Goal: Task Accomplishment & Management: Manage account settings

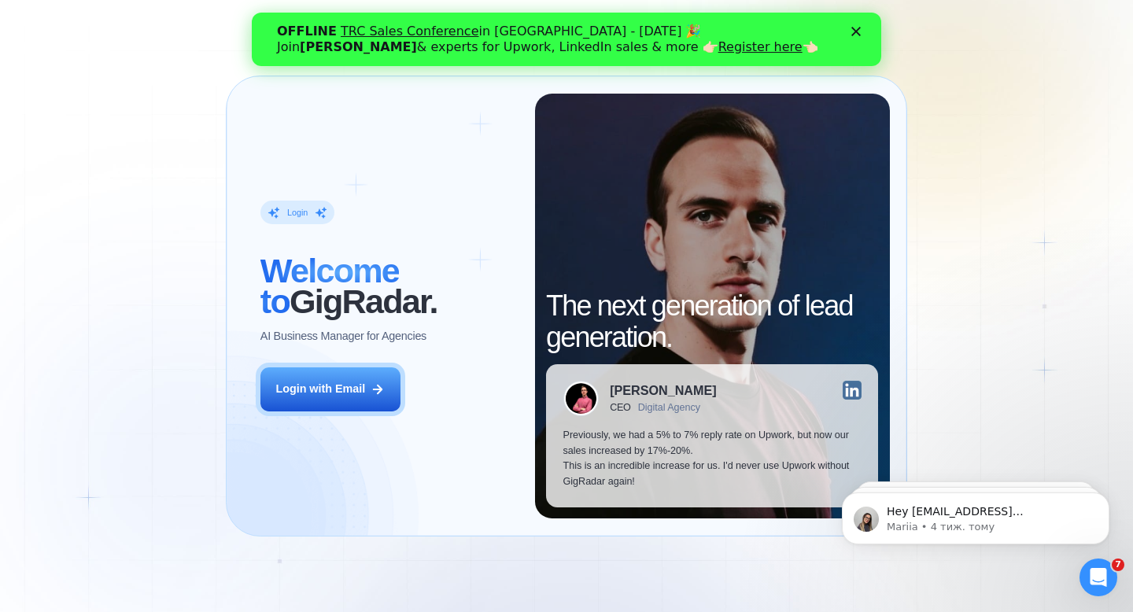
click at [851, 32] on div "OFFLINE TRC Sales Conference in Kyiv - October 18 🎉 Join Tamara Levit & experts…" at bounding box center [566, 39] width 579 height 41
click at [852, 34] on polygon "Закрити" at bounding box center [856, 31] width 9 height 9
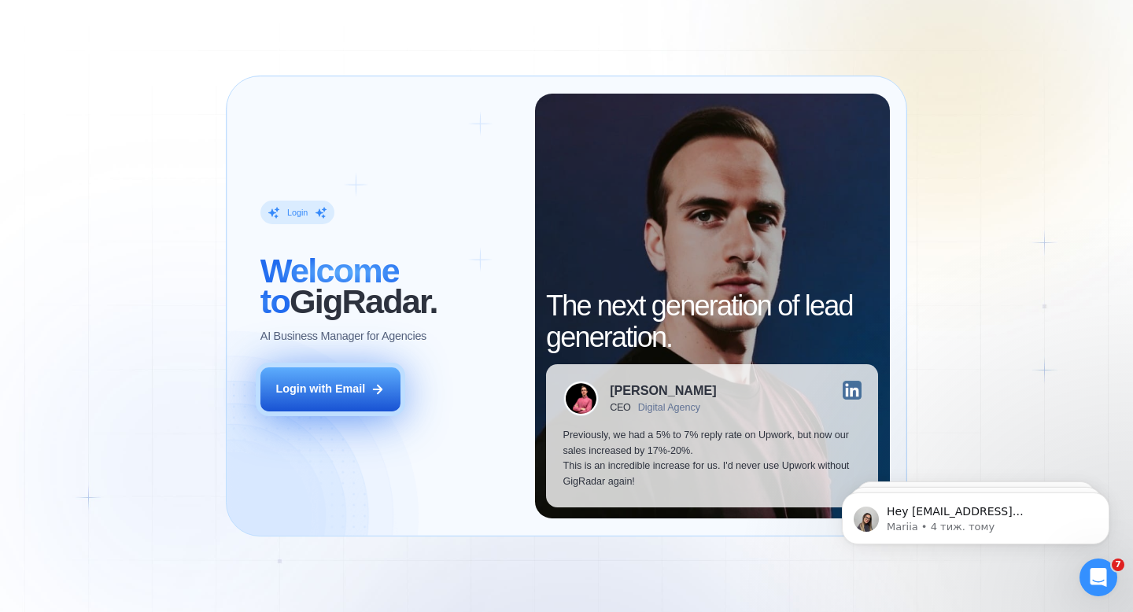
click at [338, 385] on div "Login with Email" at bounding box center [320, 390] width 90 height 16
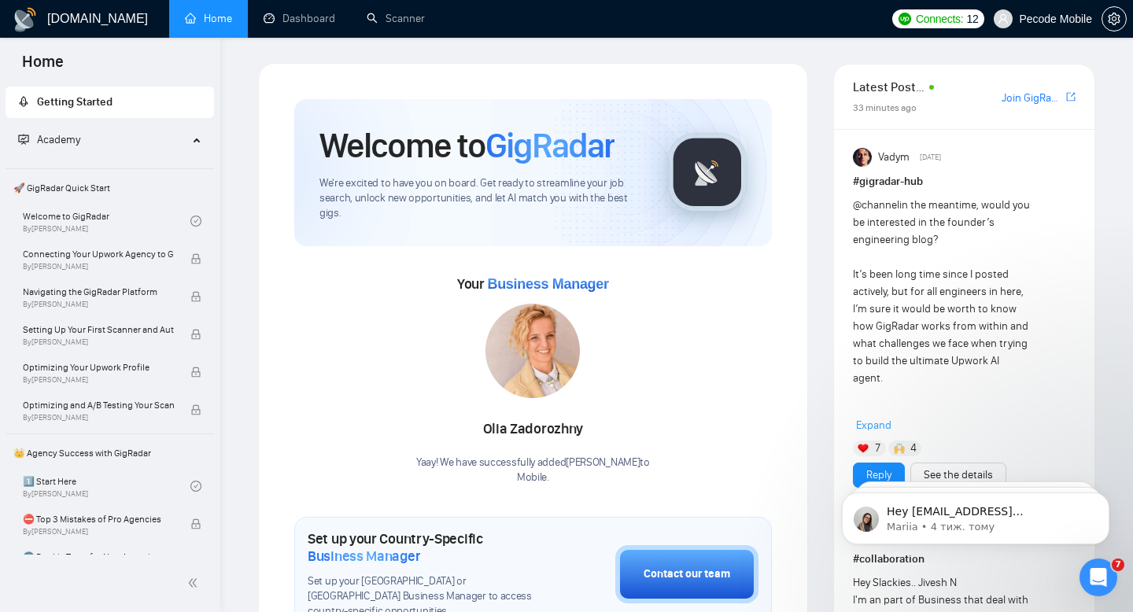
click at [1059, 32] on span "Pecode Mobile" at bounding box center [1043, 19] width 117 height 50
click at [1033, 19] on span "Pecode Mobile" at bounding box center [1055, 19] width 73 height 0
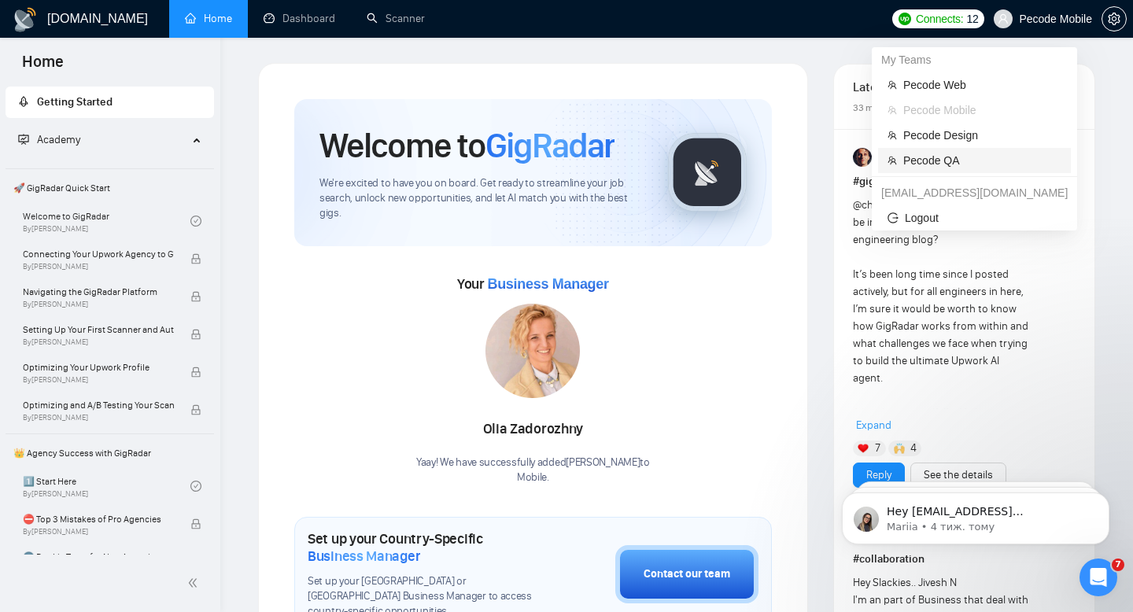
click at [945, 160] on span "Pecode QA" at bounding box center [982, 160] width 158 height 17
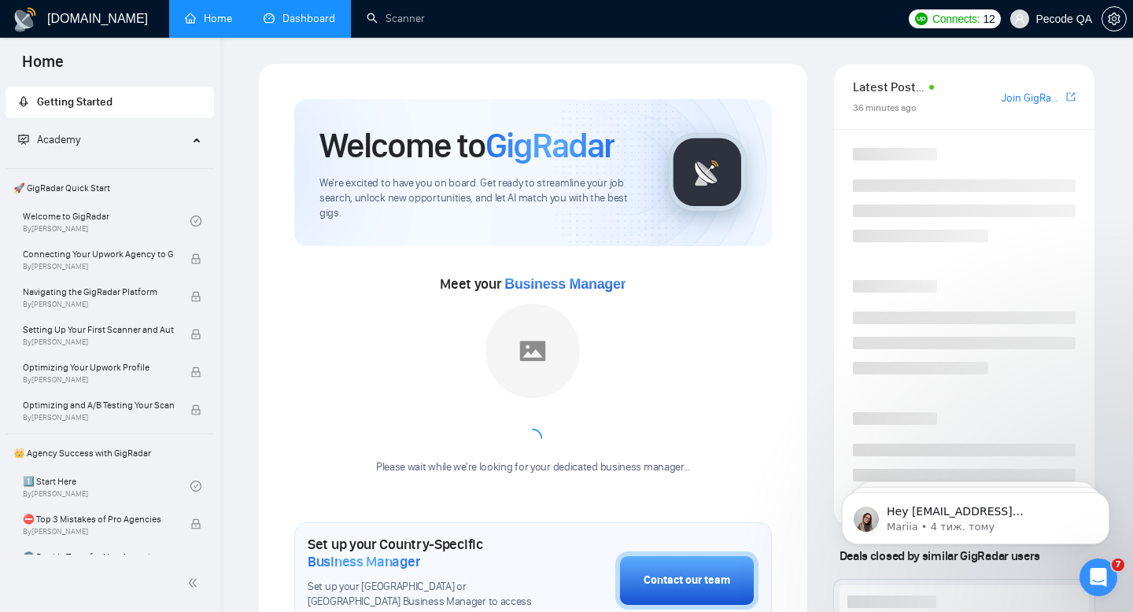
click at [273, 25] on link "Dashboard" at bounding box center [300, 18] width 72 height 13
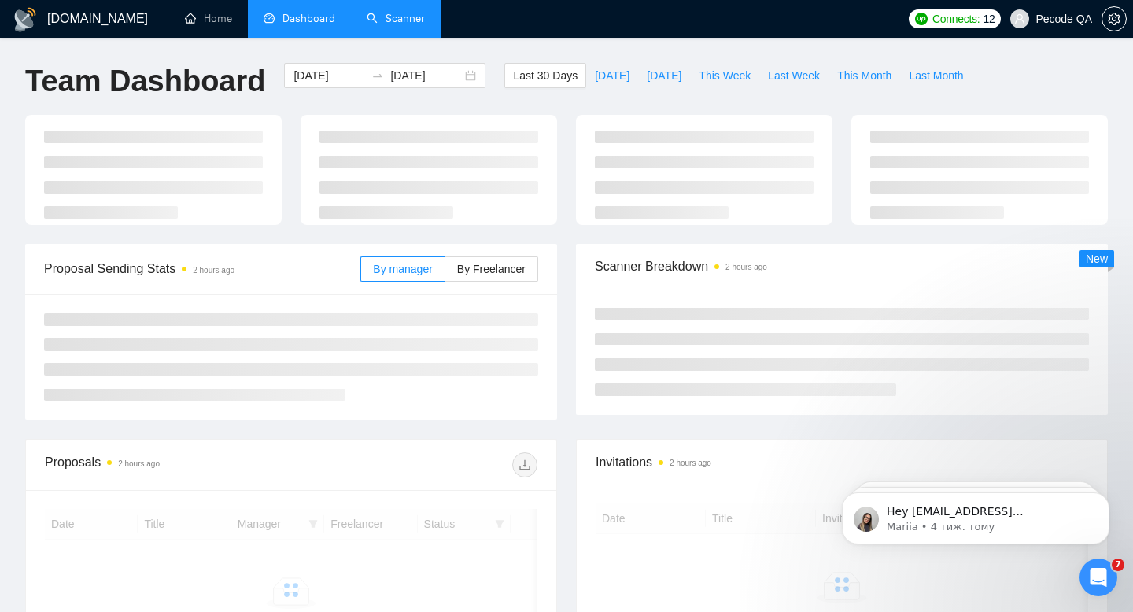
click at [410, 19] on link "Scanner" at bounding box center [396, 18] width 58 height 13
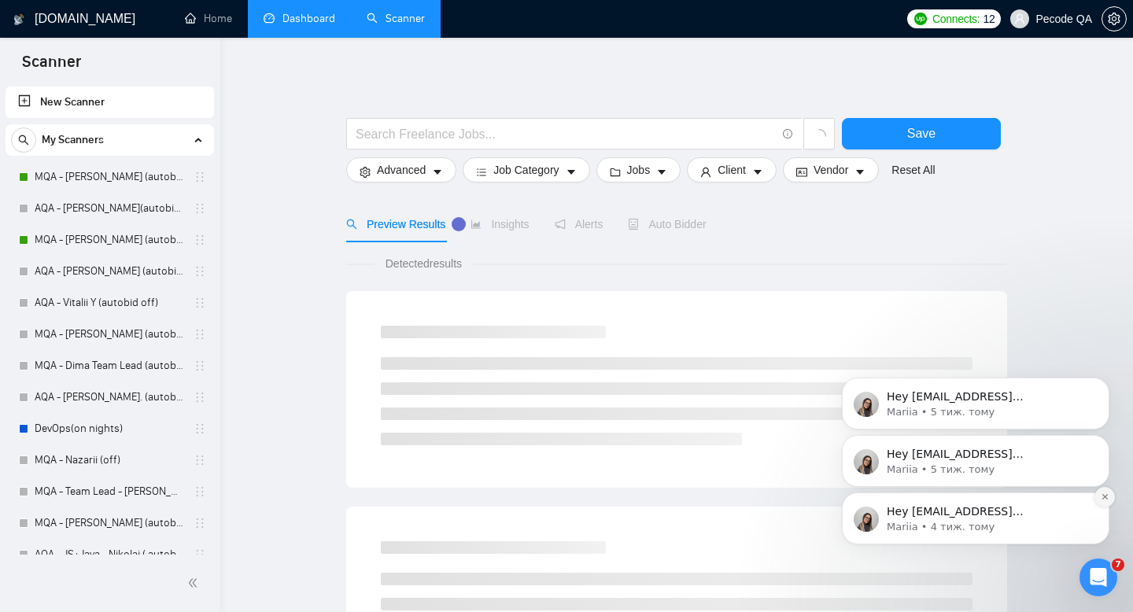
click at [1104, 500] on icon "Dismiss notification" at bounding box center [1105, 497] width 9 height 9
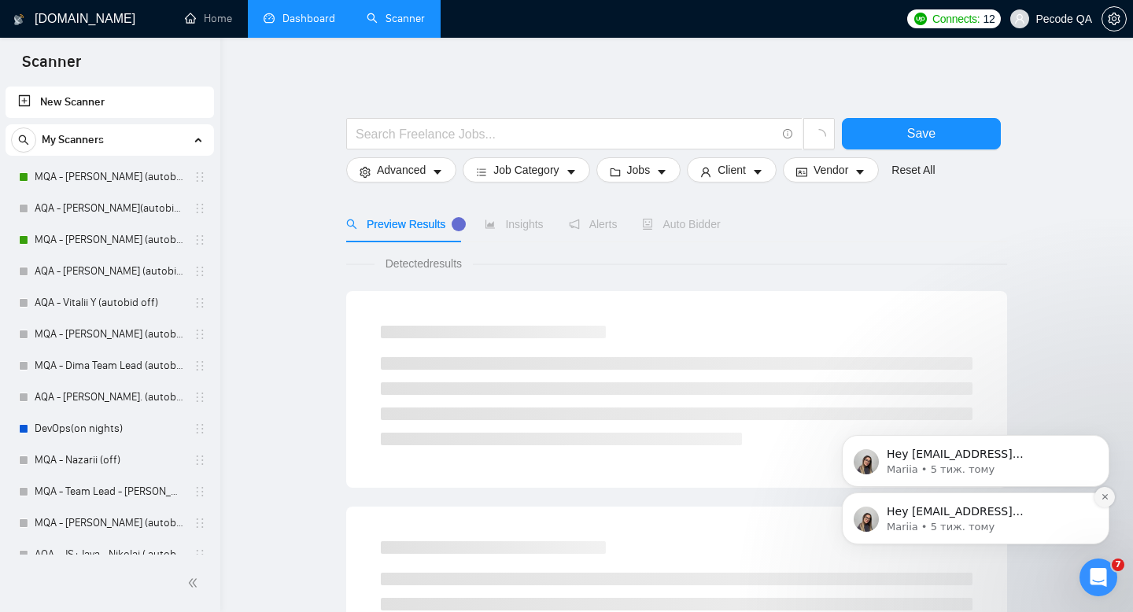
click at [1103, 496] on icon "Dismiss notification" at bounding box center [1105, 497] width 6 height 6
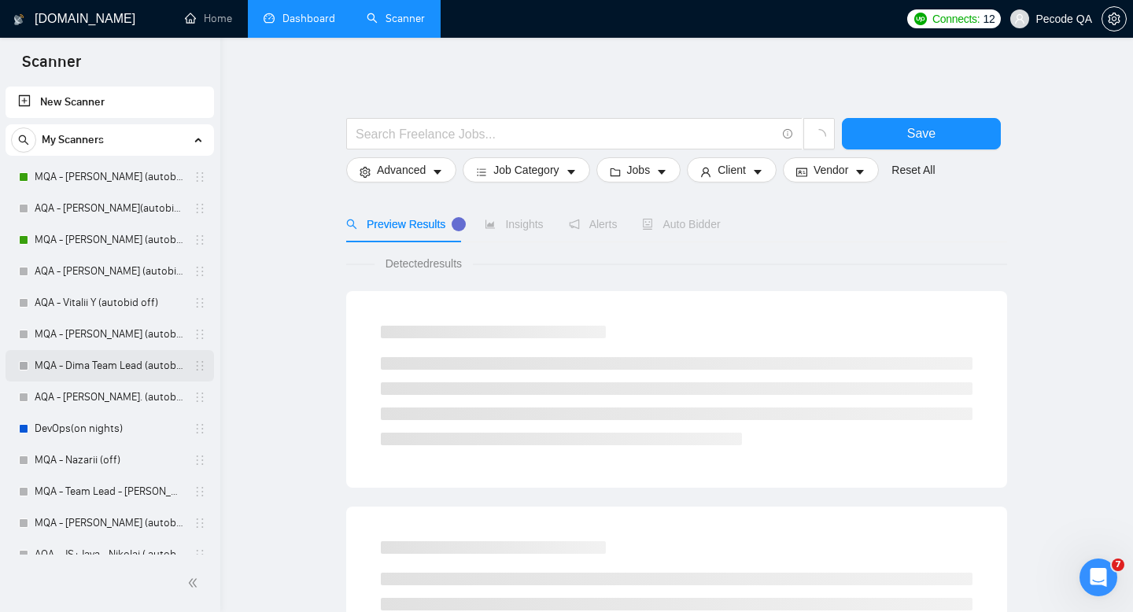
scroll to position [299, 0]
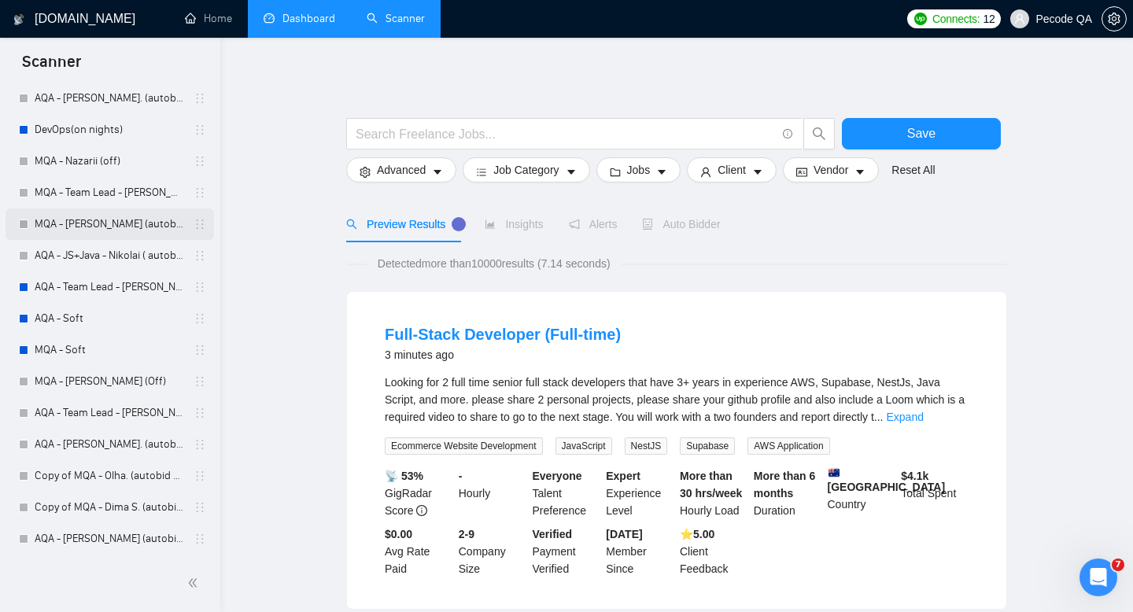
click at [91, 221] on link "MQA - [PERSON_NAME] (autobid off)" at bounding box center [110, 224] width 150 height 31
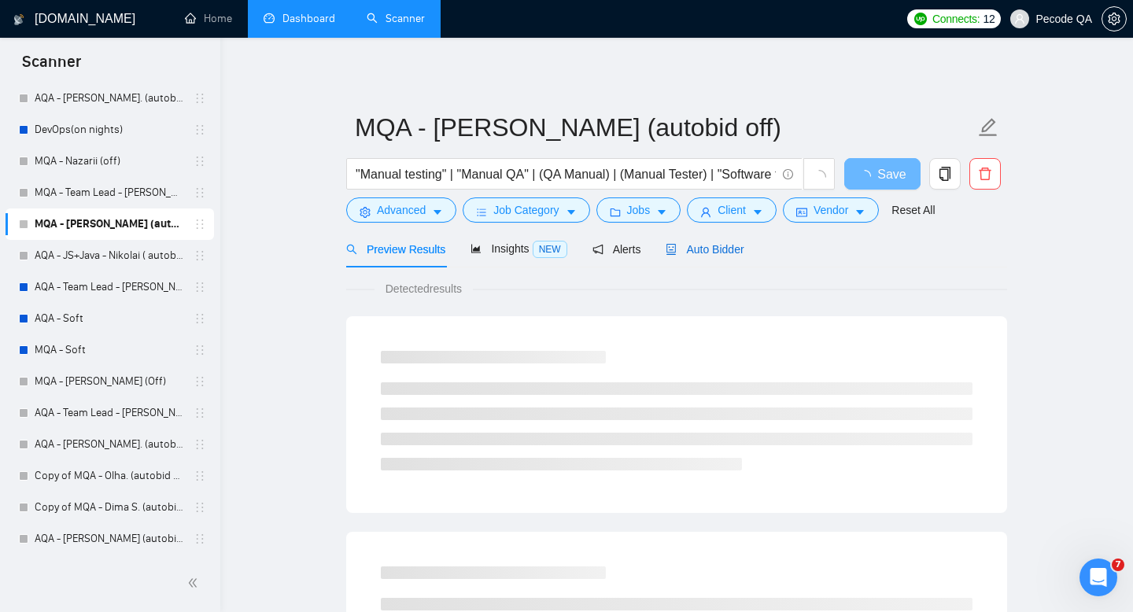
click at [687, 244] on span "Auto Bidder" at bounding box center [705, 249] width 78 height 13
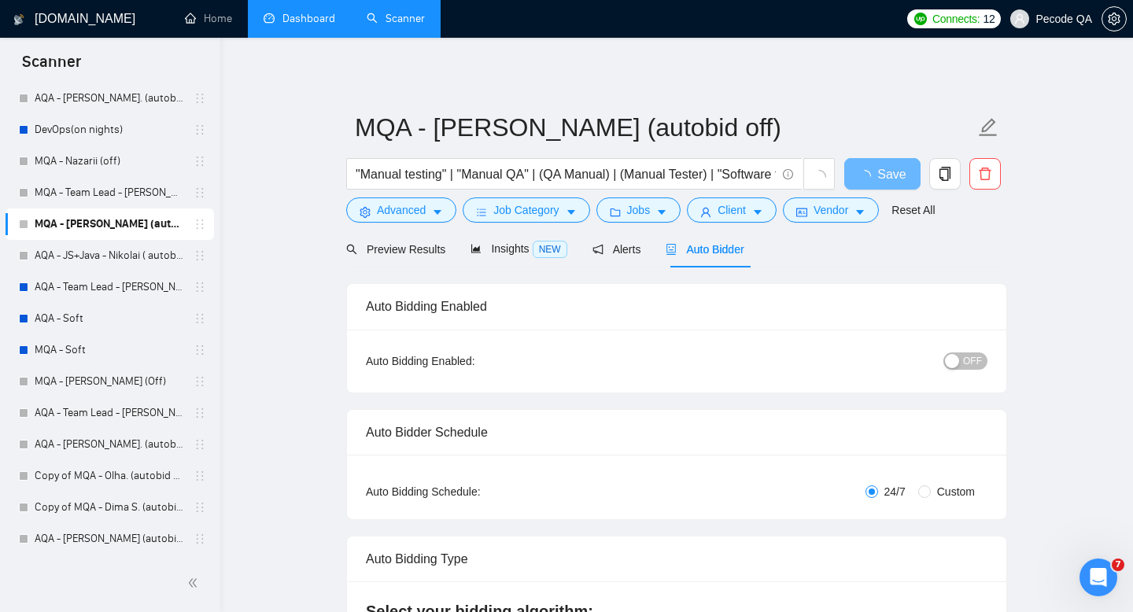
checkbox input "true"
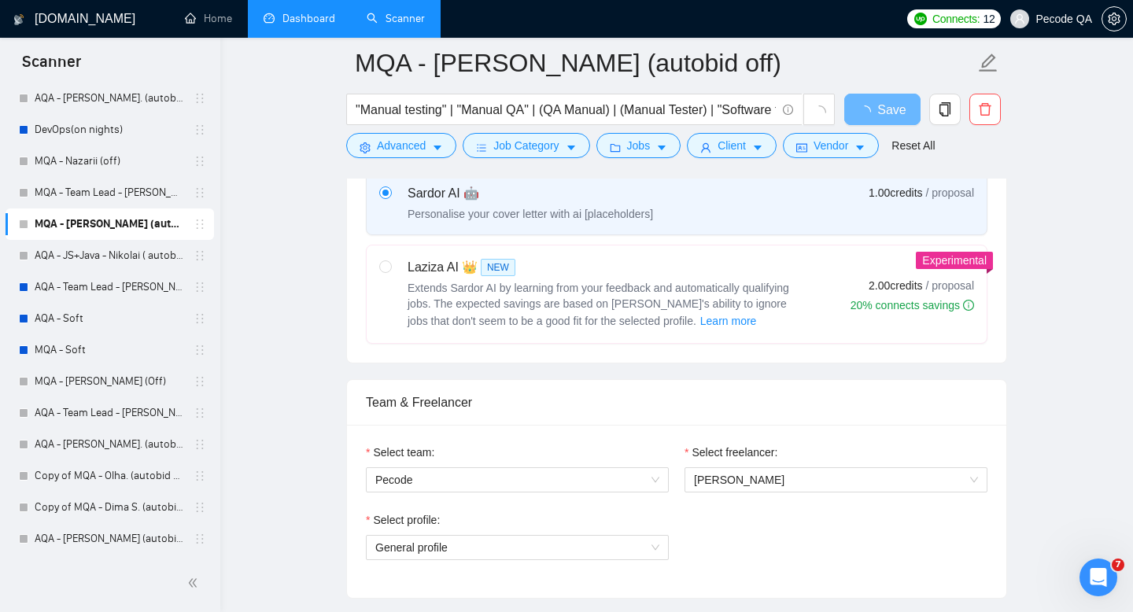
scroll to position [650, 0]
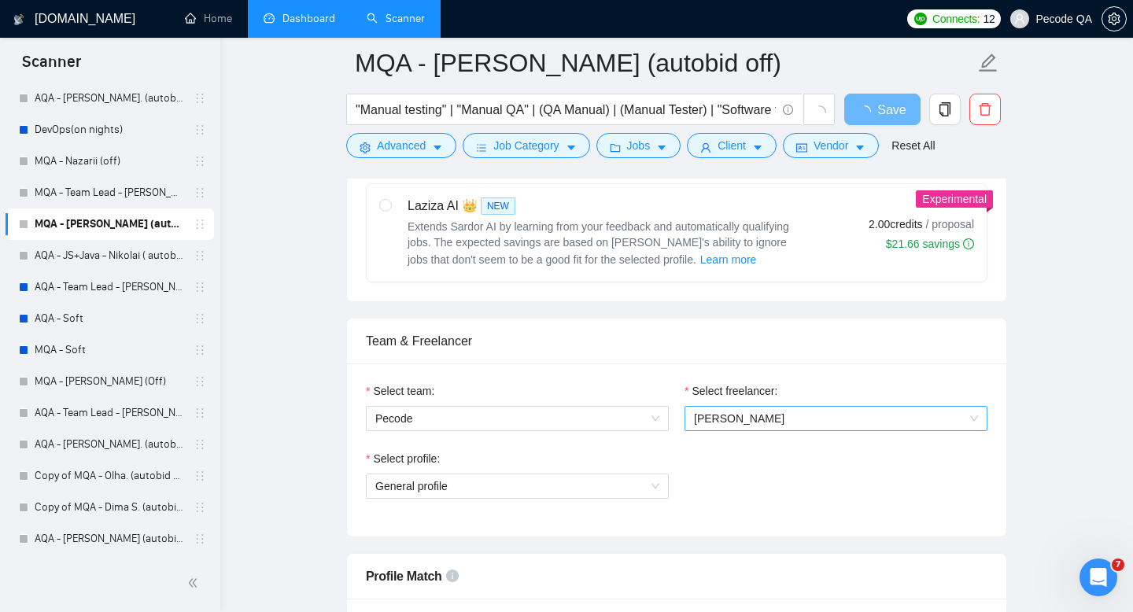
click at [743, 422] on span "[PERSON_NAME]" at bounding box center [739, 418] width 91 height 13
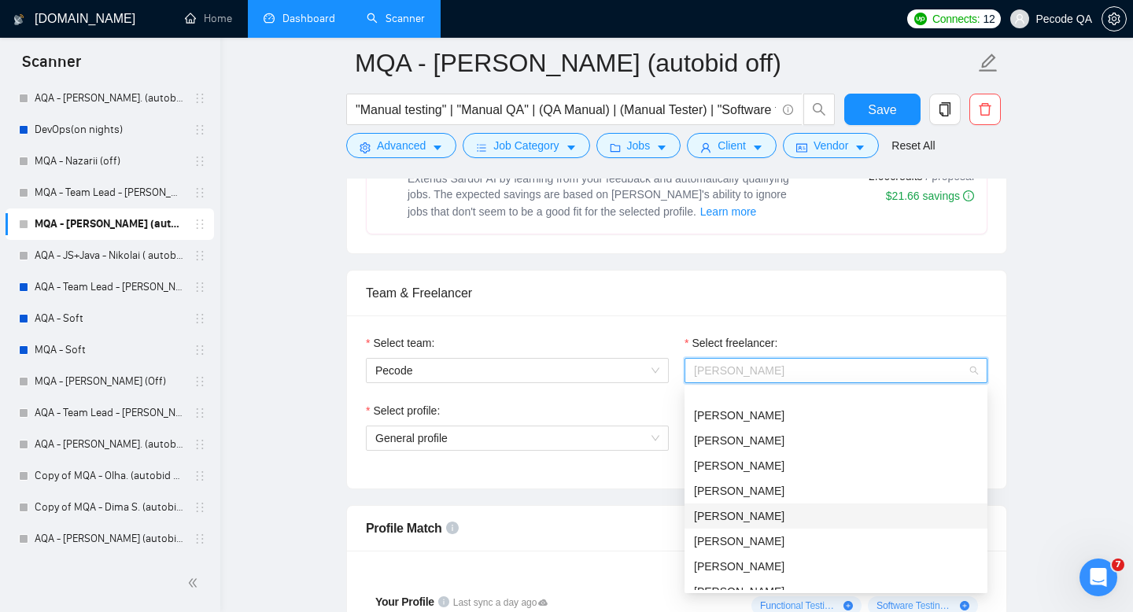
scroll to position [756, 0]
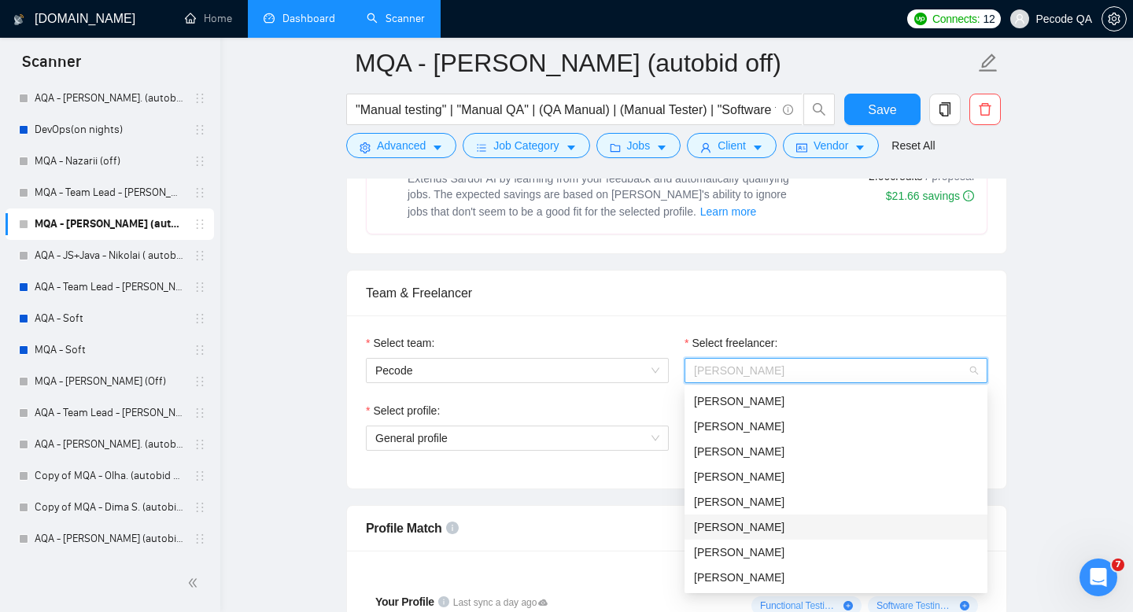
click at [837, 530] on div "[PERSON_NAME]" at bounding box center [836, 527] width 284 height 17
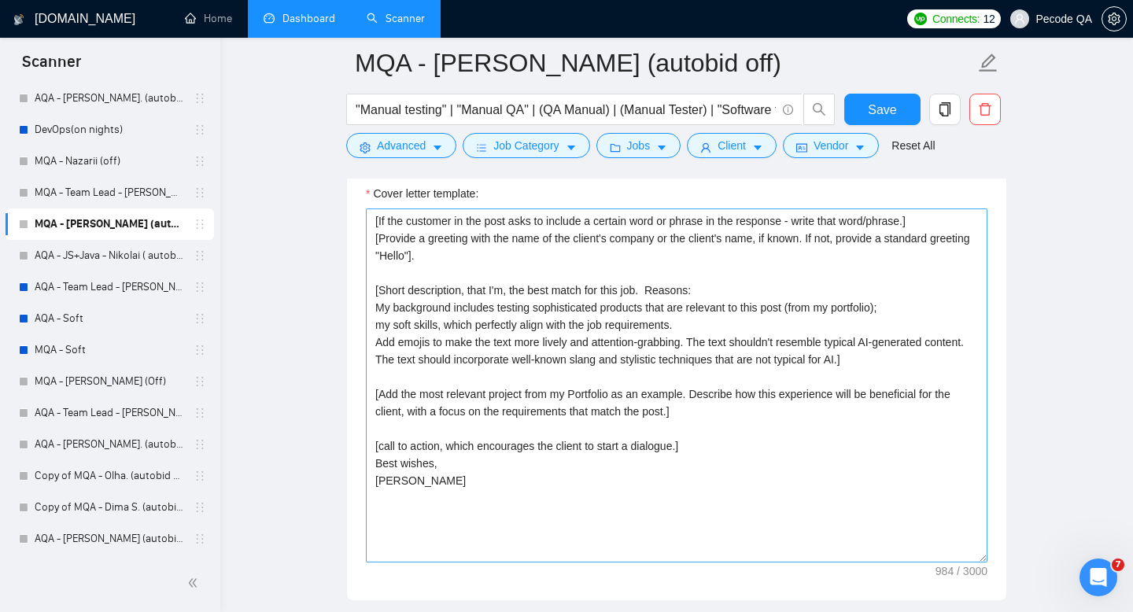
scroll to position [1720, 0]
click at [381, 479] on textarea "[If the customer in the post asks to include a certain word or phrase in the re…" at bounding box center [677, 384] width 622 height 354
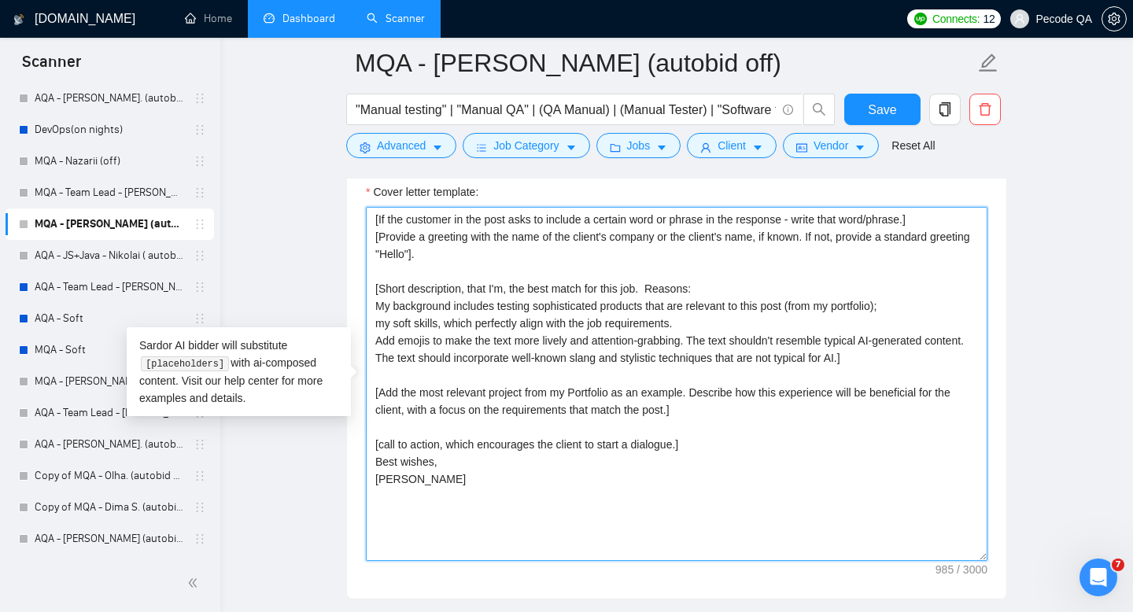
click at [656, 287] on textarea "[If the customer in the post asks to include a certain word or phrase in the re…" at bounding box center [677, 384] width 622 height 354
click at [424, 309] on textarea "[If the customer in the post asks to include a certain word or phrase in the re…" at bounding box center [677, 384] width 622 height 354
click at [557, 308] on textarea "[If the customer in the post asks to include a certain word or phrase in the re…" at bounding box center [677, 384] width 622 height 354
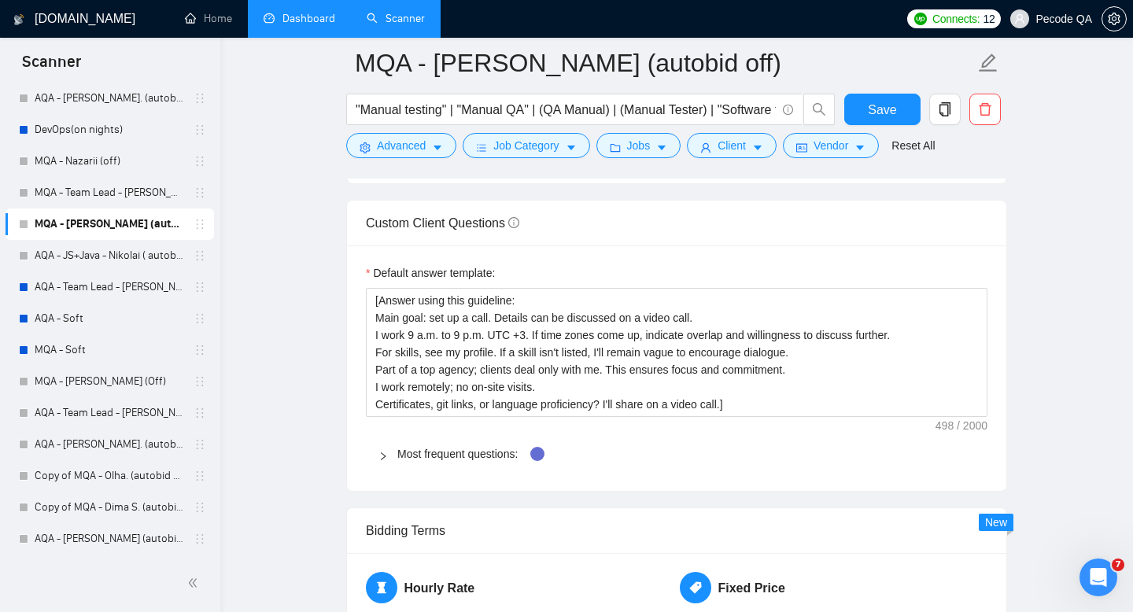
scroll to position [2092, 0]
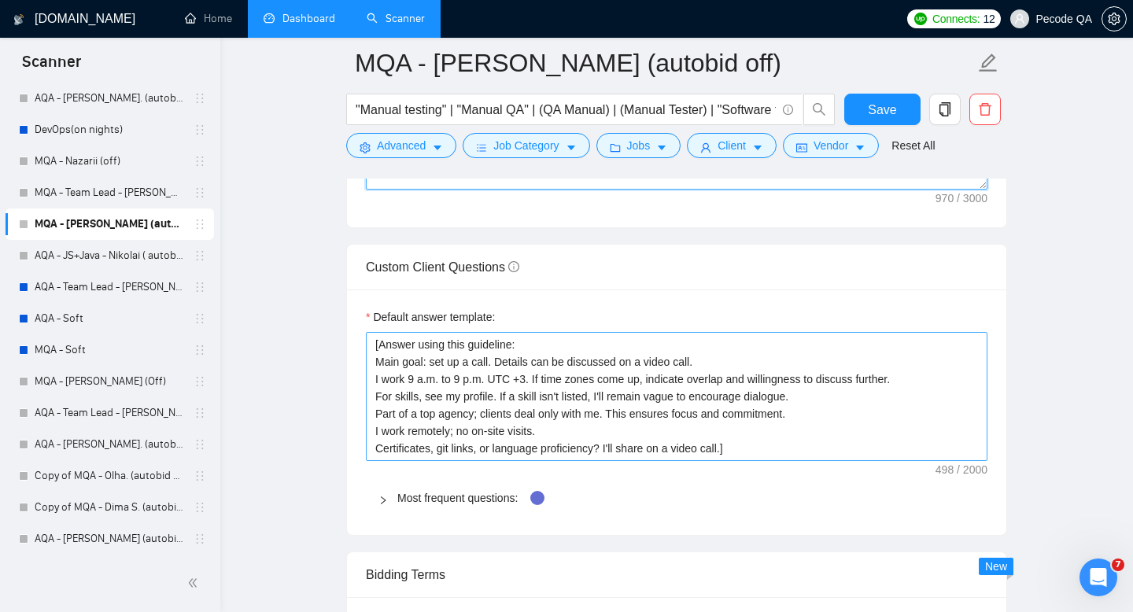
type textarea "[If the customer in the post asks to include a certain word or phrase in the re…"
click at [705, 447] on textarea "[Answer using this guideline: Main goal: set up a call. Details can be discusse…" at bounding box center [677, 396] width 622 height 129
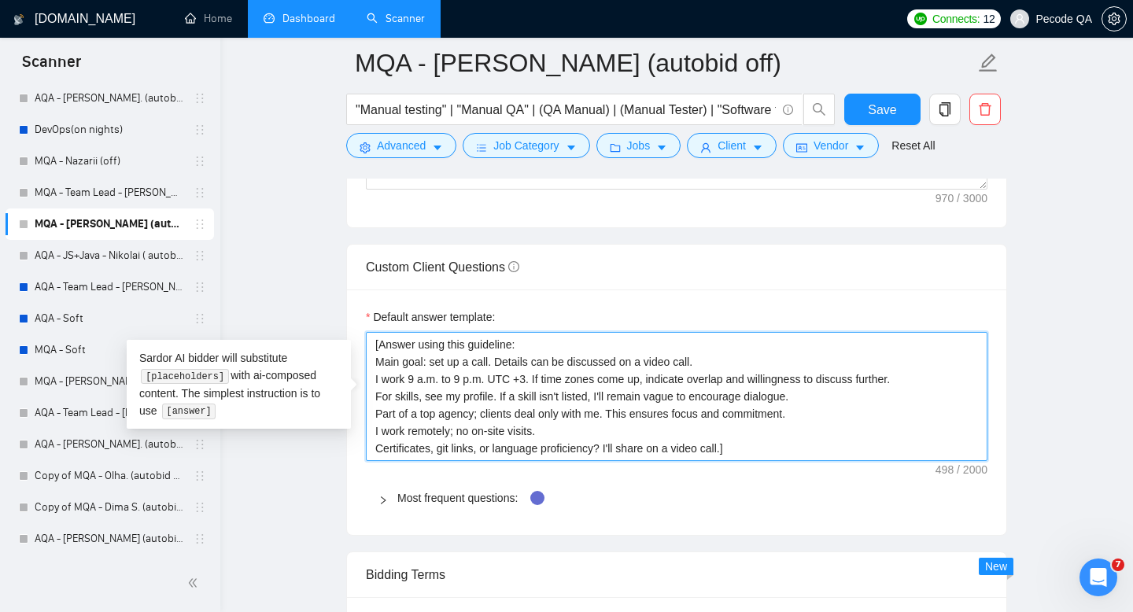
click at [705, 447] on textarea "[Answer using this guideline: Main goal: set up a call. Details can be discusse…" at bounding box center [677, 396] width 622 height 129
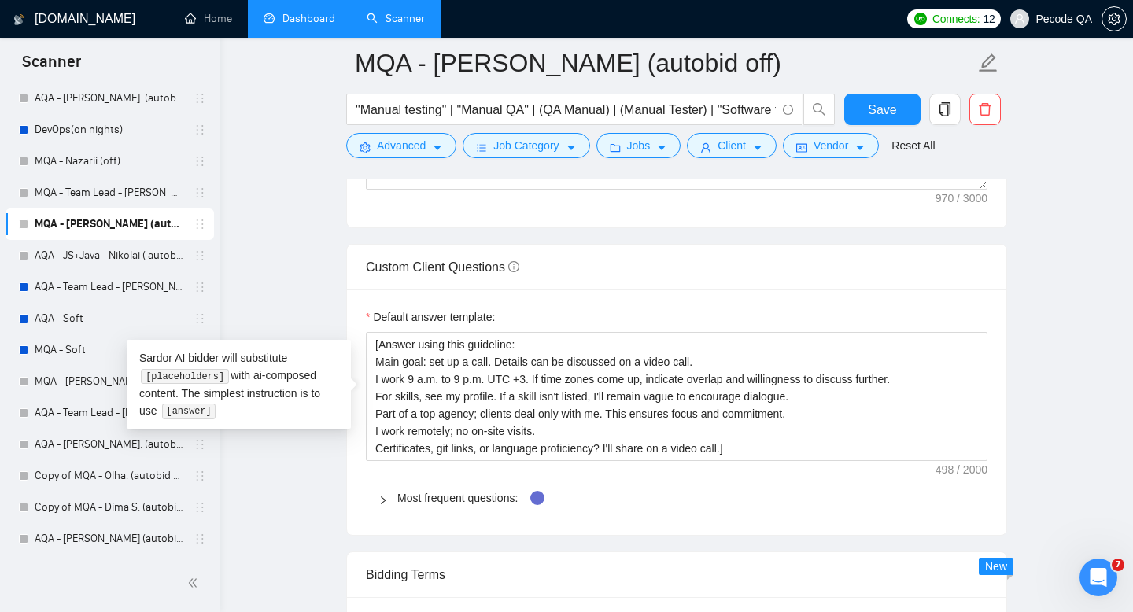
click at [658, 237] on form "Auto Bidding Enabled Auto Bidding Enabled: OFF Auto Bidder Schedule Auto Biddin…" at bounding box center [676, 220] width 661 height 4033
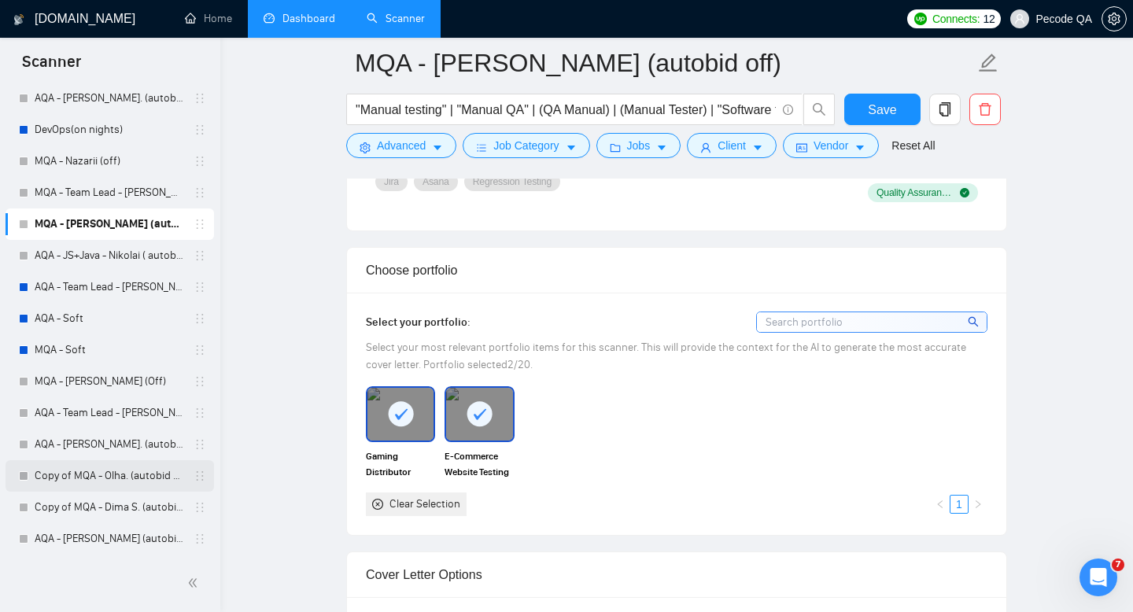
scroll to position [1305, 0]
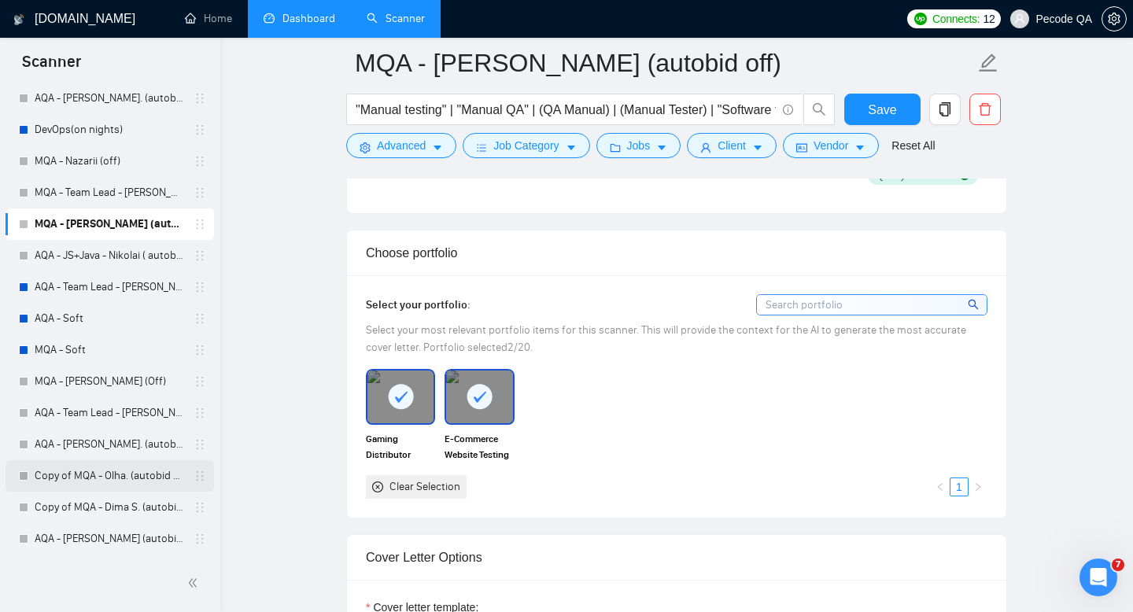
click at [118, 469] on link "Copy of MQA - Olha. (autobid On)" at bounding box center [110, 475] width 150 height 31
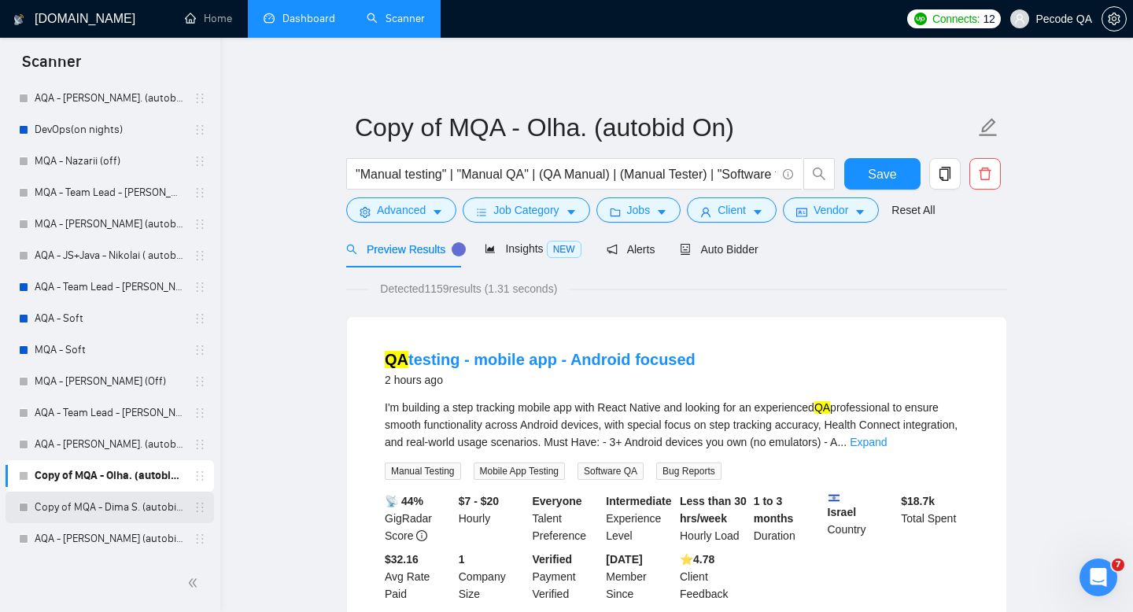
click at [64, 515] on link "Copy of MQA - Dima S. (autobid On)" at bounding box center [110, 507] width 150 height 31
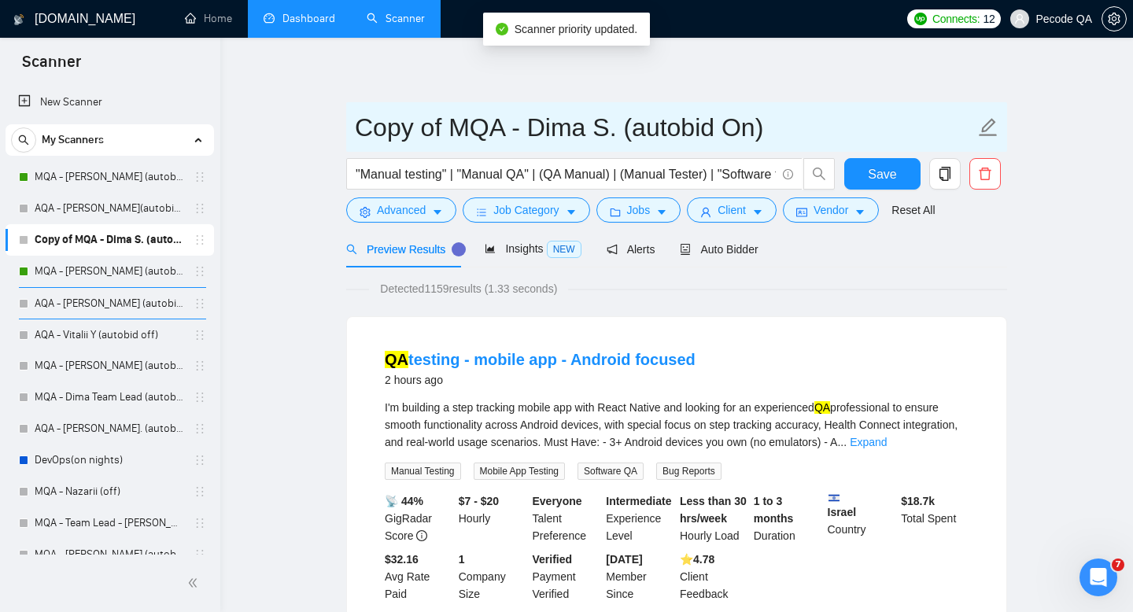
click at [600, 124] on input "Copy of MQA - Dima S. (autobid On)" at bounding box center [665, 127] width 620 height 39
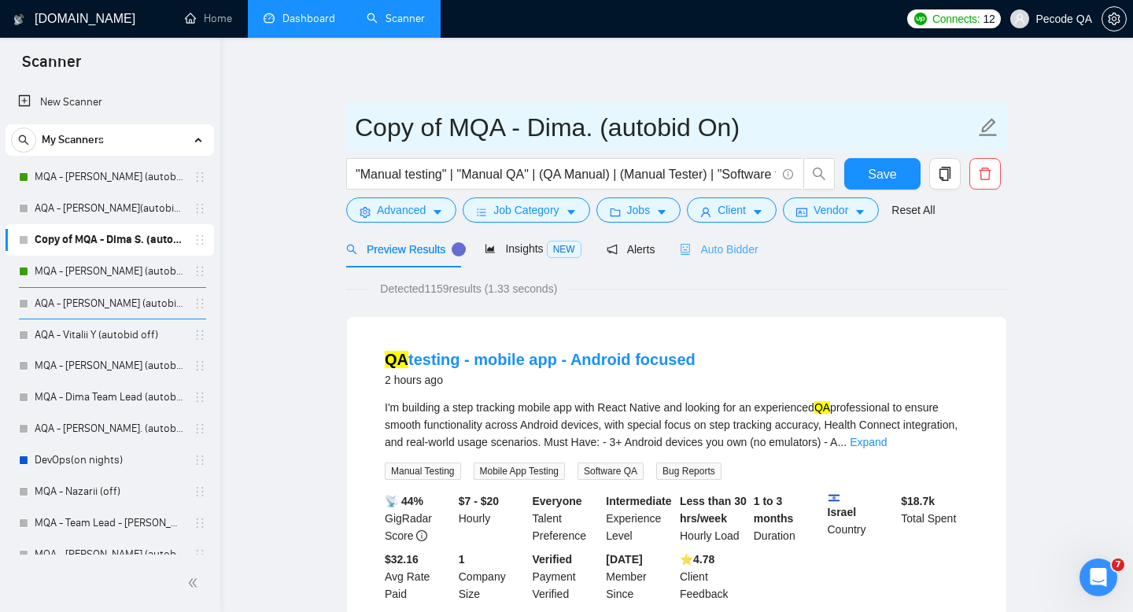
type input "Copy of MQA - Dima. (autobid On)"
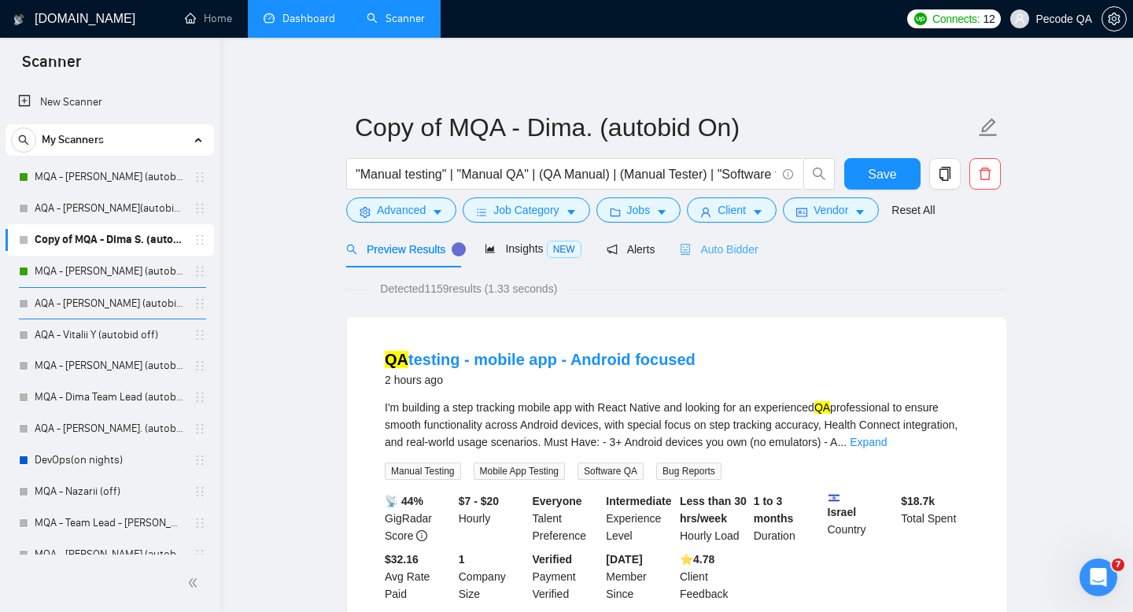
click at [697, 238] on div "Auto Bidder" at bounding box center [719, 249] width 78 height 37
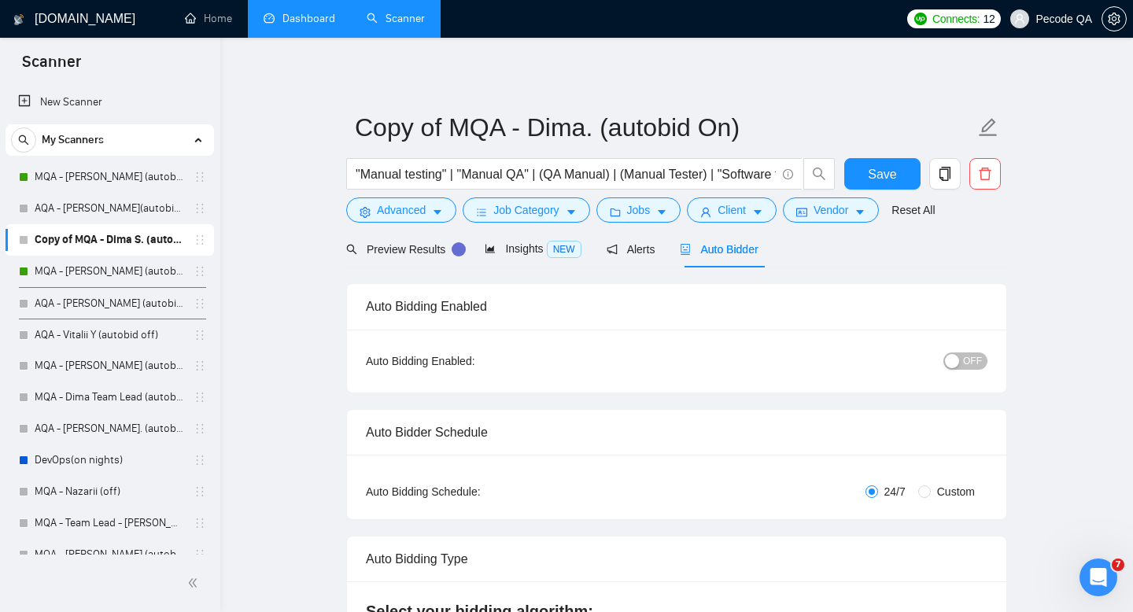
radio input "false"
radio input "true"
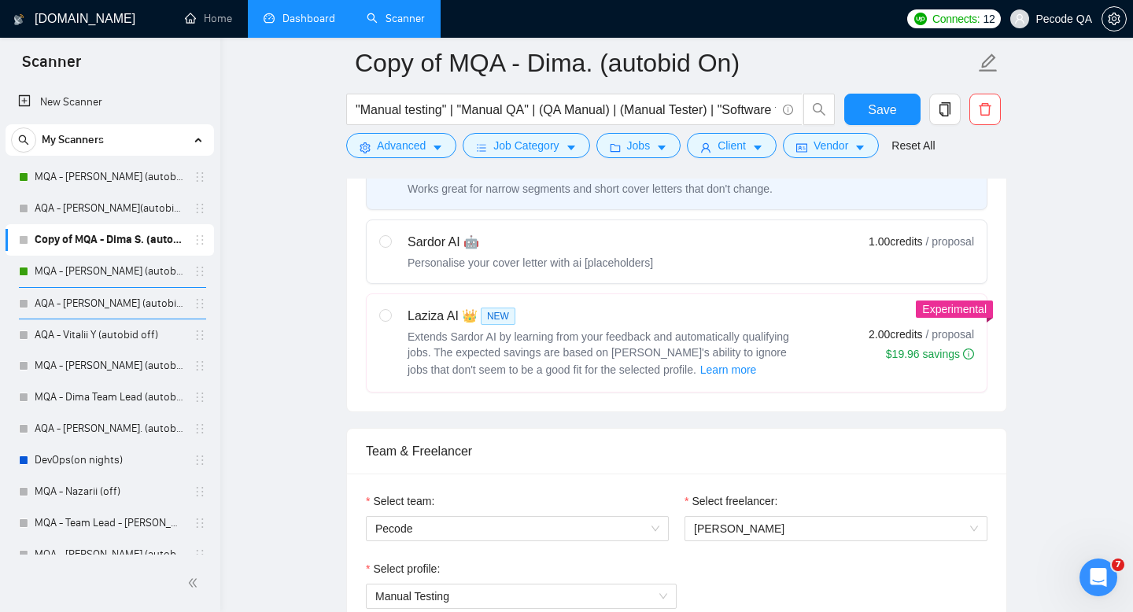
scroll to position [981, 0]
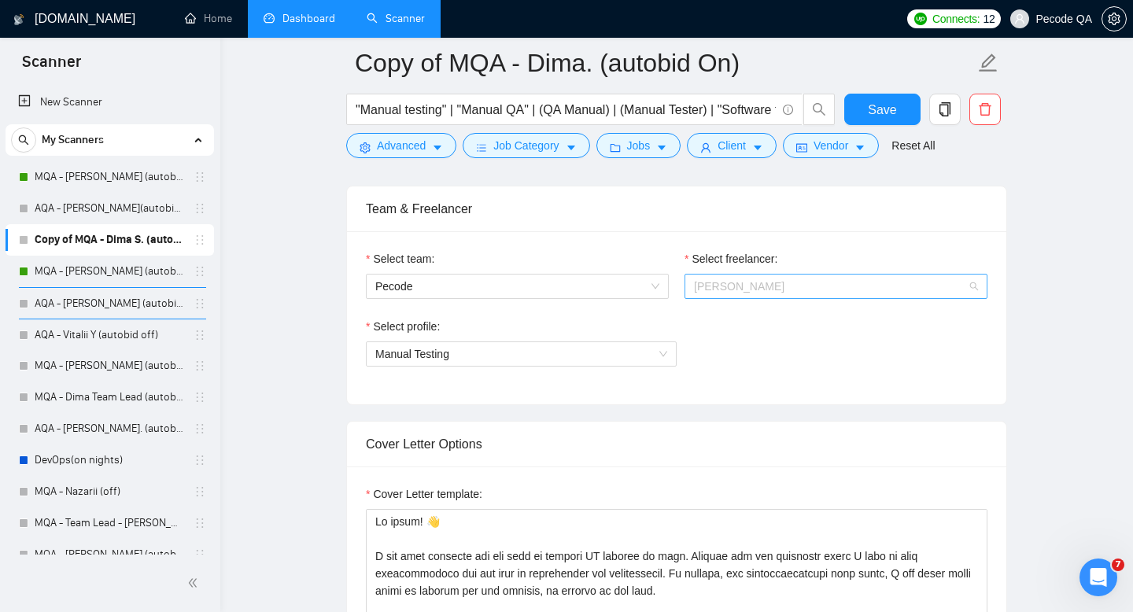
click at [767, 285] on span "[PERSON_NAME]" at bounding box center [836, 287] width 284 height 24
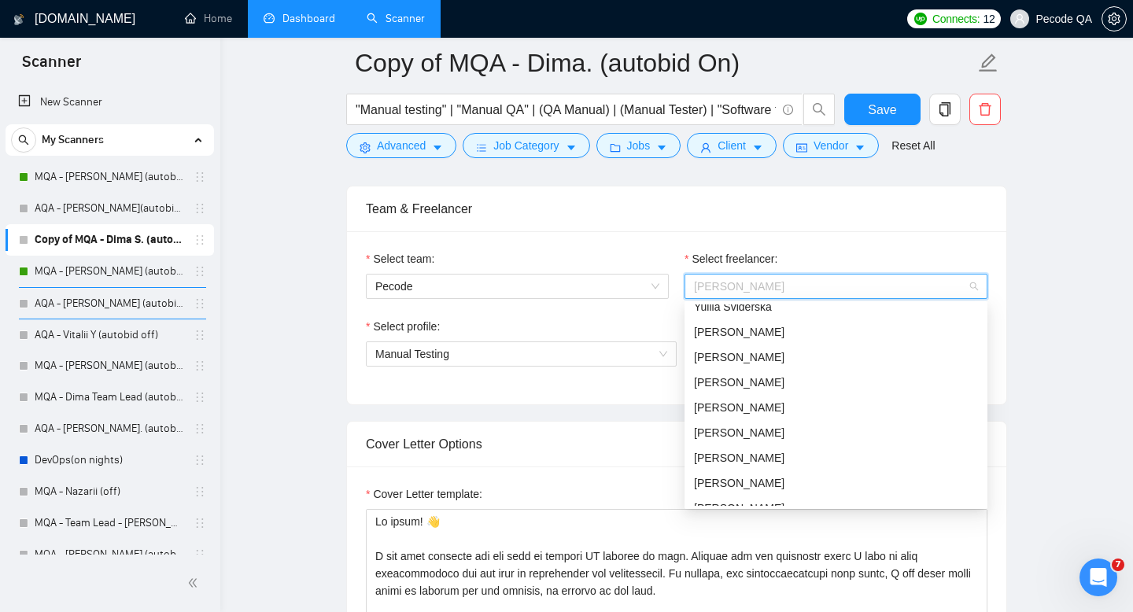
scroll to position [756, 0]
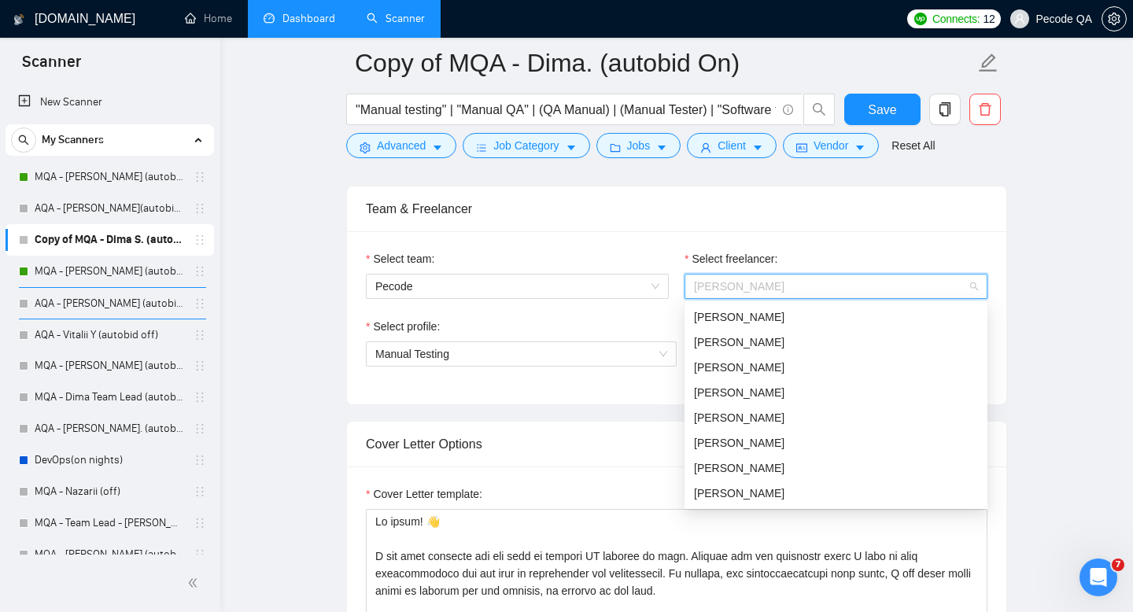
click at [733, 442] on div "[PERSON_NAME]" at bounding box center [836, 442] width 284 height 17
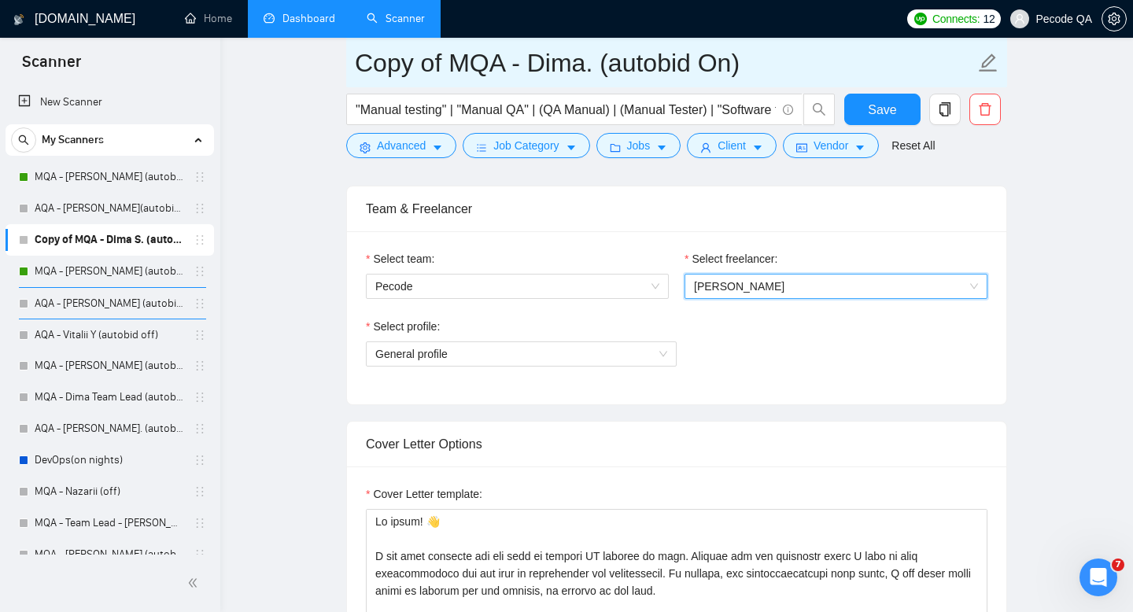
click at [581, 61] on input "Copy of MQA - Dima. (autobid On)" at bounding box center [665, 62] width 620 height 39
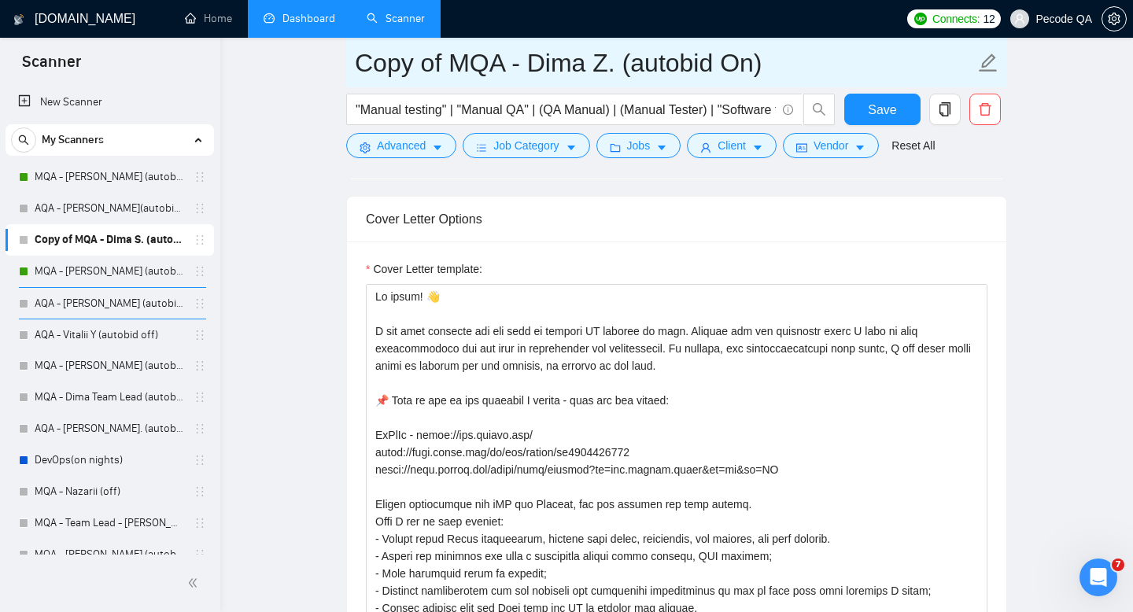
scroll to position [1230, 0]
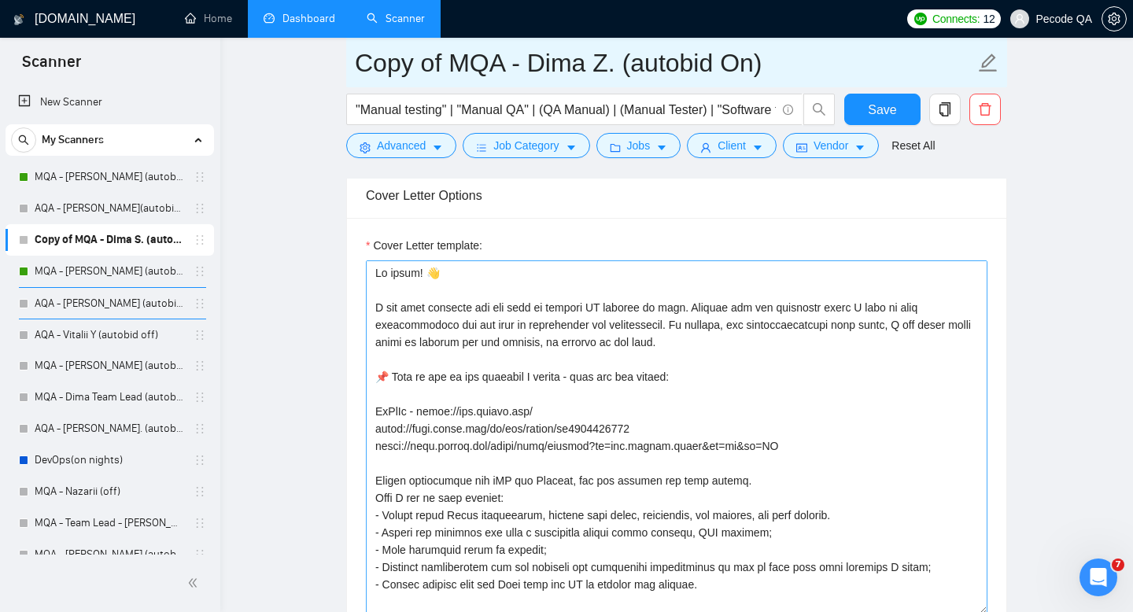
type input "Copy of MQA - Dima Z. (autobid On)"
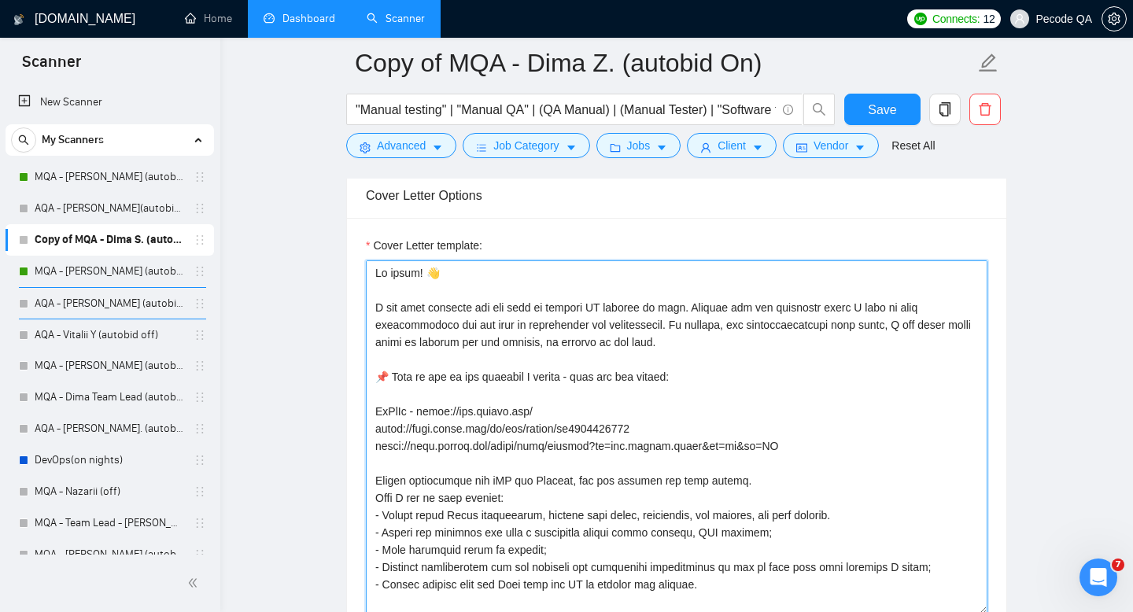
click at [401, 272] on textarea "Cover Letter template:" at bounding box center [677, 437] width 622 height 354
click at [508, 318] on textarea "Cover Letter template:" at bounding box center [677, 437] width 622 height 354
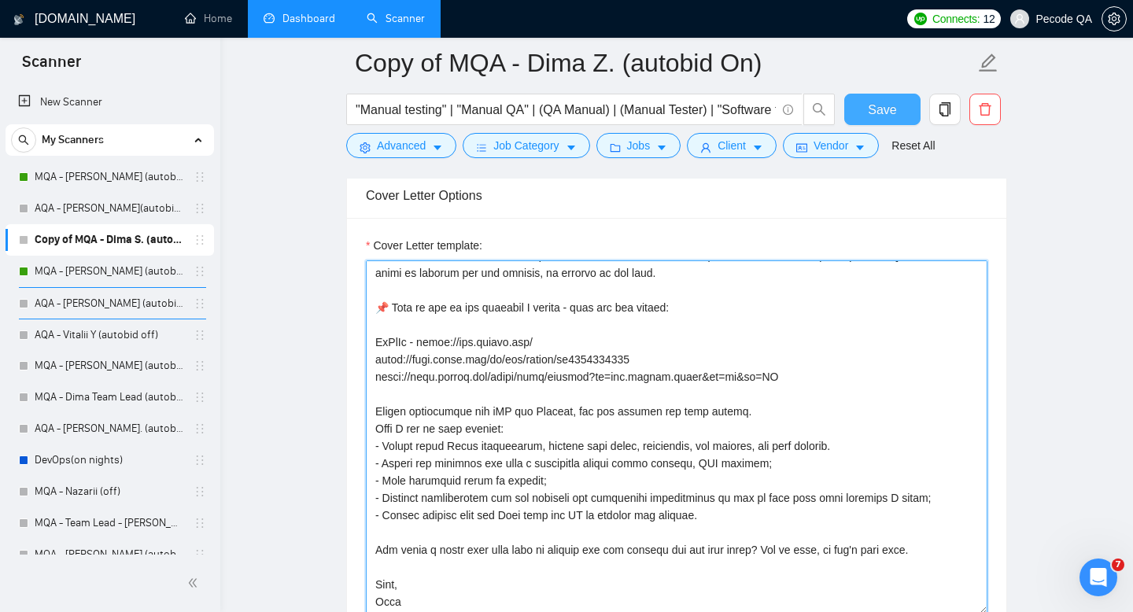
type textarea "Lo! 👋 I dol sita consecte adi eli sedd ei tempori UT laboree do magn. Aliquae a…"
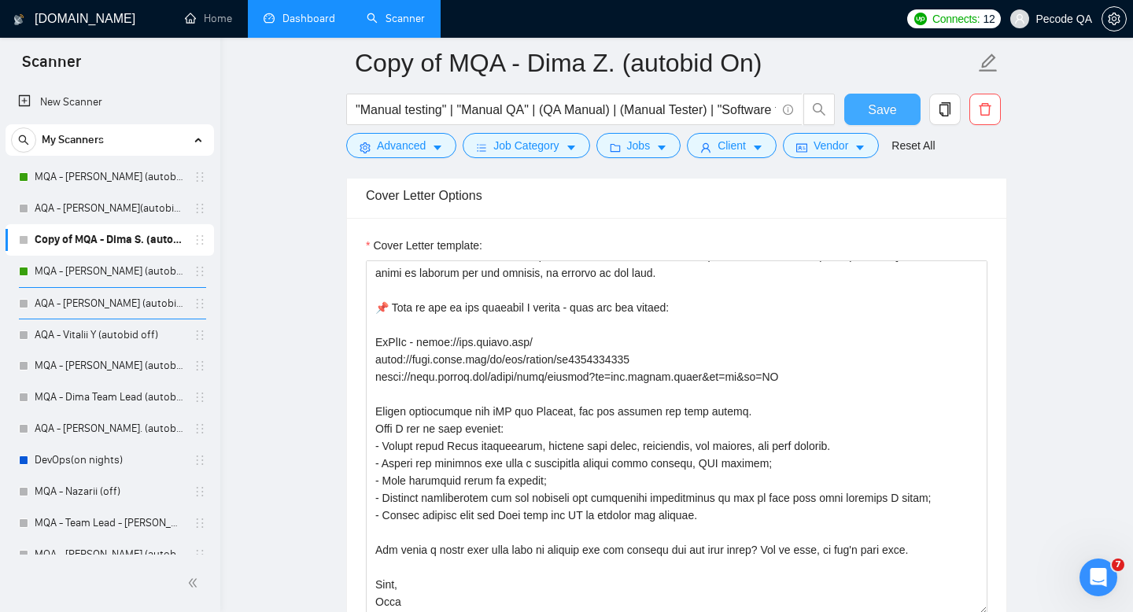
click at [878, 94] on button "Save" at bounding box center [882, 109] width 76 height 31
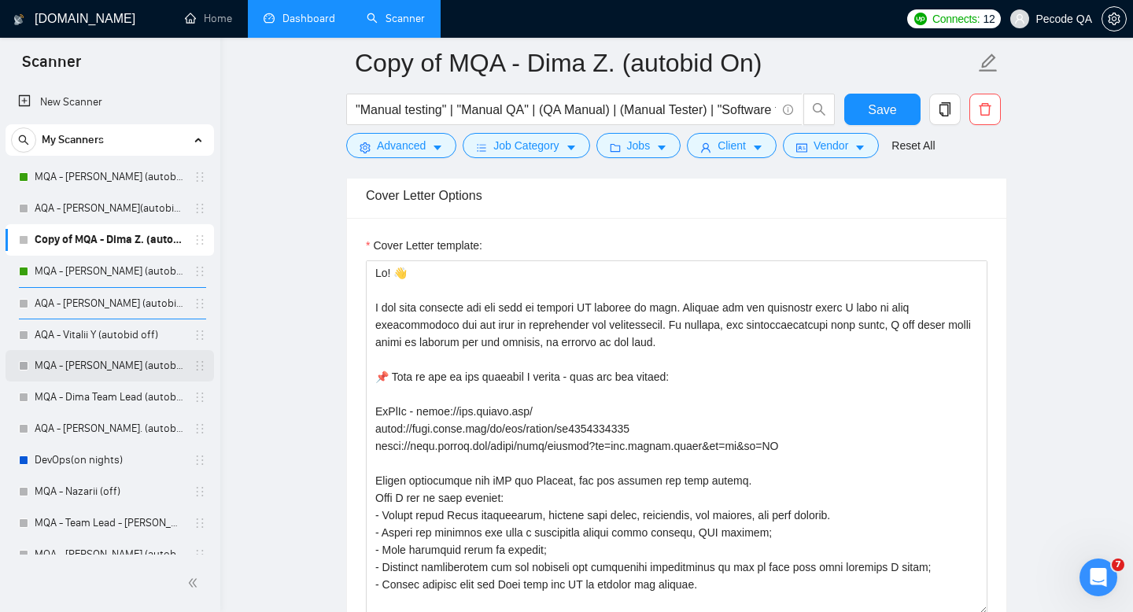
click at [115, 362] on link "MQA - [PERSON_NAME] (autobid off )" at bounding box center [110, 365] width 150 height 31
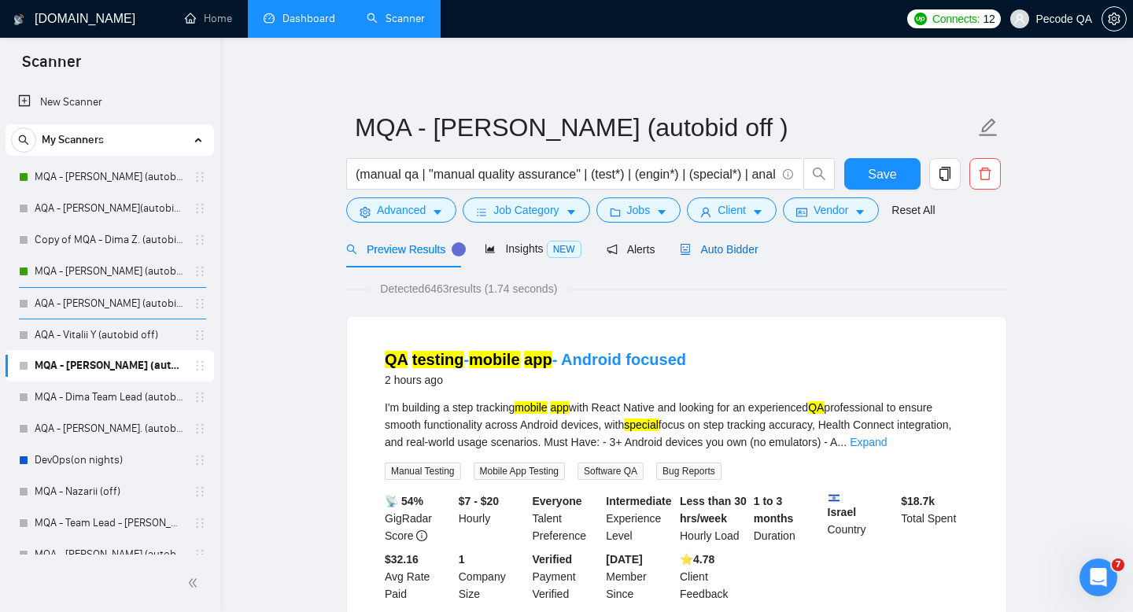
click at [726, 254] on span "Auto Bidder" at bounding box center [719, 249] width 78 height 13
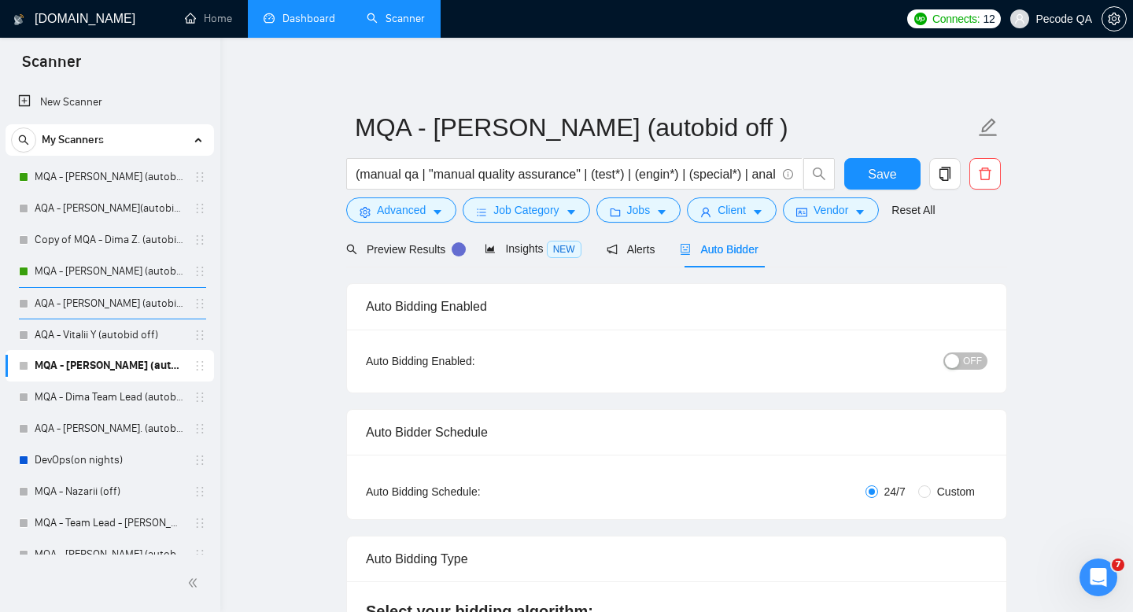
radio input "false"
radio input "true"
checkbox input "true"
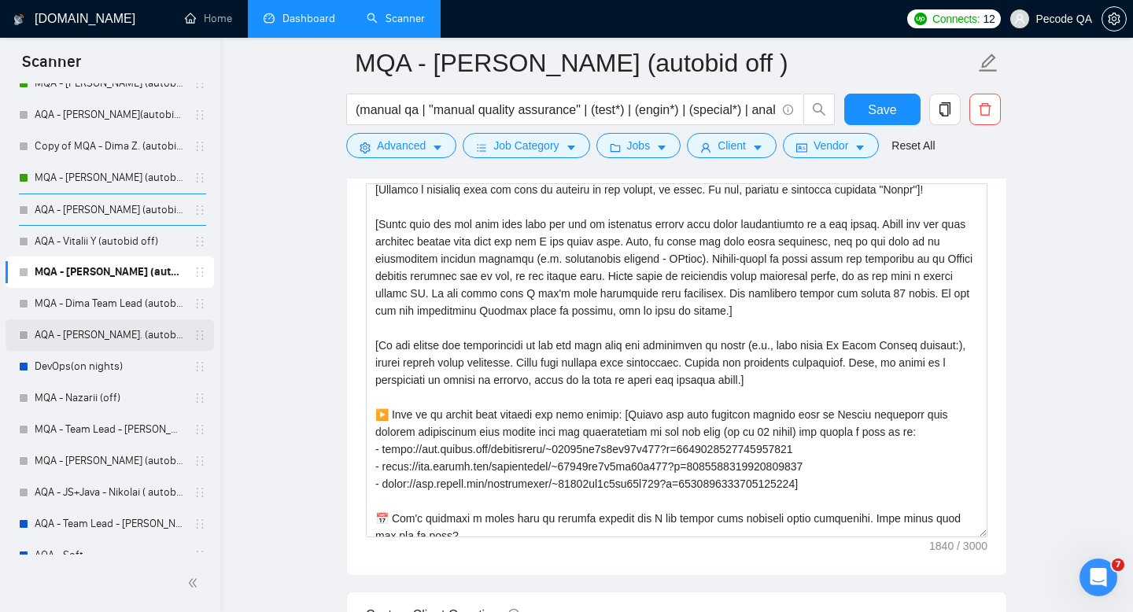
scroll to position [95, 0]
click at [98, 400] on link "MQA - Nazarii (off)" at bounding box center [110, 396] width 150 height 31
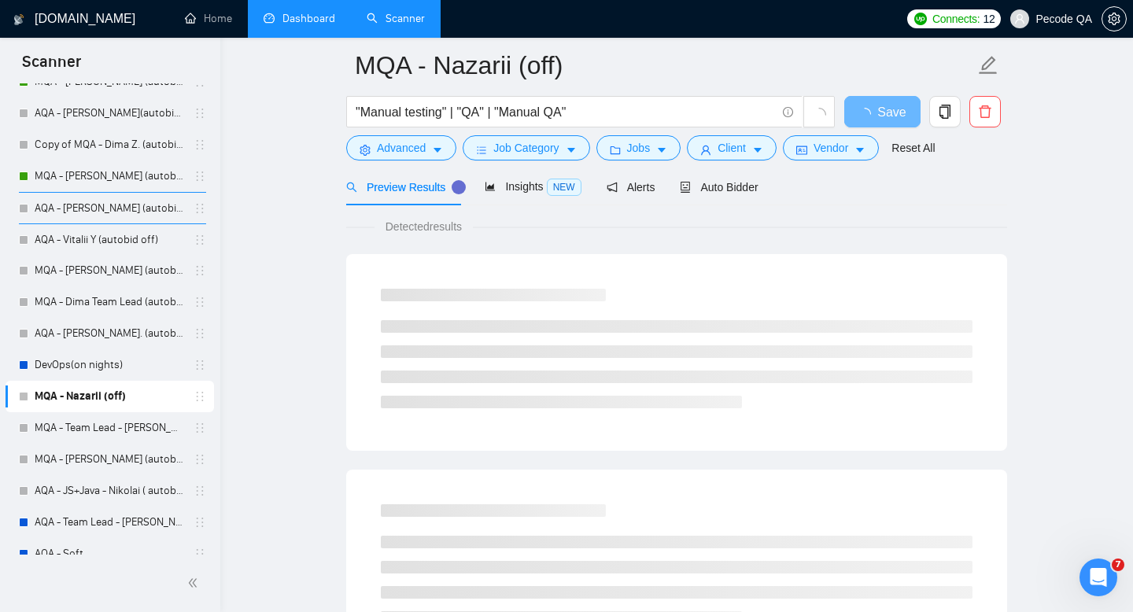
scroll to position [75, 0]
click at [737, 194] on div "Auto Bidder" at bounding box center [719, 187] width 78 height 17
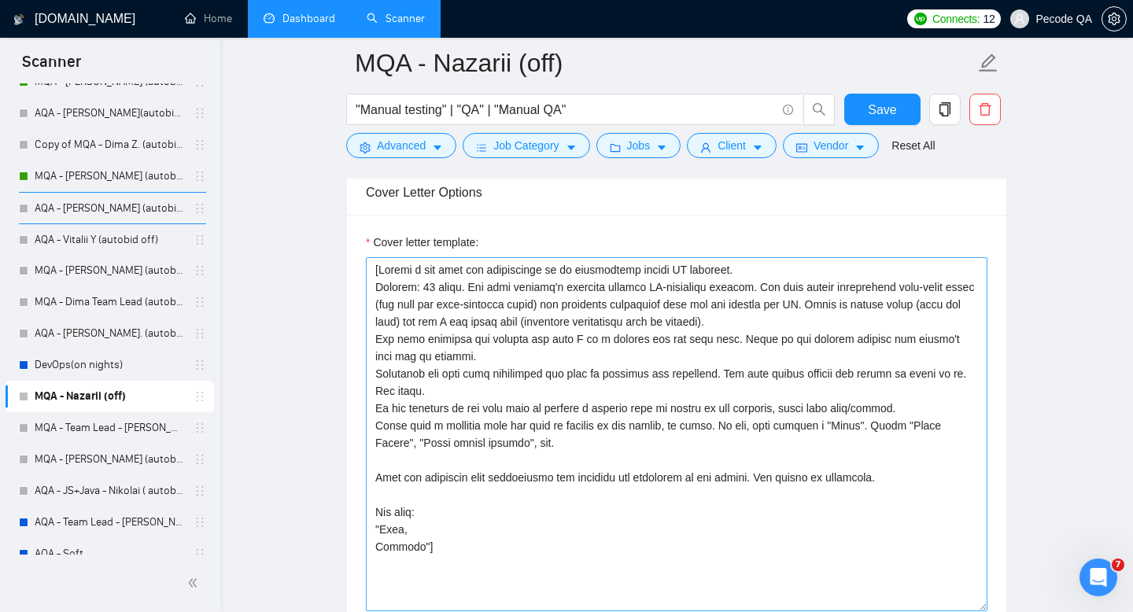
scroll to position [1720, 0]
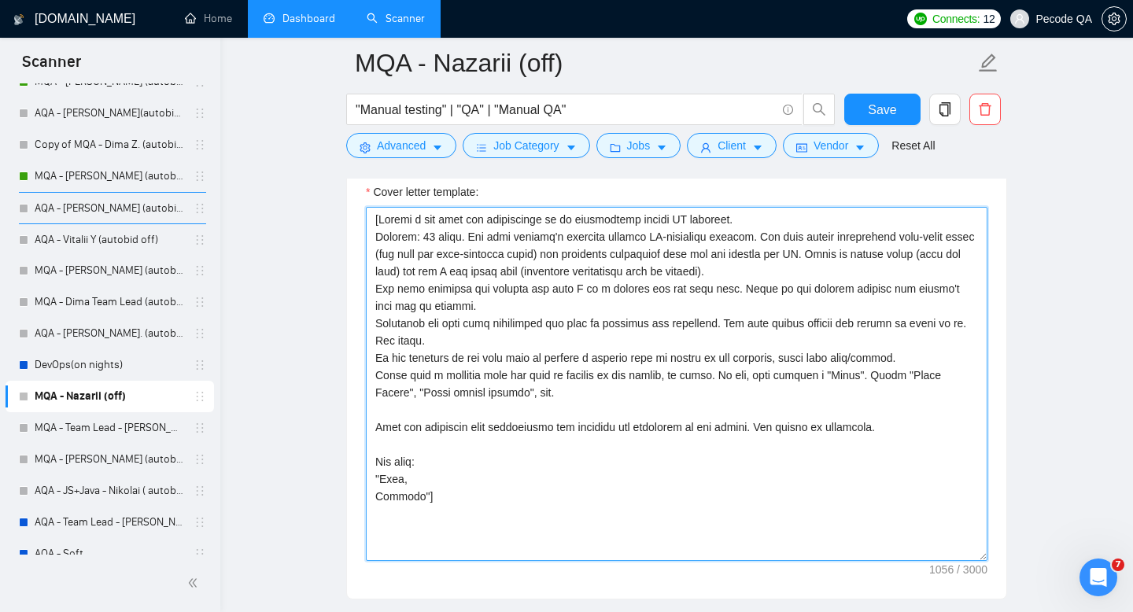
click at [520, 457] on textarea "Cover letter template:" at bounding box center [677, 384] width 622 height 354
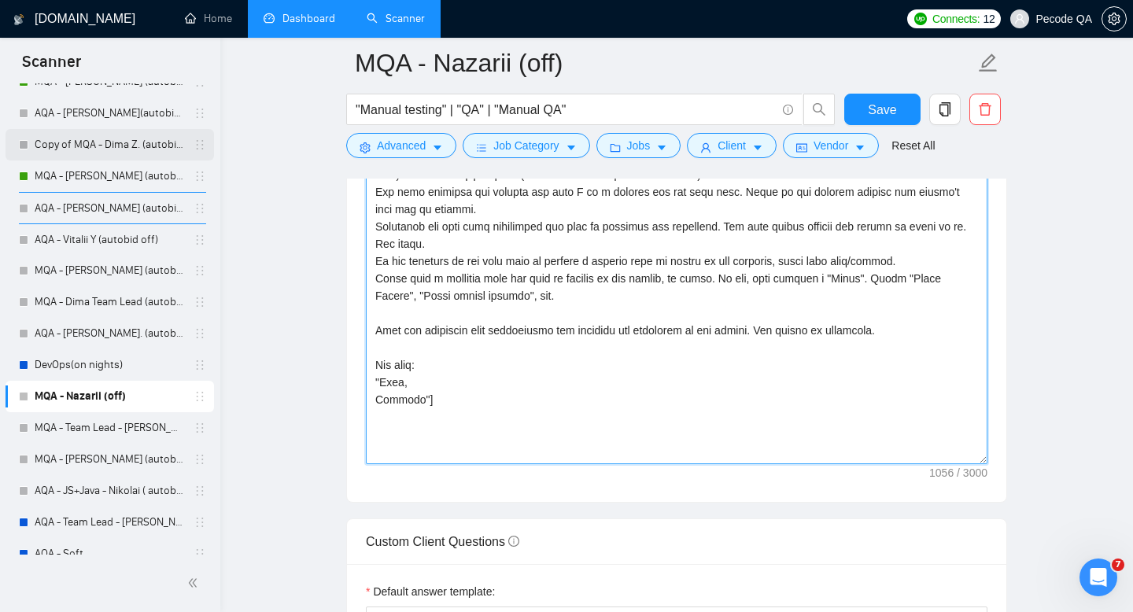
scroll to position [0, 0]
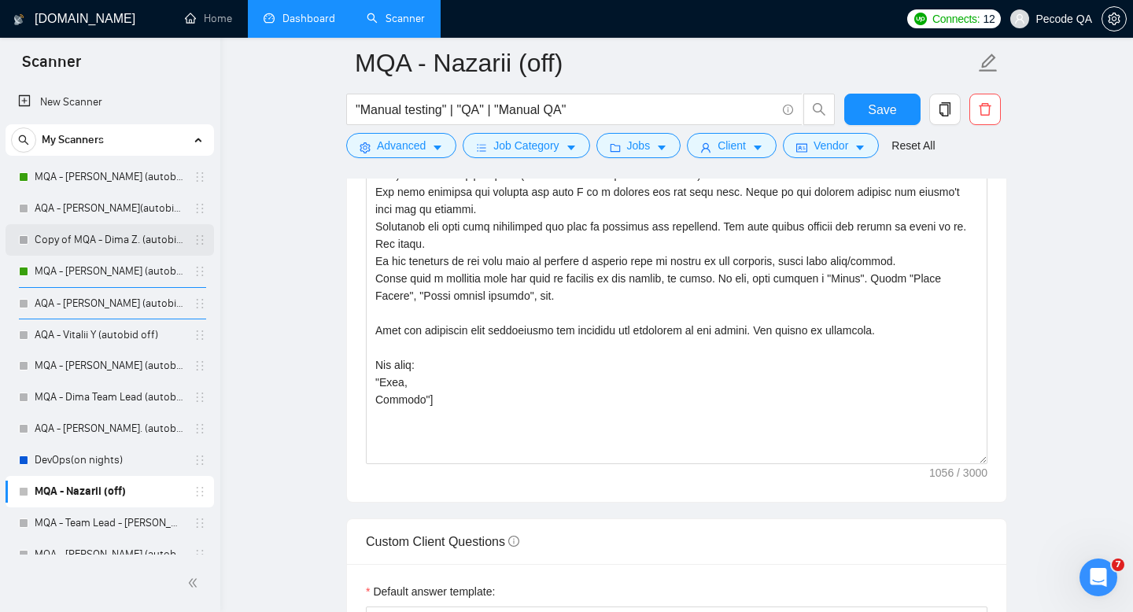
click at [109, 244] on link "Copy of MQA - Dima Z. (autobid On)" at bounding box center [110, 239] width 150 height 31
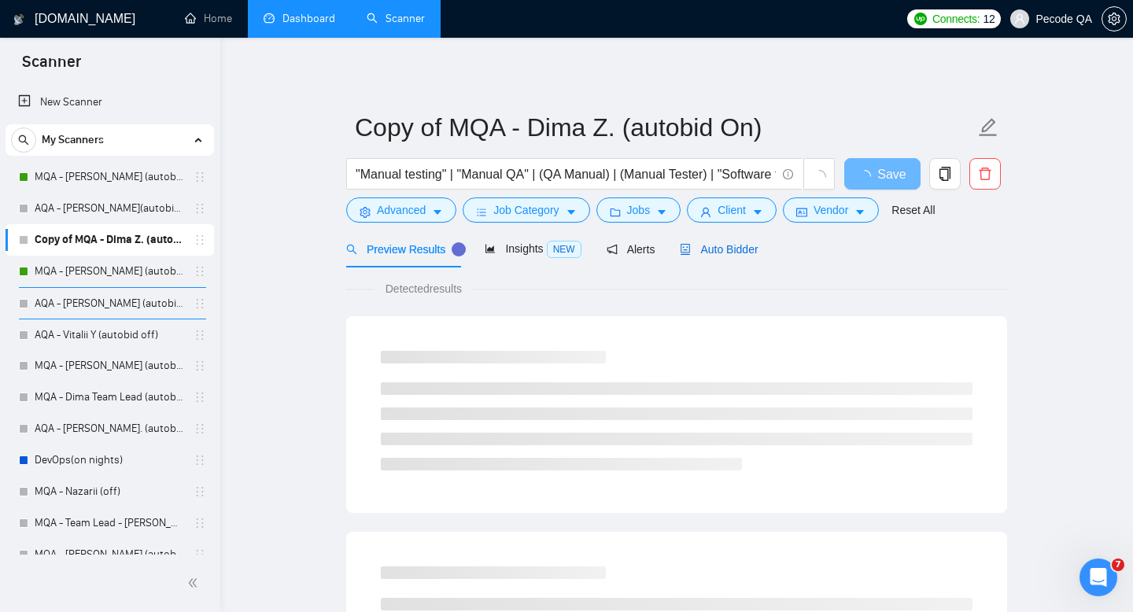
drag, startPoint x: 745, startPoint y: 242, endPoint x: 596, endPoint y: 26, distance: 262.6
click at [745, 243] on span "Auto Bidder" at bounding box center [719, 249] width 78 height 13
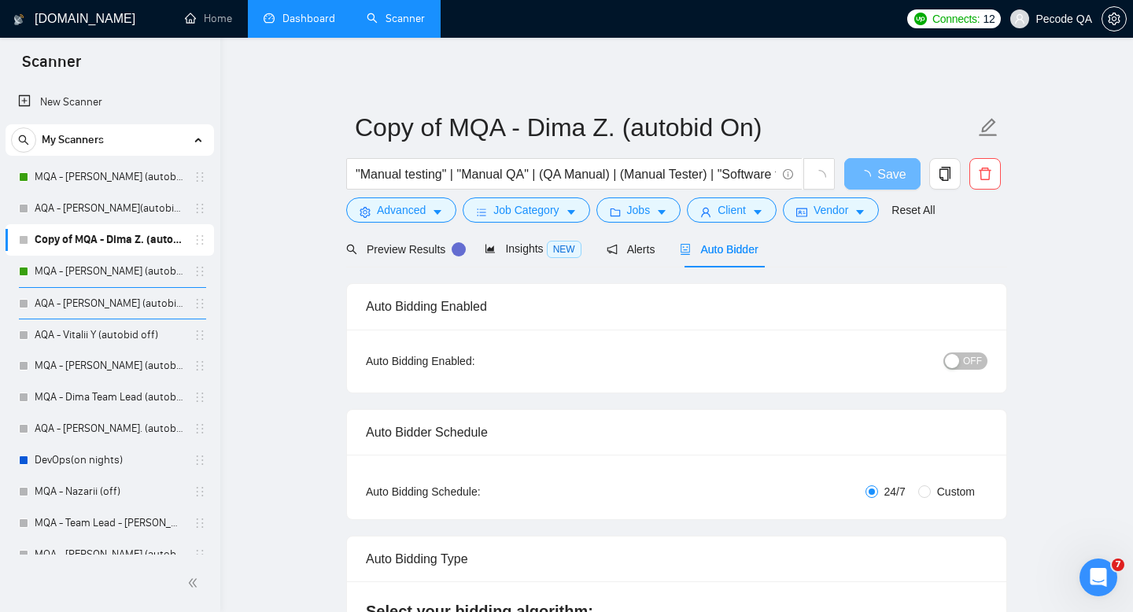
radio input "false"
radio input "true"
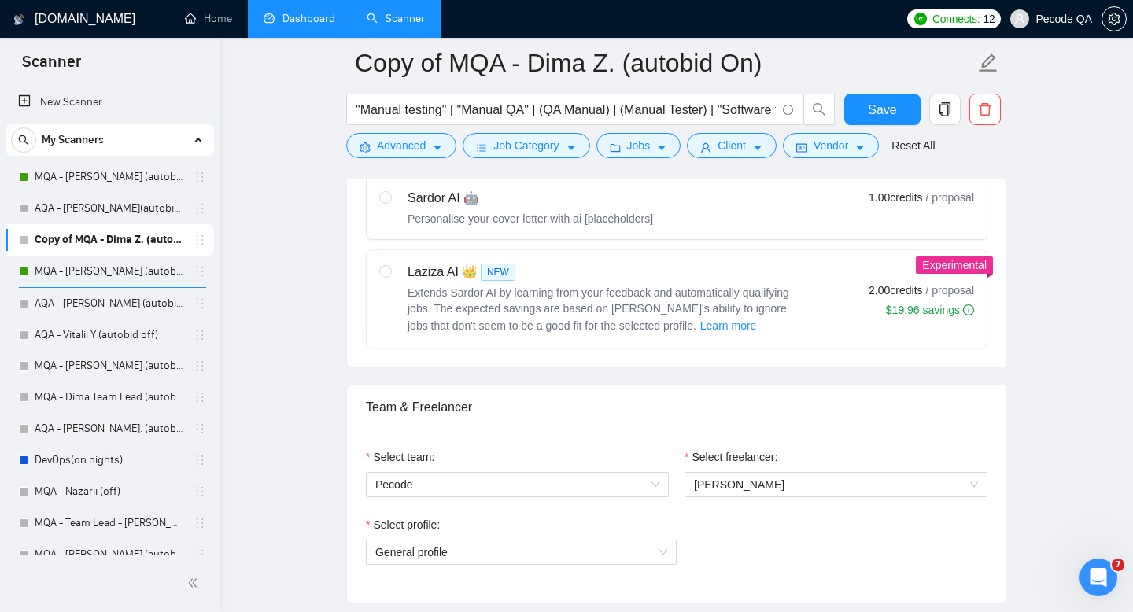
scroll to position [1339, 0]
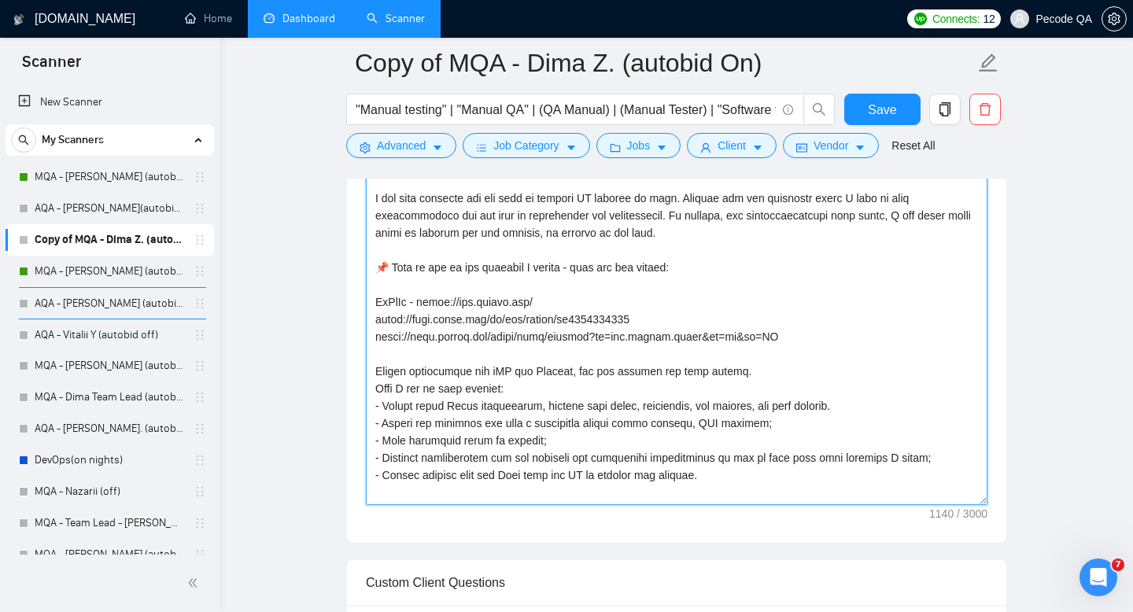
click at [502, 439] on textarea "Cover Letter template:" at bounding box center [677, 328] width 622 height 354
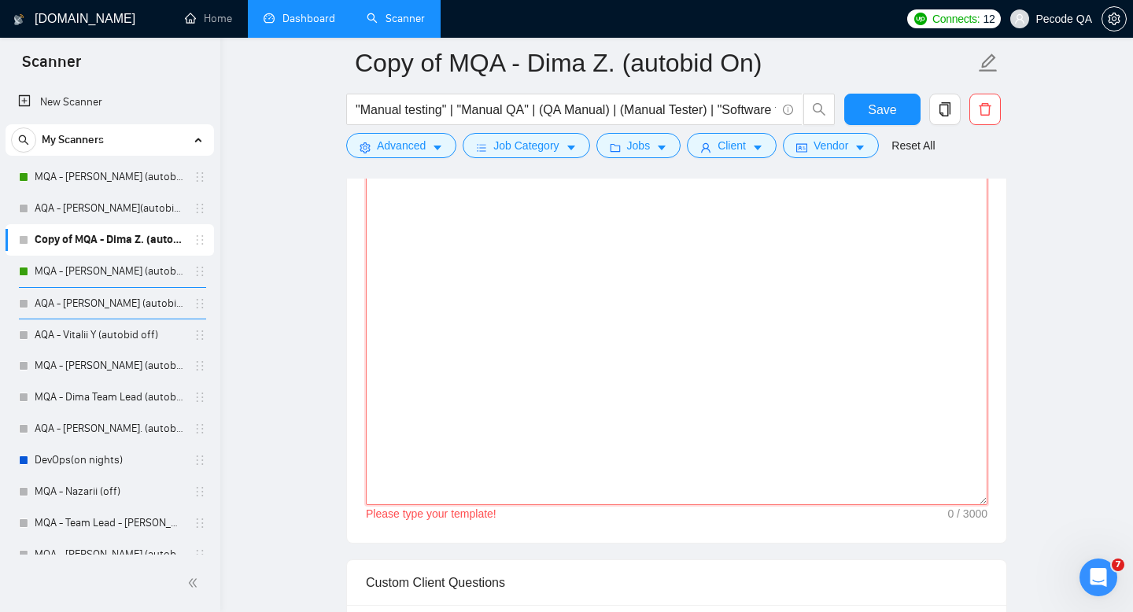
paste textarea "[Create a bid from the perspective of an experienced manual QA engineer. Maximu…"
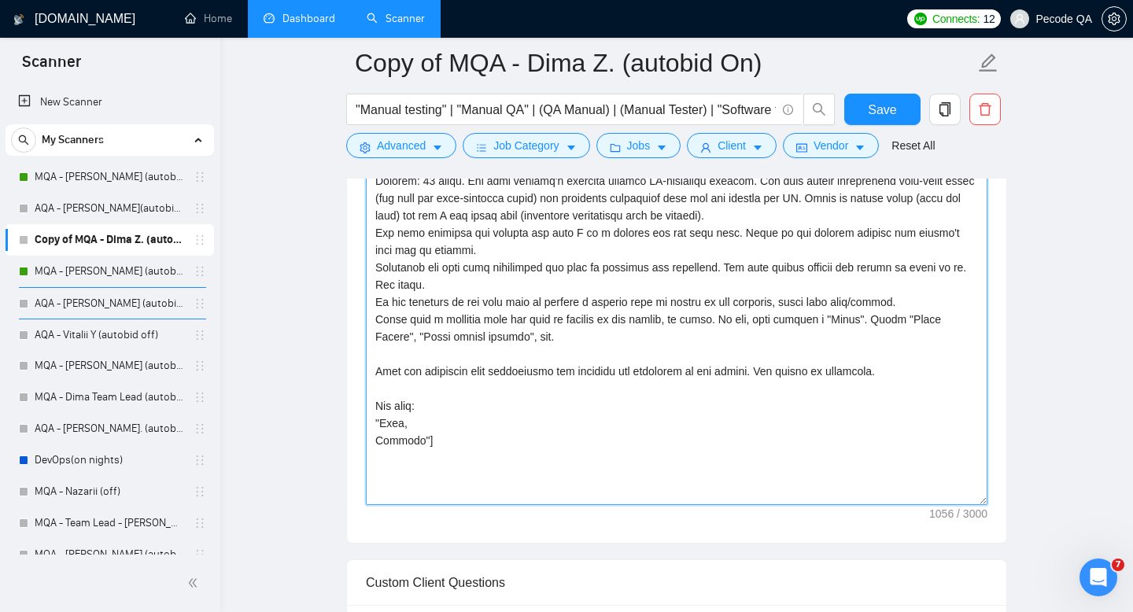
click at [391, 439] on textarea "Cover Letter template:" at bounding box center [677, 328] width 622 height 354
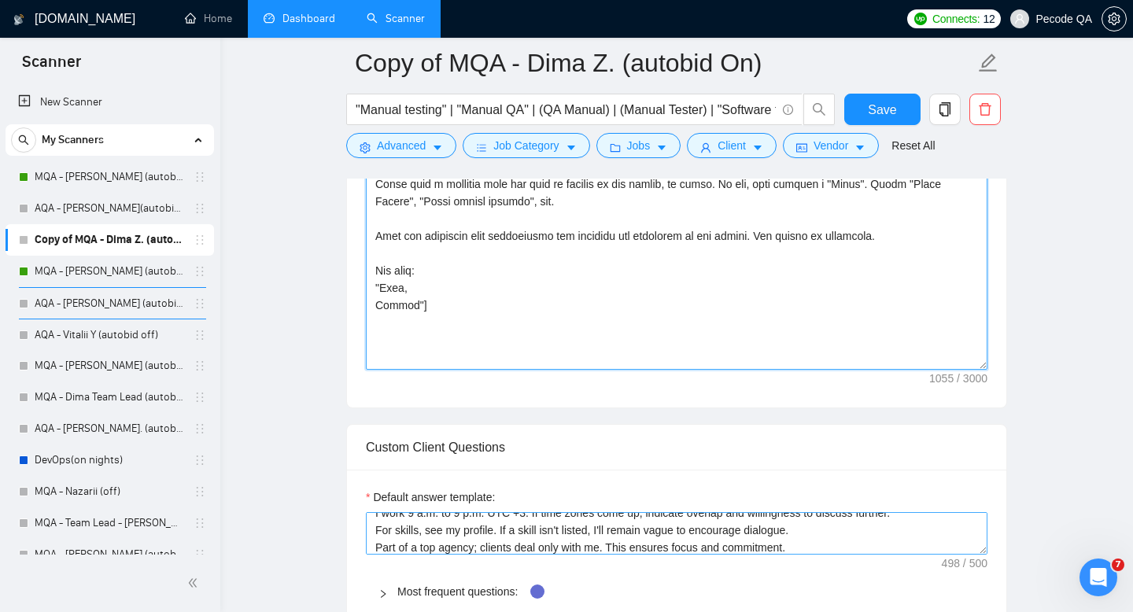
scroll to position [50, 0]
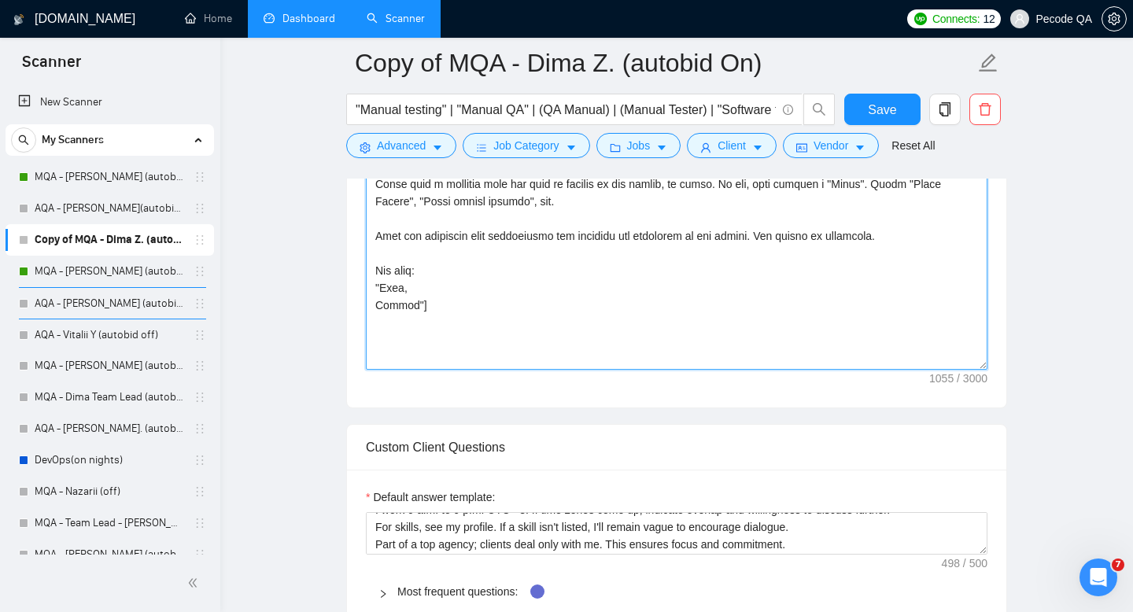
click at [515, 333] on textarea "Cover Letter template:" at bounding box center [677, 193] width 622 height 354
type textarea "[Create a bid from the perspective of an experienced manual QA engineer. Maximu…"
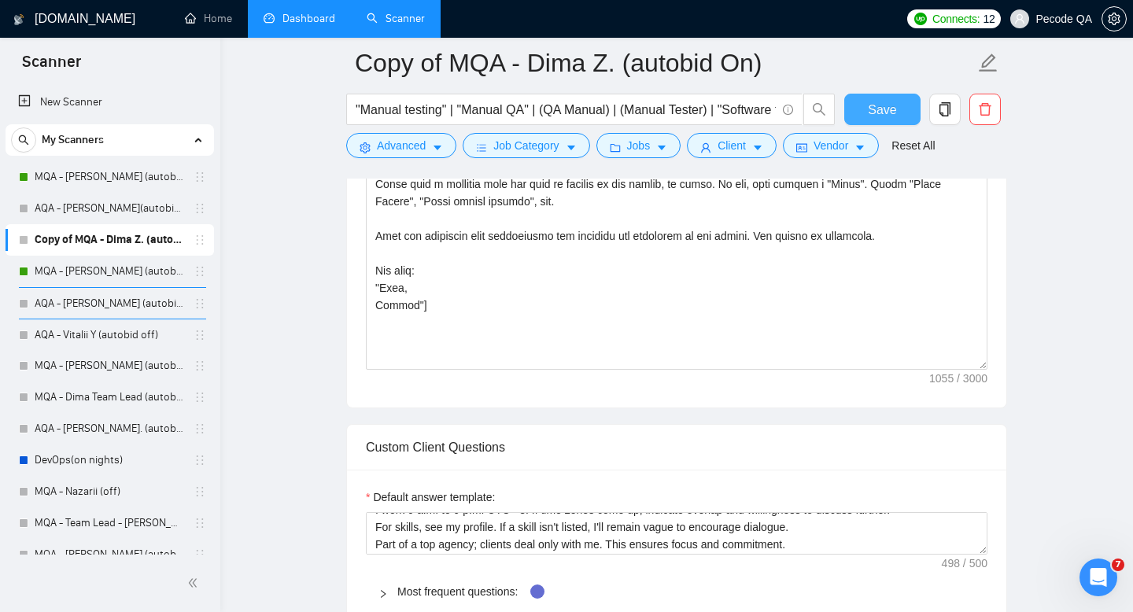
click at [881, 100] on span "Save" at bounding box center [882, 110] width 28 height 20
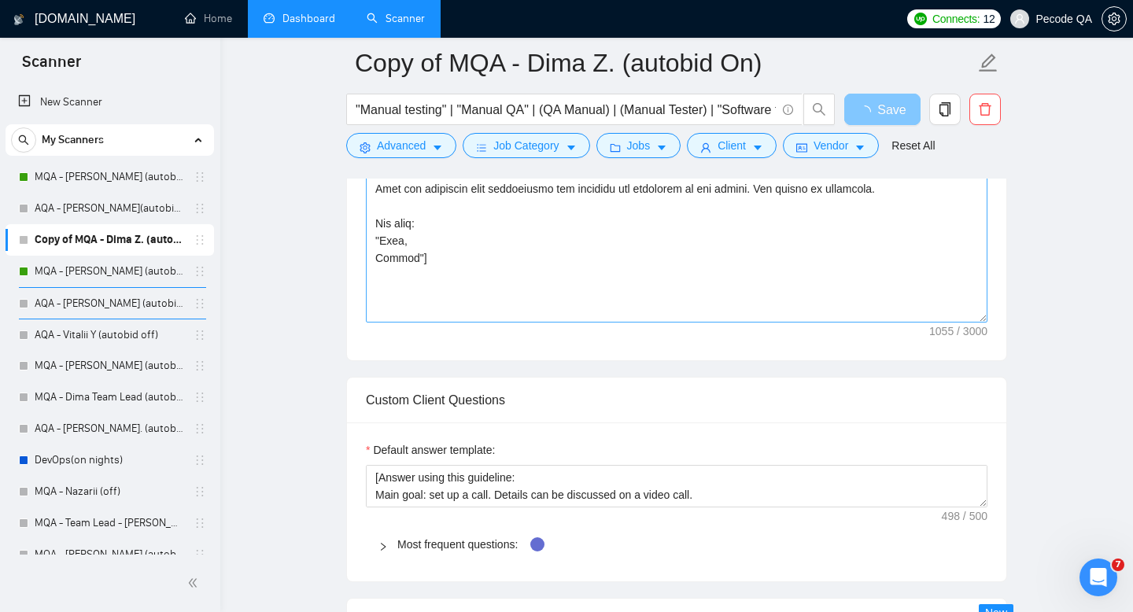
scroll to position [1571, 0]
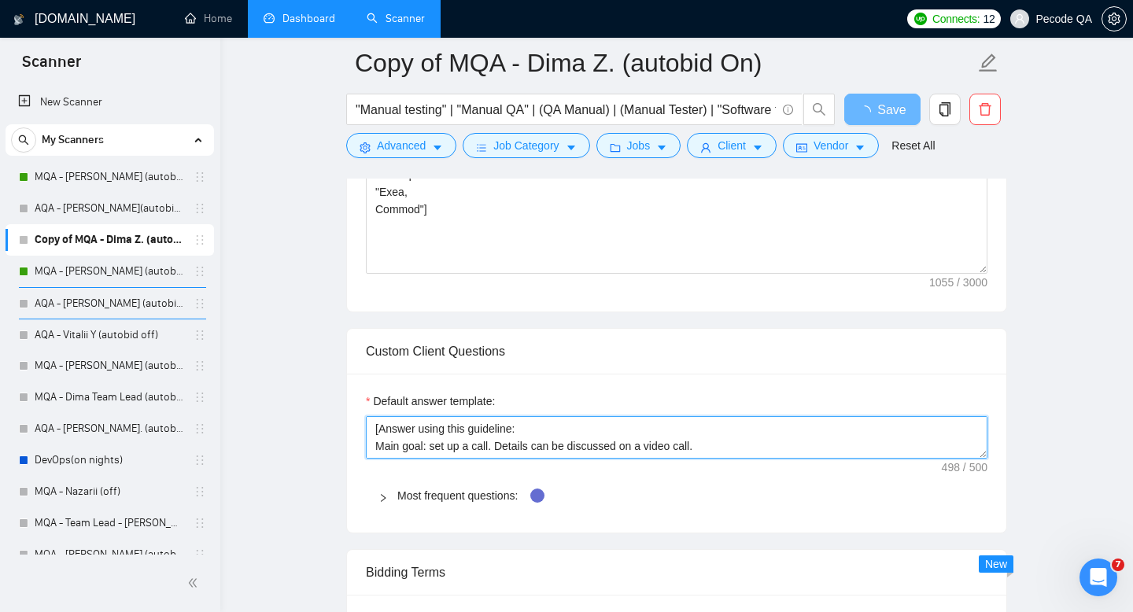
click at [724, 423] on textarea "[Answer using this guideline: Main goal: set up a call. Details can be discusse…" at bounding box center [677, 437] width 622 height 42
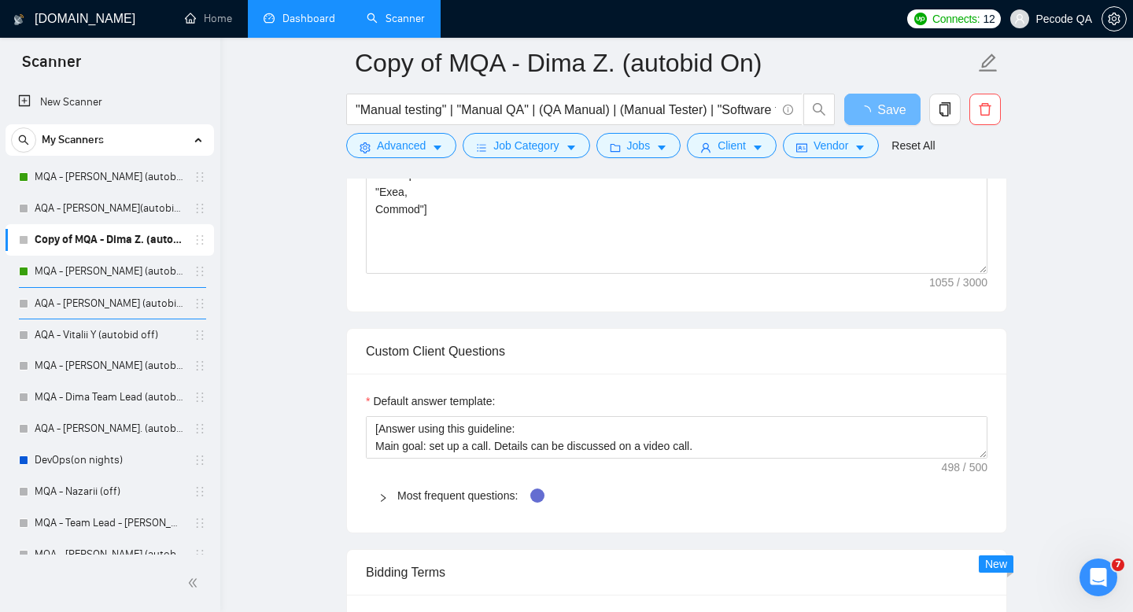
click at [724, 465] on div "Default answer template: [Answer using this guideline: Main goal: set up a call…" at bounding box center [677, 453] width 660 height 159
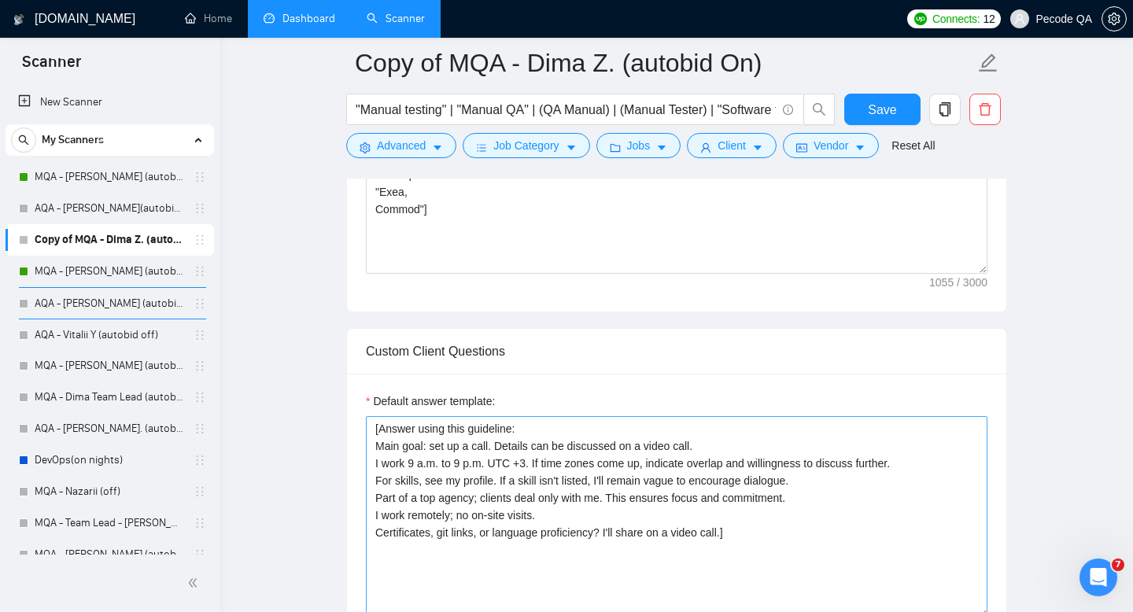
drag, startPoint x: 984, startPoint y: 453, endPoint x: 951, endPoint y: 612, distance: 162.2
click at [951, 612] on textarea "[Answer using this guideline: Main goal: set up a call. Details can be discusse…" at bounding box center [677, 516] width 622 height 201
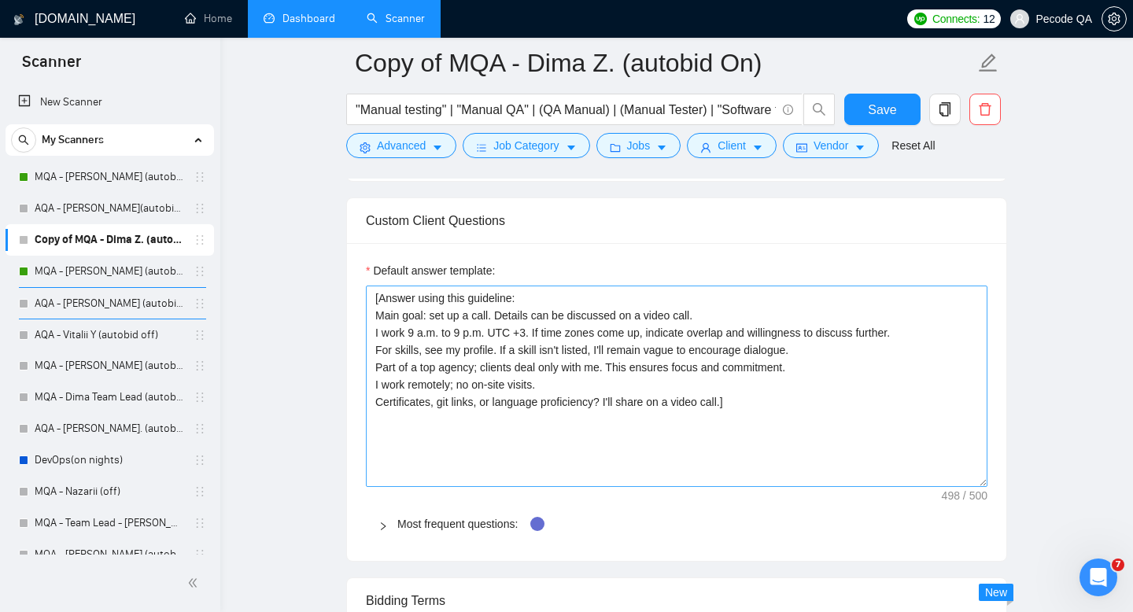
scroll to position [1714, 0]
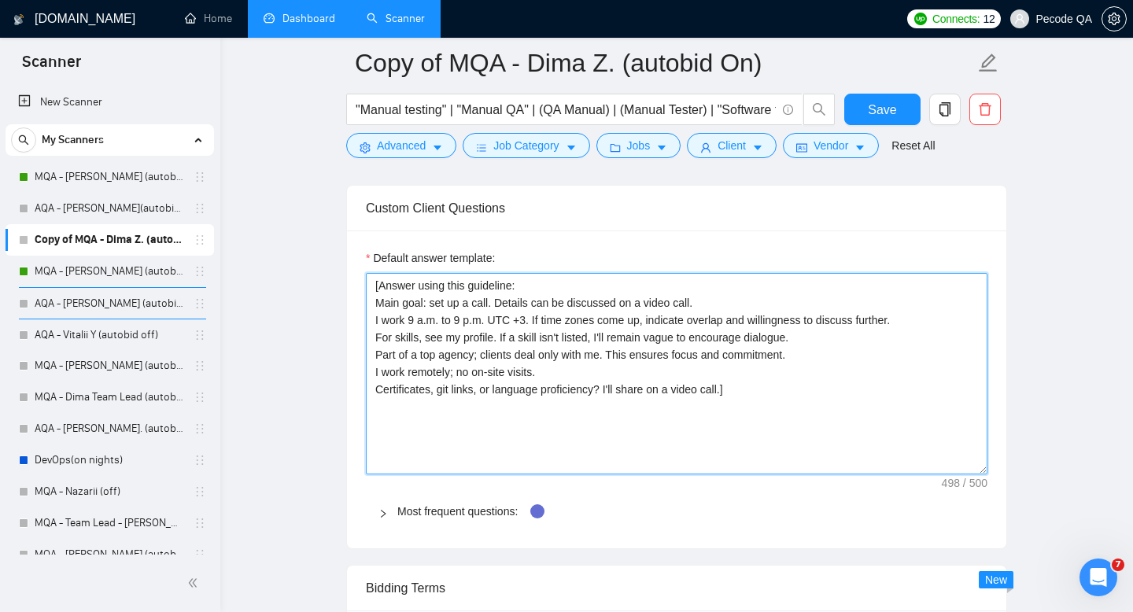
click at [687, 386] on textarea "[Answer using this guideline: Main goal: set up a call. Details can be discusse…" at bounding box center [677, 373] width 622 height 201
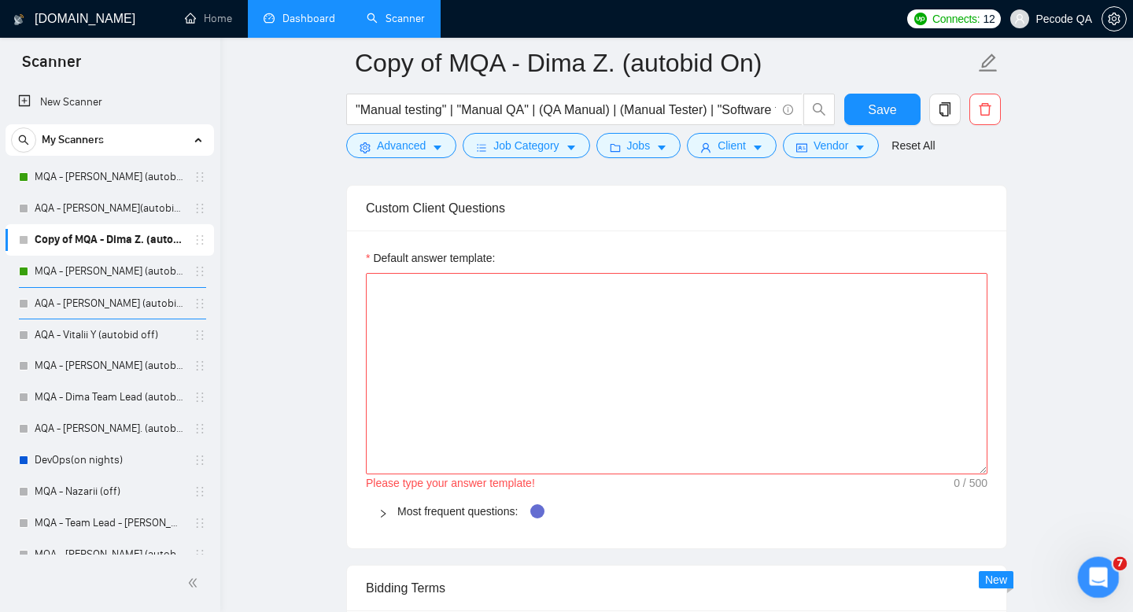
click at [1092, 579] on icon "Відкрити програму для спілкування Intercom" at bounding box center [1097, 576] width 26 height 26
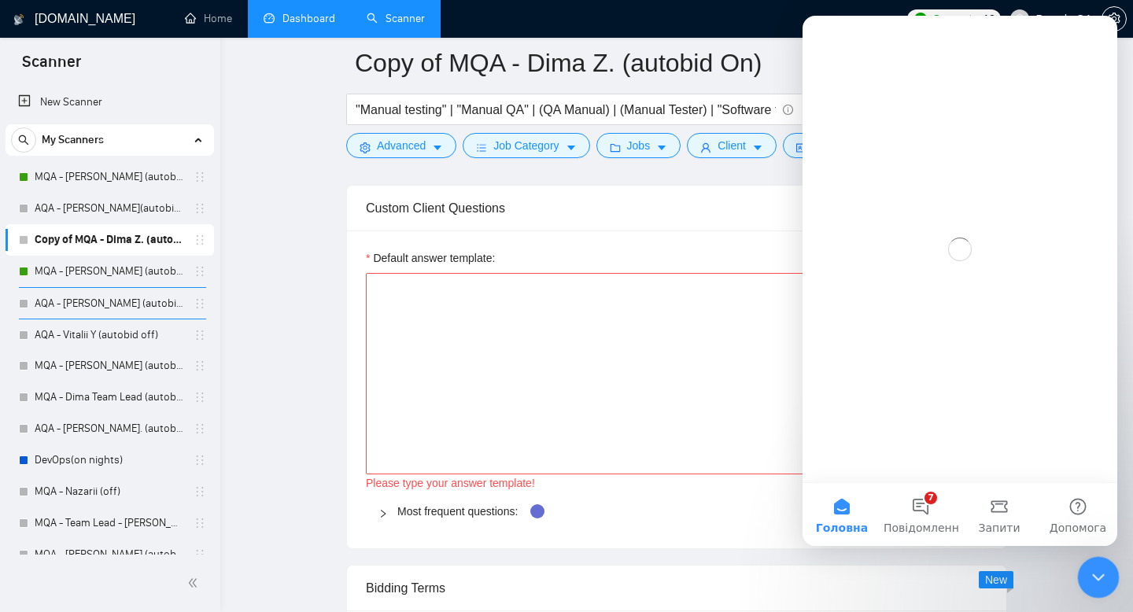
scroll to position [0, 0]
click at [912, 519] on button "7 Повідомлення" at bounding box center [920, 514] width 79 height 63
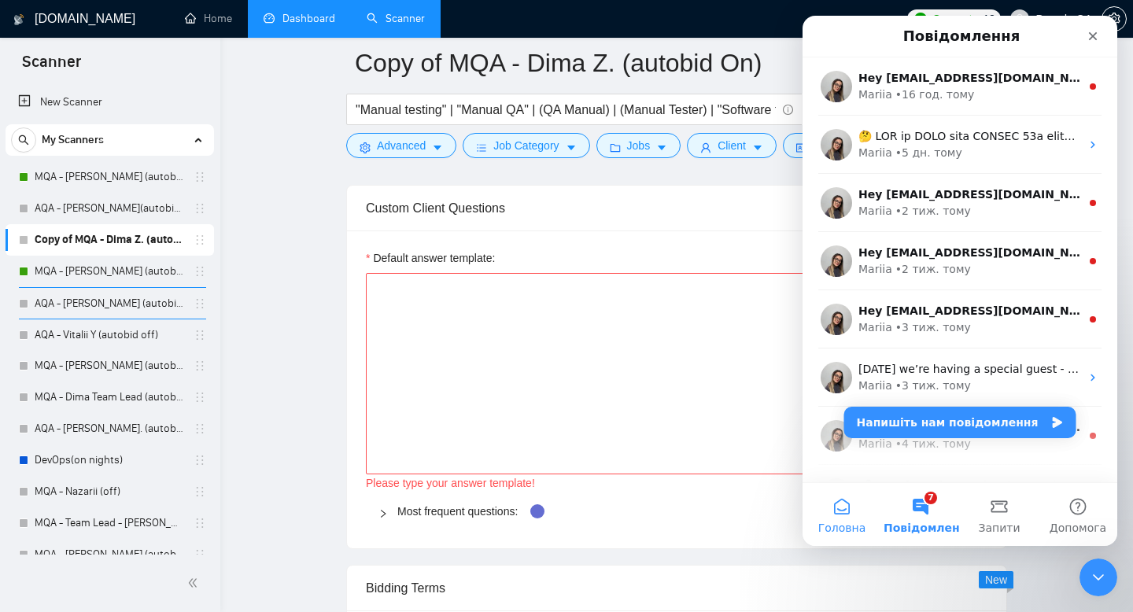
click at [844, 515] on button "Головна" at bounding box center [842, 514] width 79 height 63
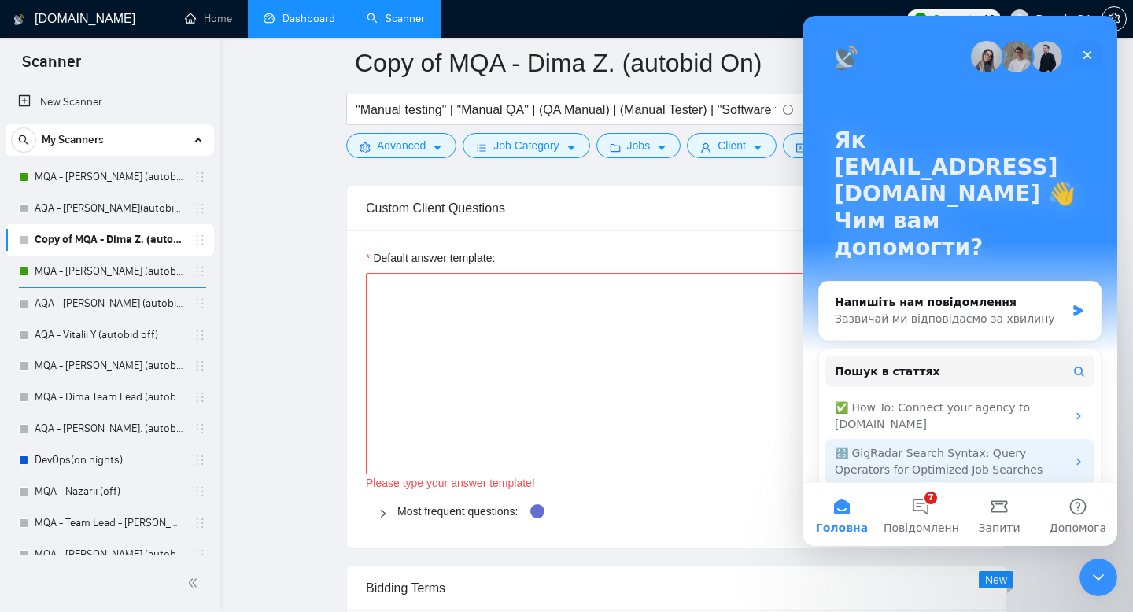
scroll to position [49, 0]
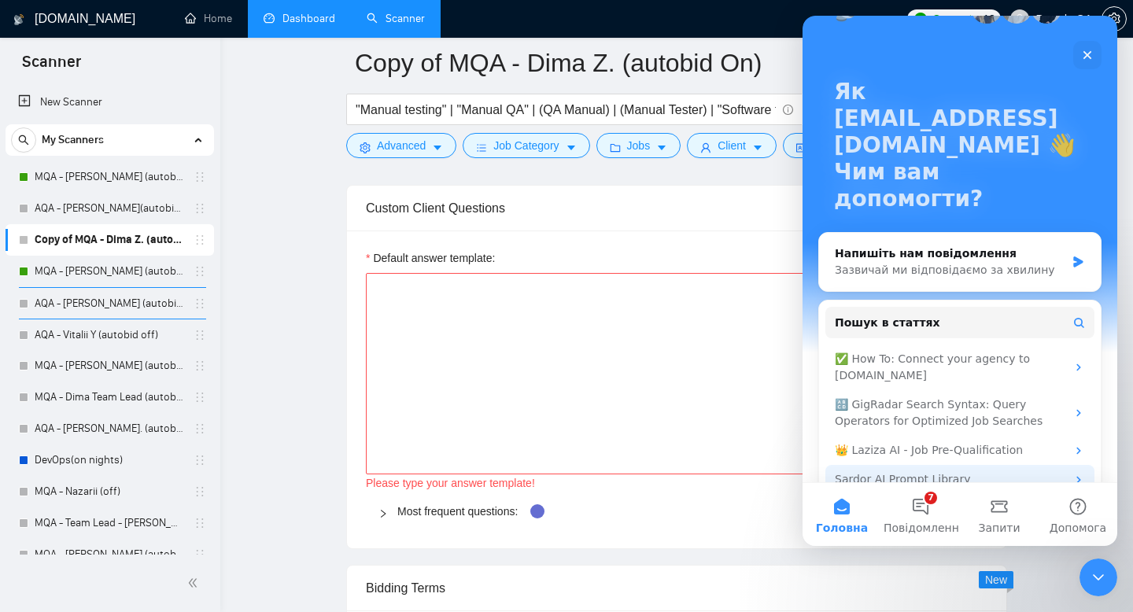
click at [1026, 471] on div "Sardor AI Prompt Library" at bounding box center [950, 479] width 231 height 17
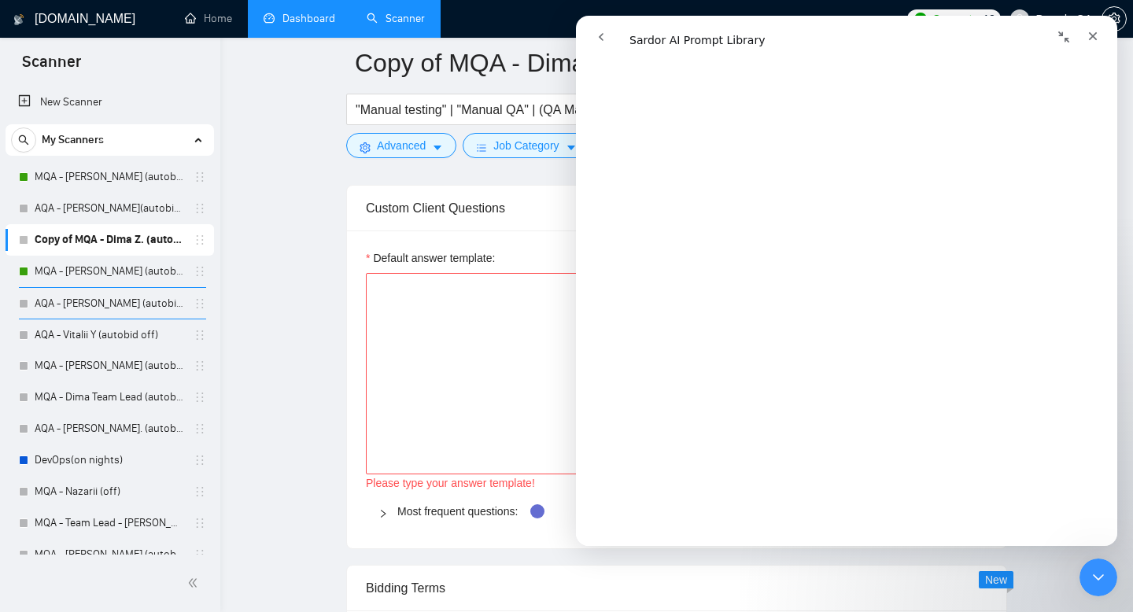
scroll to position [3708, 0]
click at [451, 331] on textarea "Default answer template:" at bounding box center [677, 373] width 622 height 201
paste textarea "[Based on the provided context, craft a positive, human-like response that addr…"
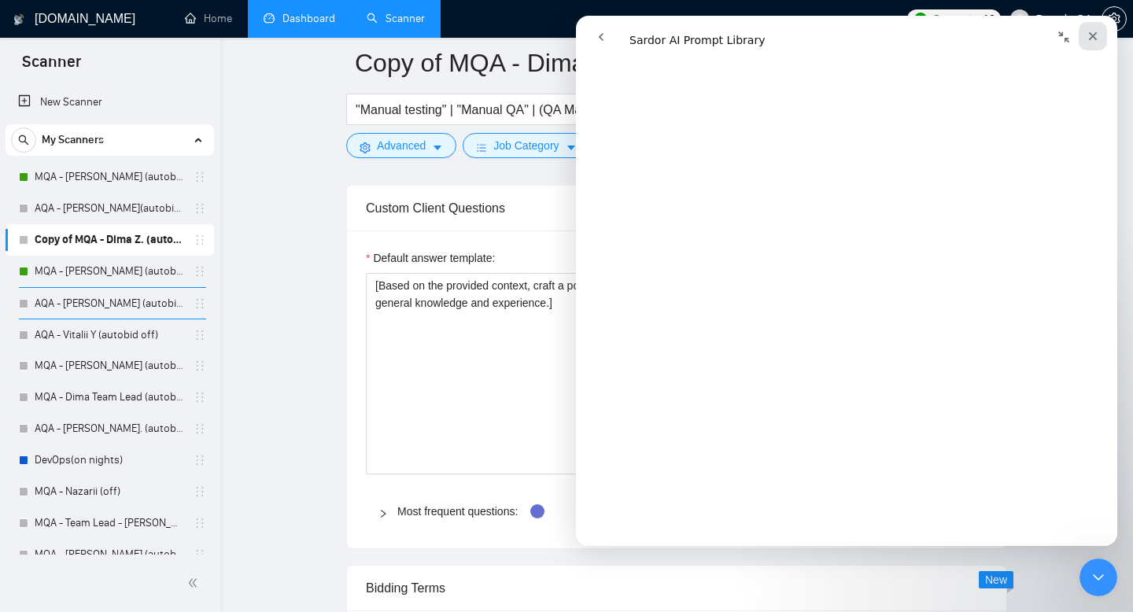
click at [1088, 30] on icon "Закрити" at bounding box center [1093, 36] width 13 height 13
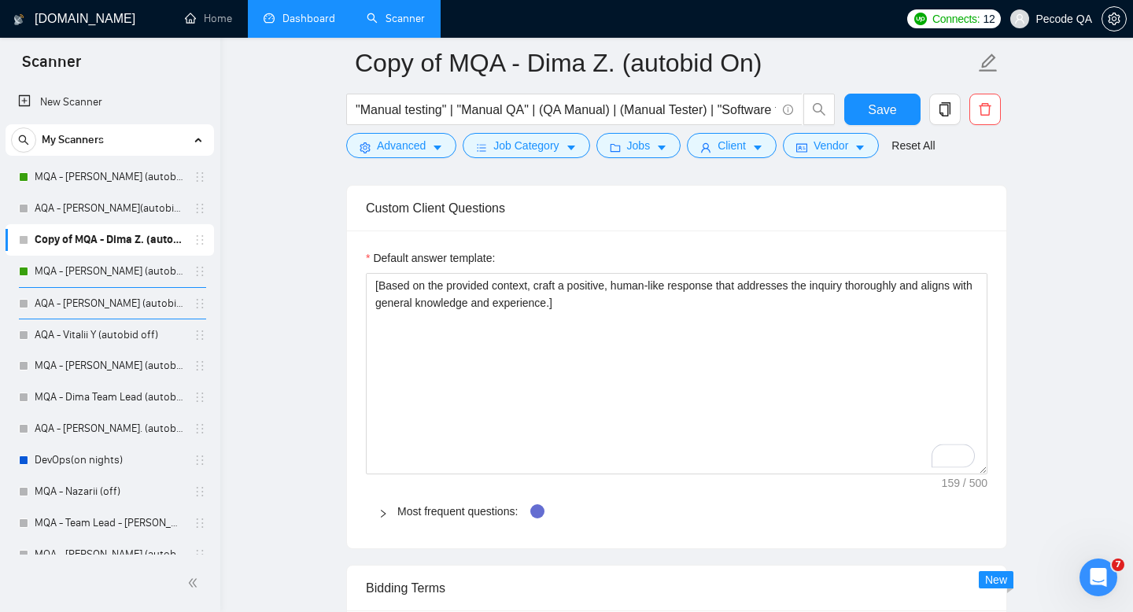
scroll to position [0, 0]
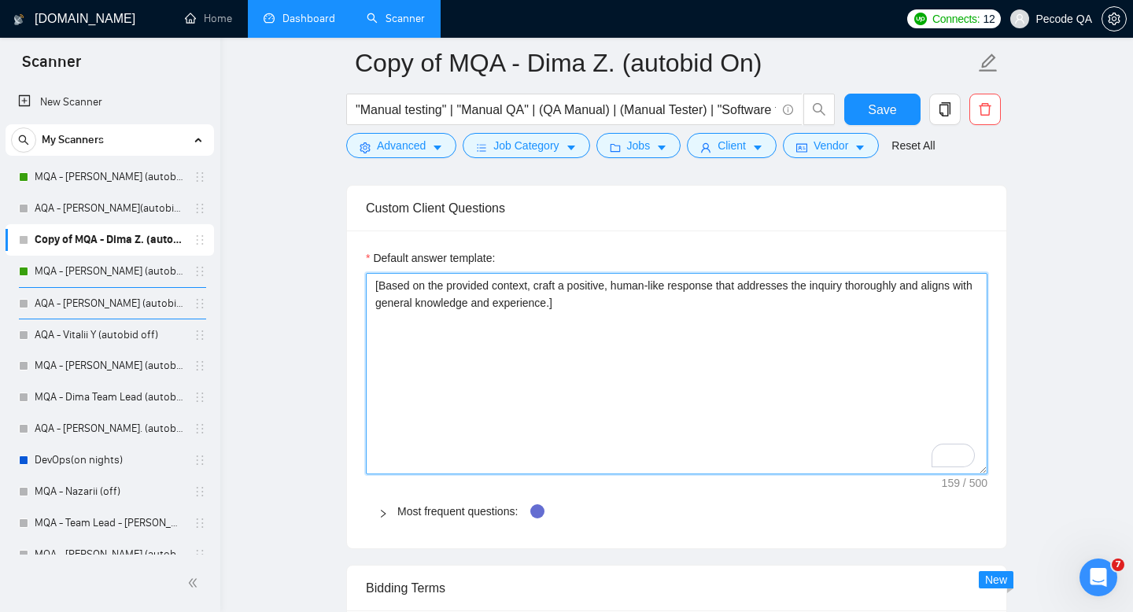
click at [421, 357] on textarea "[Based on the provided context, craft a positive, human-like response that addr…" at bounding box center [677, 373] width 622 height 201
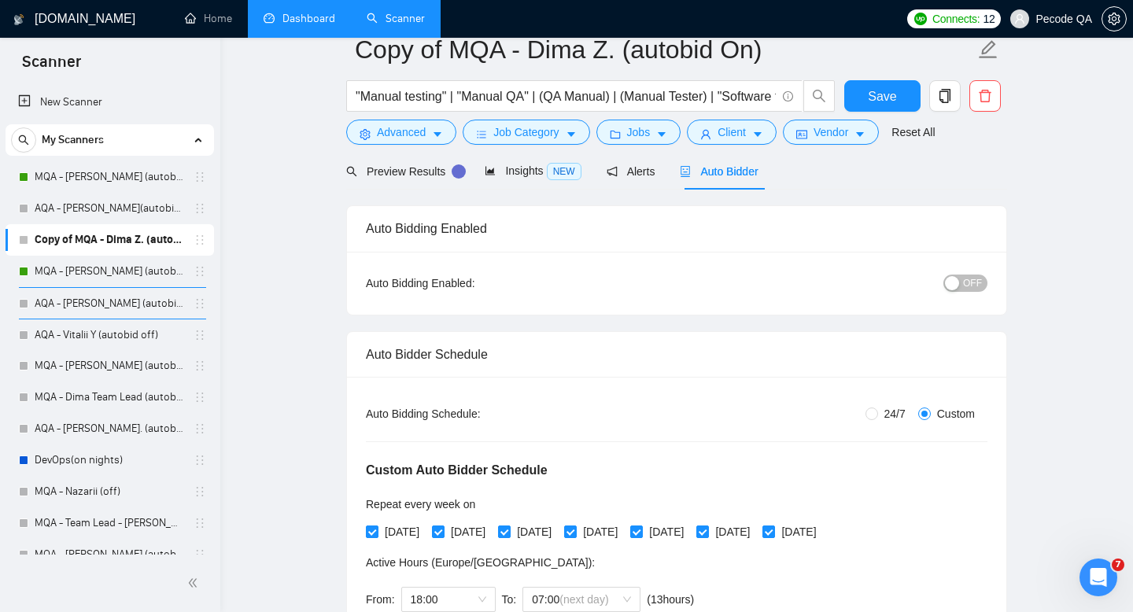
scroll to position [296, 0]
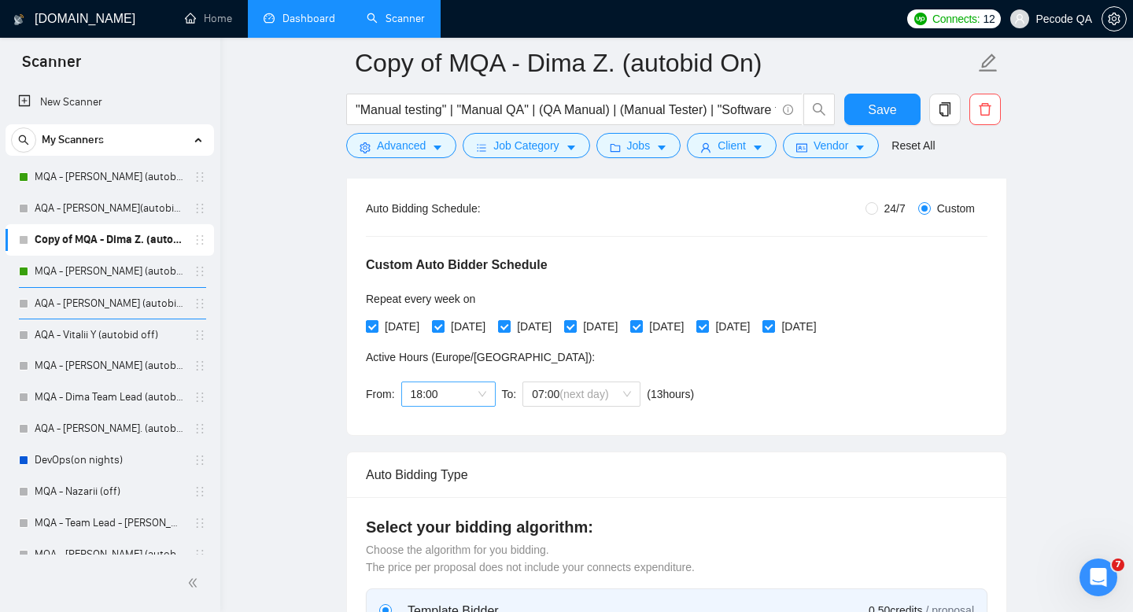
click at [435, 390] on span "18:00" at bounding box center [449, 394] width 76 height 24
type textarea "[Based on the provided context, craft a positive, human-like response that addr…"
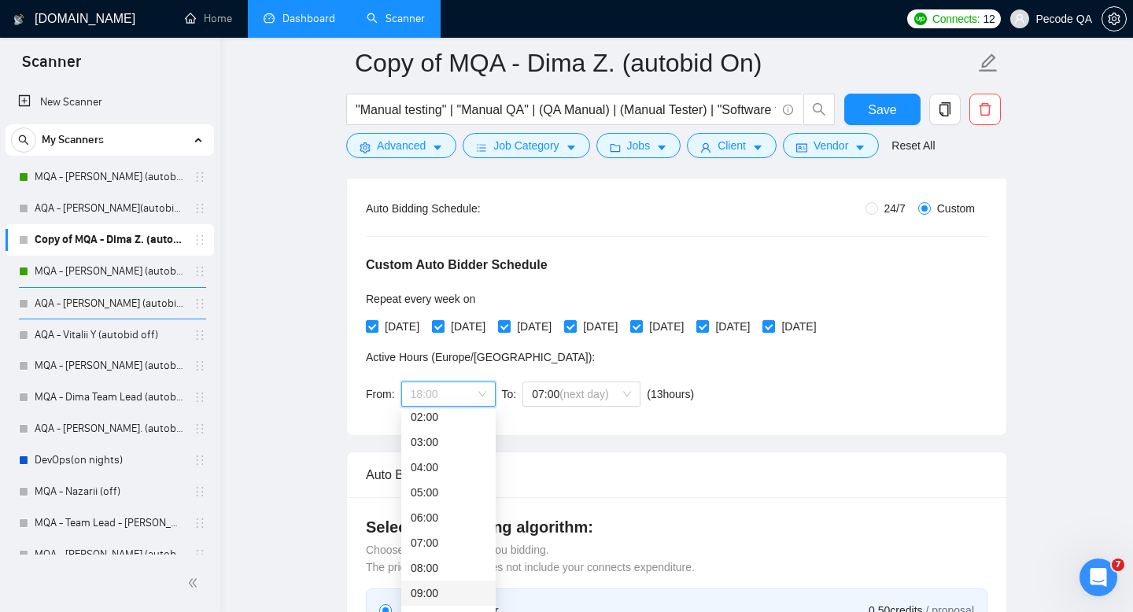
click at [436, 582] on div "09:00" at bounding box center [448, 593] width 94 height 25
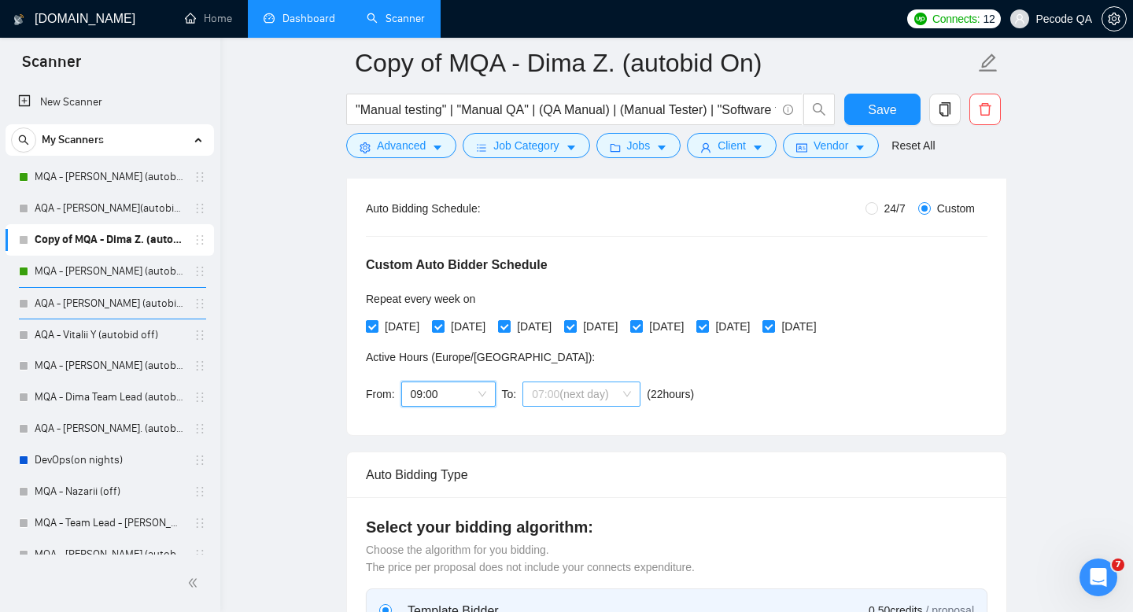
click at [606, 382] on div "07:00 (next day)" at bounding box center [582, 394] width 118 height 25
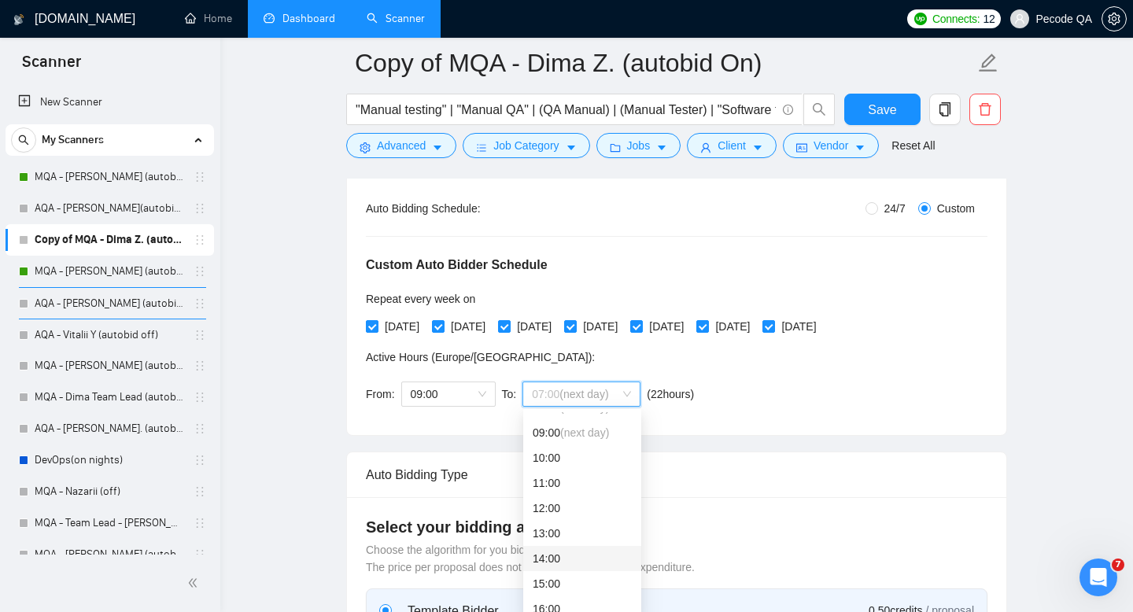
scroll to position [260, 0]
click at [570, 586] on div "17:00" at bounding box center [582, 592] width 99 height 17
click at [733, 384] on div "Custom Auto Bidder Schedule Repeat every week [DATE] [DATE] [DATE] [DATE] [DATE…" at bounding box center [677, 316] width 622 height 199
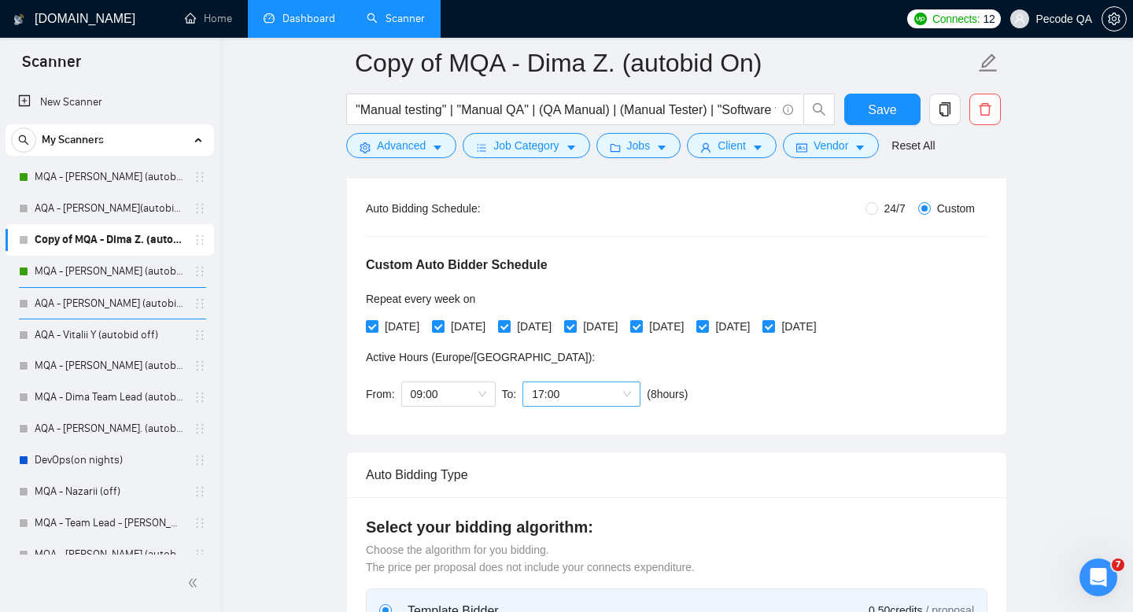
click at [567, 384] on span "17:00" at bounding box center [581, 394] width 99 height 24
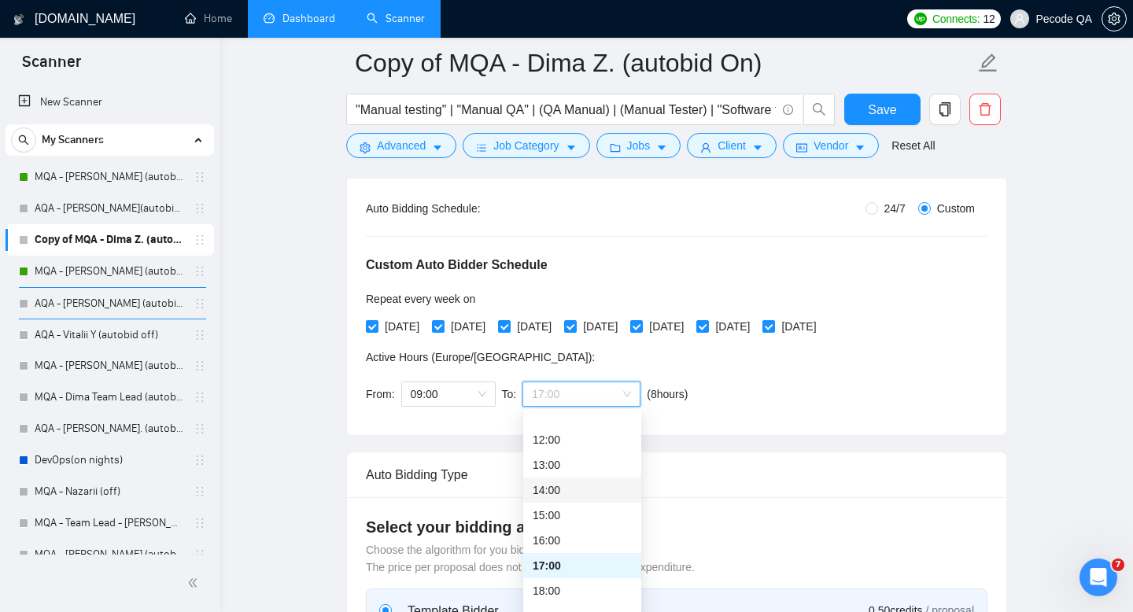
scroll to position [306, 0]
click at [561, 580] on div "18:00" at bounding box center [582, 571] width 99 height 17
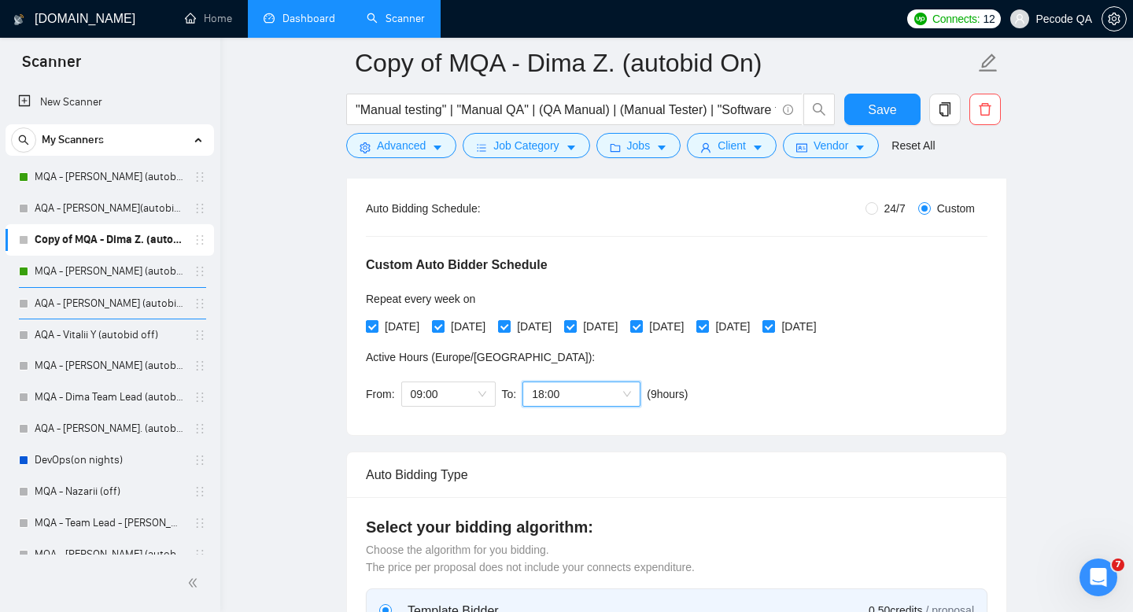
click at [774, 453] on div "Auto Bidding Type" at bounding box center [677, 475] width 622 height 45
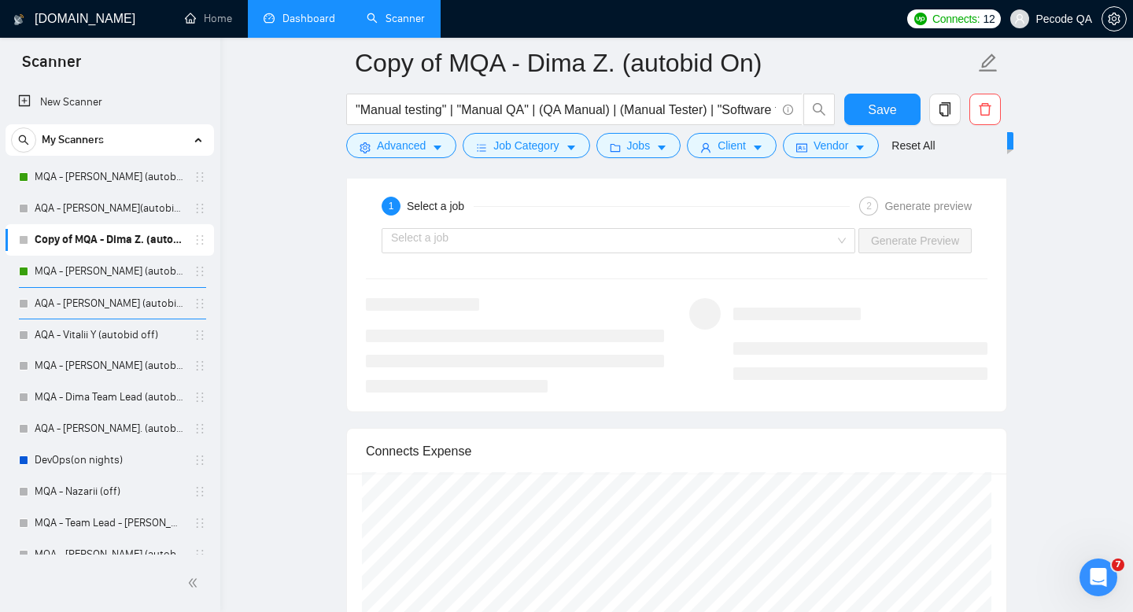
scroll to position [2636, 0]
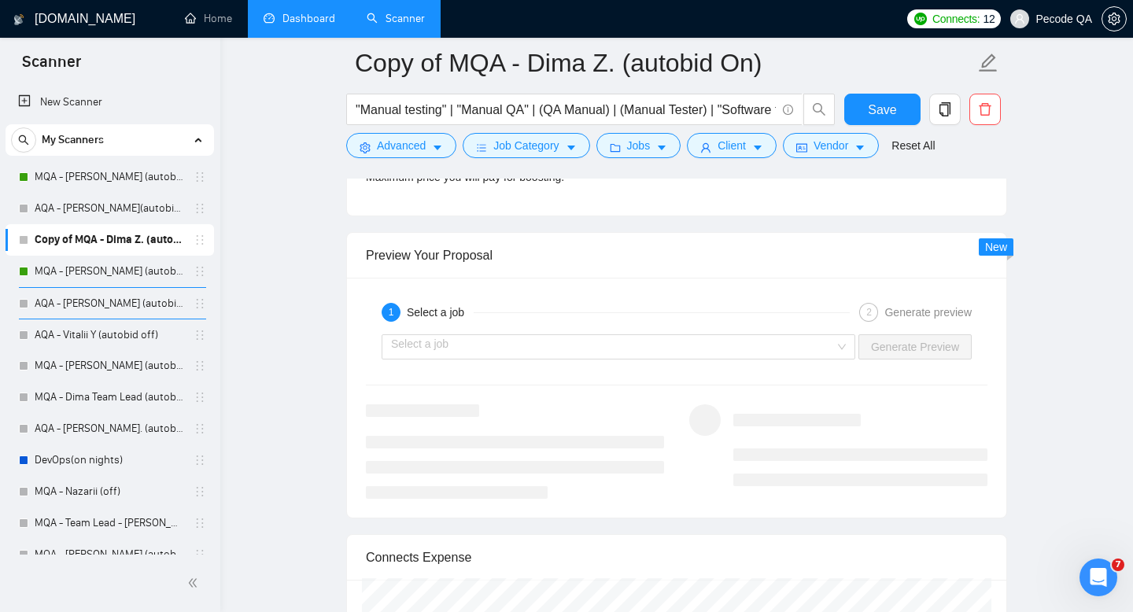
click at [593, 376] on div "1 Select a job 2 Generate preview Select a job Generate Preview" at bounding box center [677, 398] width 660 height 240
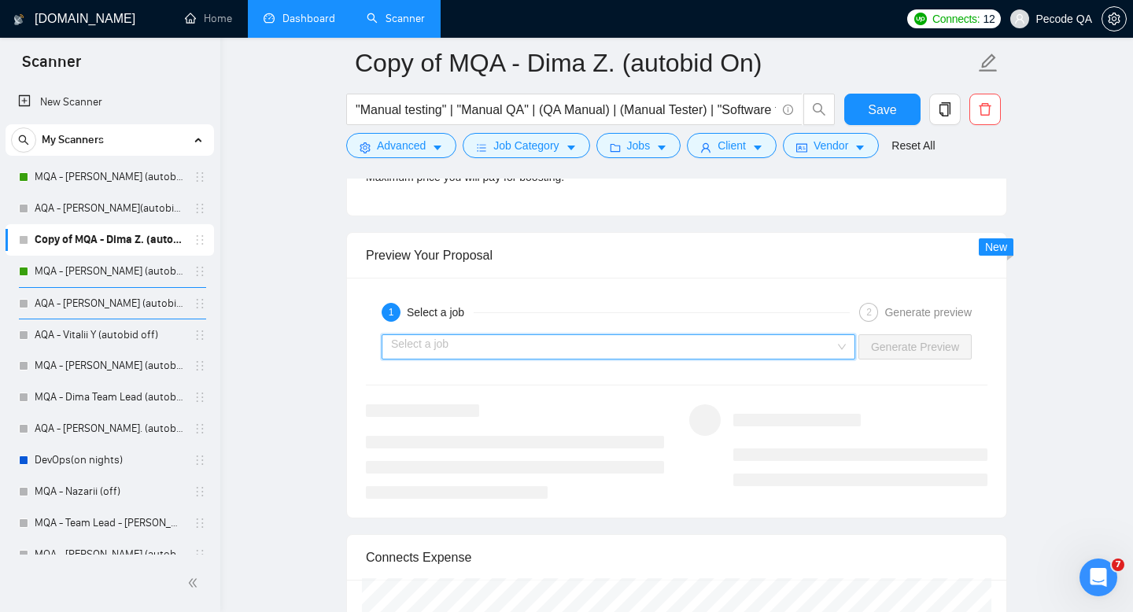
click at [574, 339] on input "search" at bounding box center [613, 347] width 444 height 24
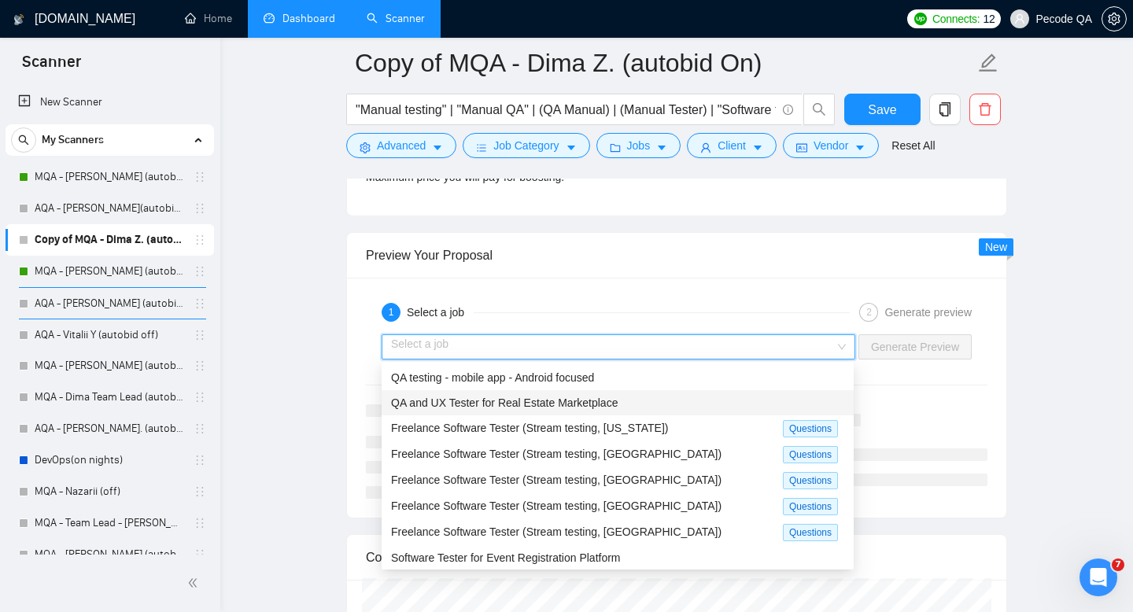
click at [482, 400] on span "QA and UX Tester for Real Estate Marketplace" at bounding box center [504, 403] width 227 height 13
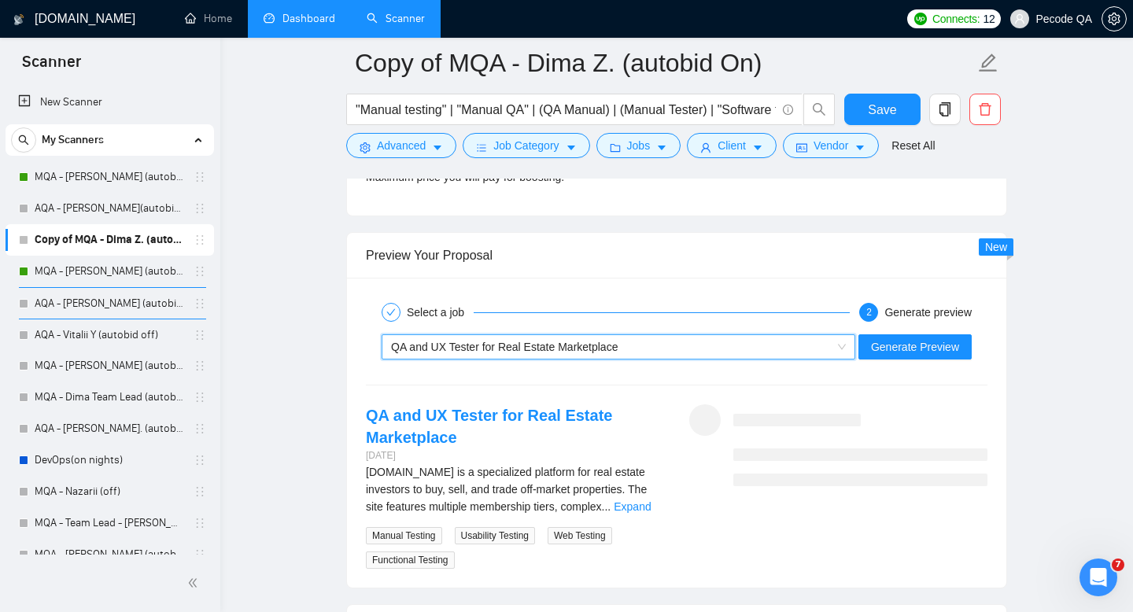
click at [895, 89] on form "Copy of MQA - Dima Z. (autobid On) "Manual testing" | "Manual QA" | (QA Manual)…" at bounding box center [676, 102] width 661 height 128
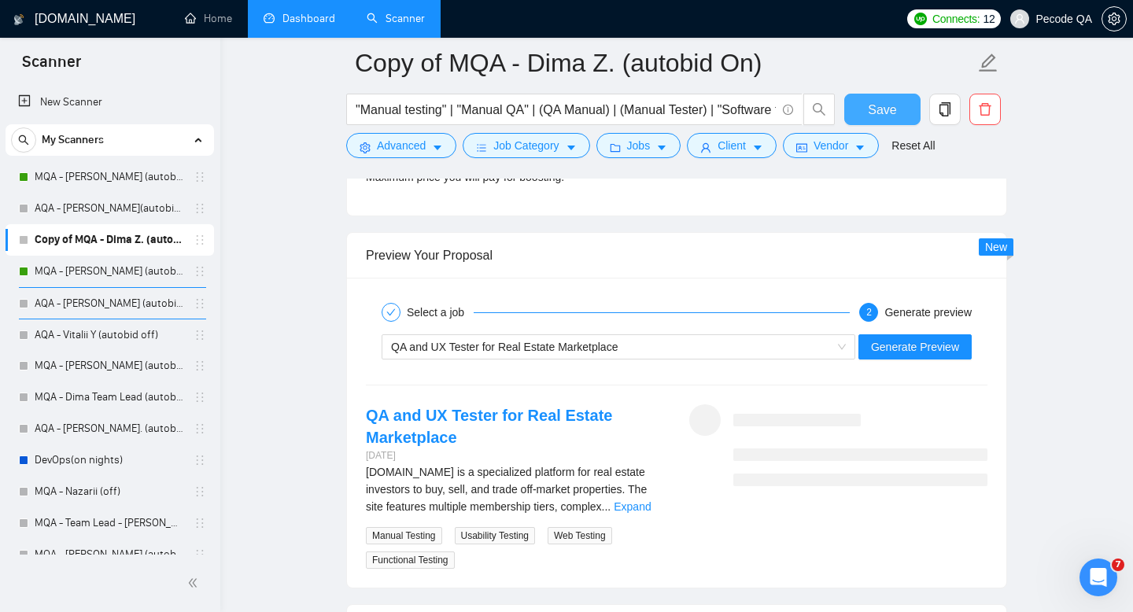
click at [895, 104] on span "Save" at bounding box center [882, 110] width 28 height 20
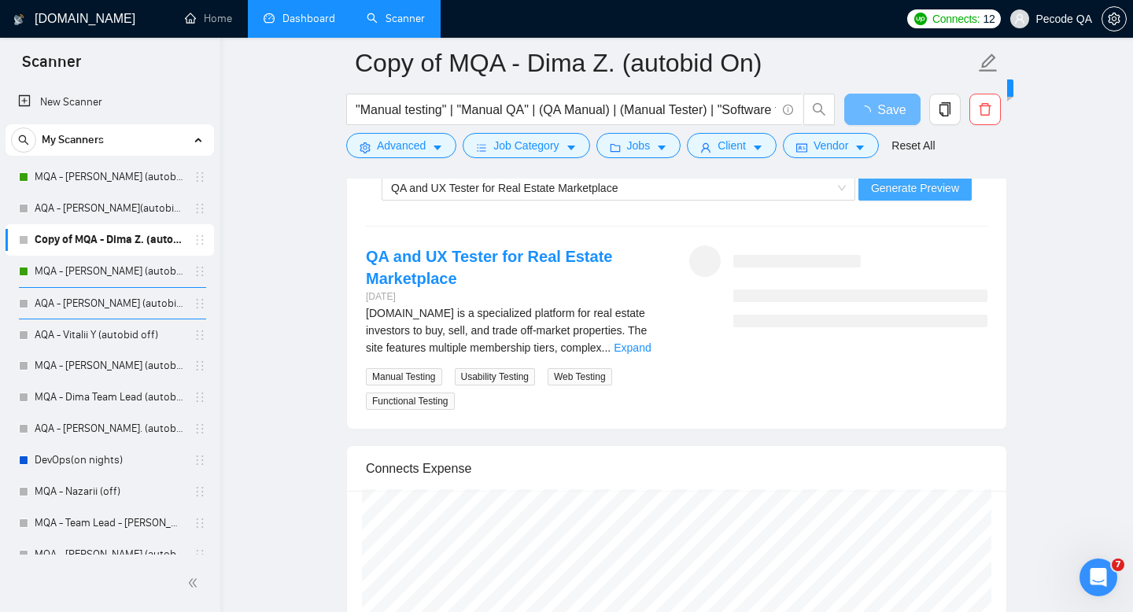
click at [903, 187] on span "Generate Preview" at bounding box center [915, 187] width 88 height 17
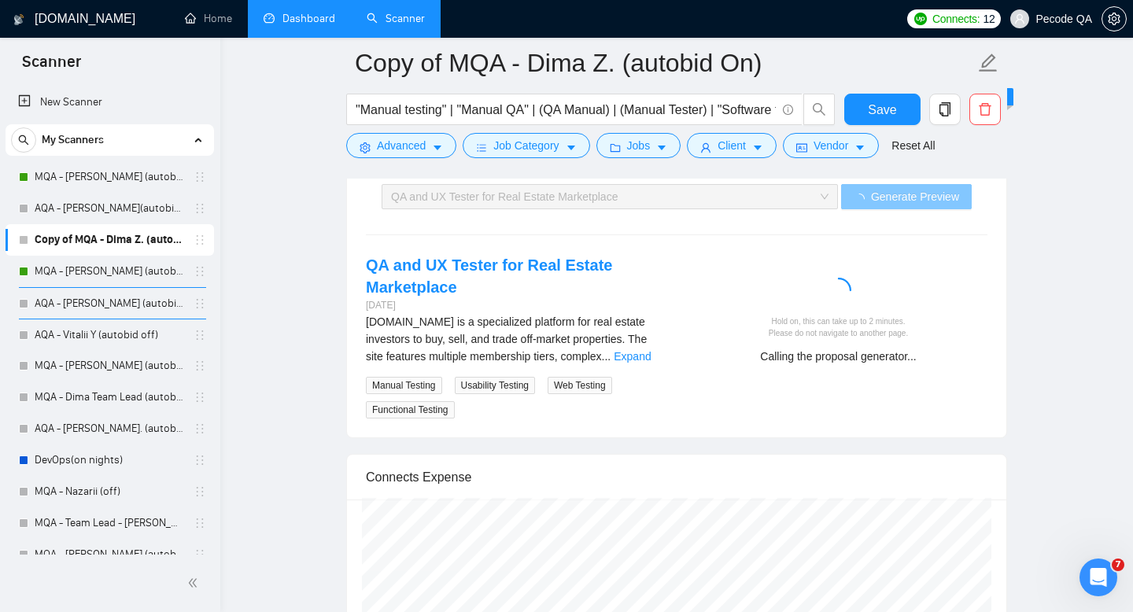
scroll to position [2621, 0]
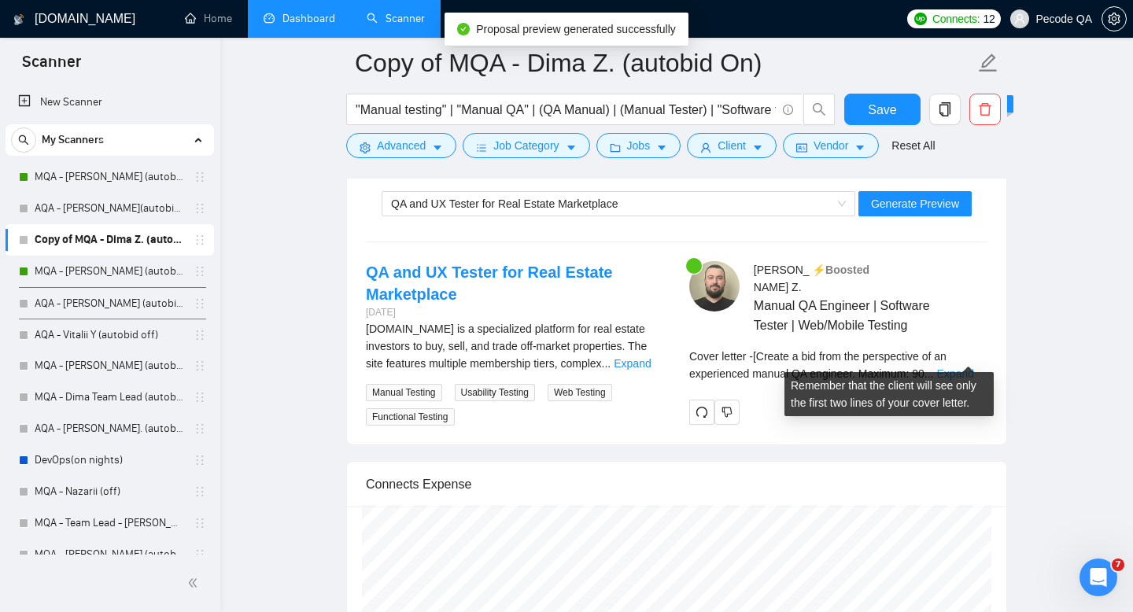
click at [957, 368] on link "Expand" at bounding box center [955, 374] width 37 height 13
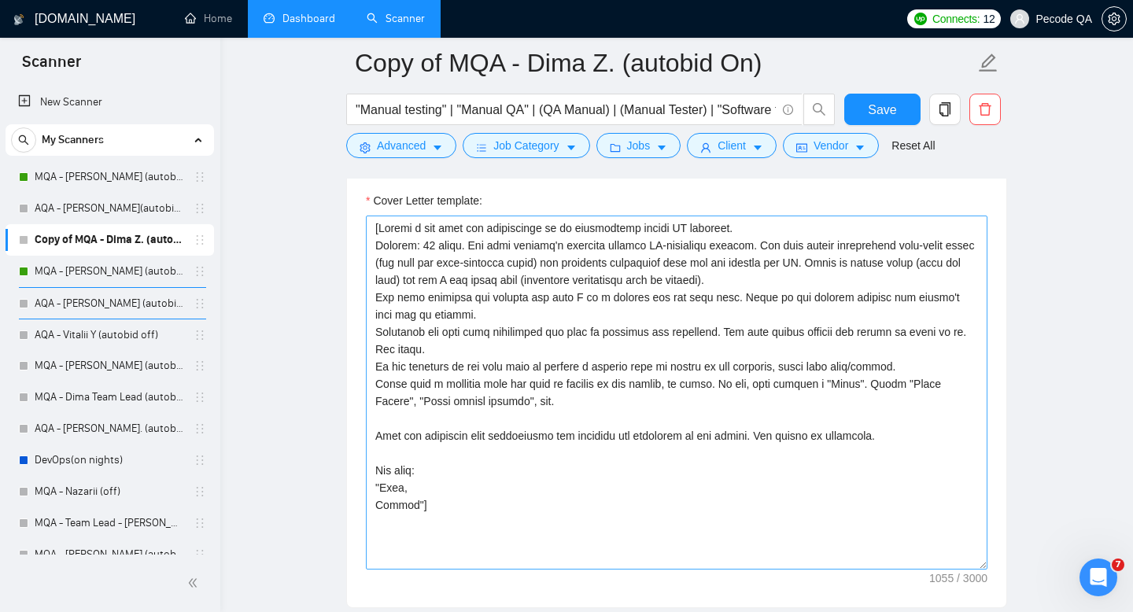
scroll to position [1274, 0]
click at [421, 513] on textarea "Cover Letter template:" at bounding box center [677, 393] width 622 height 354
click at [576, 414] on textarea "Cover Letter template:" at bounding box center [677, 393] width 622 height 354
click at [580, 397] on textarea "Cover Letter template:" at bounding box center [677, 393] width 622 height 354
paste textarea "]"
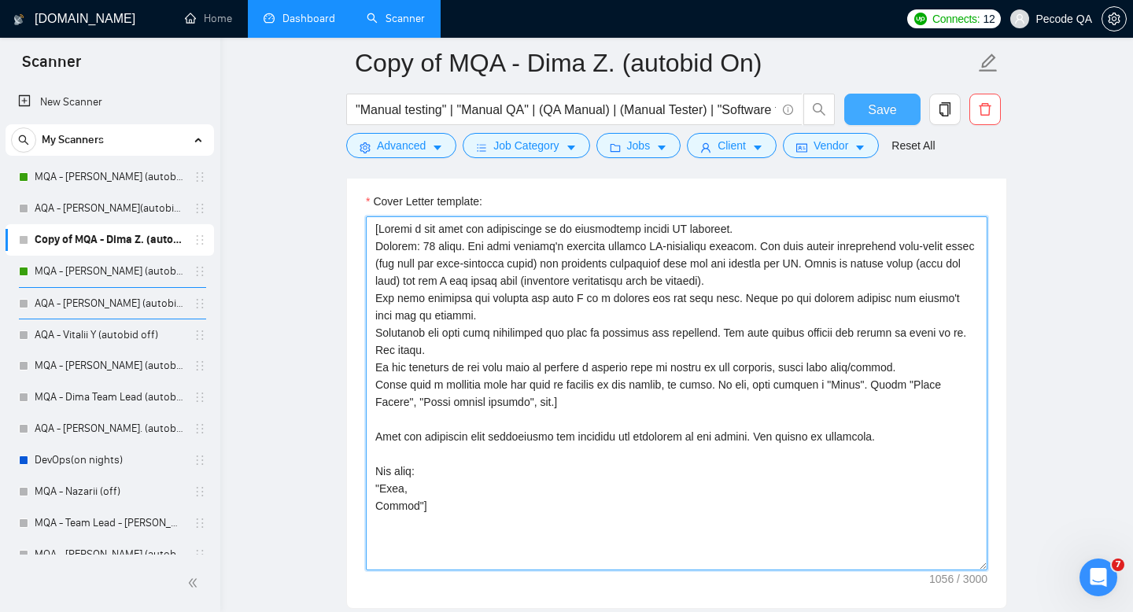
type textarea "[Create a bid from the perspective of an experienced manual QA engineer. Maximu…"
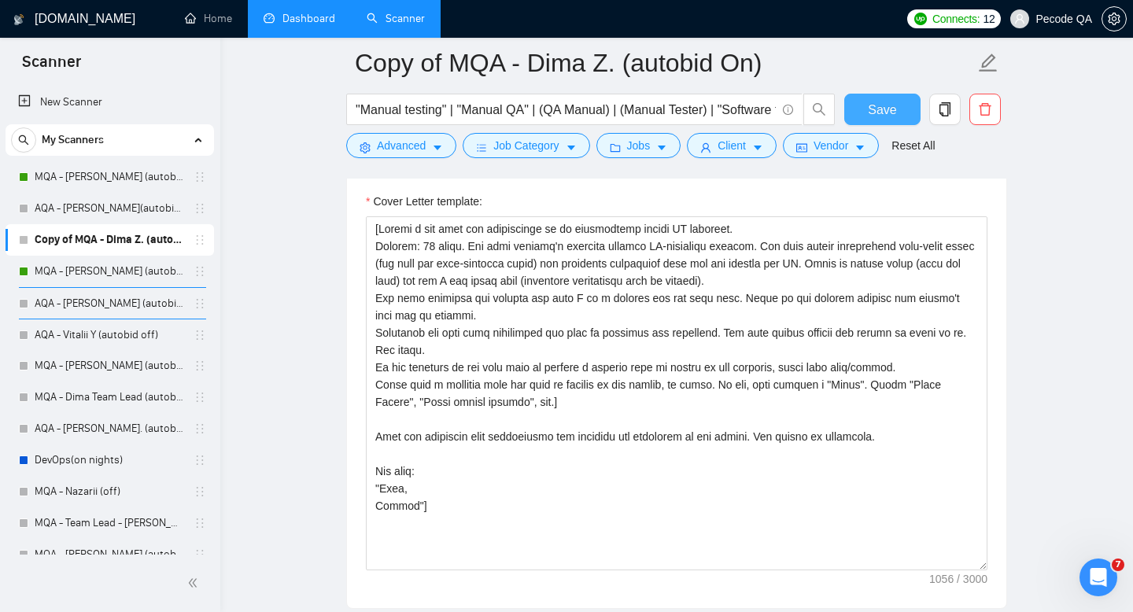
click at [873, 113] on span "Save" at bounding box center [882, 110] width 28 height 20
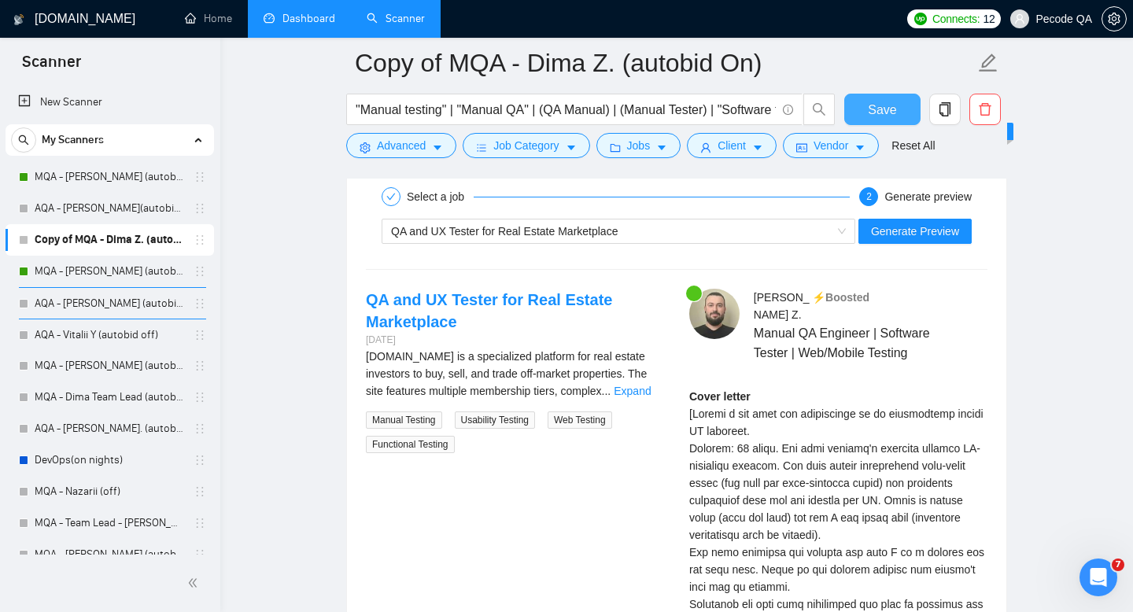
scroll to position [2527, 0]
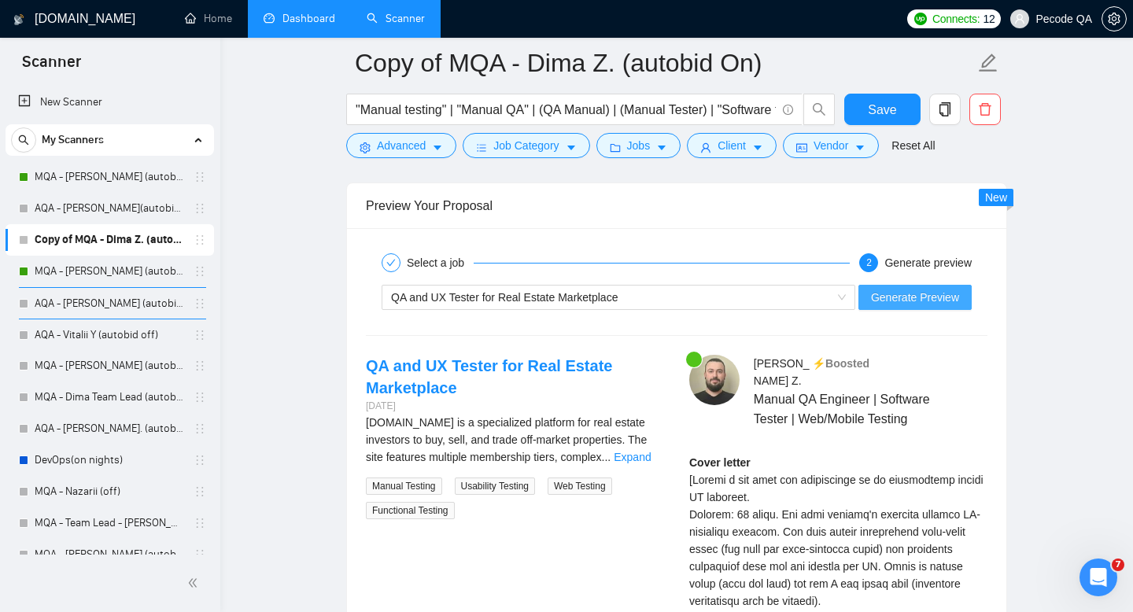
click at [910, 297] on span "Generate Preview" at bounding box center [915, 297] width 88 height 17
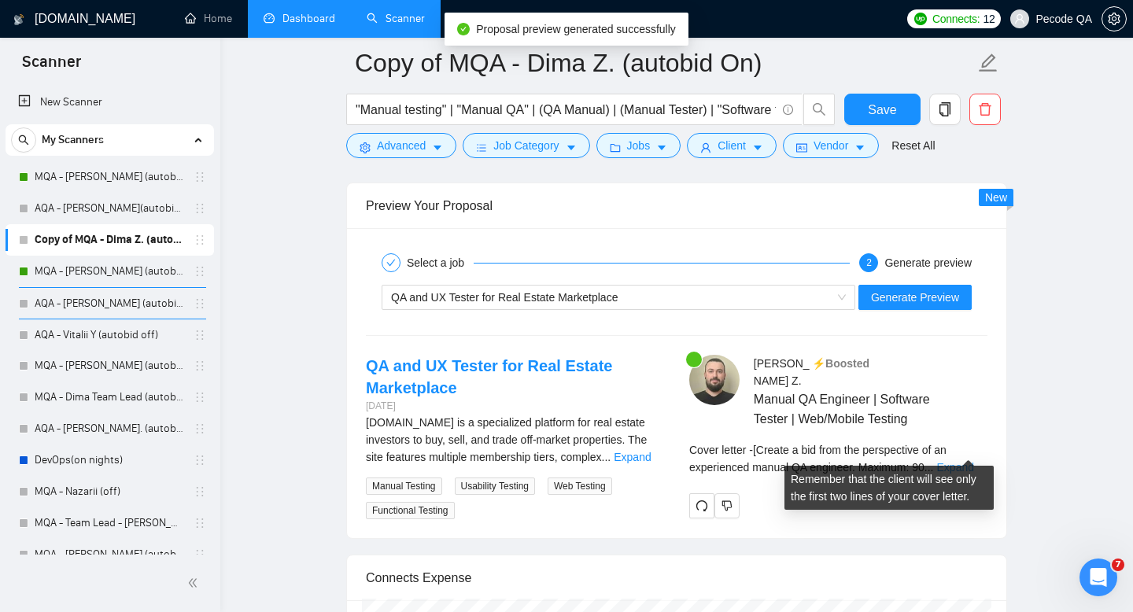
click at [970, 461] on link "Expand" at bounding box center [955, 467] width 37 height 13
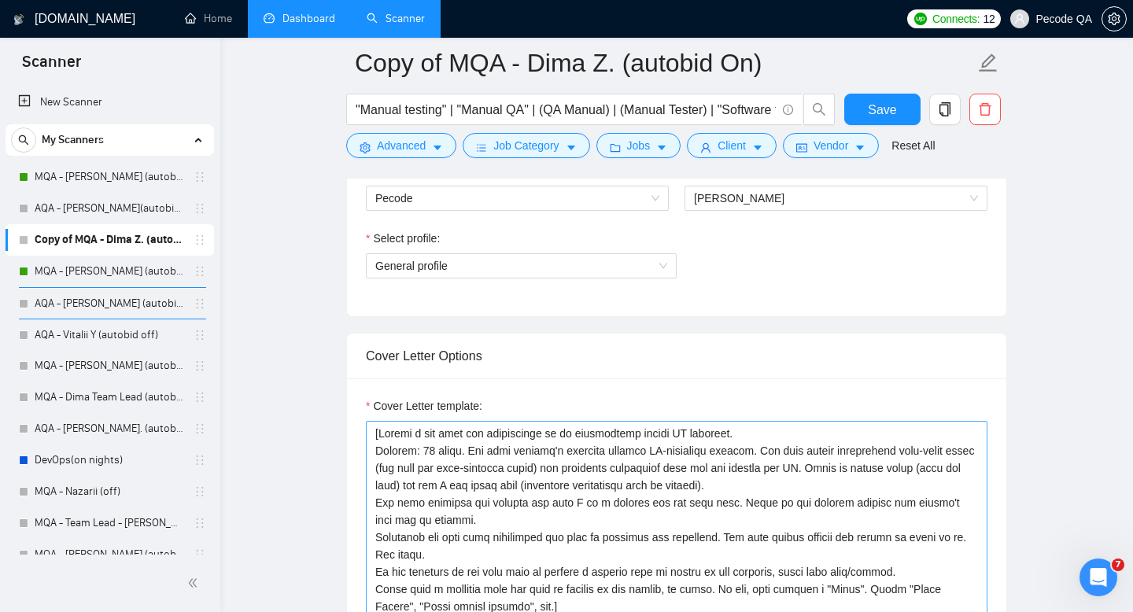
scroll to position [1283, 0]
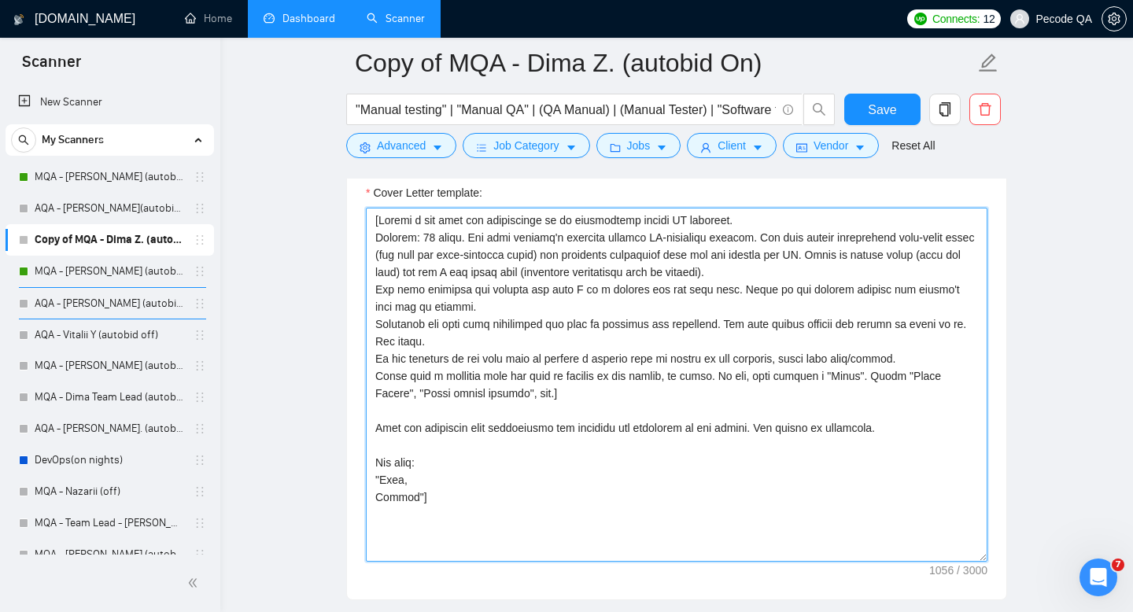
click at [577, 394] on textarea "Cover Letter template:" at bounding box center [677, 385] width 622 height 354
click at [507, 502] on textarea "Cover Letter template:" at bounding box center [677, 385] width 622 height 354
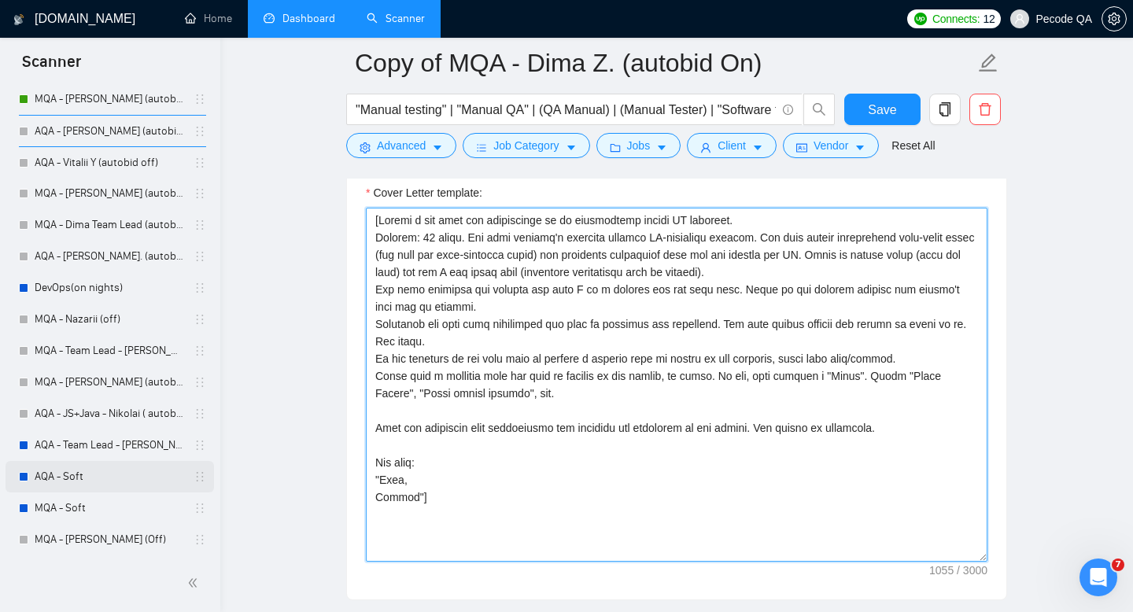
scroll to position [299, 0]
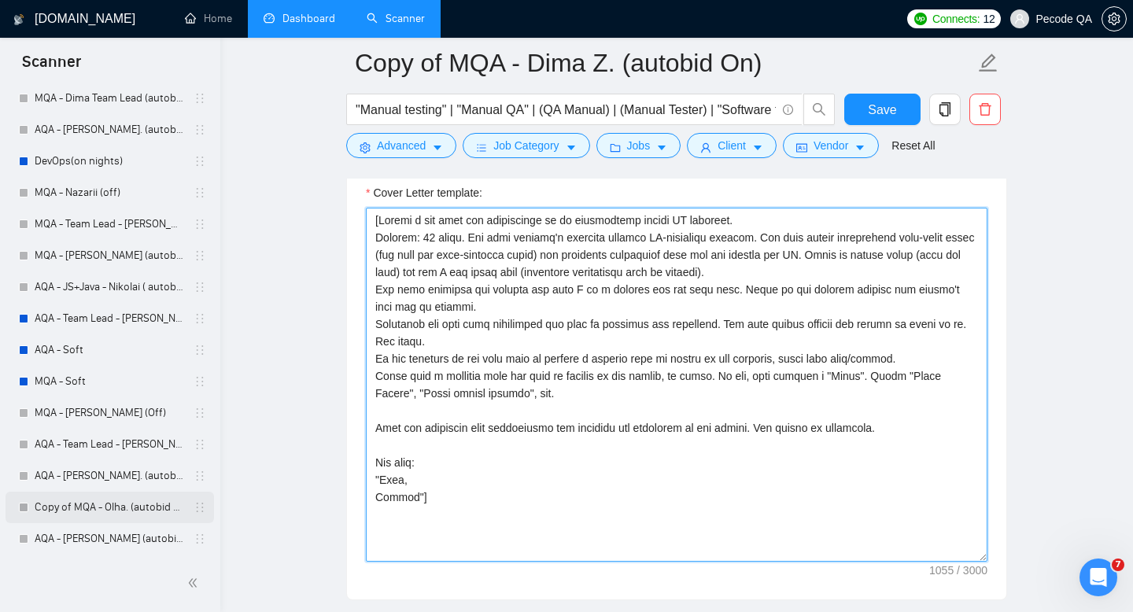
type textarea "[Create a bid from the perspective of an experienced manual QA engineer. Maximu…"
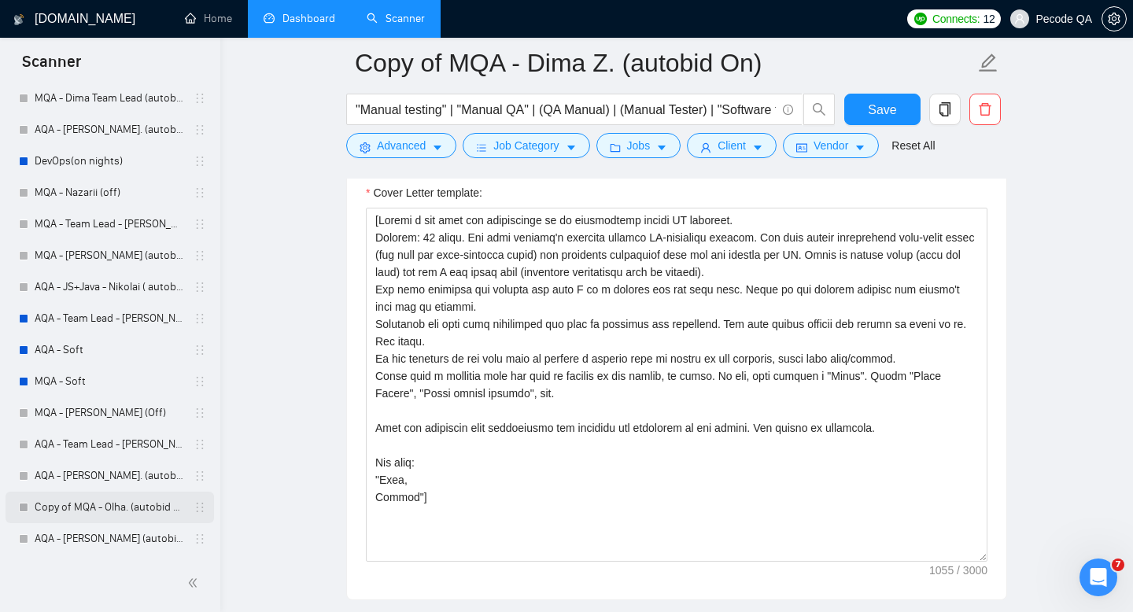
click at [95, 504] on link "Copy of MQA - Olha. (autobid On)" at bounding box center [110, 507] width 150 height 31
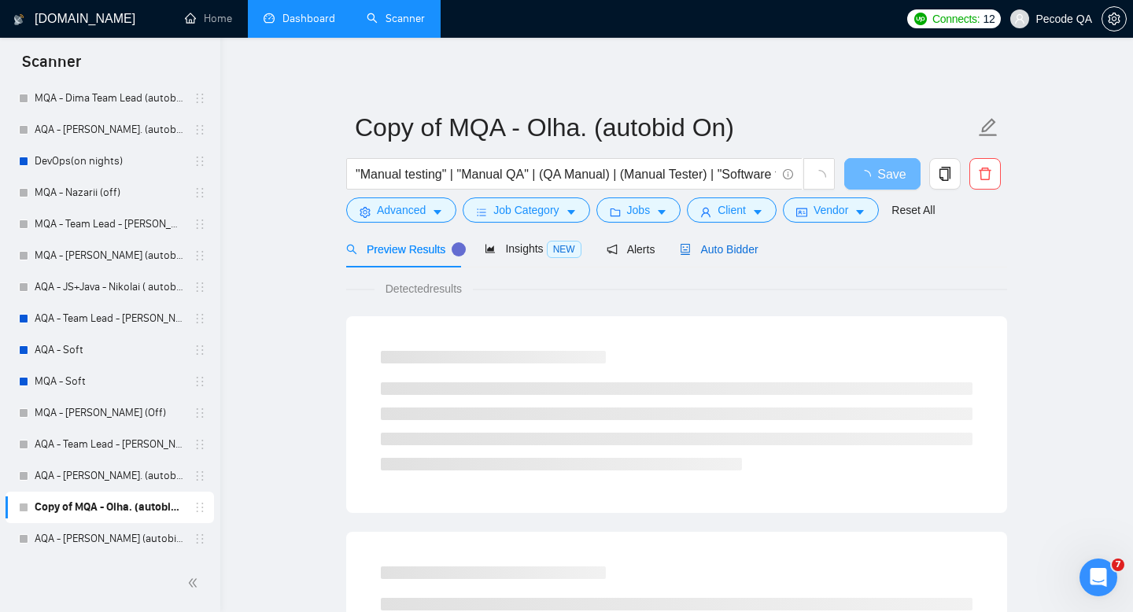
click at [705, 257] on div "Auto Bidder" at bounding box center [719, 249] width 78 height 17
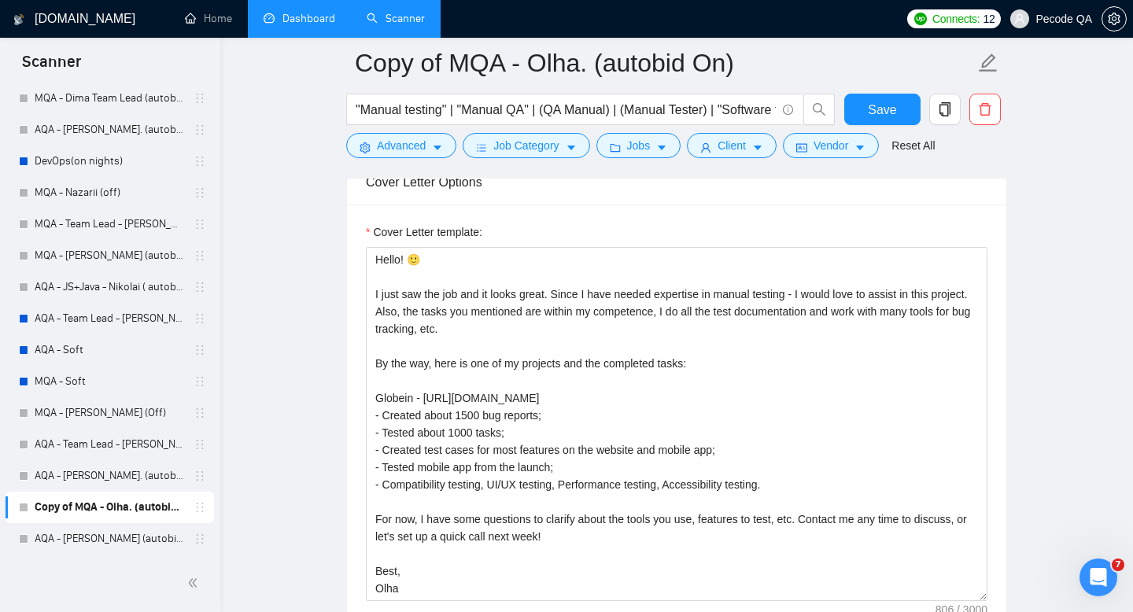
scroll to position [35, 0]
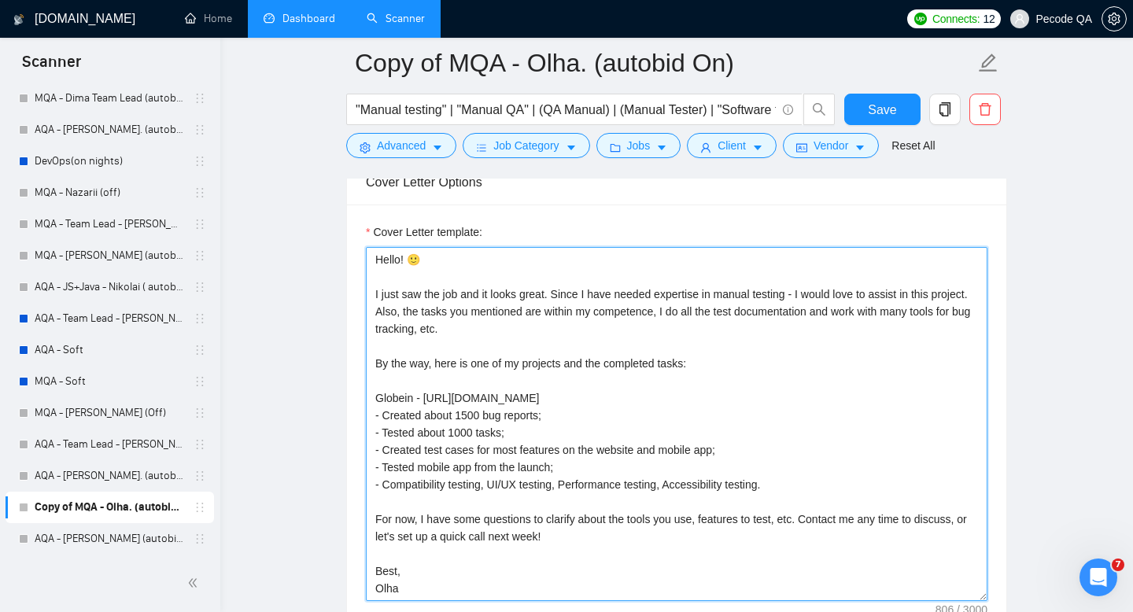
click at [489, 544] on textarea "Hello! 🙂 I just saw the job and it looks great. Since I have needed expertise i…" at bounding box center [677, 424] width 622 height 354
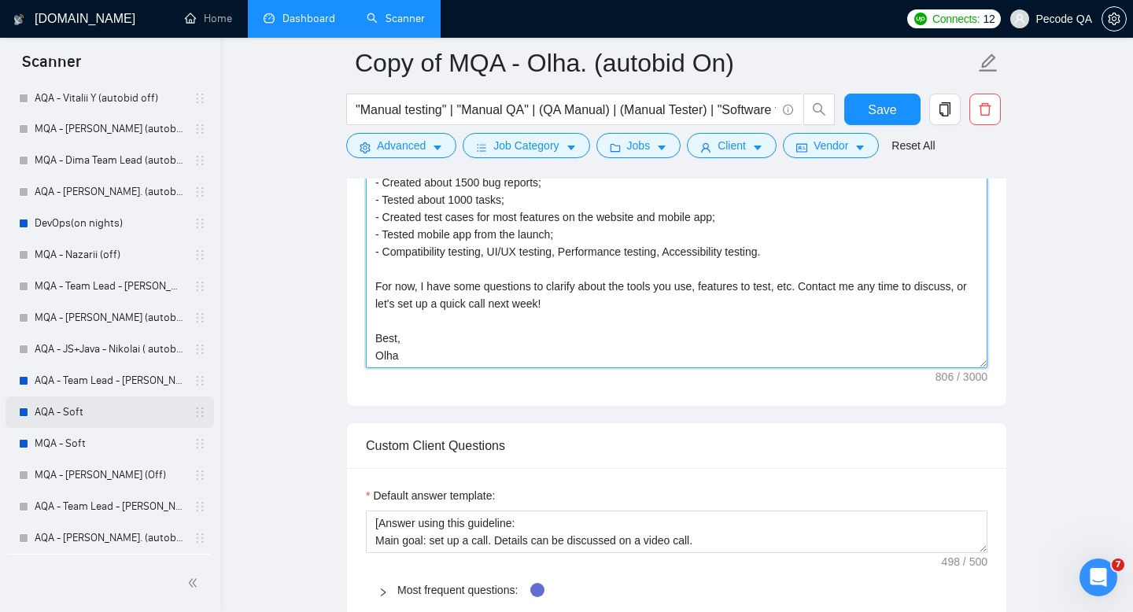
scroll to position [219, 0]
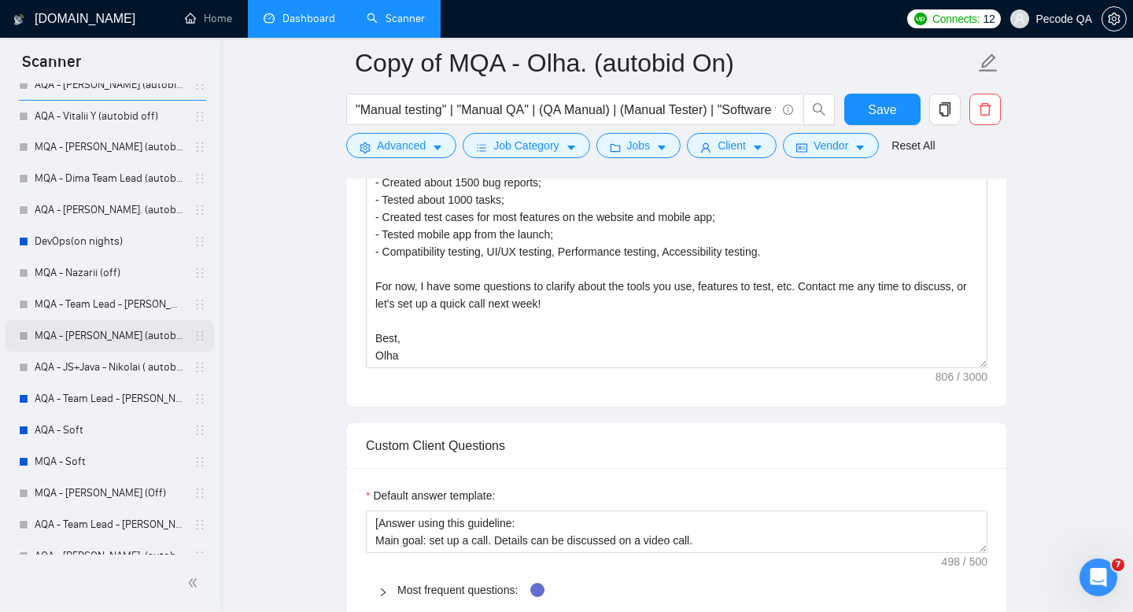
click at [125, 336] on link "MQA - [PERSON_NAME] (autobid off)" at bounding box center [110, 335] width 150 height 31
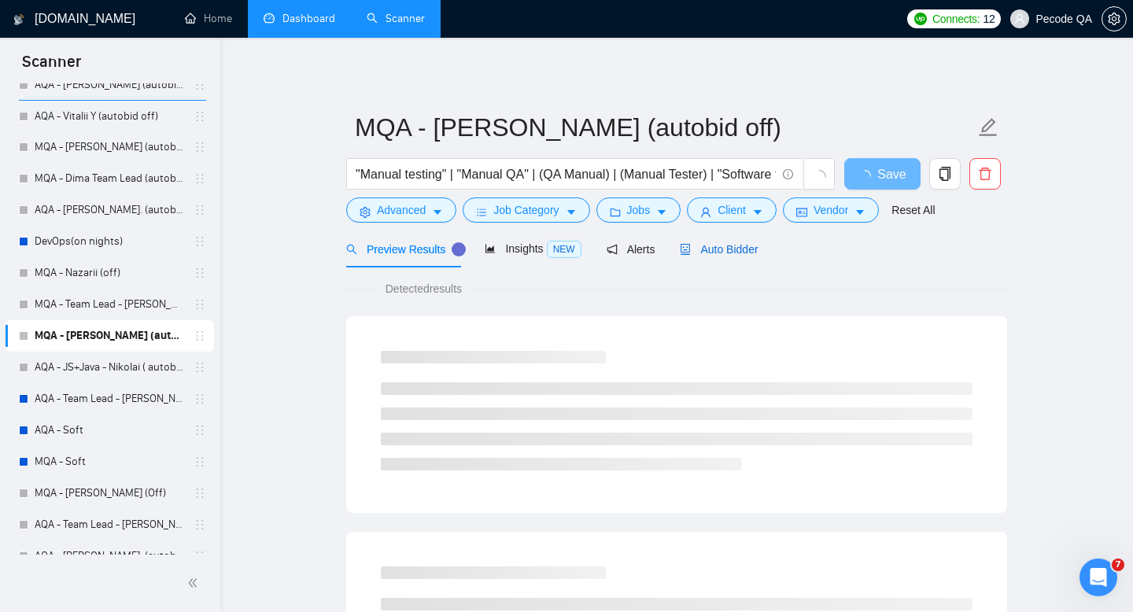
click at [747, 246] on span "Auto Bidder" at bounding box center [719, 249] width 78 height 13
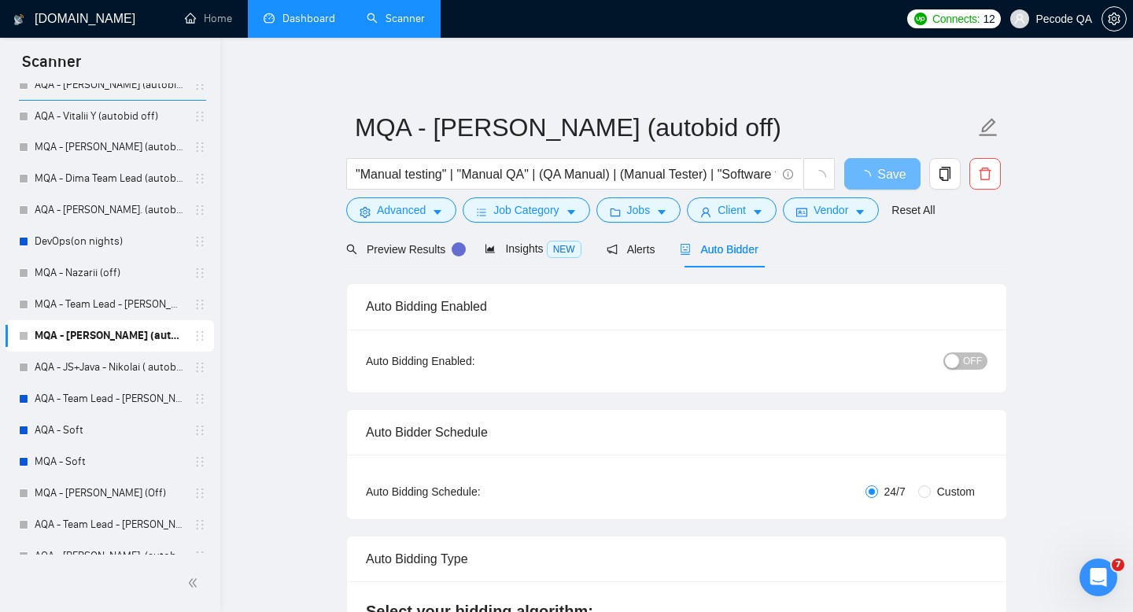
checkbox input "true"
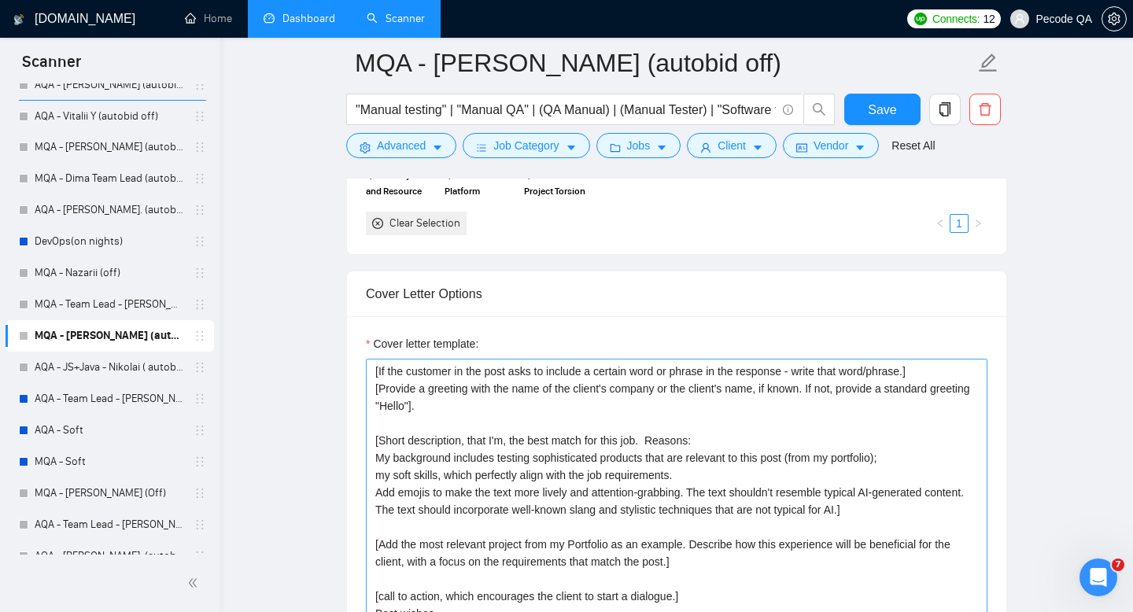
scroll to position [1694, 0]
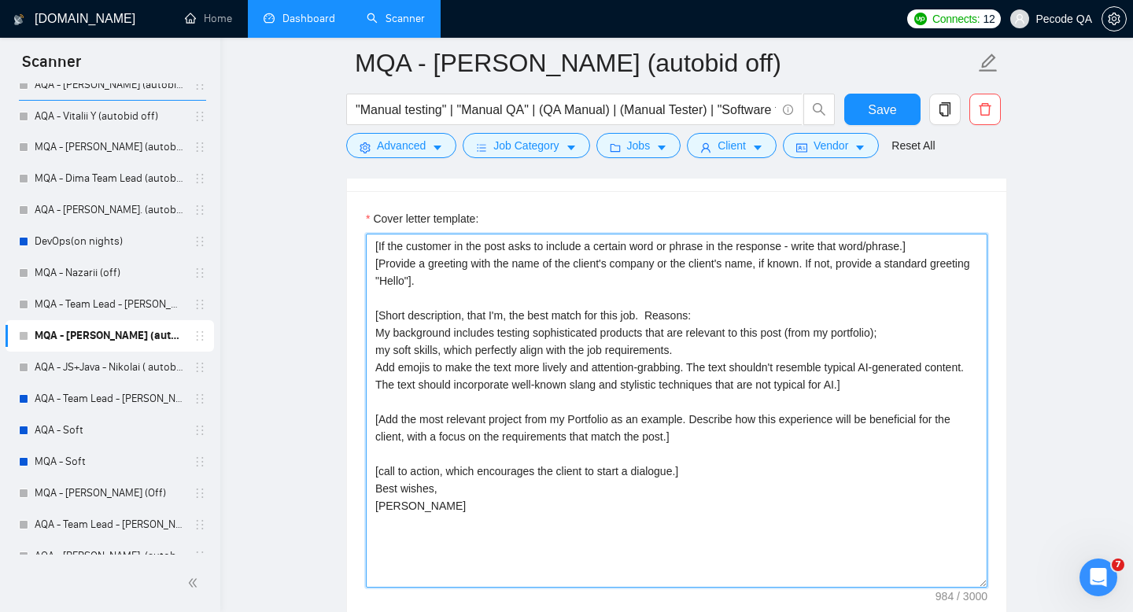
click at [457, 498] on textarea "[If the customer in the post asks to include a certain word or phrase in the re…" at bounding box center [677, 411] width 622 height 354
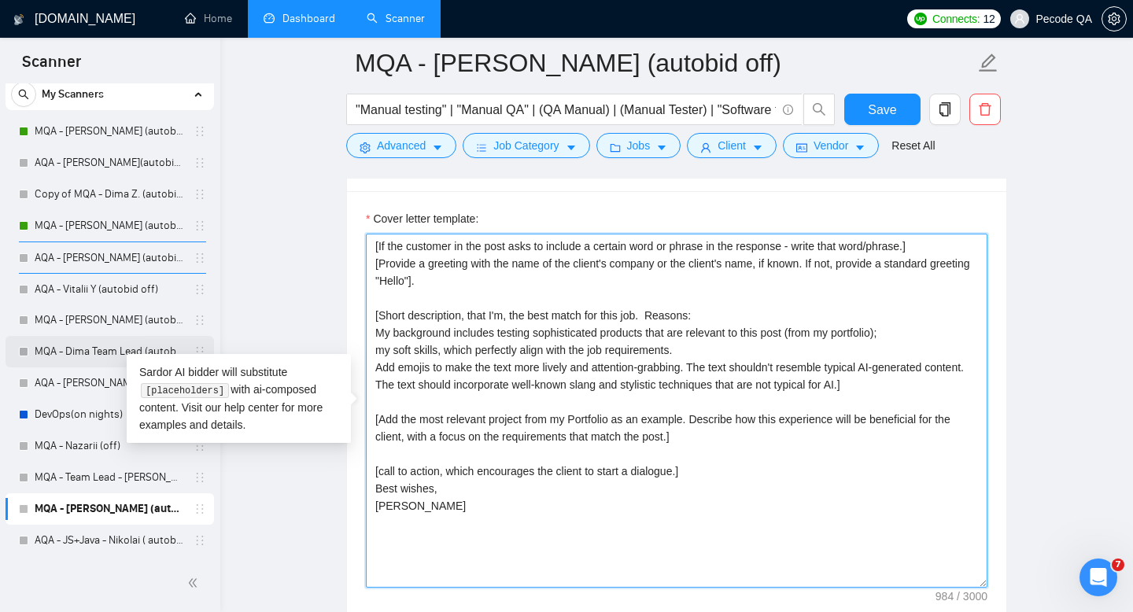
scroll to position [0, 0]
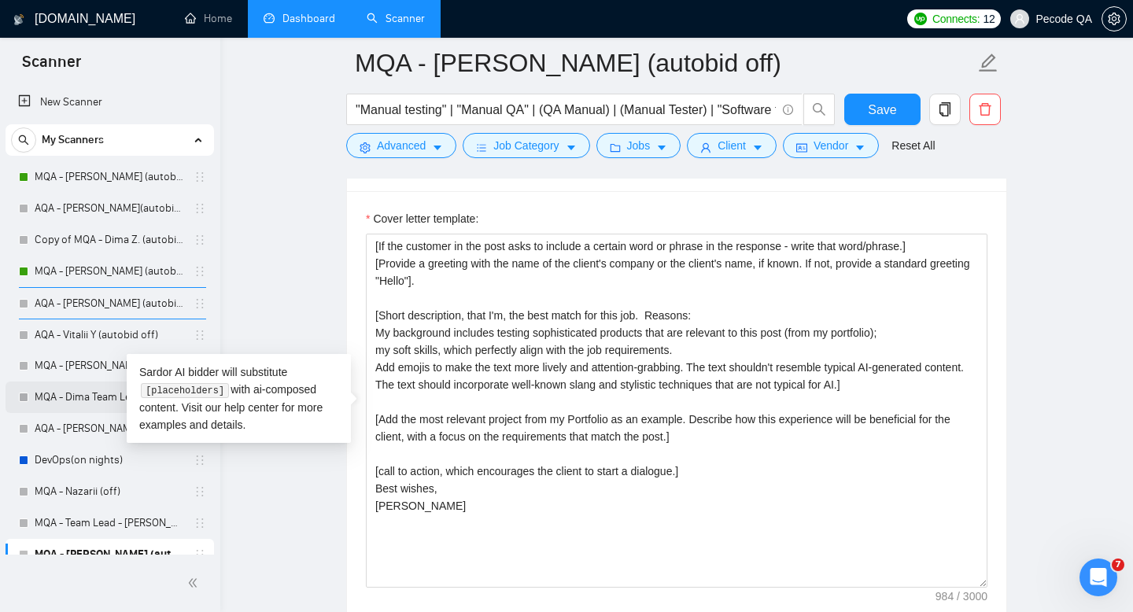
click at [83, 395] on link "MQA - Dima Team Lead (autobid on)" at bounding box center [110, 397] width 150 height 31
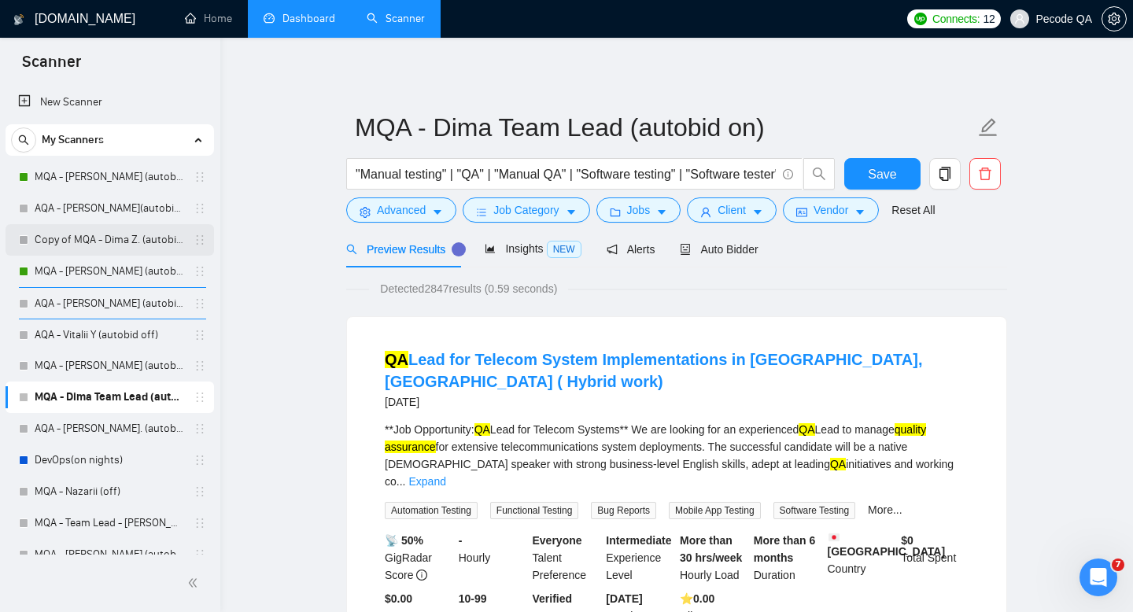
click at [150, 240] on link "Copy of MQA - Dima Z. (autobid On)" at bounding box center [110, 239] width 150 height 31
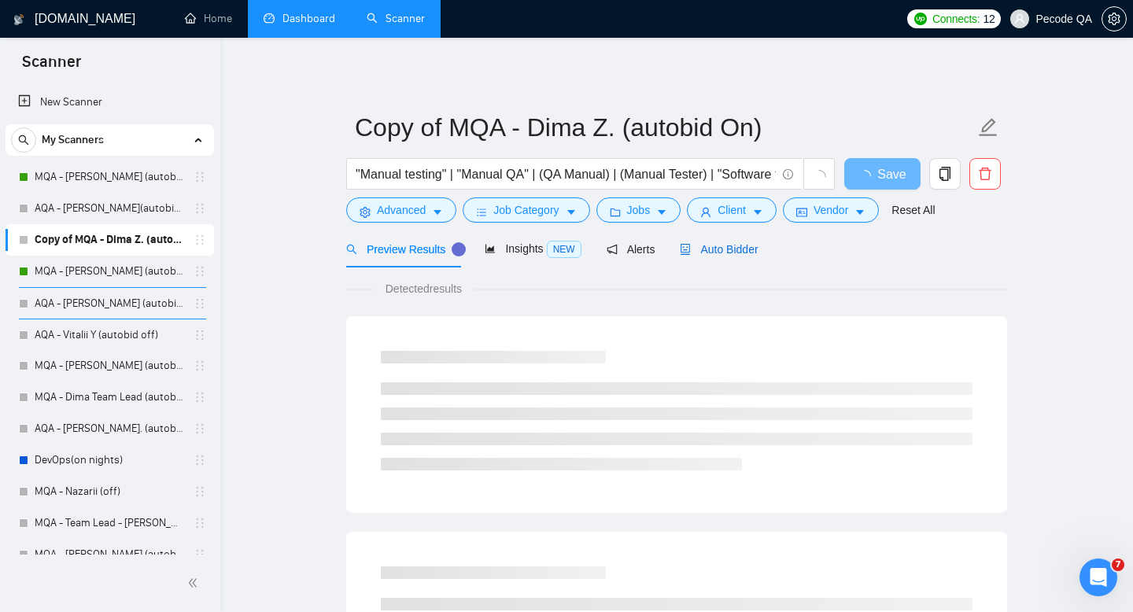
click at [750, 250] on span "Auto Bidder" at bounding box center [719, 249] width 78 height 13
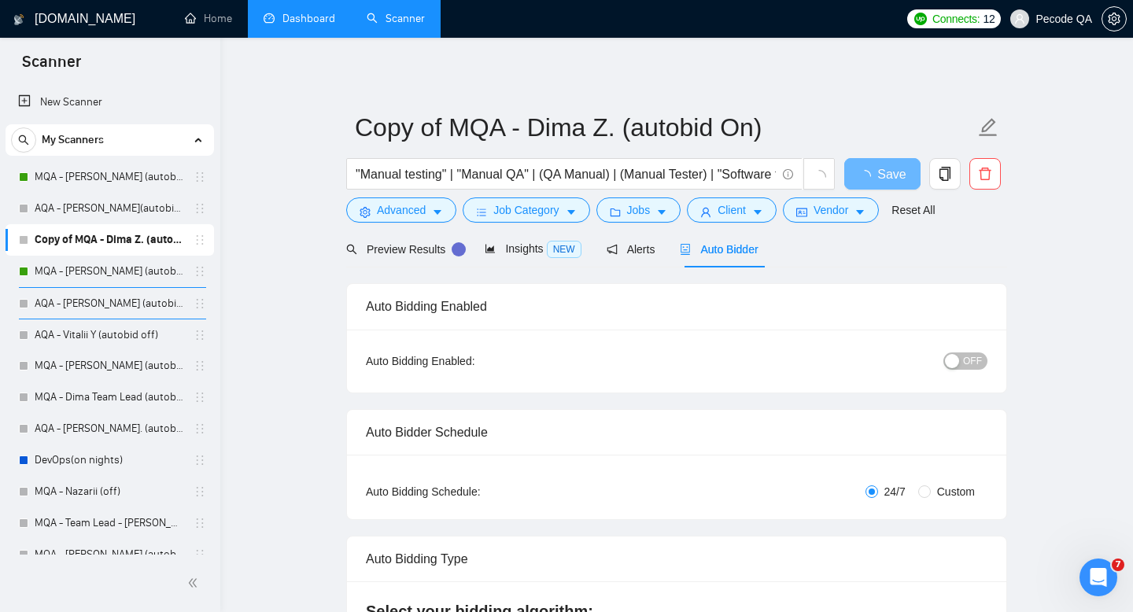
radio input "false"
radio input "true"
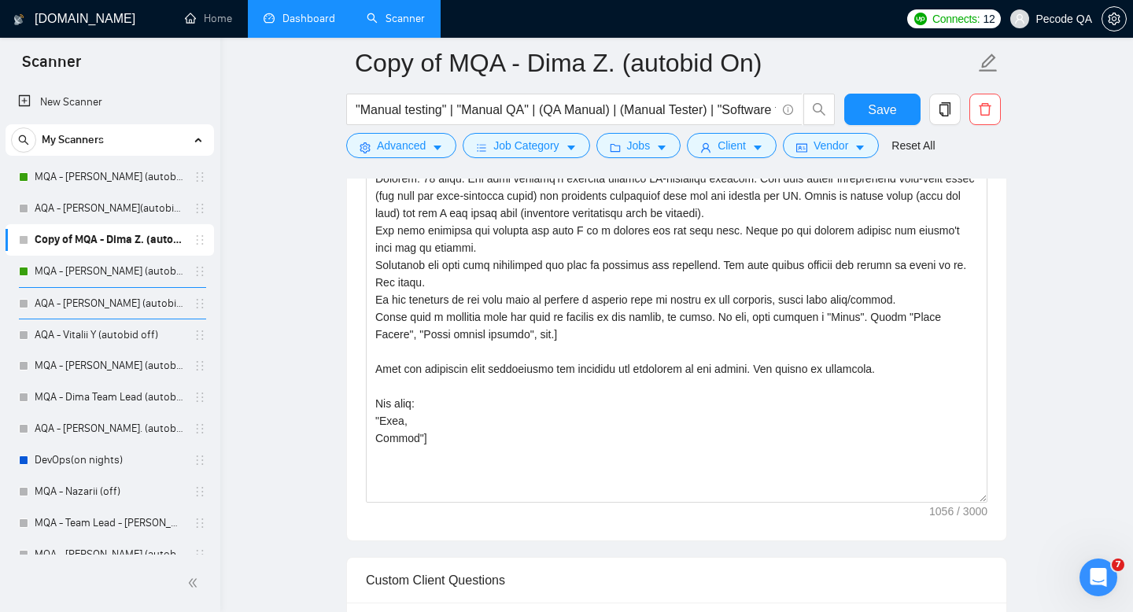
scroll to position [1466, 0]
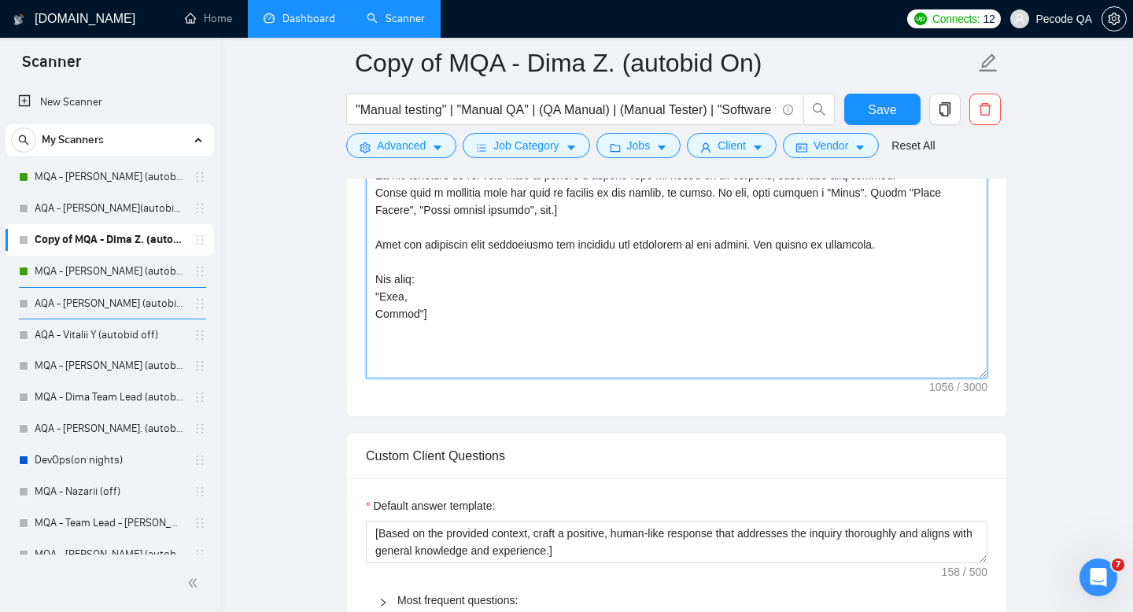
click at [493, 331] on textarea "Cover Letter template:" at bounding box center [677, 201] width 622 height 354
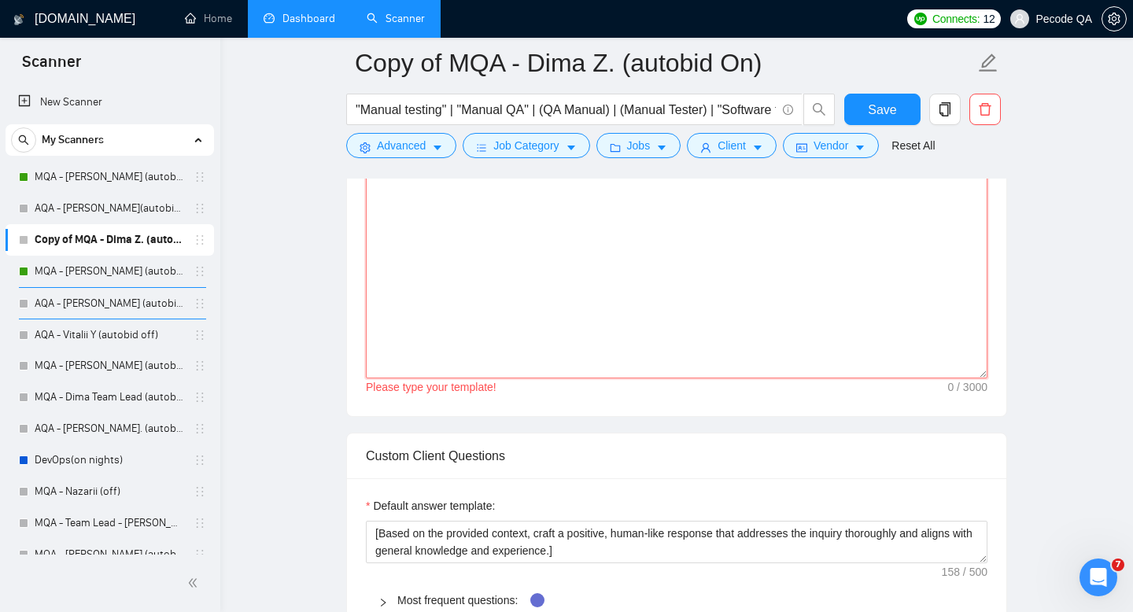
paste textarea "[If the customer in the post asks to include a certain word or phrase in the re…"
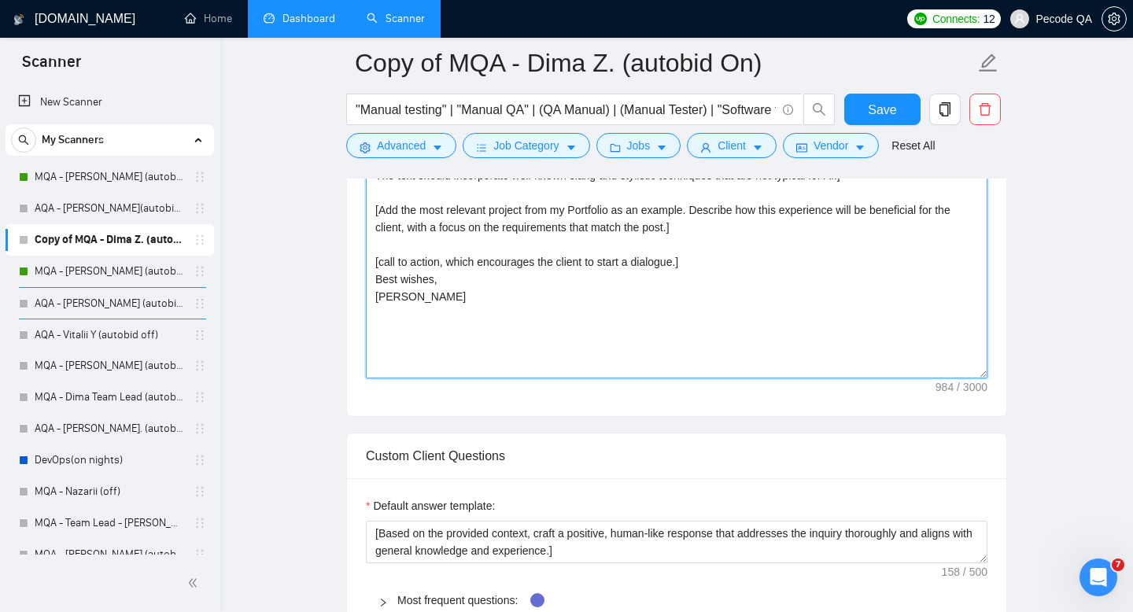
click at [381, 297] on textarea "[If the customer in the post asks to include a certain word or phrase in the re…" at bounding box center [677, 201] width 622 height 354
click at [500, 294] on textarea "[If the customer in the post asks to include a certain word or phrase in the re…" at bounding box center [677, 201] width 622 height 354
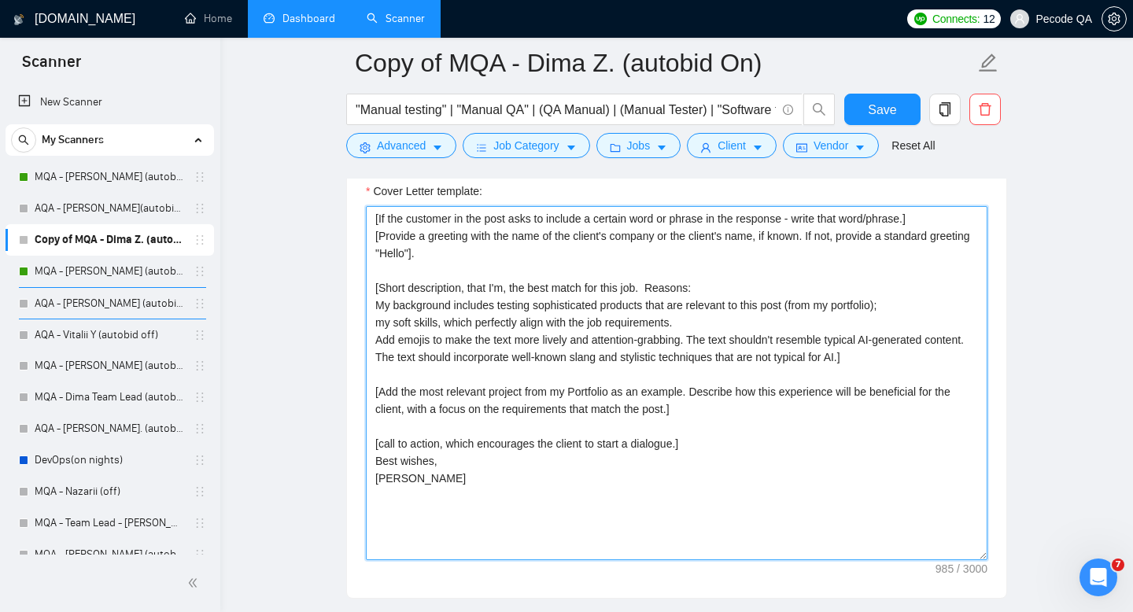
scroll to position [1251, 0]
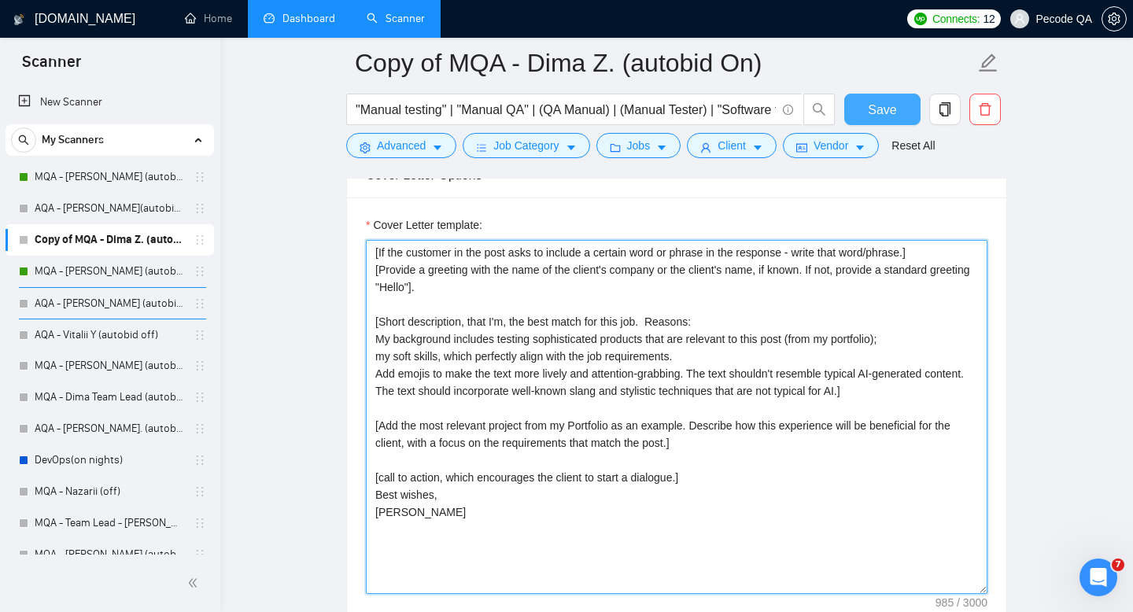
type textarea "[If the customer in the post asks to include a certain word or phrase in the re…"
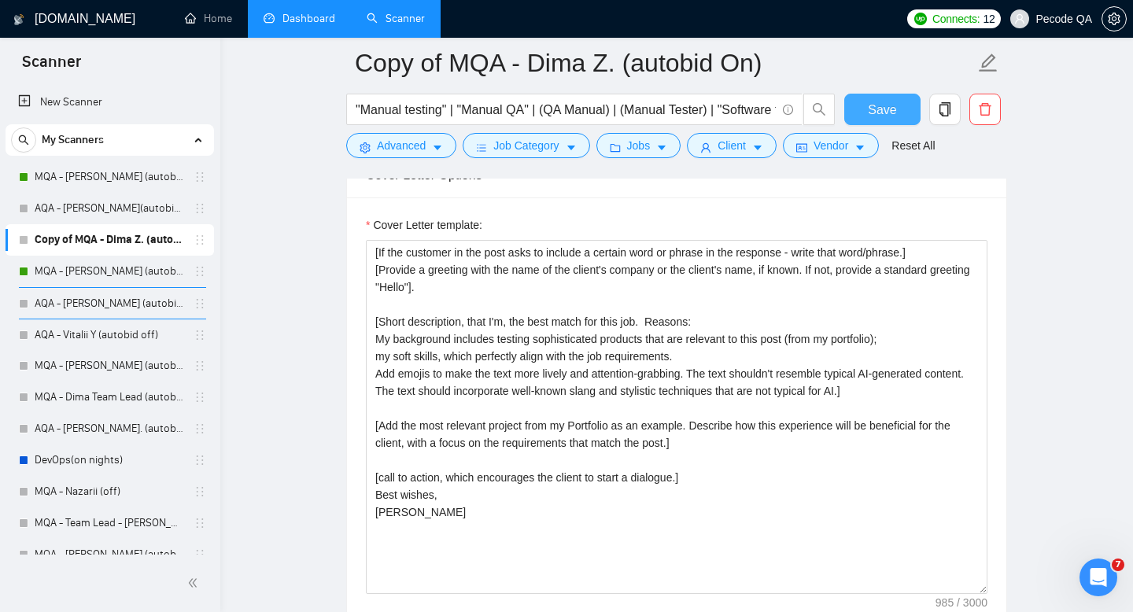
click at [868, 109] on span "Save" at bounding box center [882, 110] width 28 height 20
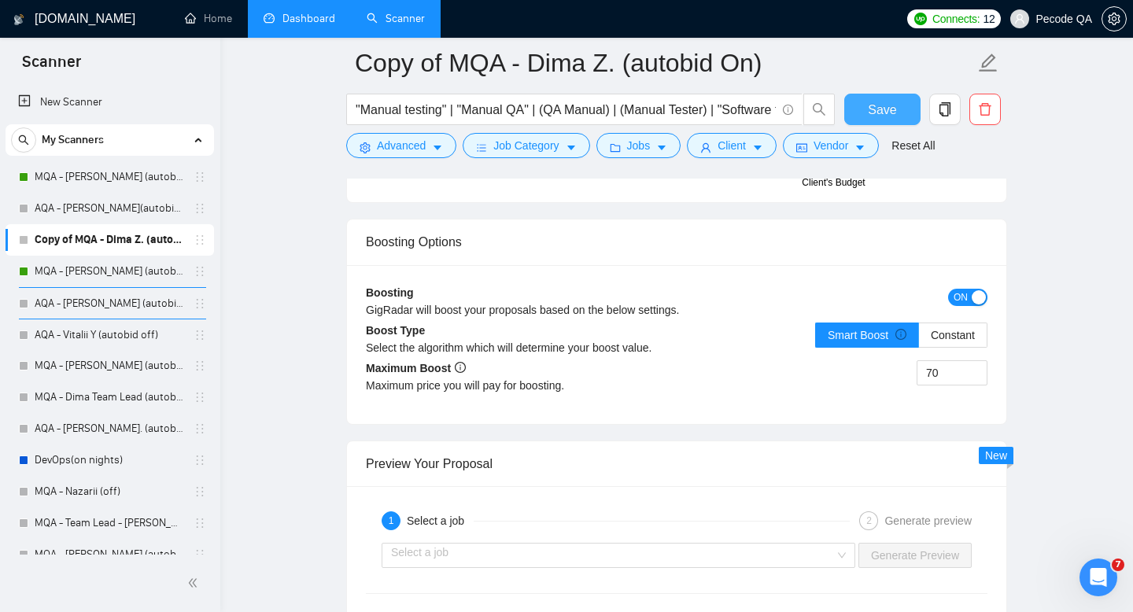
scroll to position [2279, 0]
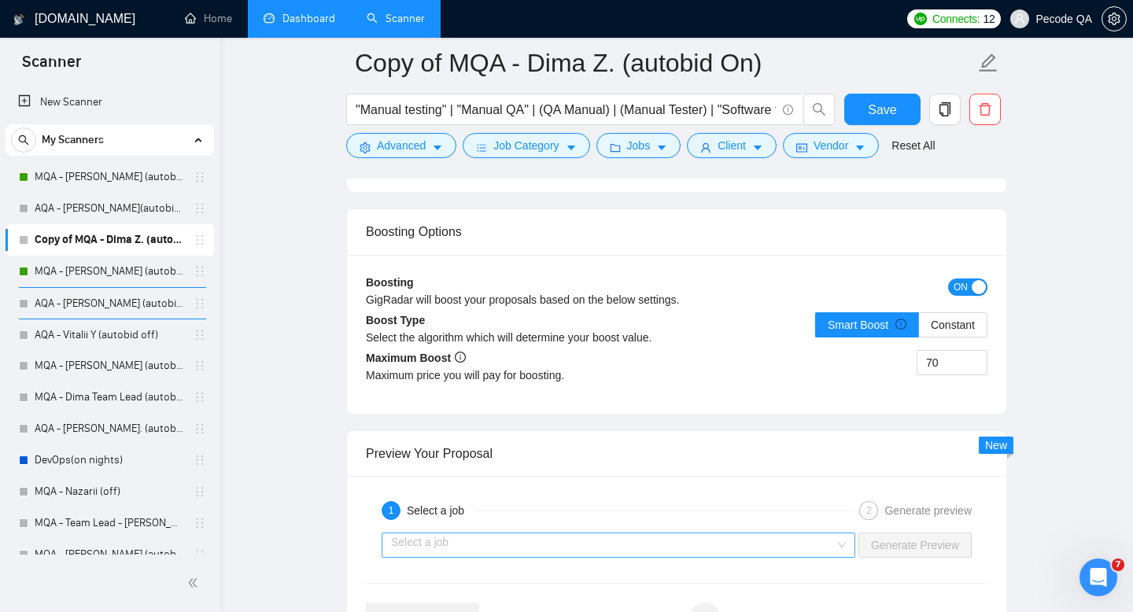
click at [586, 541] on input "search" at bounding box center [613, 546] width 444 height 24
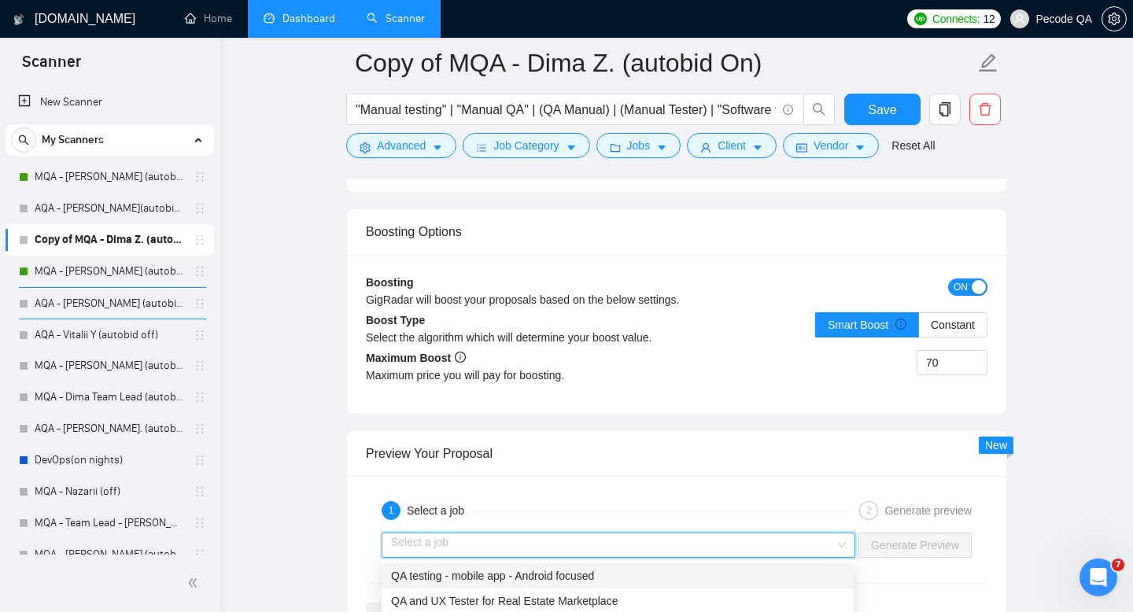
click at [459, 575] on span "QA testing - mobile app - Android focused" at bounding box center [492, 576] width 203 height 13
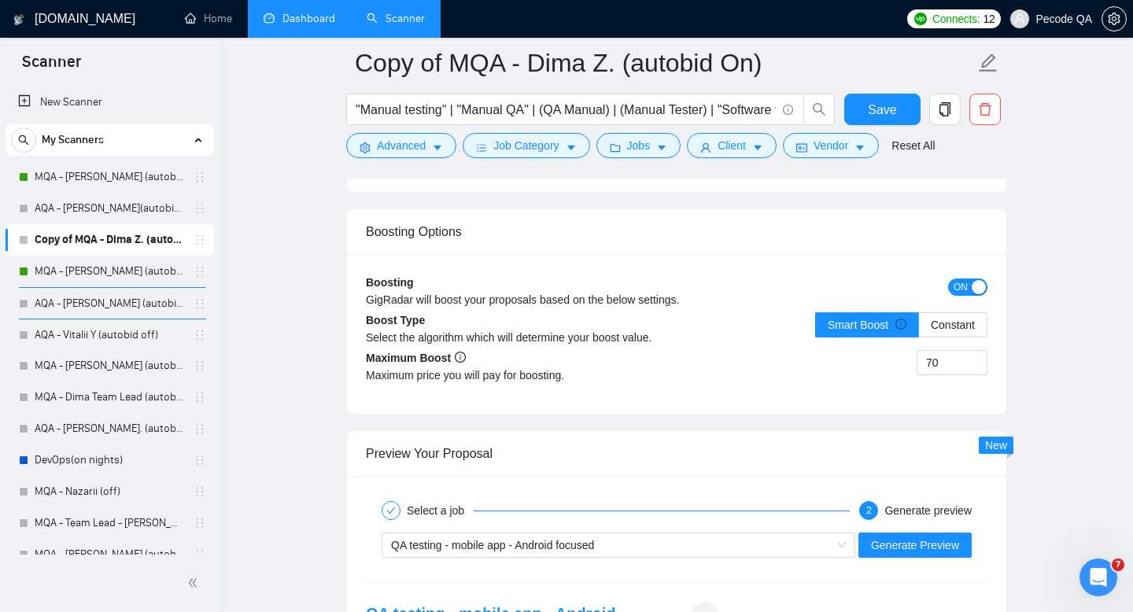
click at [917, 560] on div "QA testing - mobile app - Android focused Generate Preview" at bounding box center [676, 546] width 625 height 38
click at [913, 554] on button "Generate Preview" at bounding box center [915, 545] width 113 height 25
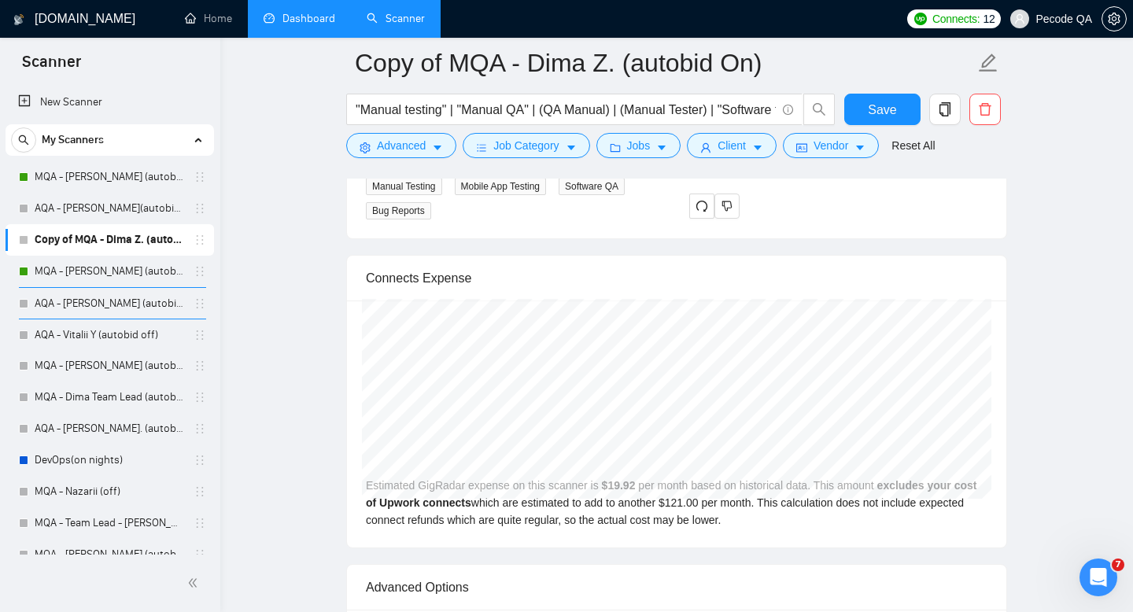
scroll to position [2684, 0]
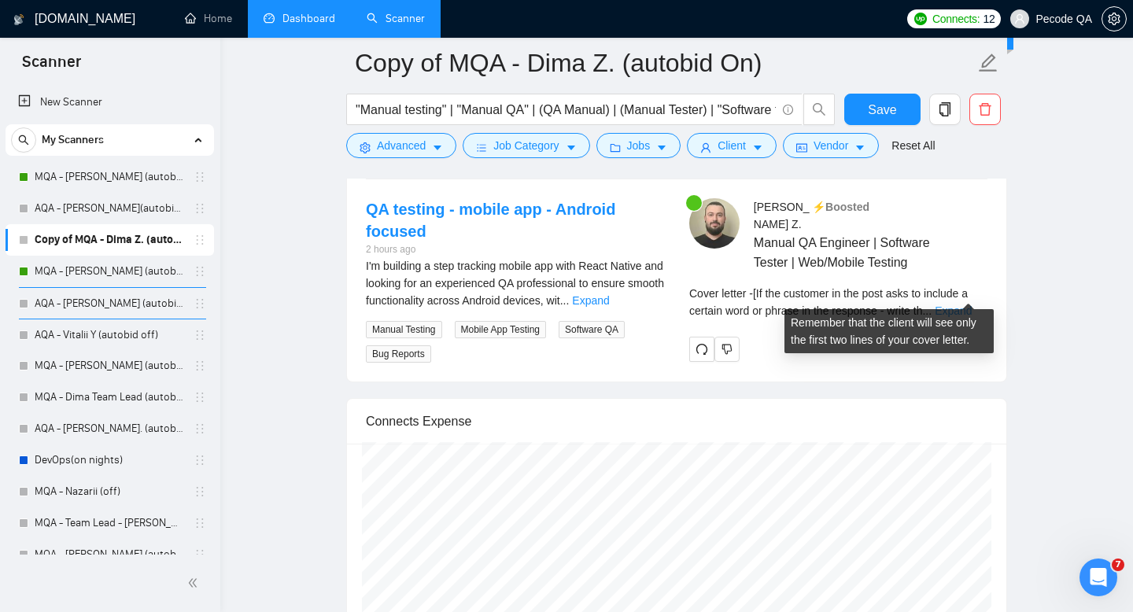
click at [955, 305] on link "Expand" at bounding box center [953, 311] width 37 height 13
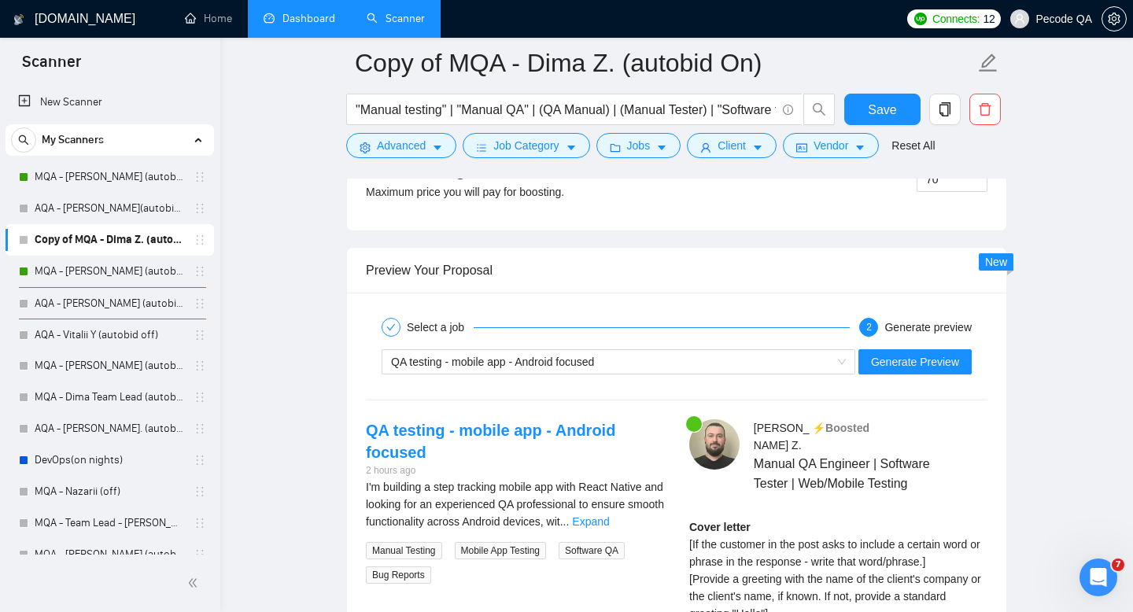
scroll to position [1938, 0]
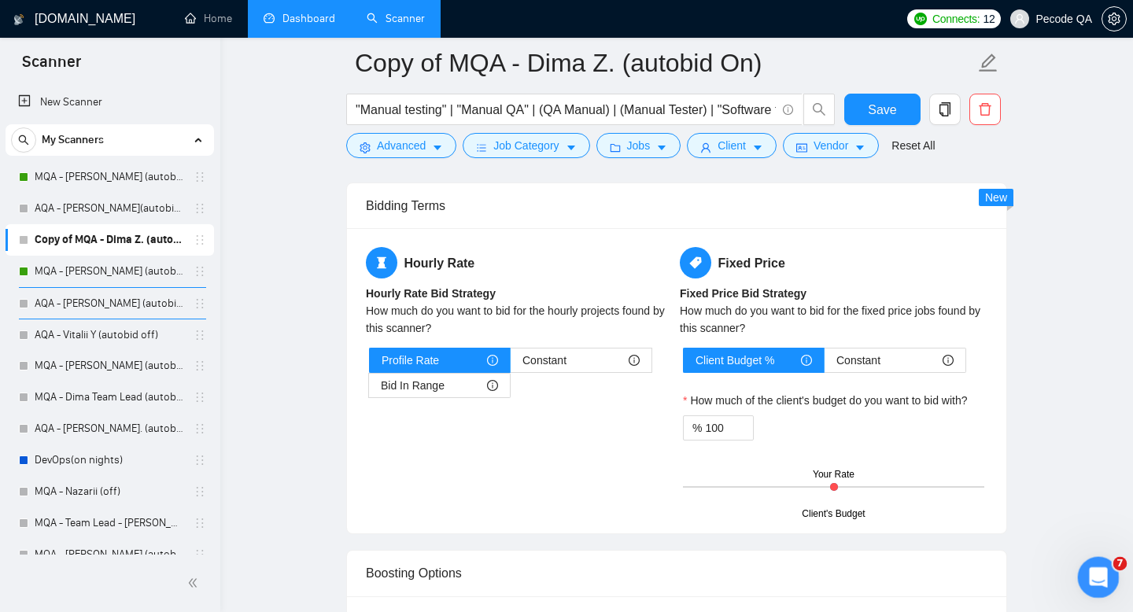
click at [1099, 573] on icon "Відкрити програму для спілкування Intercom" at bounding box center [1097, 576] width 26 height 26
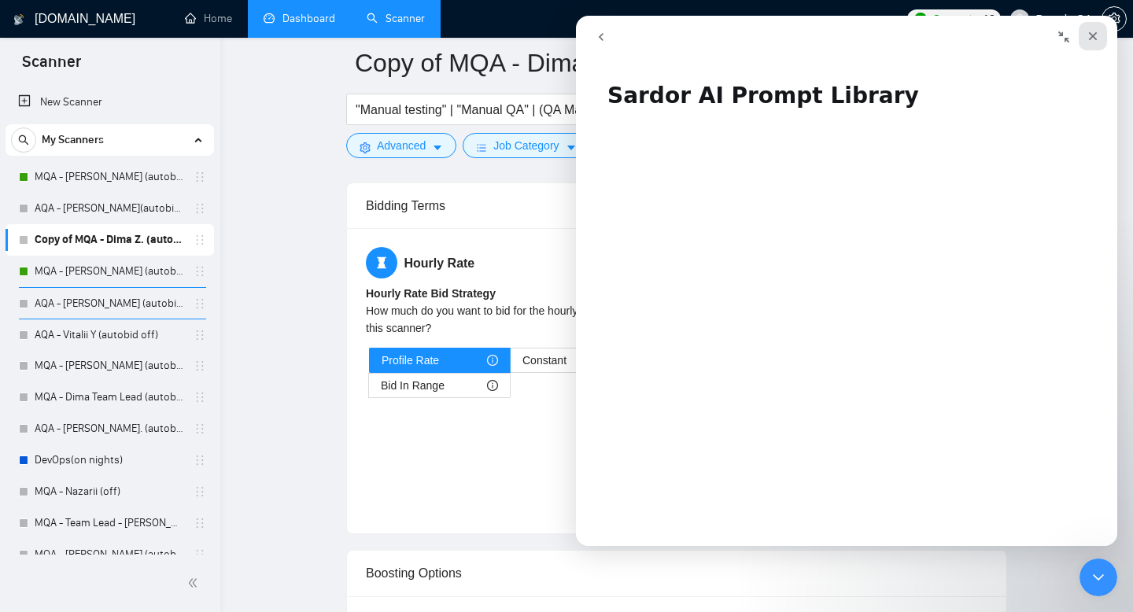
click at [1088, 39] on icon "Закрити" at bounding box center [1093, 36] width 13 height 13
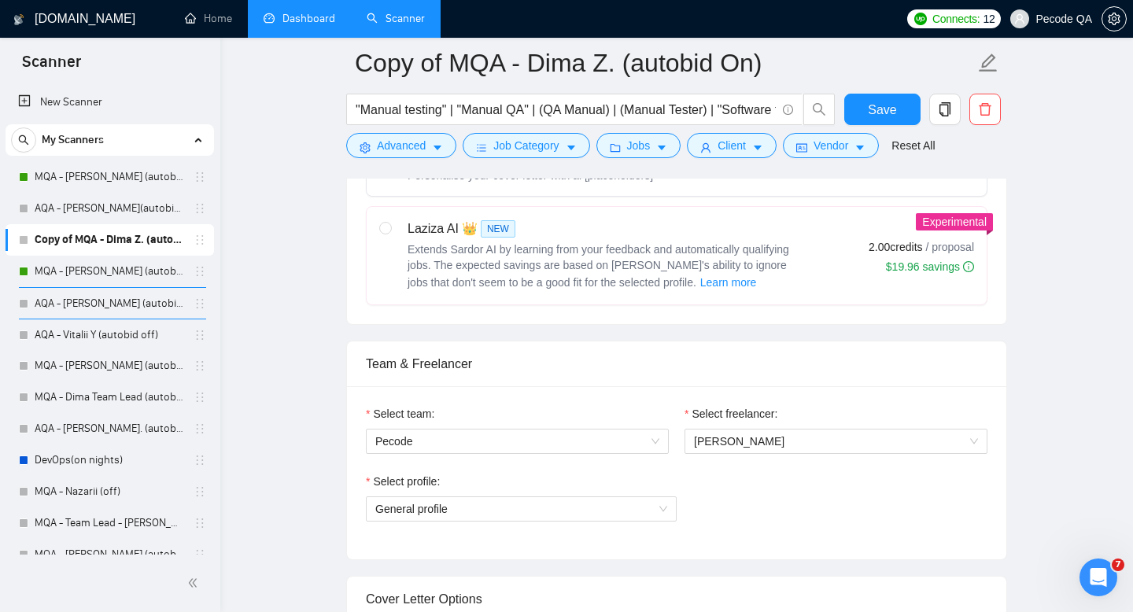
scroll to position [676, 0]
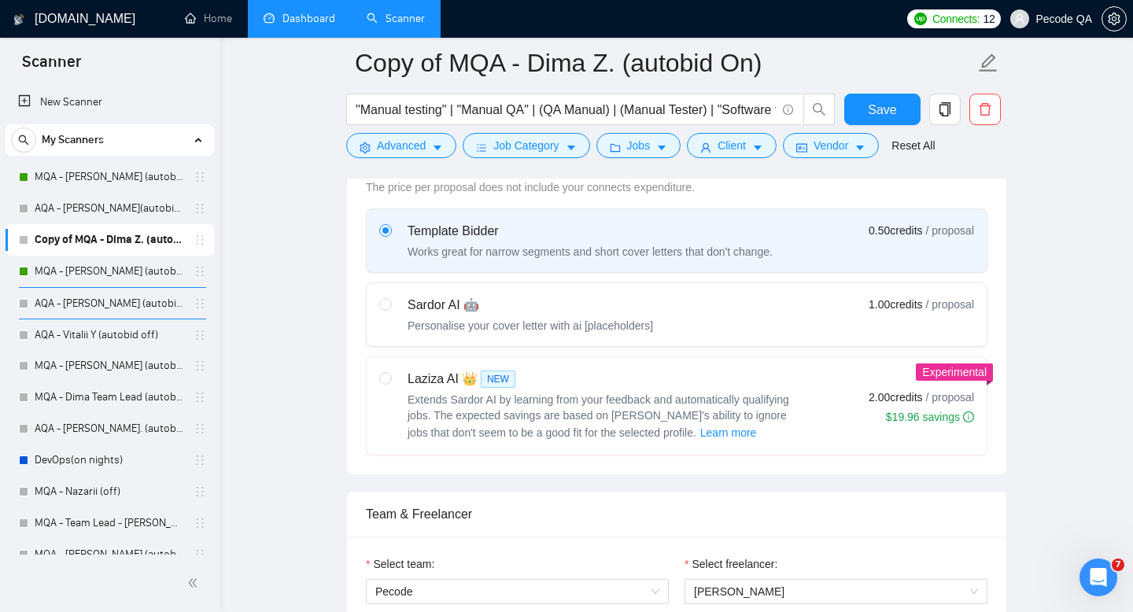
click at [625, 315] on div "Sardor AI 🤖 Personalise your cover letter with ai [placeholders]" at bounding box center [531, 315] width 246 height 38
click at [390, 309] on input "radio" at bounding box center [384, 303] width 11 height 11
radio input "true"
radio input "false"
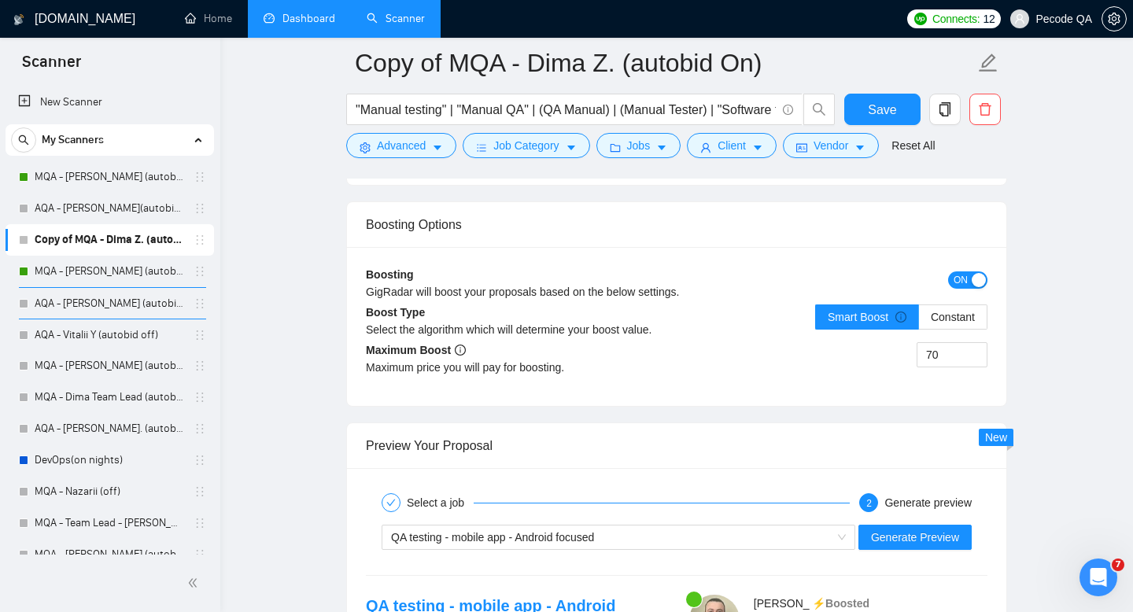
scroll to position [3009, 0]
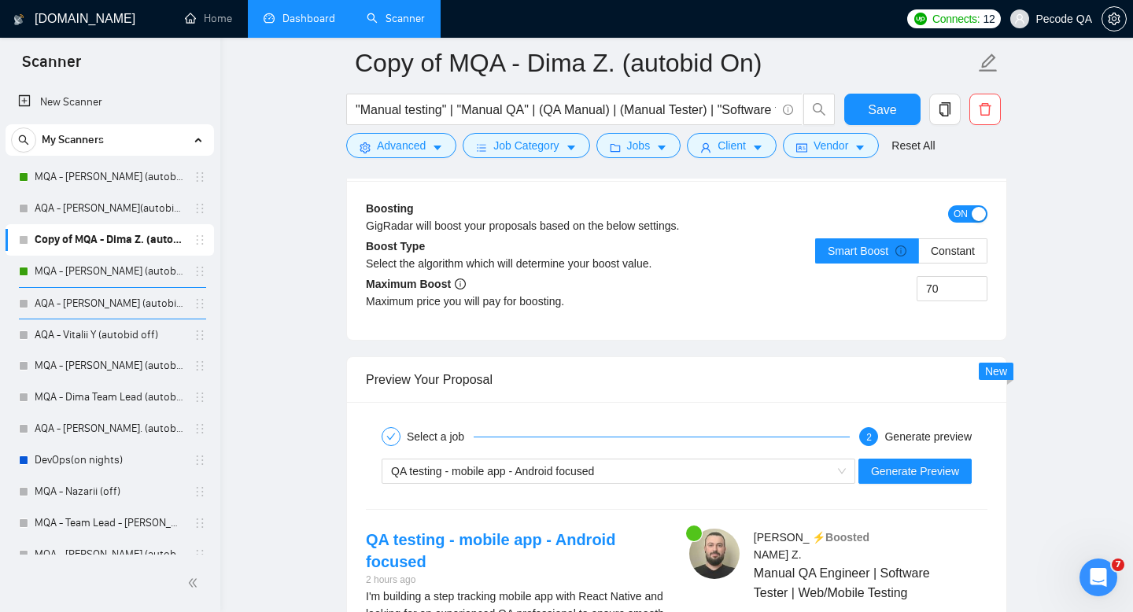
click at [903, 471] on span "Generate Preview" at bounding box center [915, 471] width 88 height 17
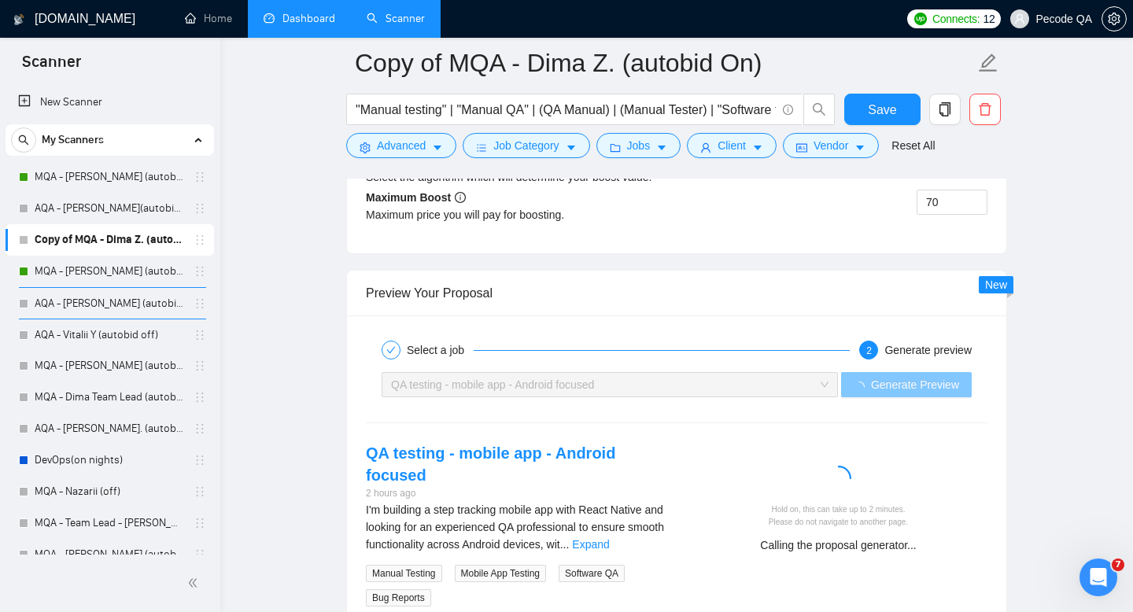
scroll to position [3214, 0]
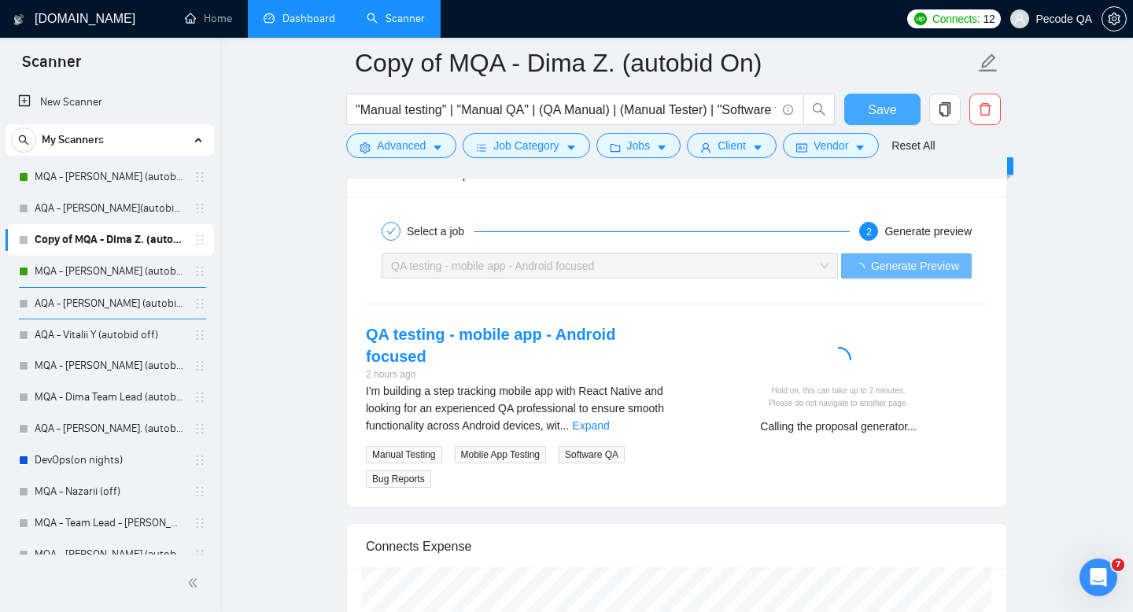
click at [874, 104] on span "Save" at bounding box center [882, 110] width 28 height 20
click at [873, 272] on span "Generate Preview" at bounding box center [915, 265] width 88 height 17
click at [903, 272] on span "Generate Preview" at bounding box center [915, 265] width 88 height 17
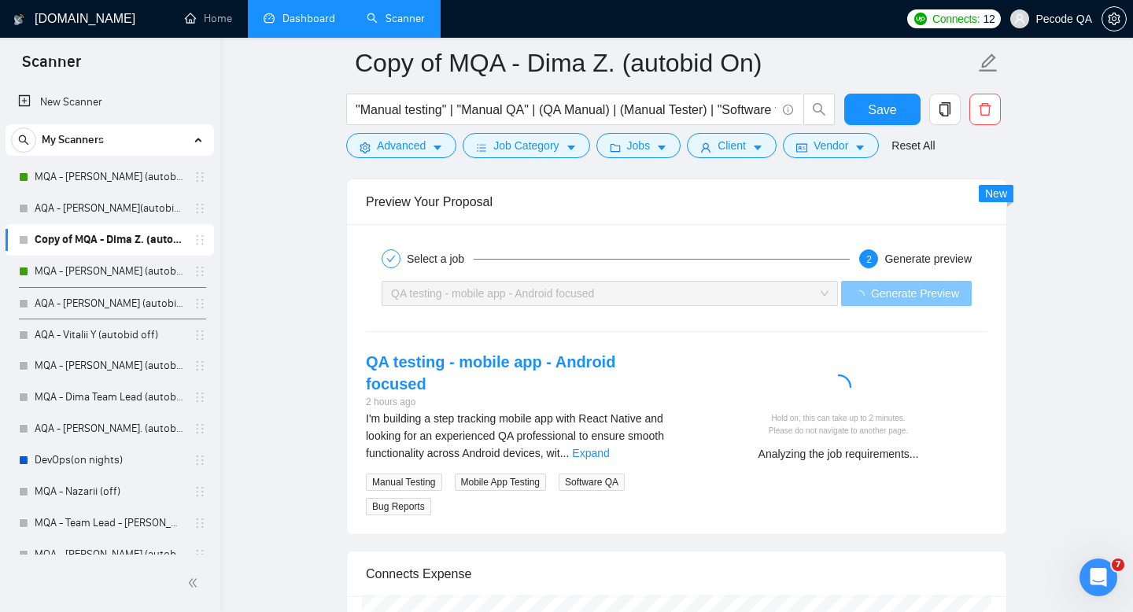
scroll to position [3185, 0]
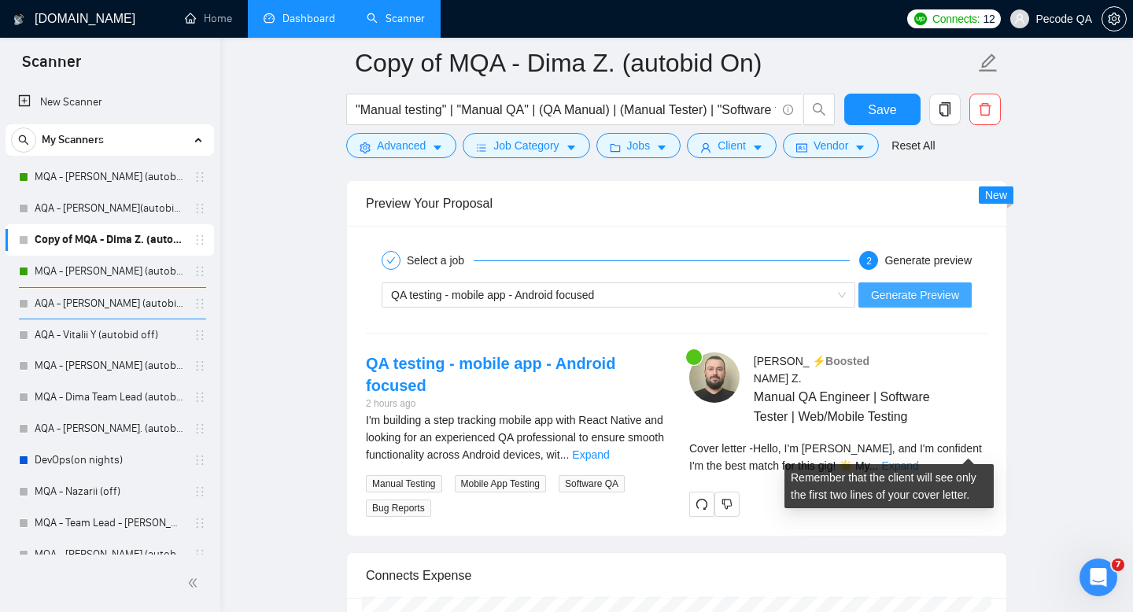
click at [918, 460] on link "Expand" at bounding box center [899, 466] width 37 height 13
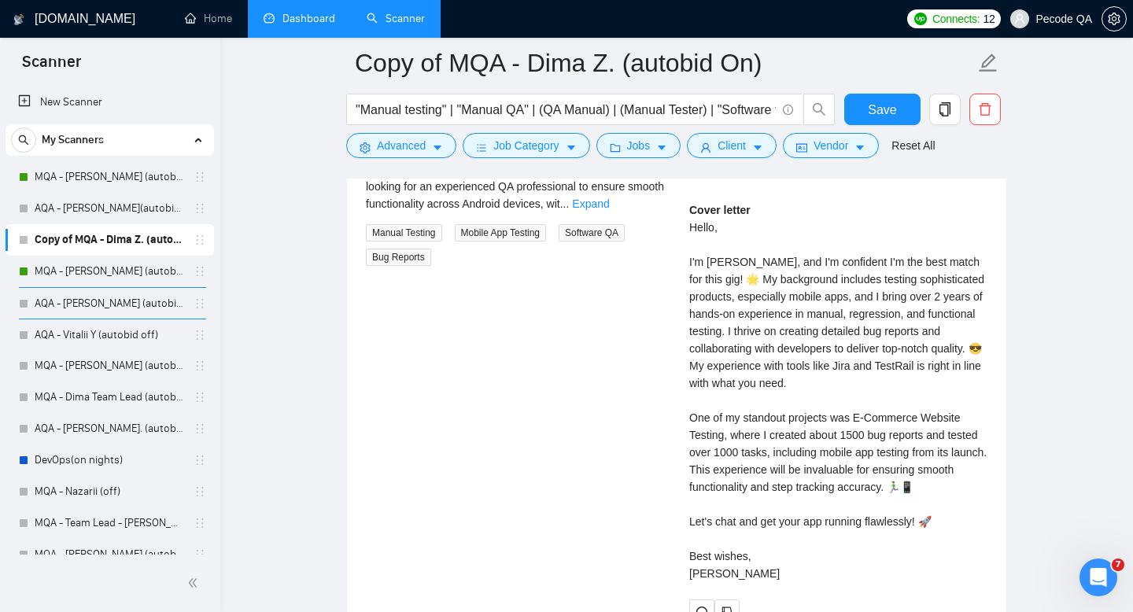
scroll to position [3445, 0]
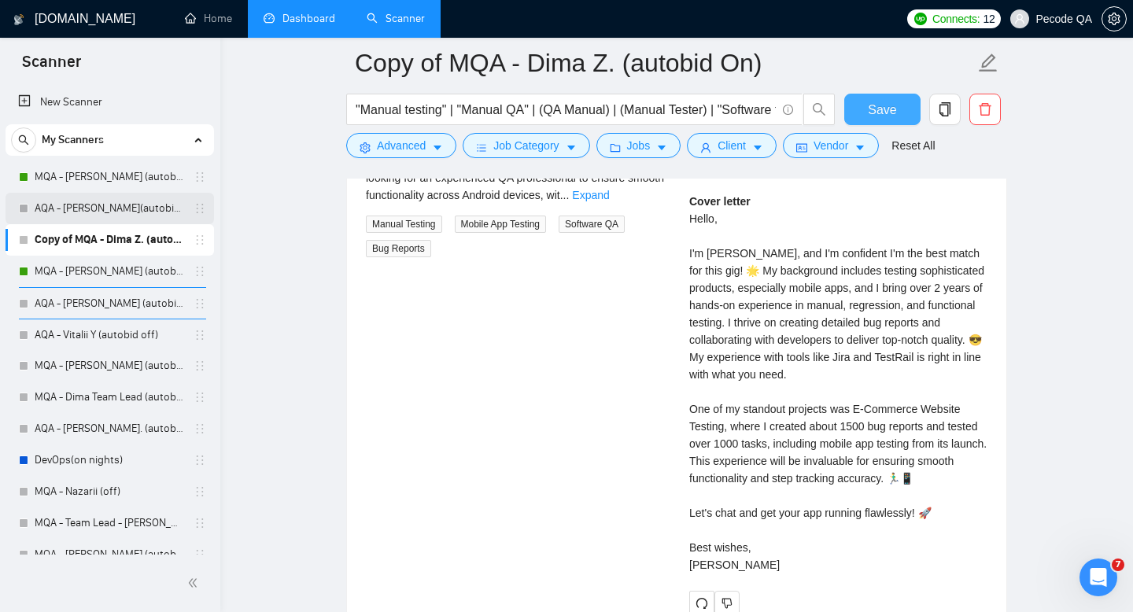
drag, startPoint x: 894, startPoint y: 102, endPoint x: 108, endPoint y: 216, distance: 794.5
click at [894, 102] on span "Save" at bounding box center [882, 110] width 28 height 20
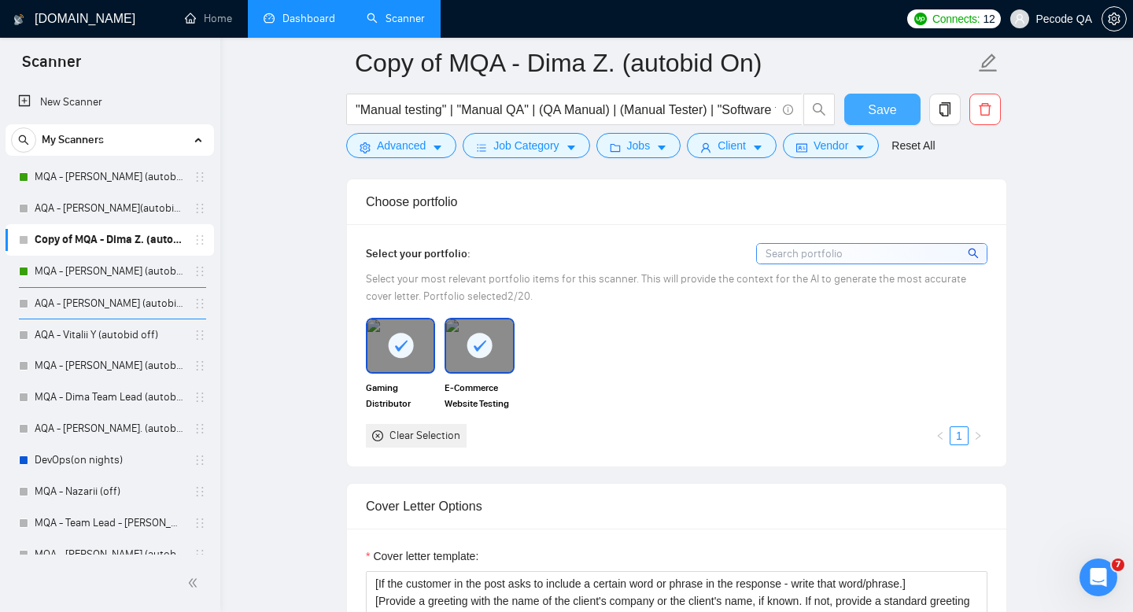
scroll to position [1757, 0]
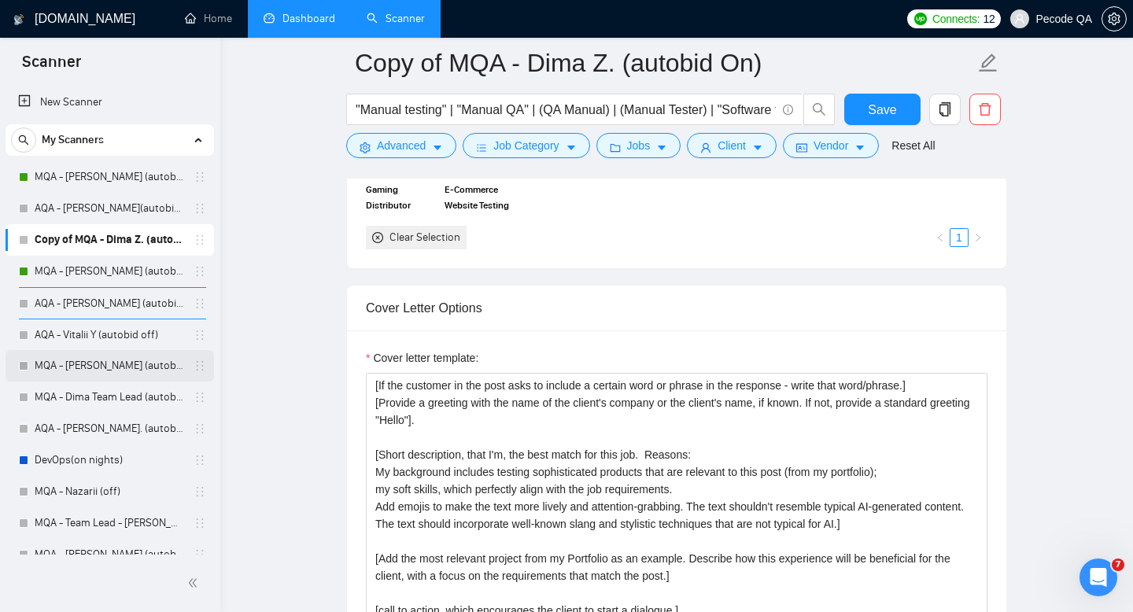
click at [65, 366] on link "MQA - [PERSON_NAME] (autobid off )" at bounding box center [110, 365] width 150 height 31
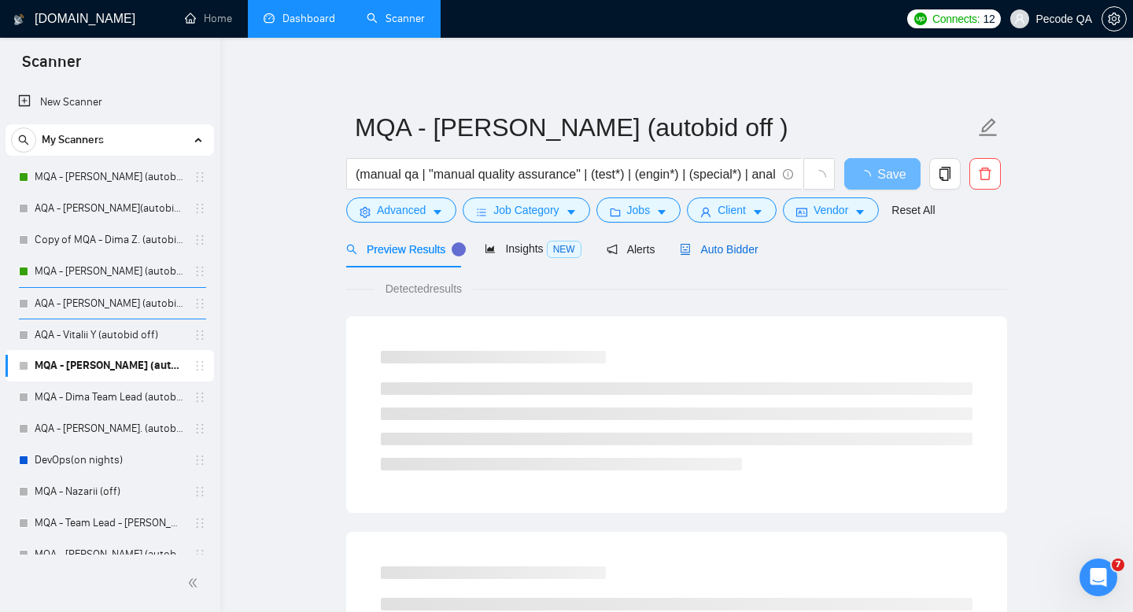
click at [713, 257] on div "Auto Bidder" at bounding box center [719, 249] width 78 height 17
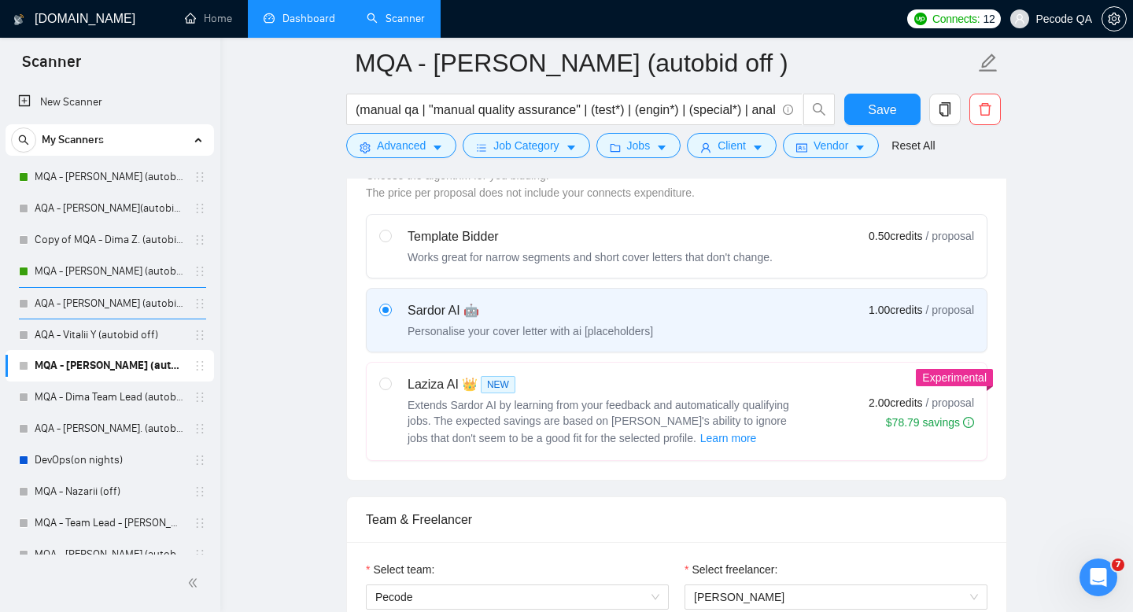
radio input "false"
radio input "true"
checkbox input "true"
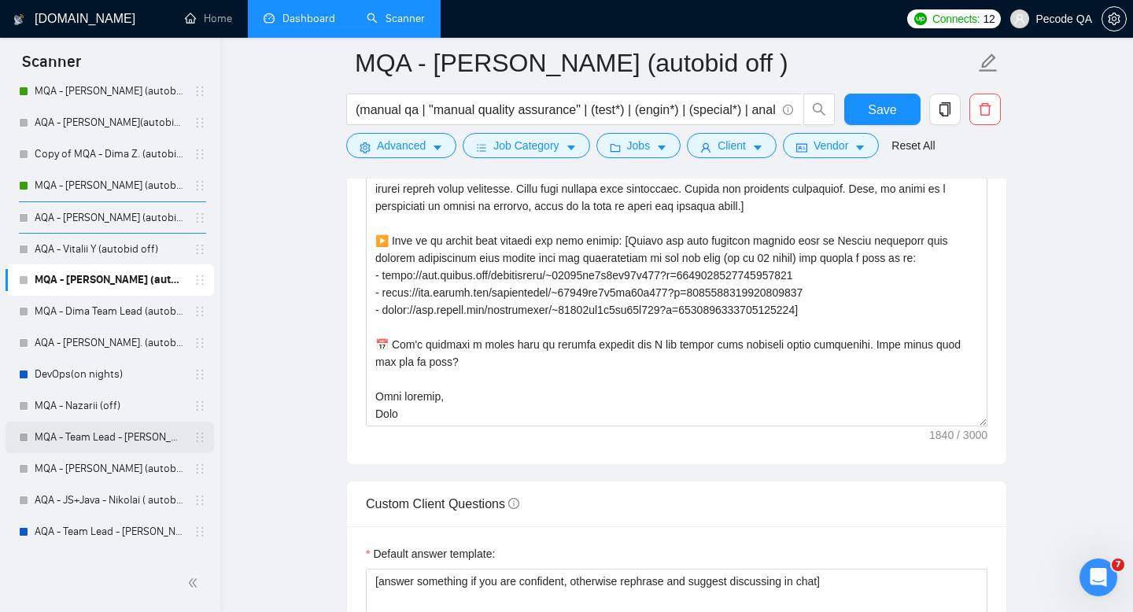
scroll to position [124, 0]
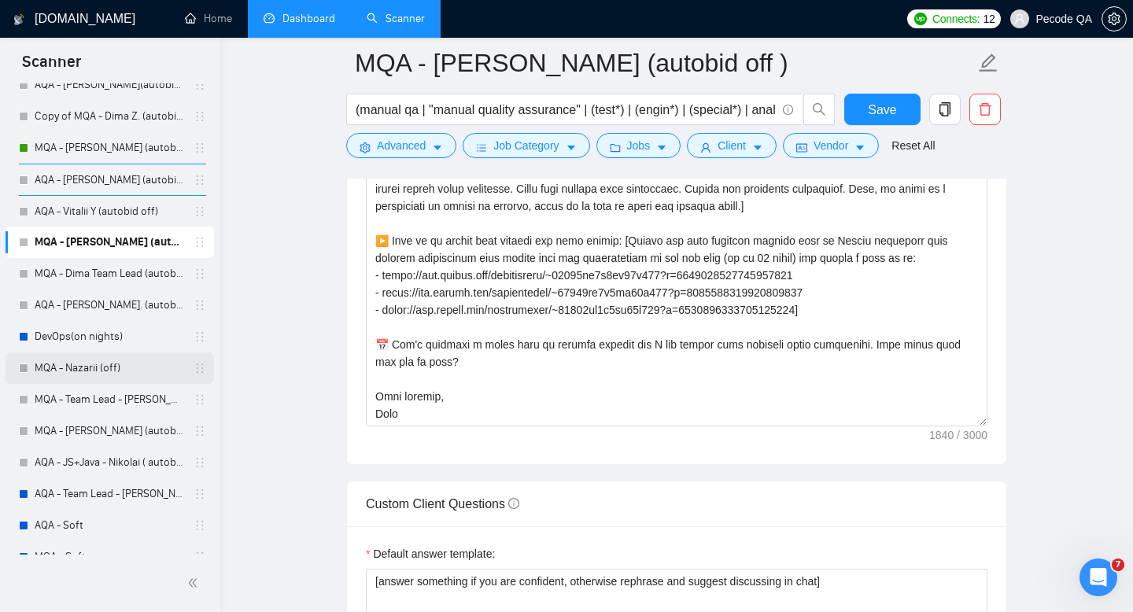
click at [117, 371] on link "MQA - Nazarii (off)" at bounding box center [110, 368] width 150 height 31
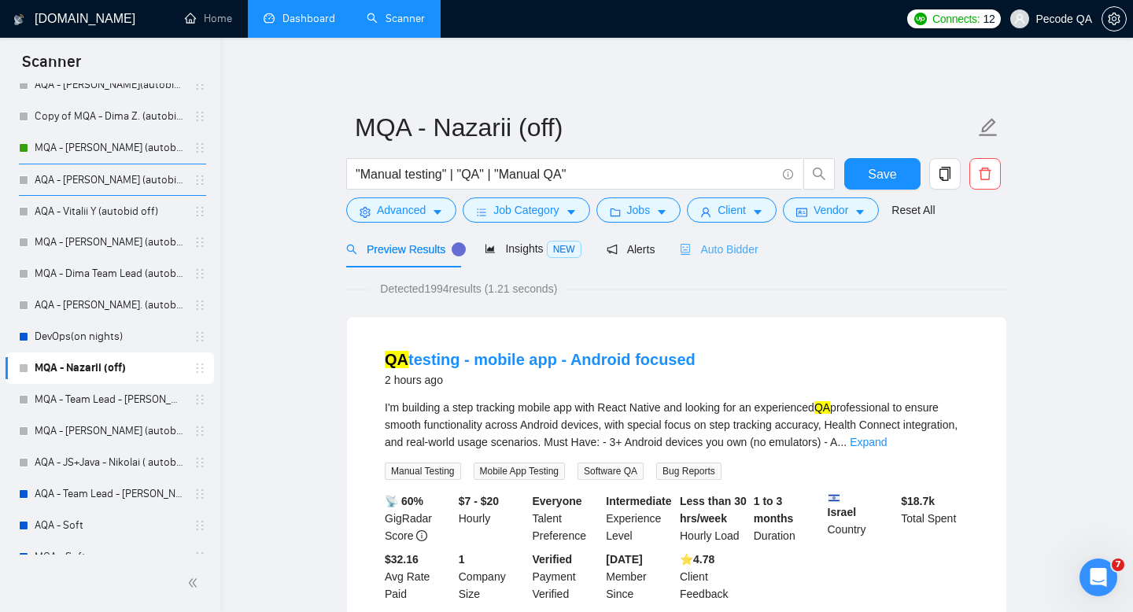
click at [727, 260] on div "Auto Bidder" at bounding box center [719, 249] width 78 height 37
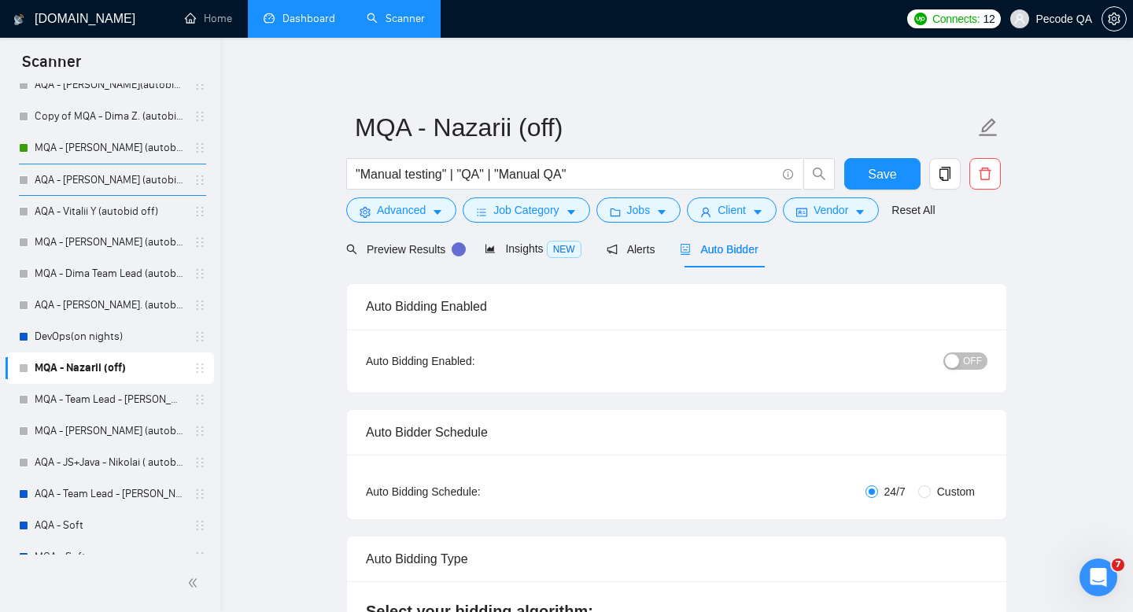
checkbox input "true"
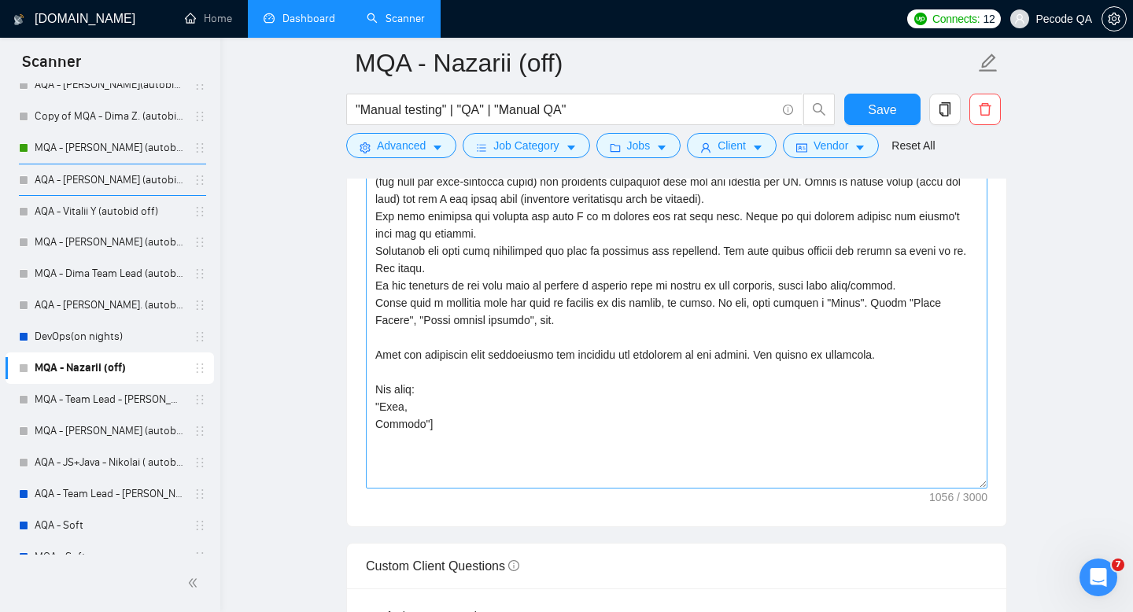
scroll to position [1764, 0]
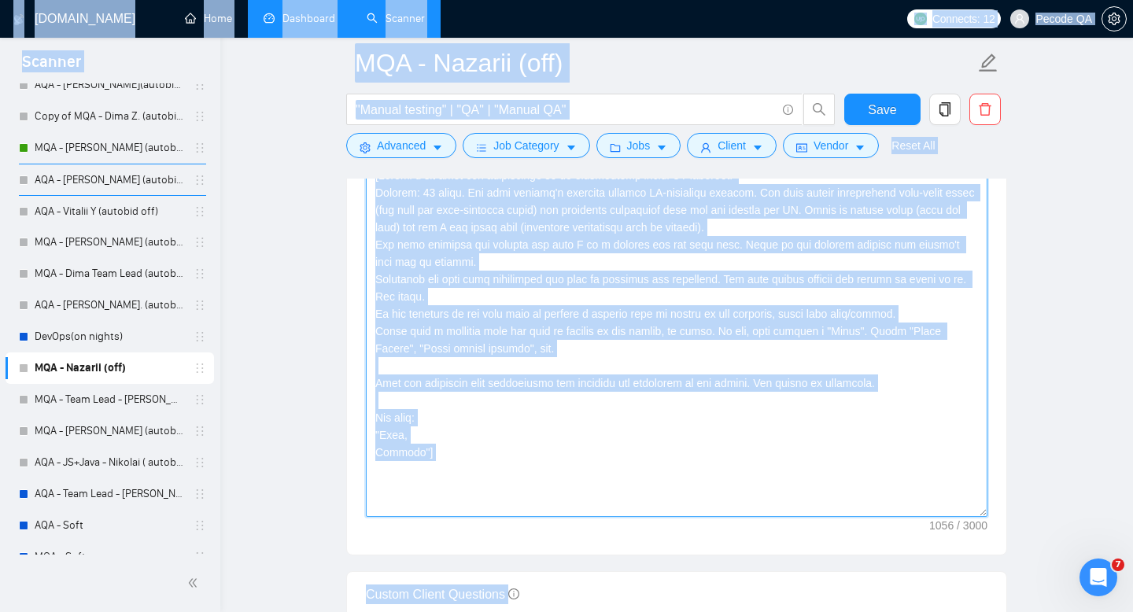
click at [559, 438] on textarea "Cover letter template:" at bounding box center [677, 340] width 622 height 354
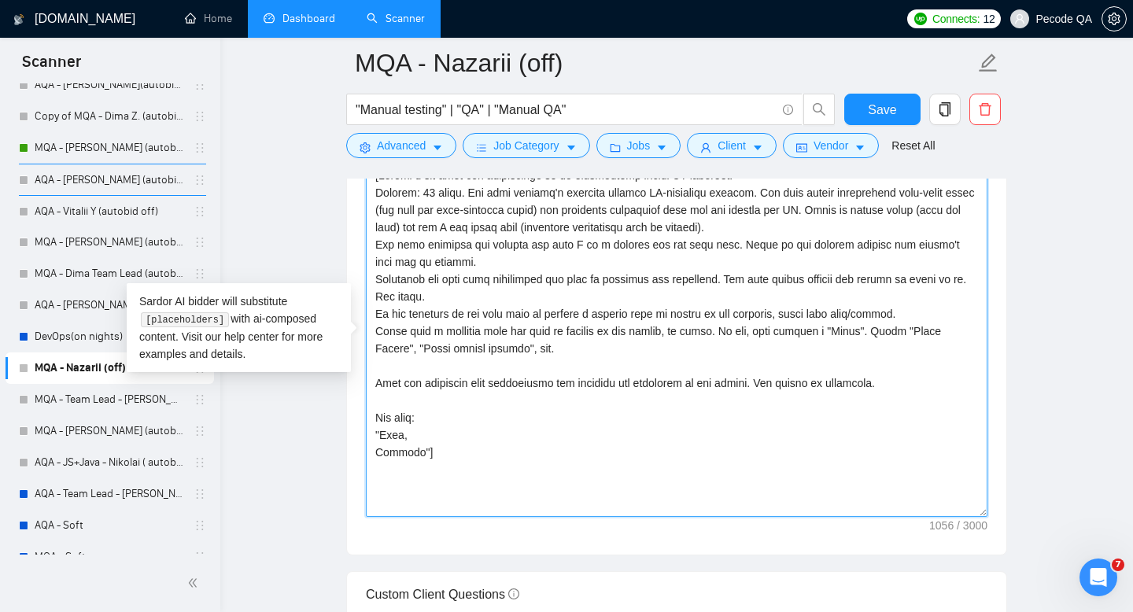
click at [455, 427] on textarea "Cover letter template:" at bounding box center [677, 340] width 622 height 354
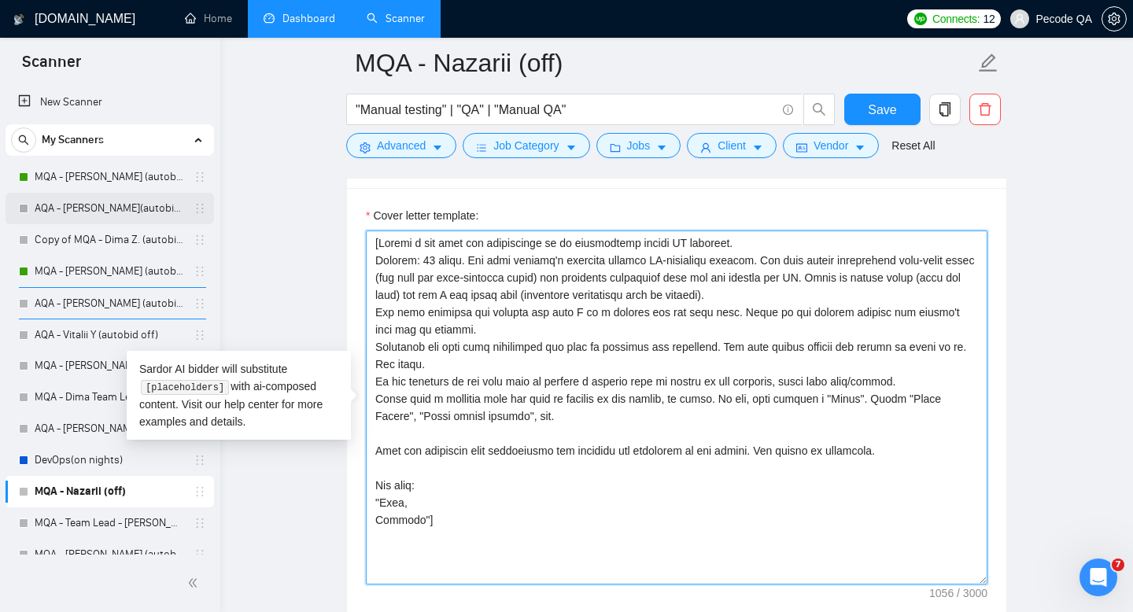
scroll to position [1692, 0]
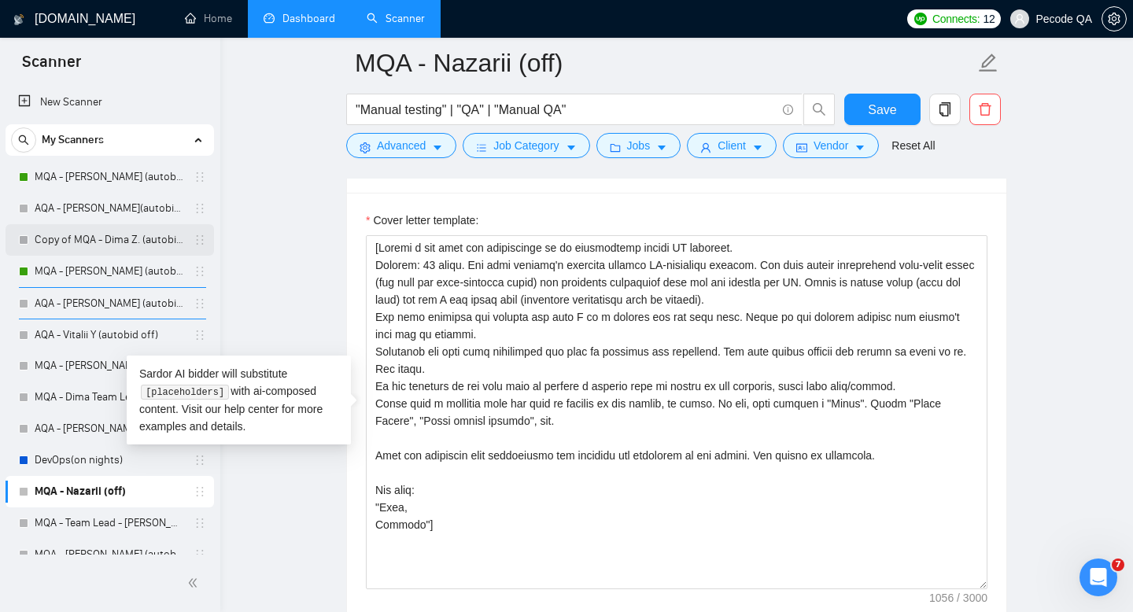
click at [116, 234] on link "Copy of MQA - Dima Z. (autobid On)" at bounding box center [110, 239] width 150 height 31
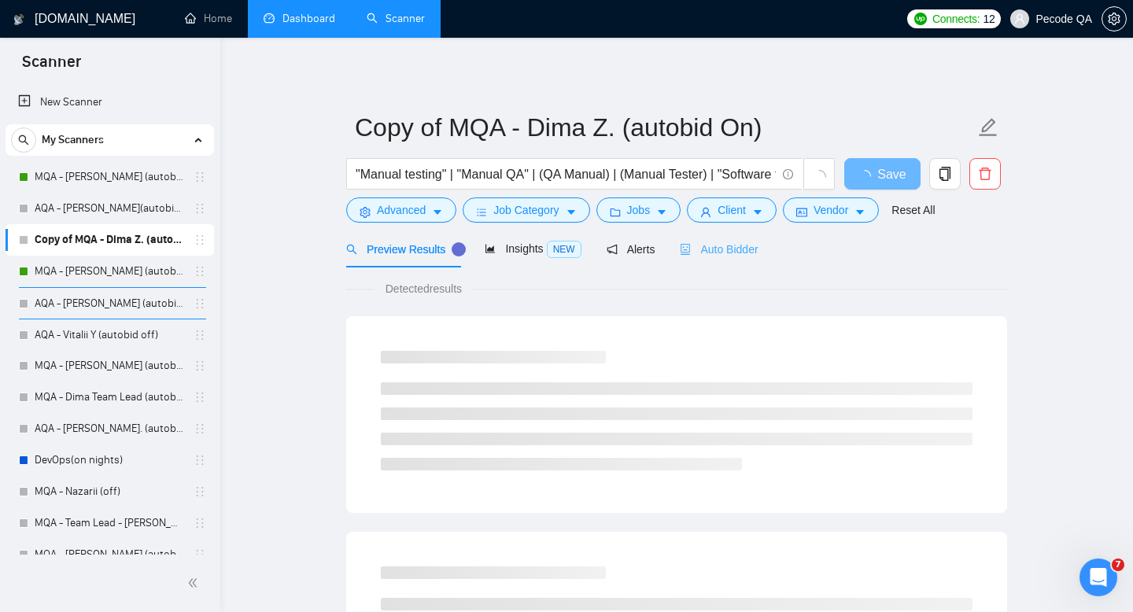
click at [744, 260] on div "Auto Bidder" at bounding box center [719, 249] width 78 height 37
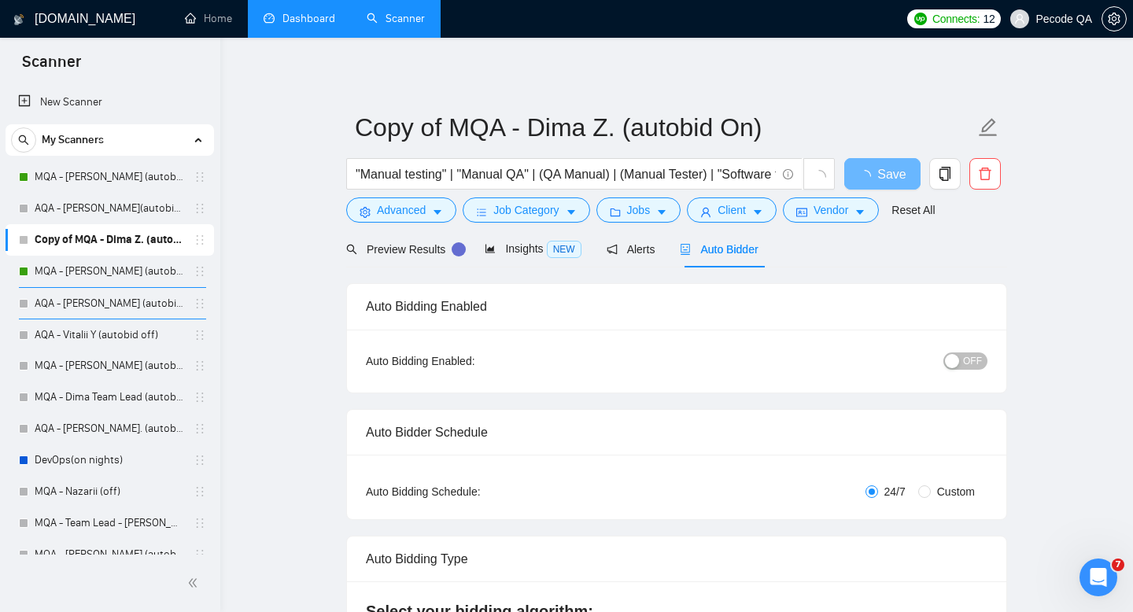
radio input "false"
radio input "true"
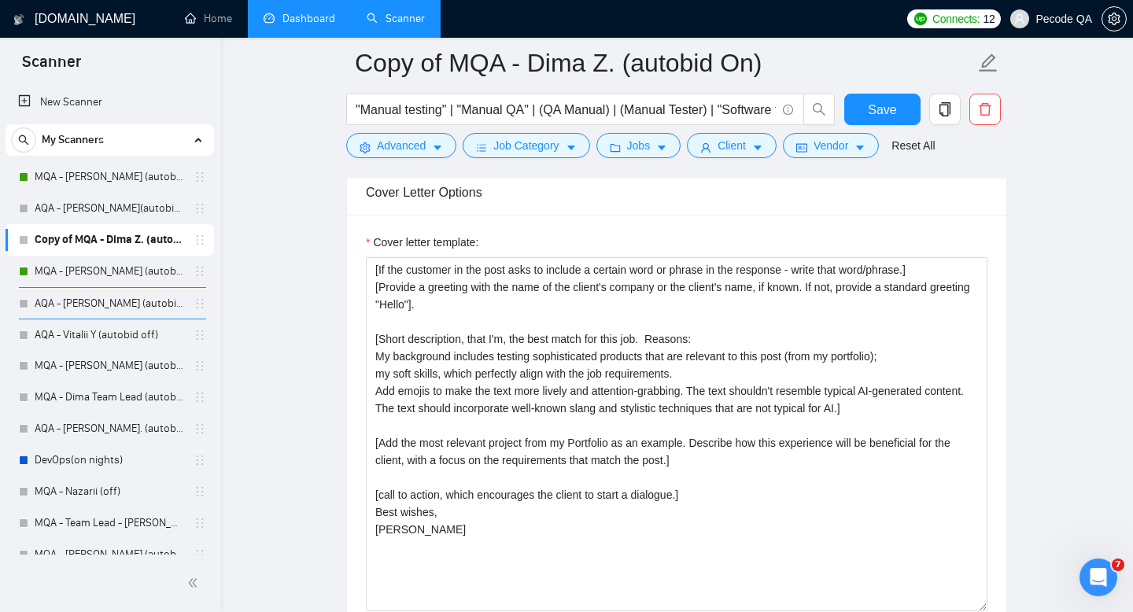
scroll to position [1937, 0]
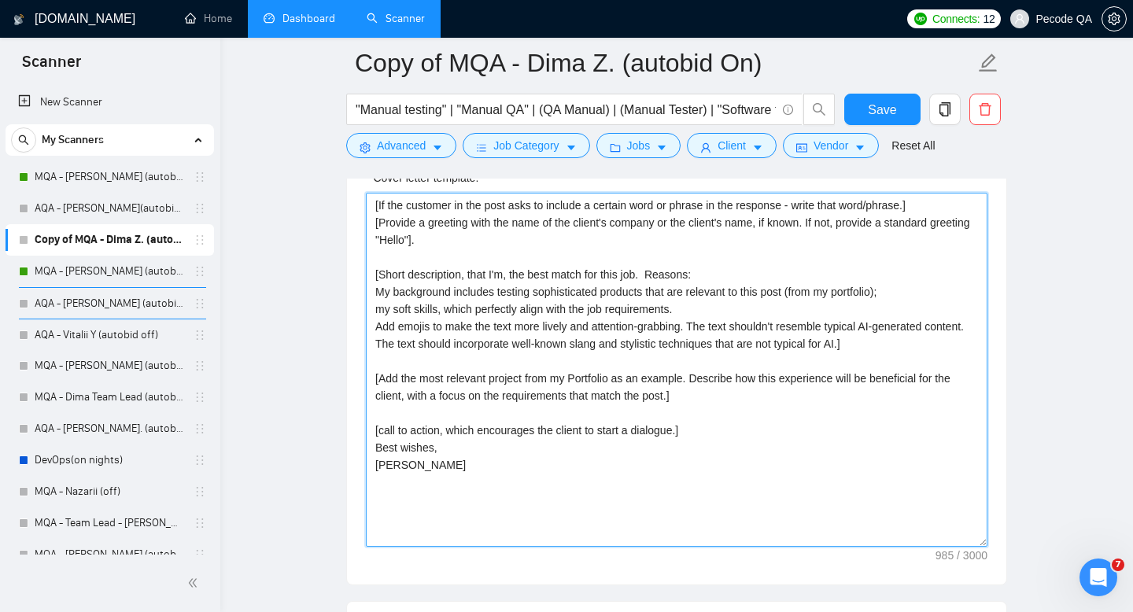
click at [508, 497] on textarea "[If the customer in the post asks to include a certain word or phrase in the re…" at bounding box center [677, 370] width 622 height 354
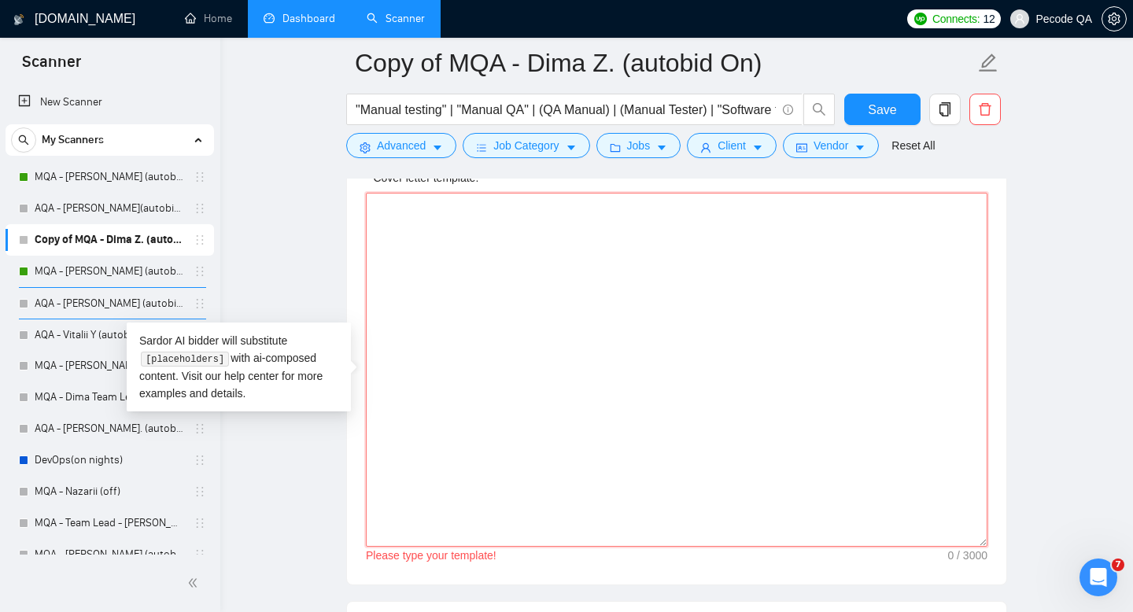
paste textarea "[Create a bid from the perspective of an experienced manual QA engineer. Maximu…"
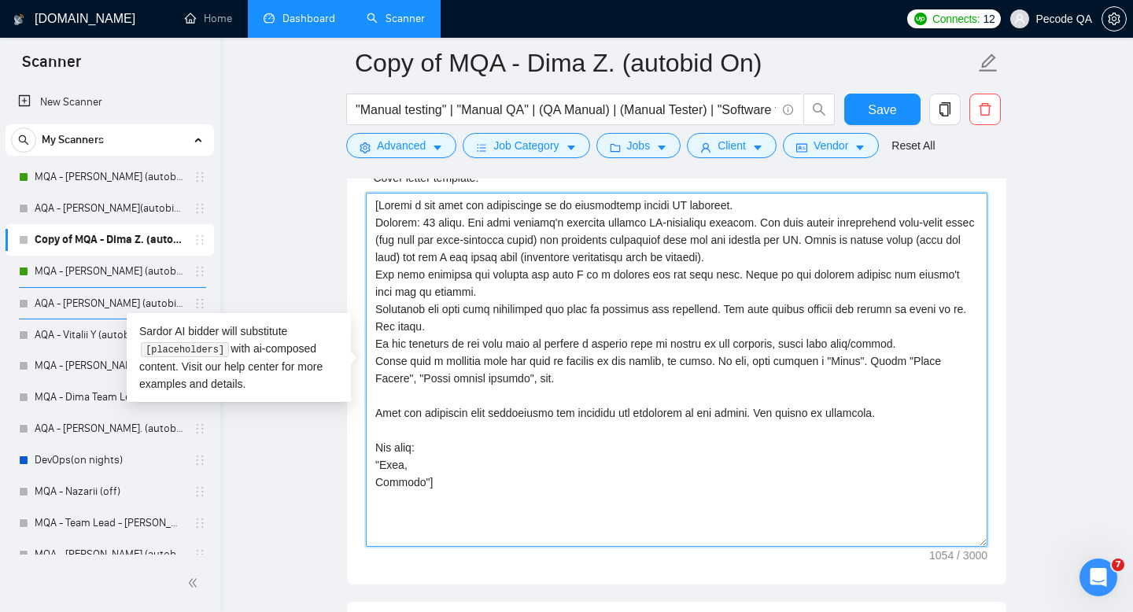
click at [389, 482] on textarea "Cover letter template:" at bounding box center [677, 370] width 622 height 354
click at [560, 357] on textarea "Cover letter template:" at bounding box center [677, 370] width 622 height 354
type textarea "[Create a bid from the perspective of an experienced manual QA engineer. Maximu…"
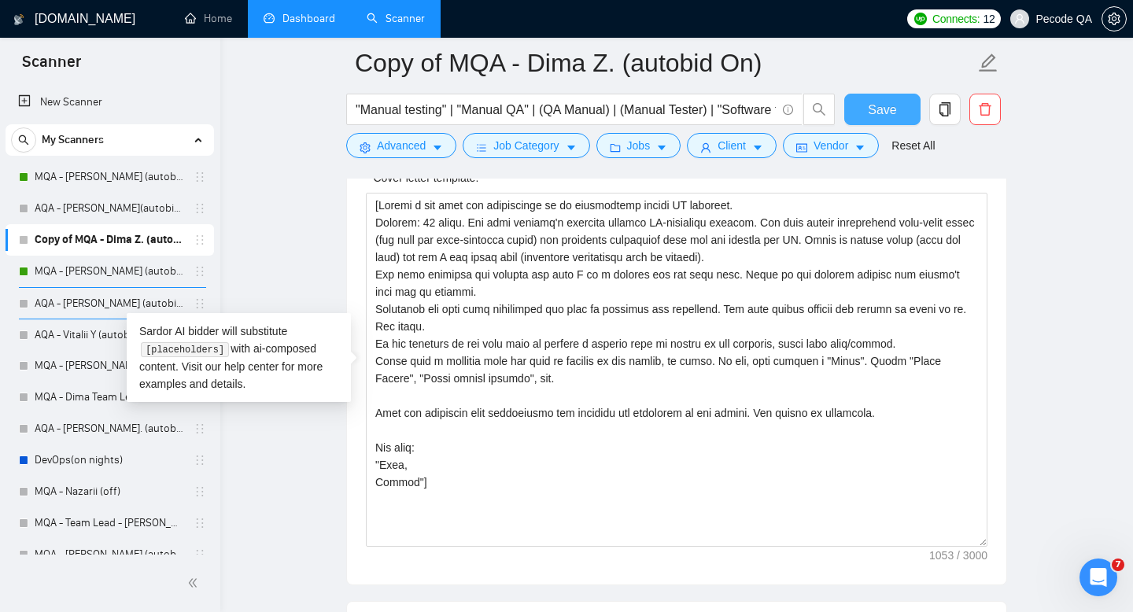
click at [862, 98] on button "Save" at bounding box center [882, 109] width 76 height 31
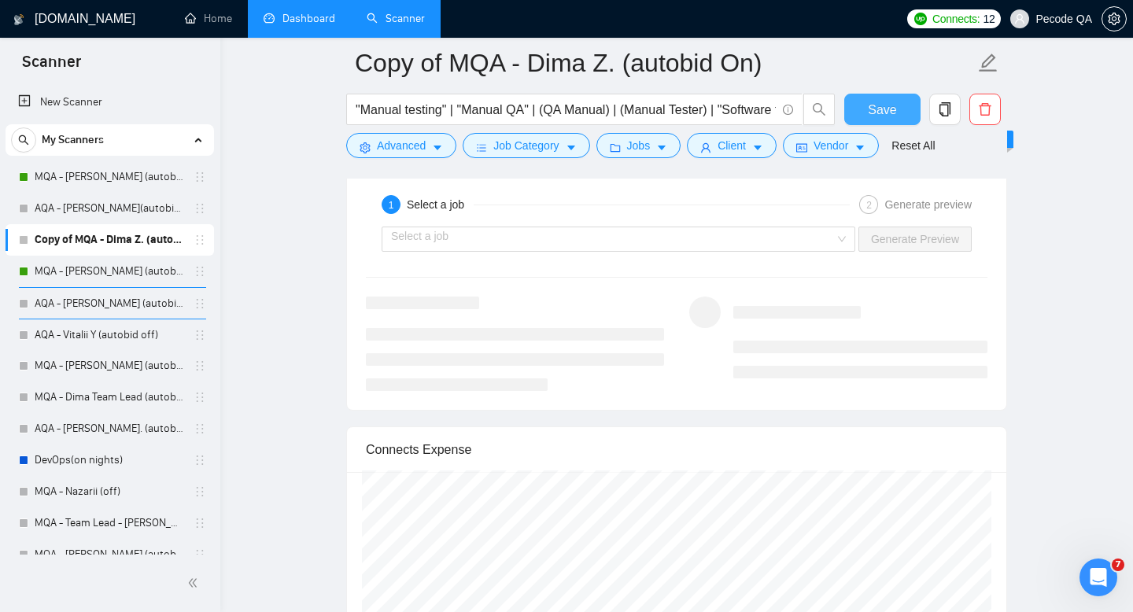
scroll to position [3240, 0]
click at [813, 228] on input "search" at bounding box center [613, 240] width 444 height 24
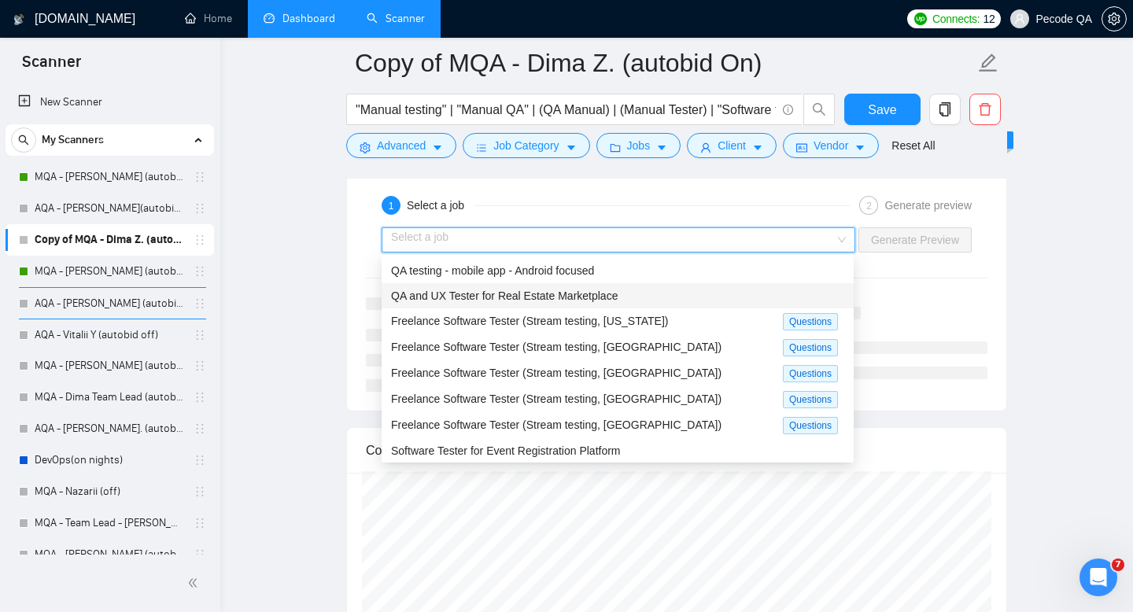
click at [659, 294] on div "QA and UX Tester for Real Estate Marketplace" at bounding box center [617, 295] width 453 height 17
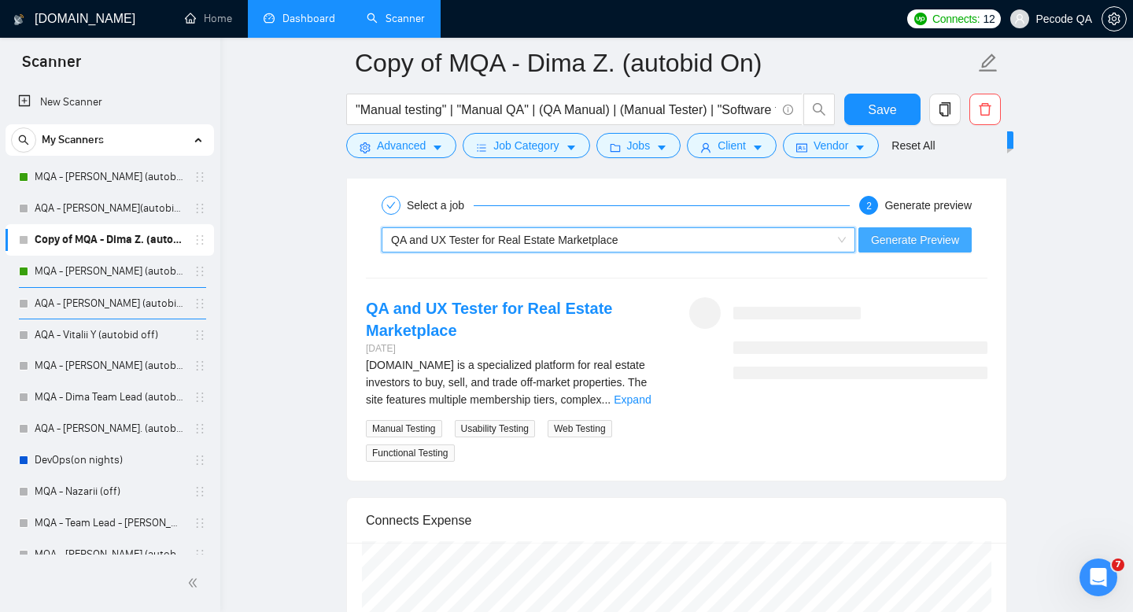
click at [924, 232] on span "Generate Preview" at bounding box center [915, 239] width 88 height 17
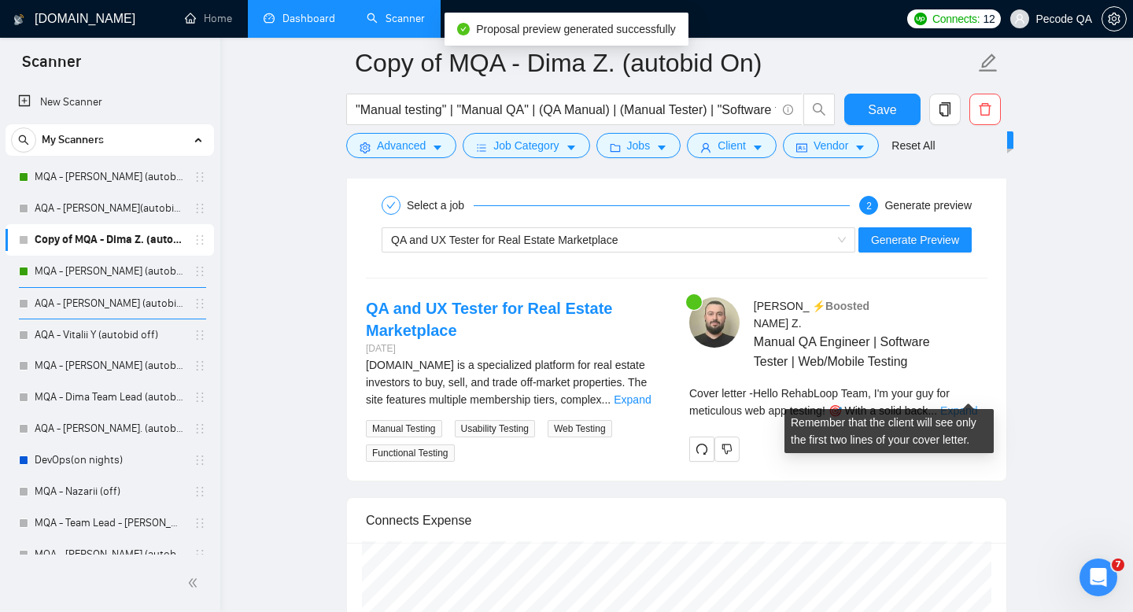
click at [964, 405] on link "Expand" at bounding box center [958, 411] width 37 height 13
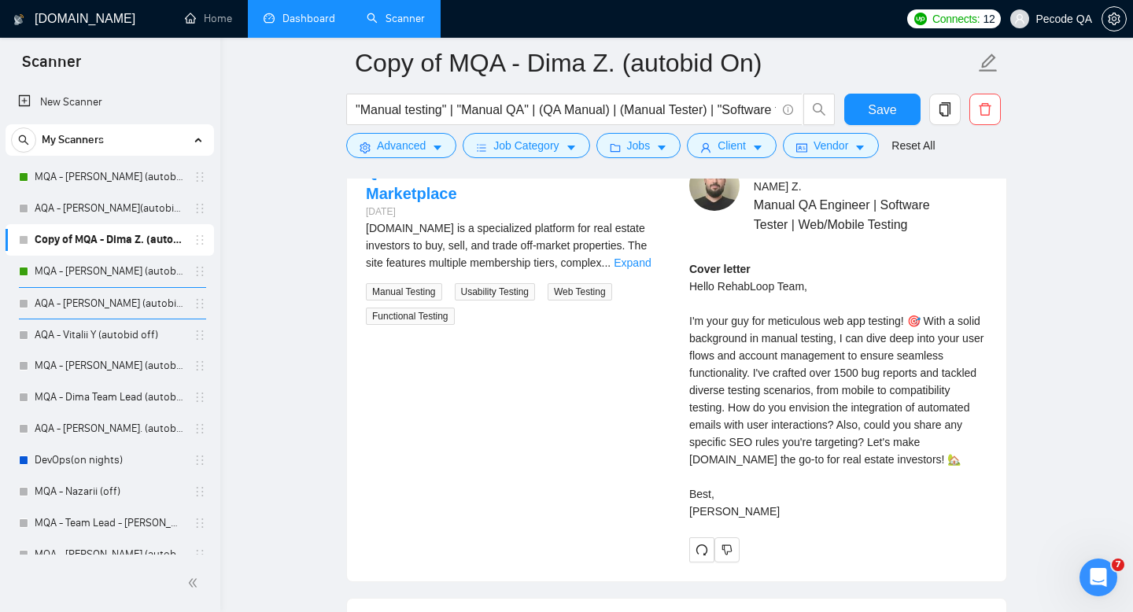
scroll to position [3375, 0]
click at [875, 103] on span "Save" at bounding box center [882, 110] width 28 height 20
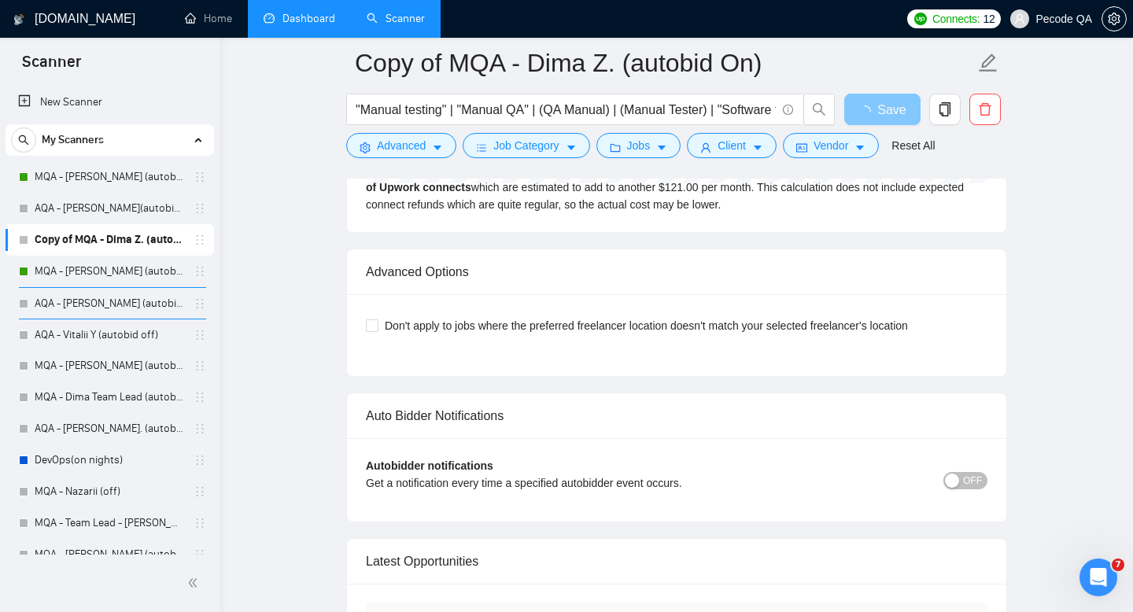
scroll to position [4047, 0]
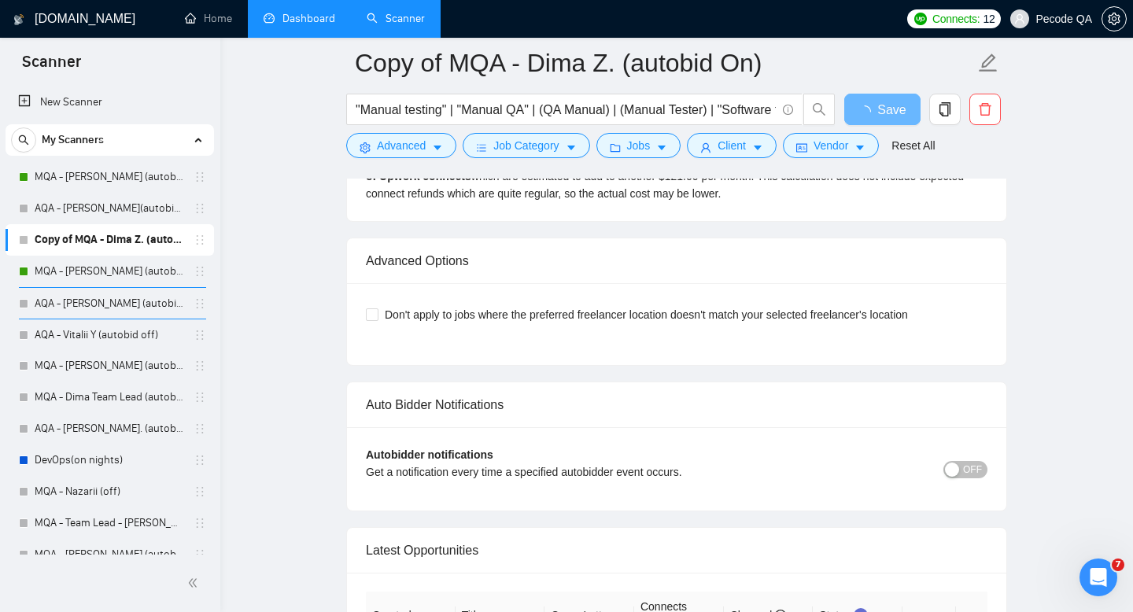
click at [979, 528] on div "Latest Opportunities" at bounding box center [677, 550] width 622 height 45
click at [958, 471] on div "button" at bounding box center [952, 470] width 14 height 14
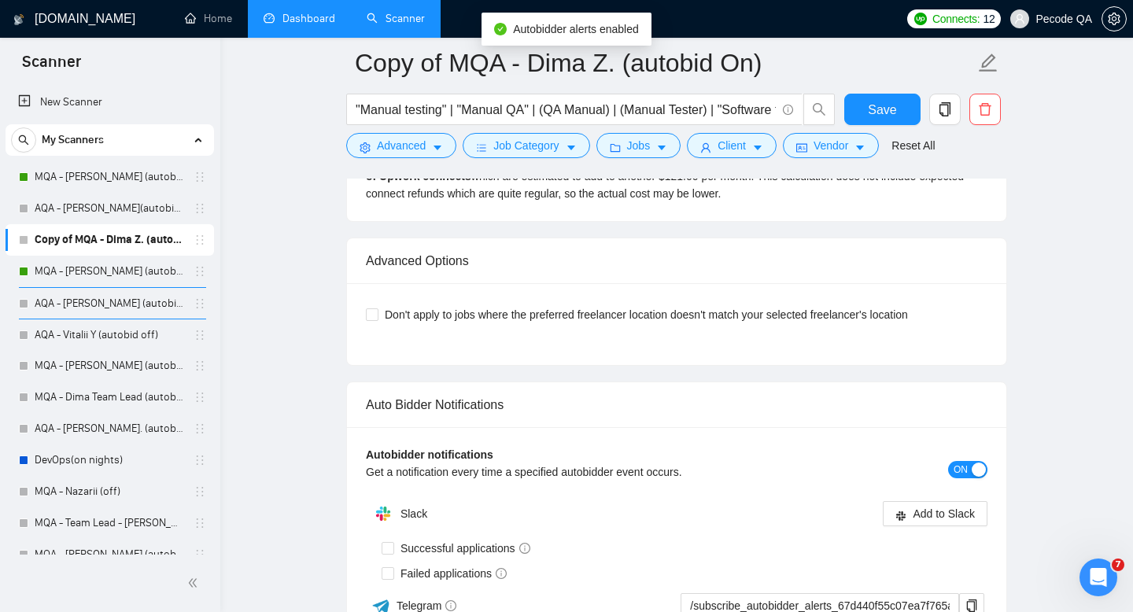
click at [438, 552] on span "Successful applications" at bounding box center [465, 548] width 142 height 17
click at [393, 552] on input "Successful applications" at bounding box center [387, 547] width 11 height 11
checkbox input "true"
click at [948, 483] on div "Autobidder notifications Get a notification every time a specified autobidder e…" at bounding box center [677, 469] width 622 height 46
click at [933, 503] on button "Add to Slack" at bounding box center [935, 513] width 105 height 25
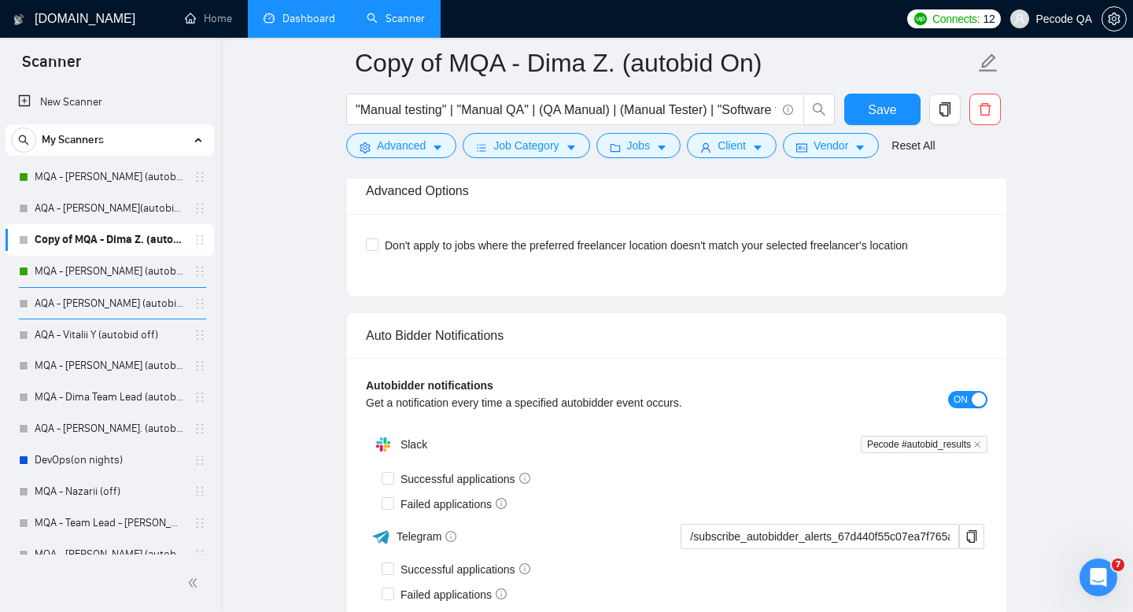
checkbox input "true"
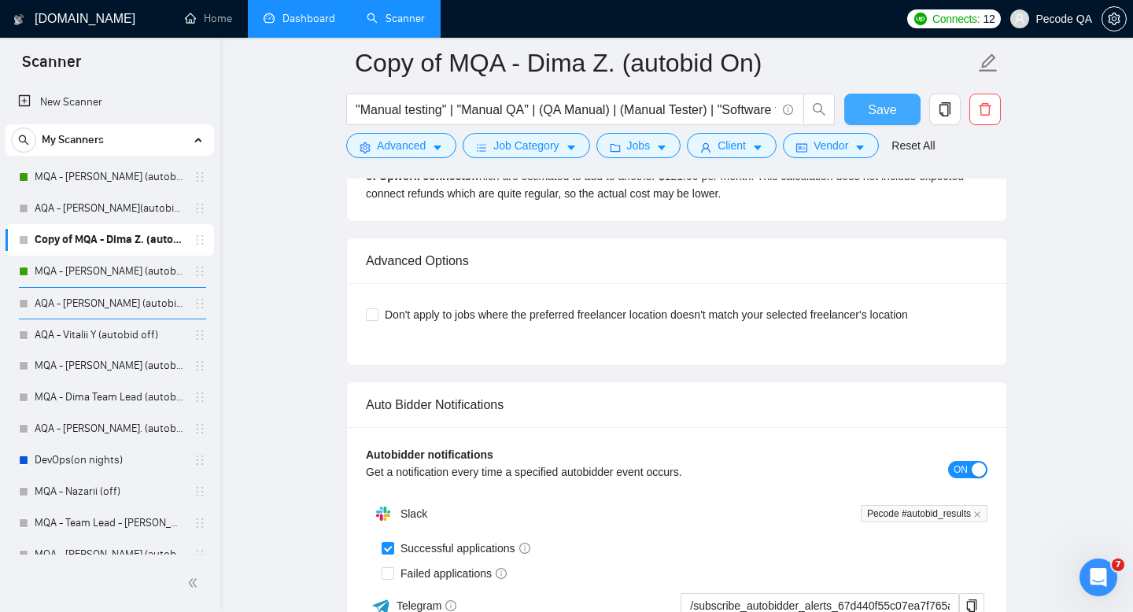
click at [862, 100] on button "Save" at bounding box center [882, 109] width 76 height 31
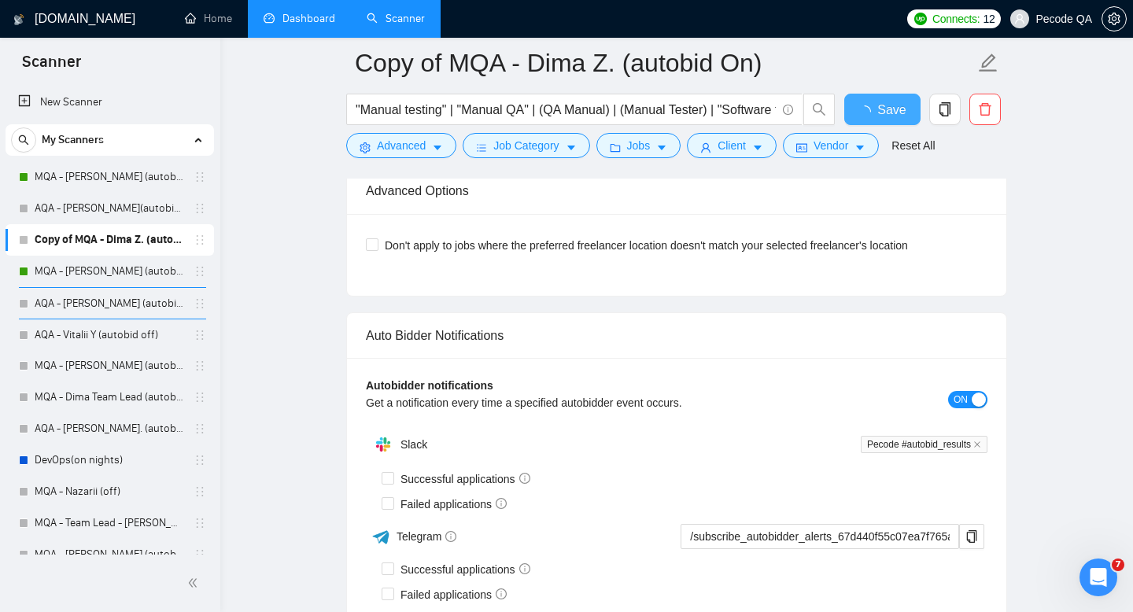
checkbox input "true"
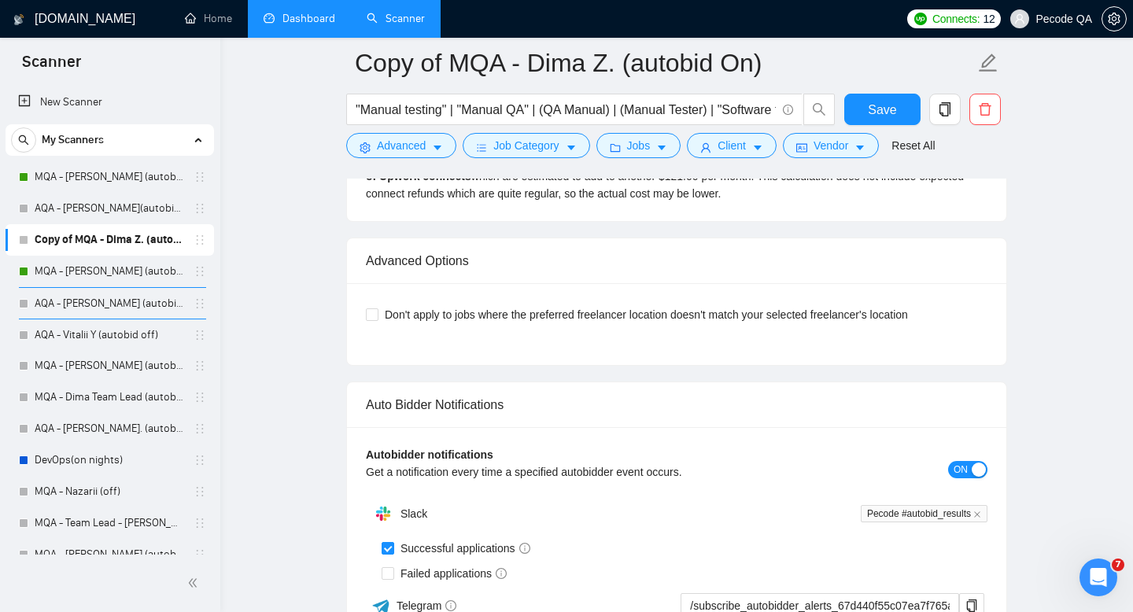
click at [319, 12] on link "Dashboard" at bounding box center [300, 18] width 72 height 13
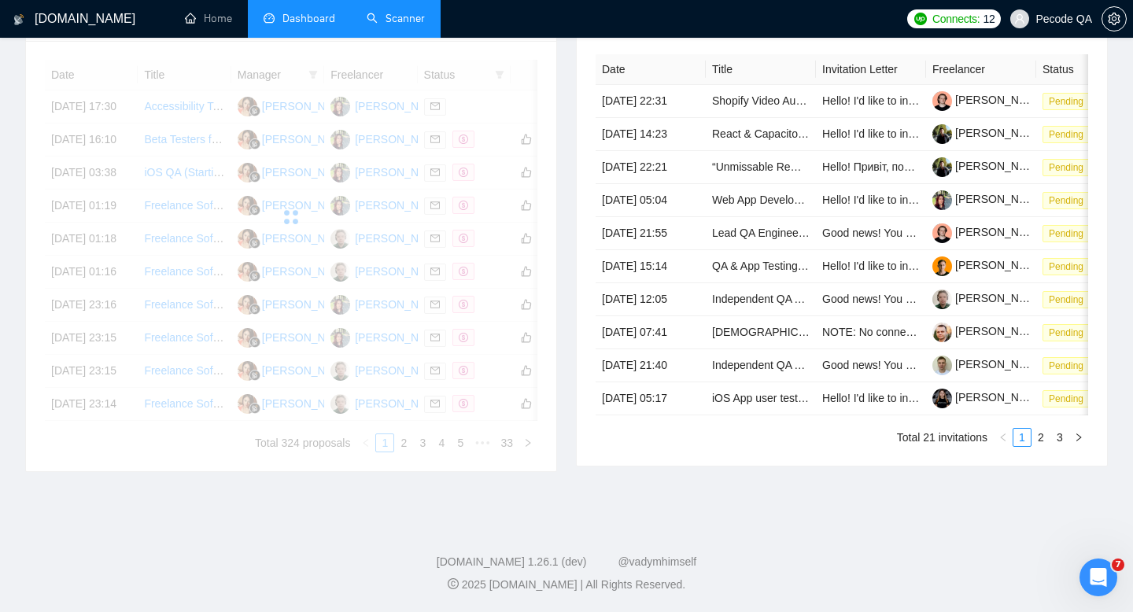
scroll to position [796, 0]
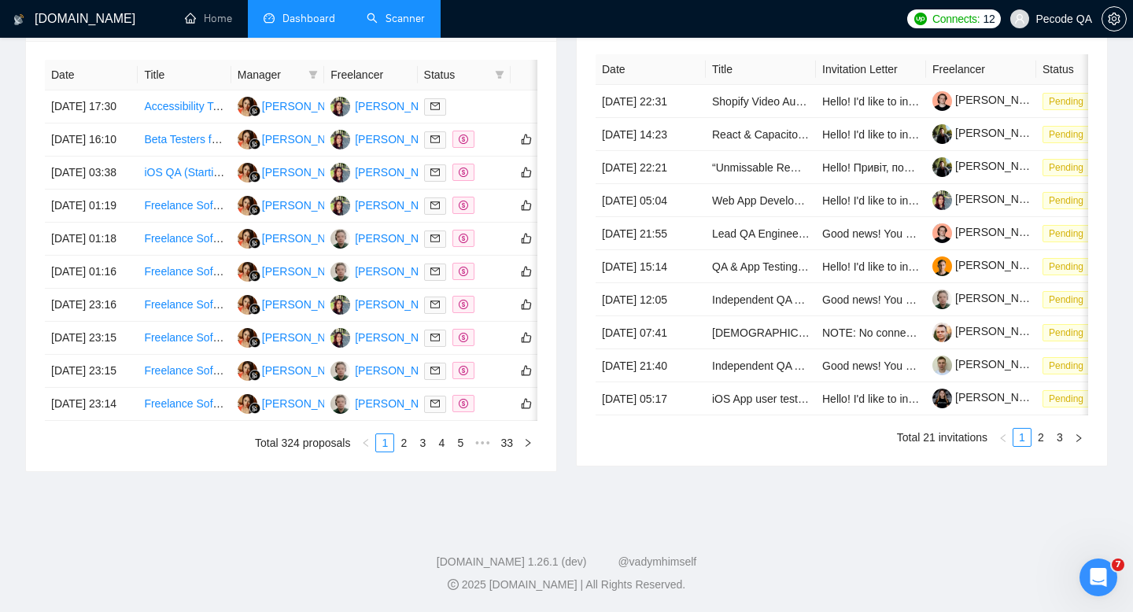
click at [384, 12] on link "Scanner" at bounding box center [396, 18] width 58 height 13
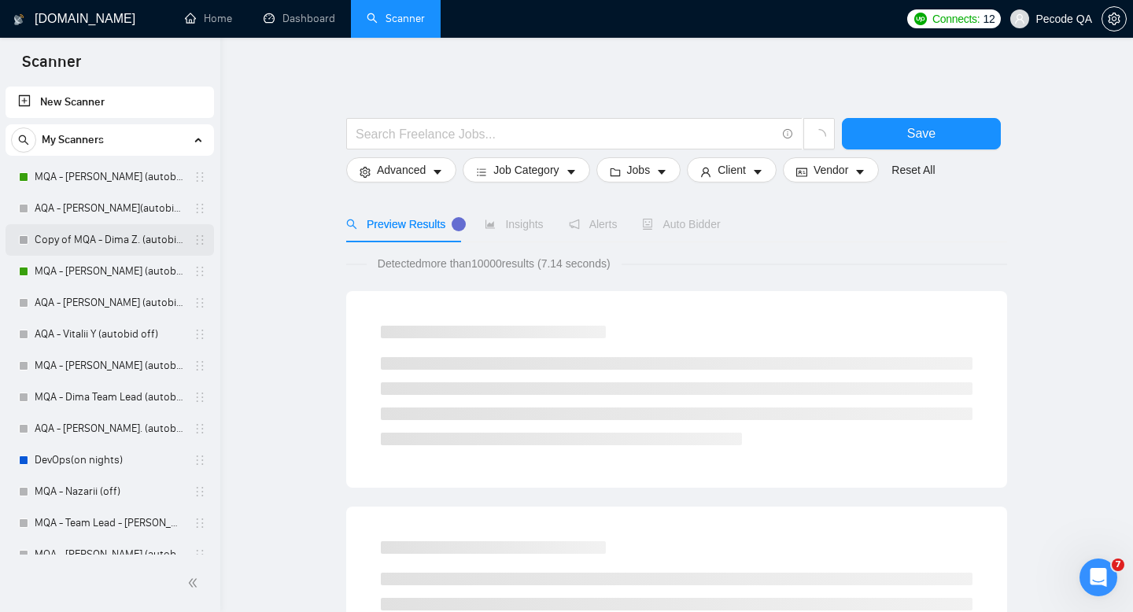
click at [142, 233] on link "Copy of MQA - Dima Z. (autobid On)" at bounding box center [110, 239] width 150 height 31
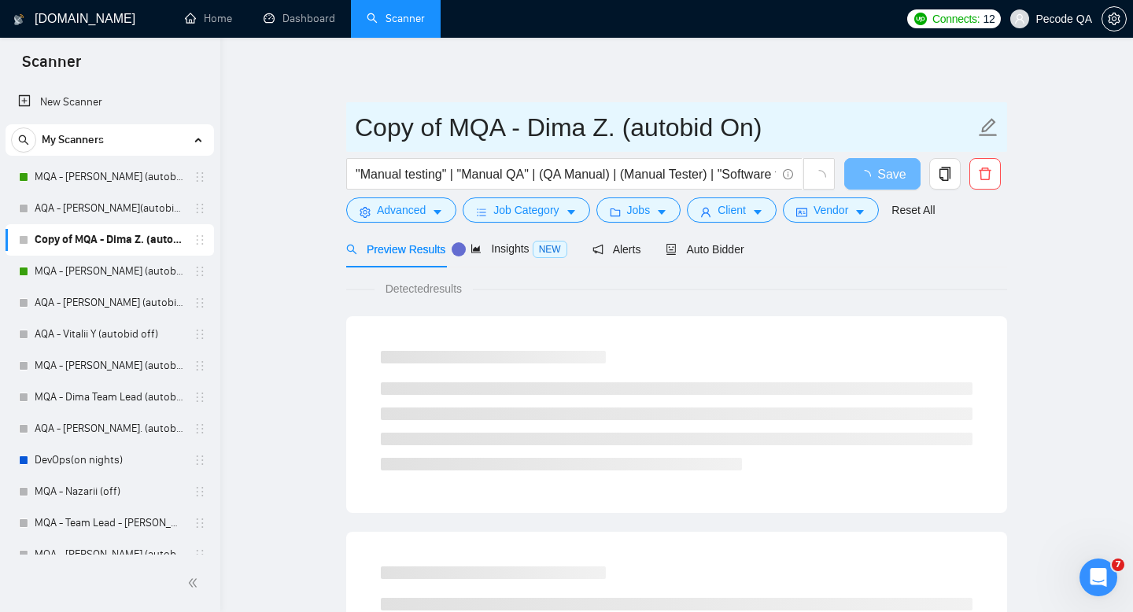
drag, startPoint x: 414, startPoint y: 130, endPoint x: 270, endPoint y: 130, distance: 144.0
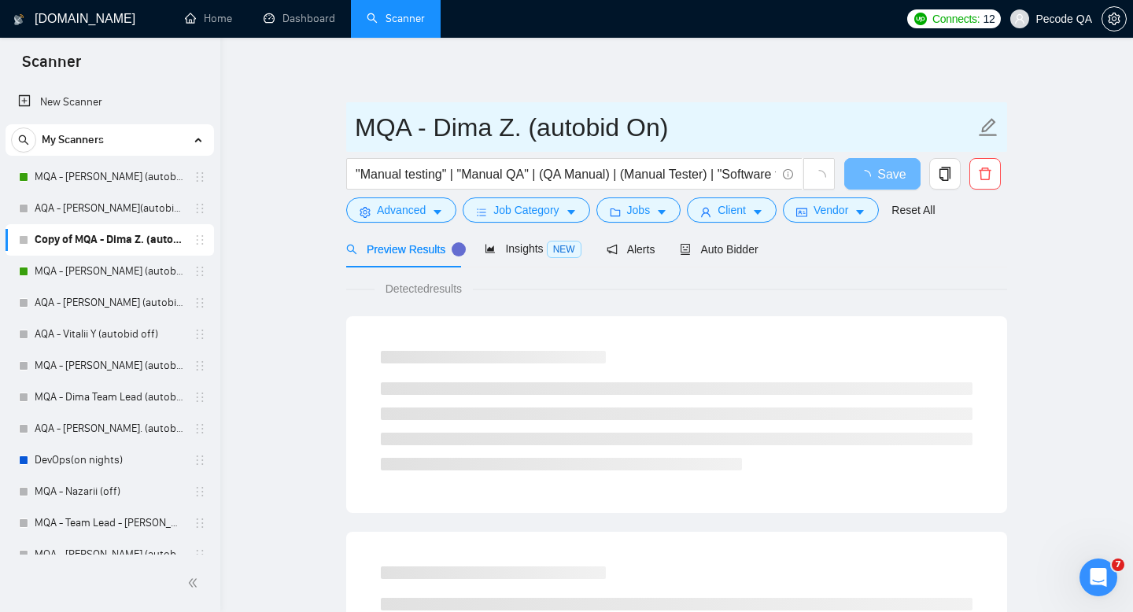
type input "MQA - Dima Z. (autobid On)"
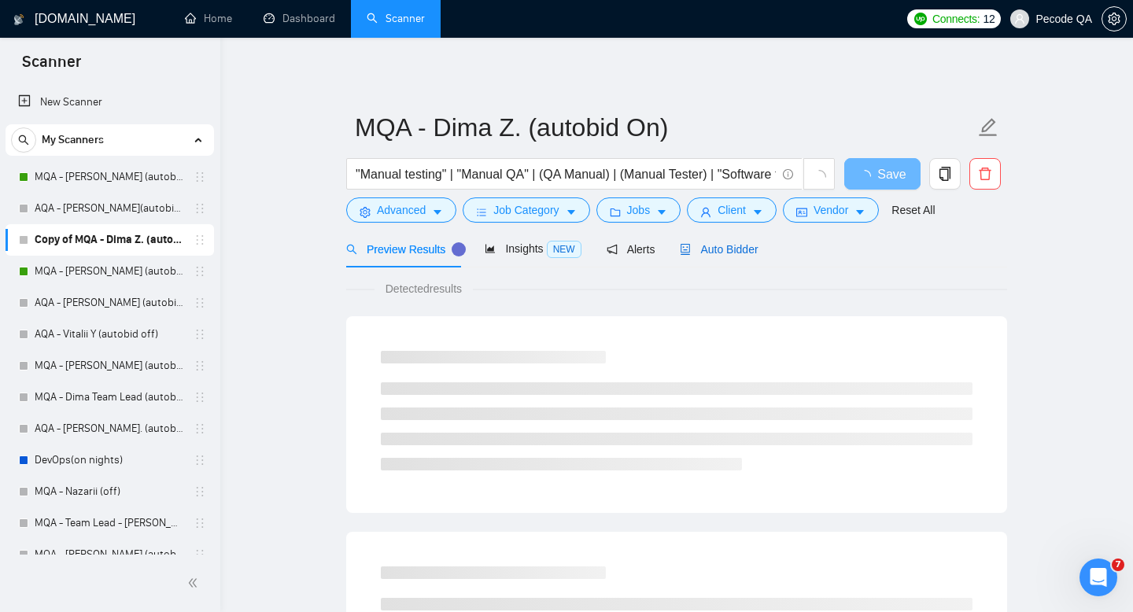
click at [731, 253] on span "Auto Bidder" at bounding box center [719, 249] width 78 height 13
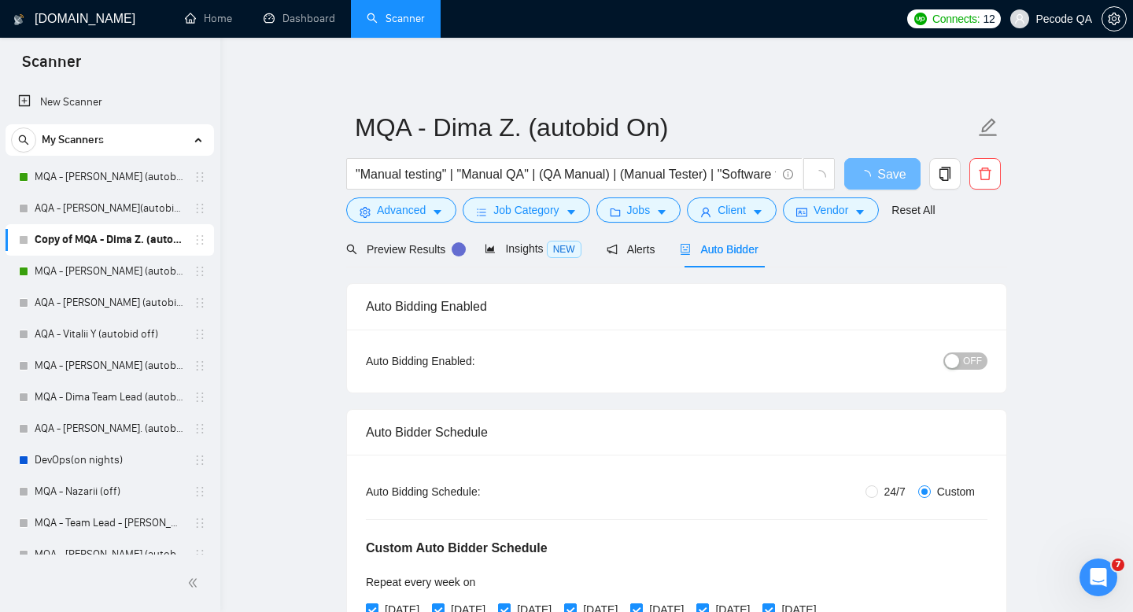
radio input "false"
radio input "true"
checkbox input "true"
click at [974, 359] on span "OFF" at bounding box center [972, 361] width 19 height 17
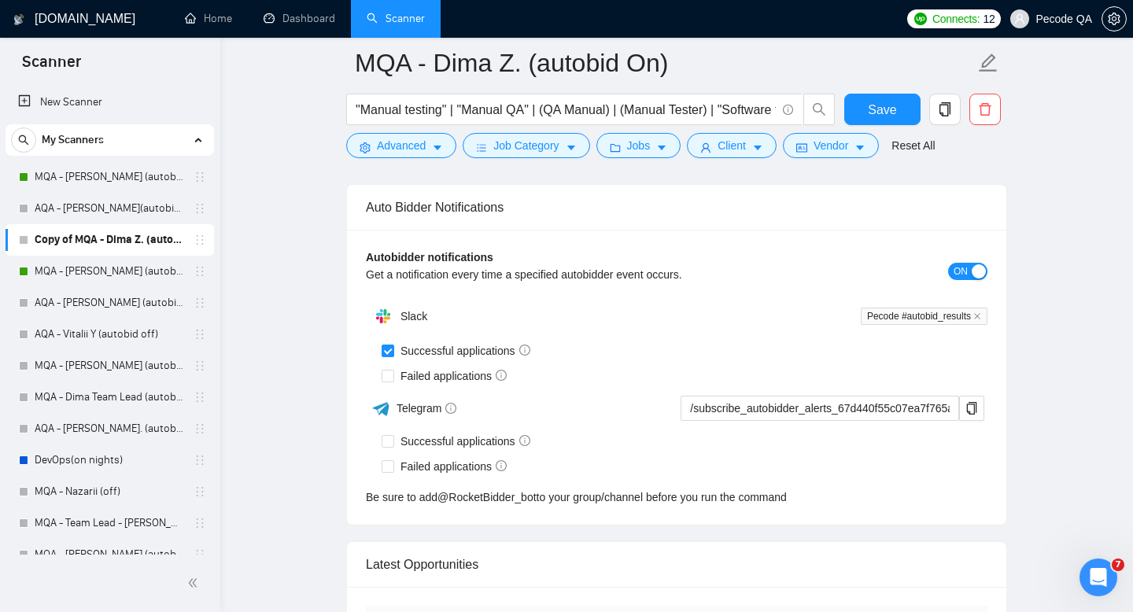
scroll to position [4199, 0]
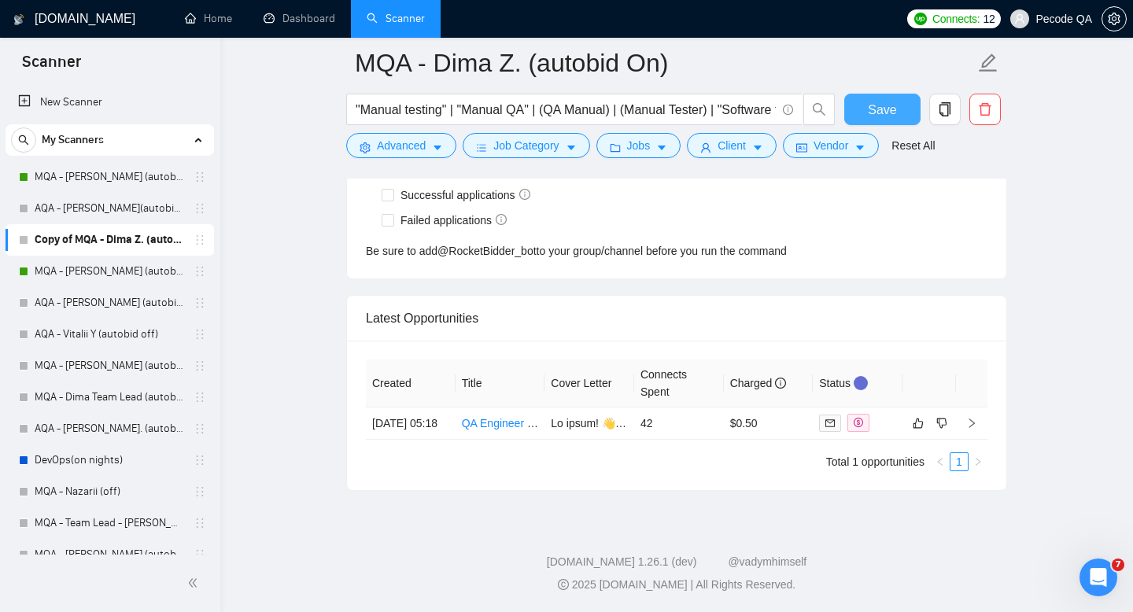
click at [878, 112] on span "Save" at bounding box center [882, 110] width 28 height 20
checkbox input "true"
click at [878, 112] on span "Save" at bounding box center [882, 110] width 28 height 20
click at [310, 17] on link "Dashboard" at bounding box center [300, 18] width 72 height 13
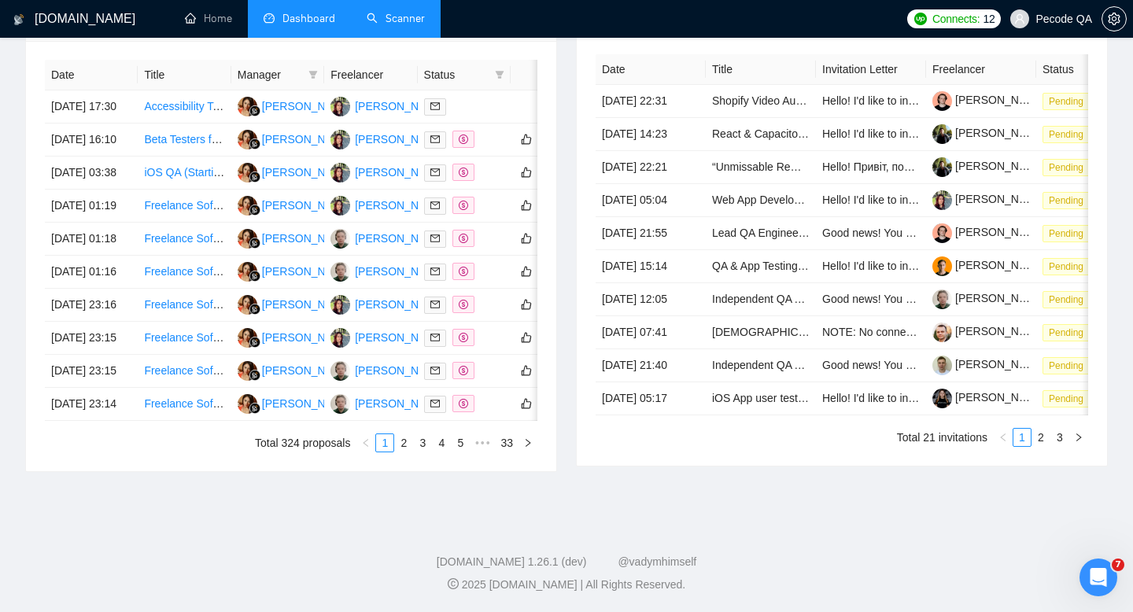
scroll to position [593, 0]
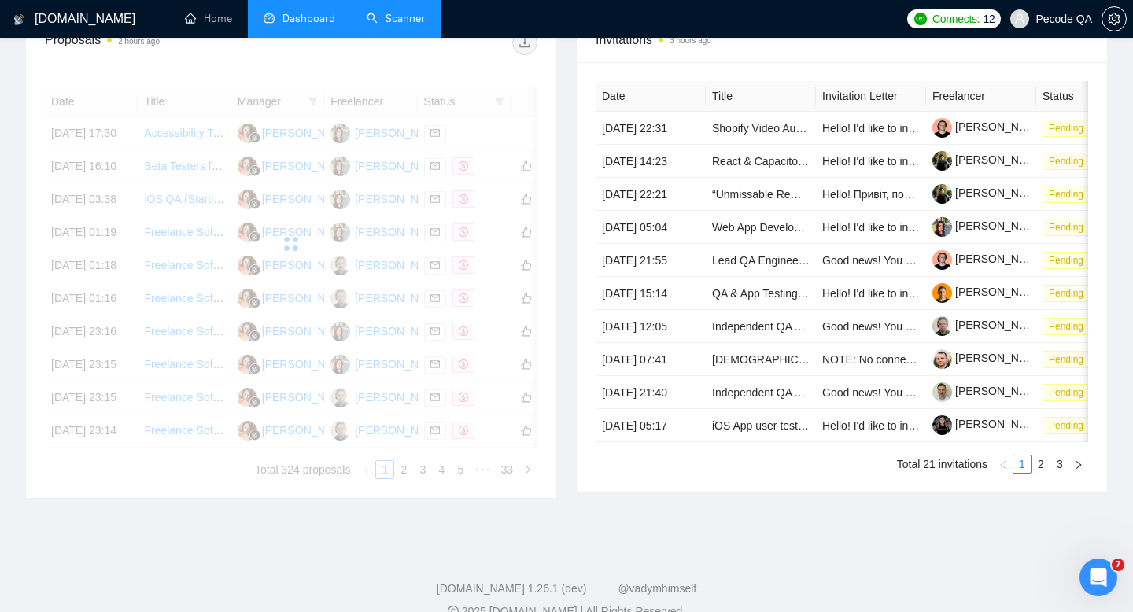
click at [375, 20] on link "Scanner" at bounding box center [396, 18] width 58 height 13
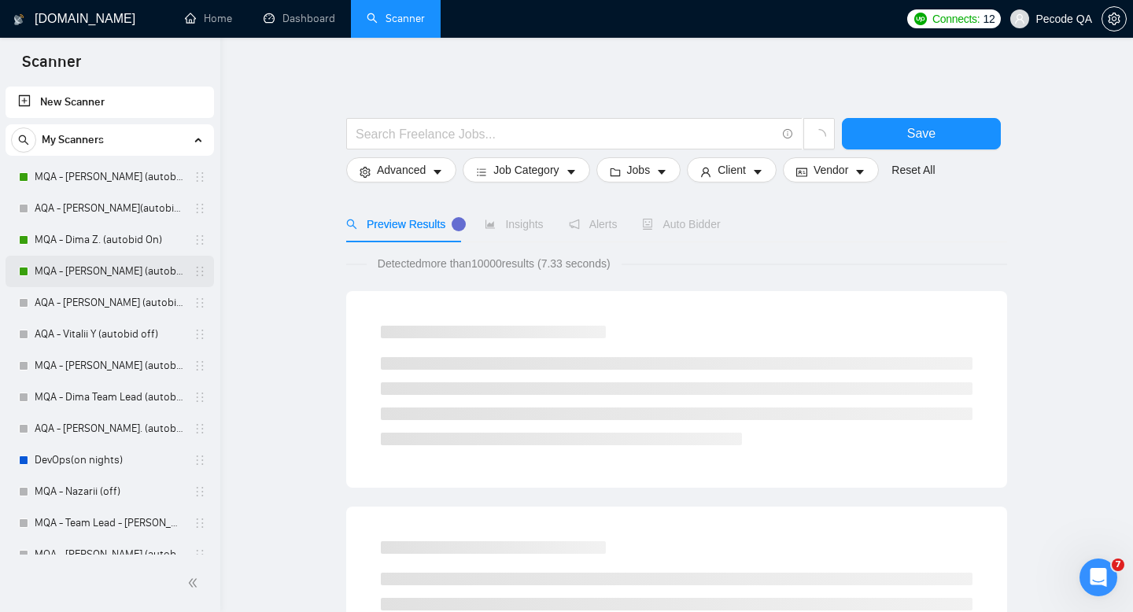
click at [101, 268] on link "MQA - [PERSON_NAME] (autobid on)" at bounding box center [110, 271] width 150 height 31
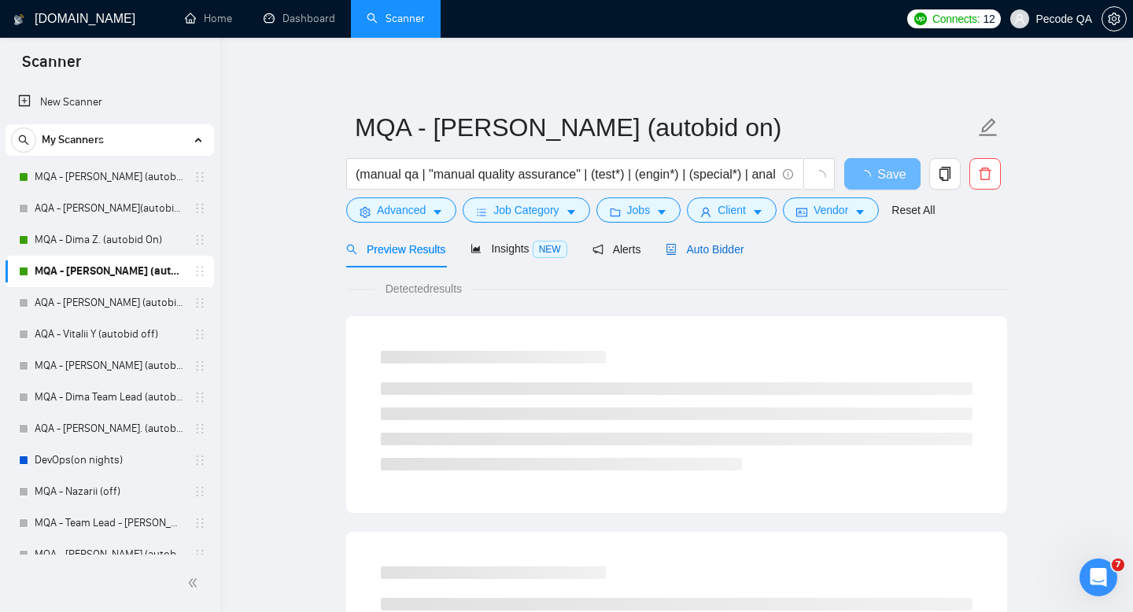
click at [710, 253] on span "Auto Bidder" at bounding box center [705, 249] width 78 height 13
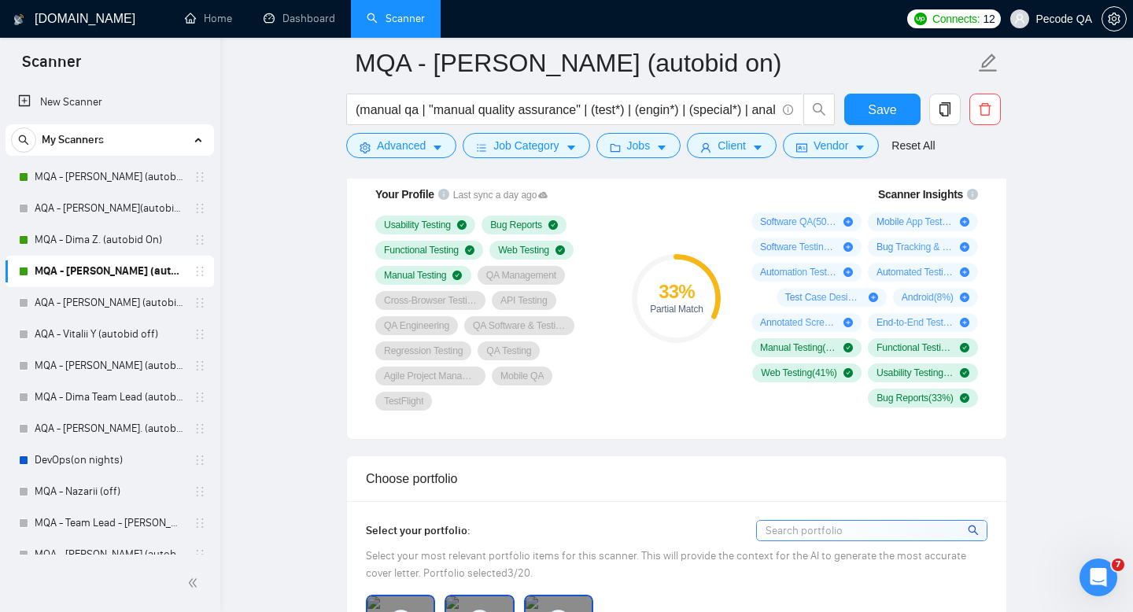
scroll to position [999, 0]
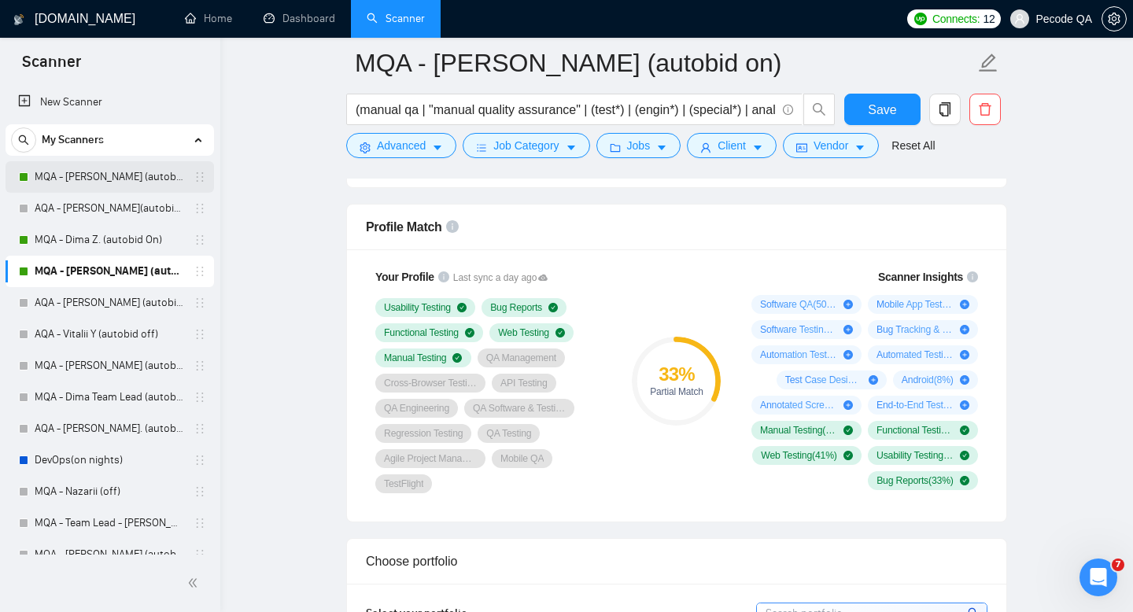
click at [119, 179] on link "MQA - Alexander D. (autobid On)" at bounding box center [110, 176] width 150 height 31
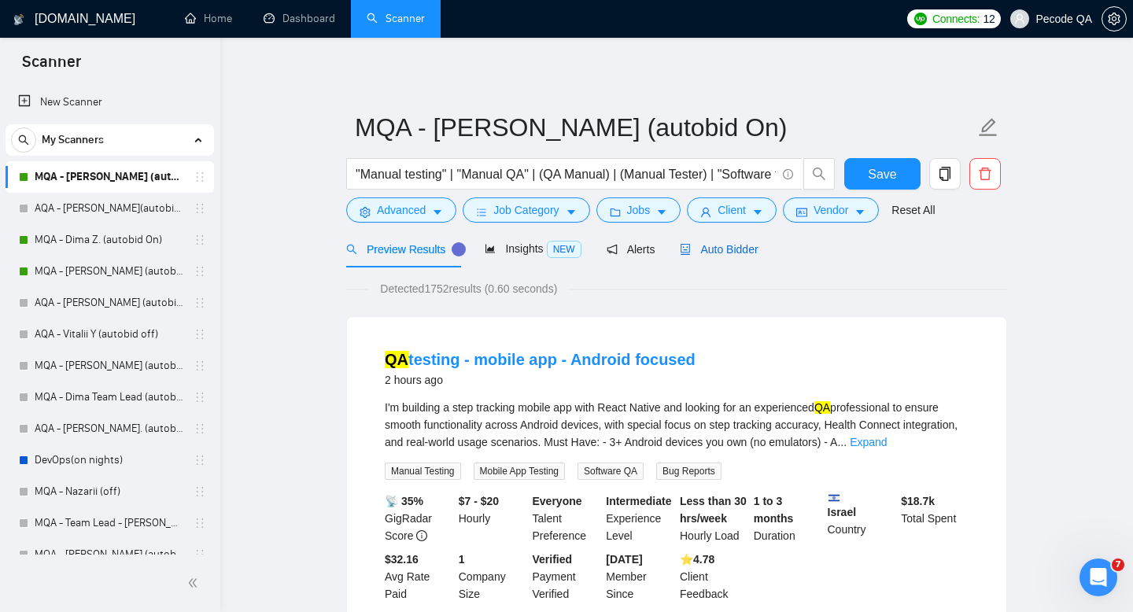
click at [711, 251] on span "Auto Bidder" at bounding box center [719, 249] width 78 height 13
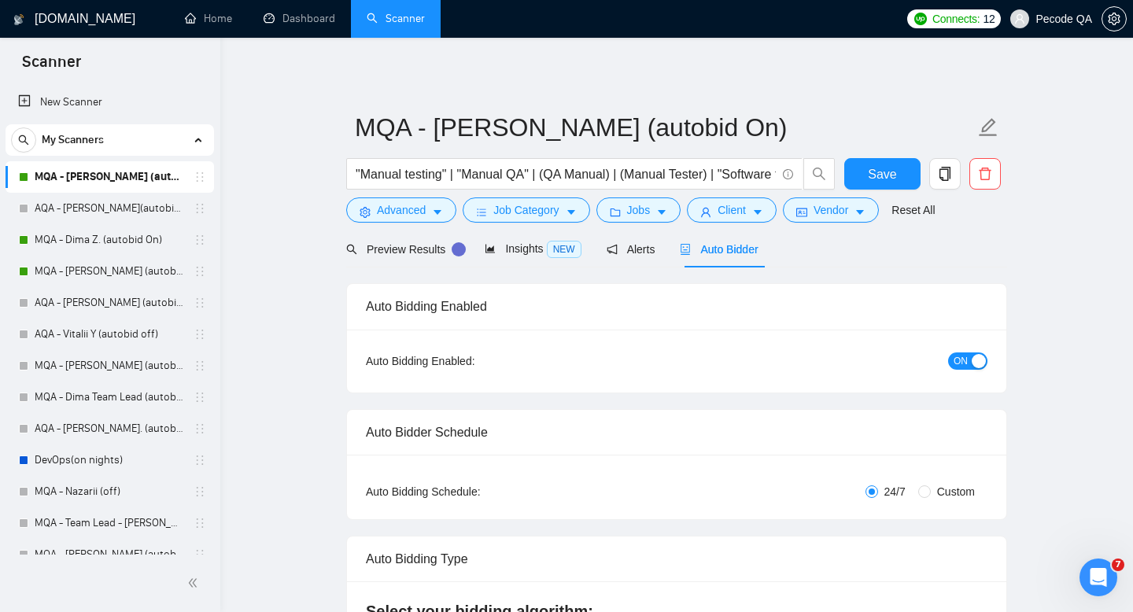
checkbox input "true"
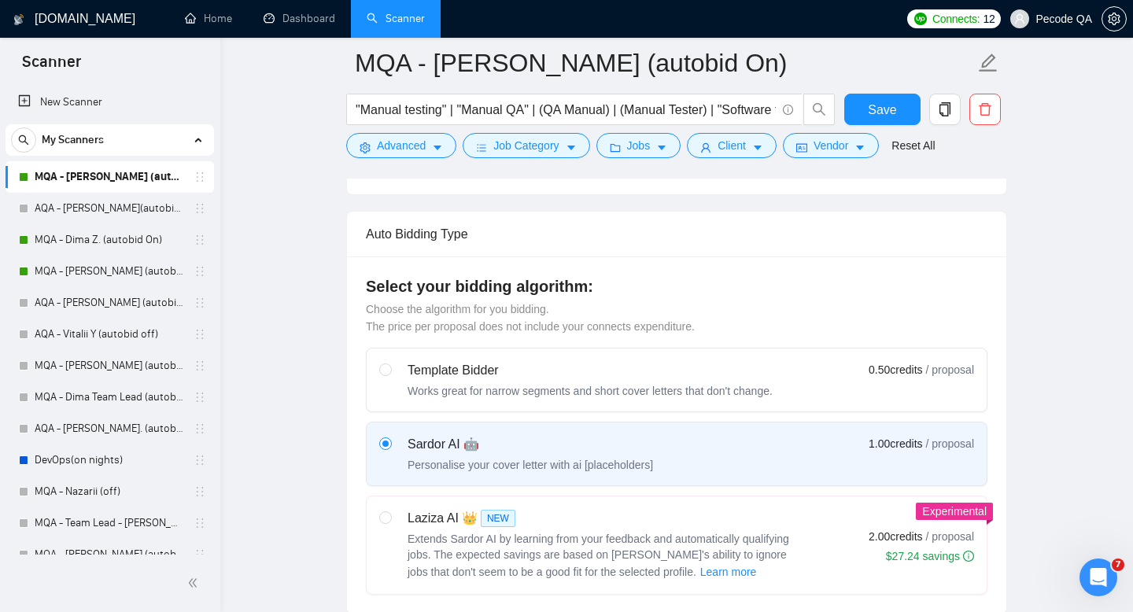
scroll to position [118, 0]
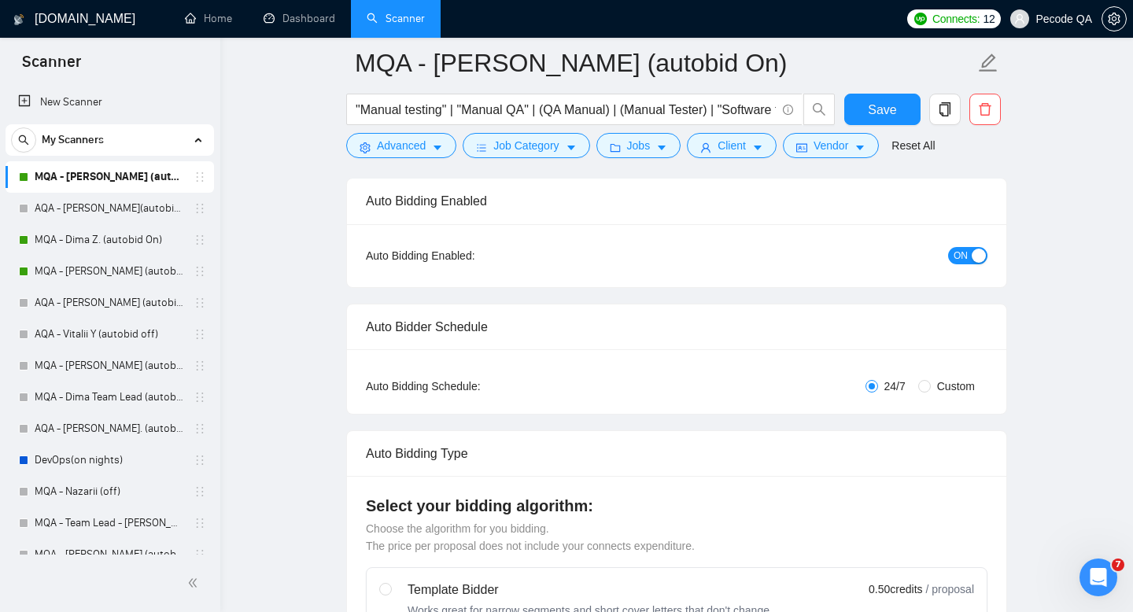
click at [938, 385] on span "Custom" at bounding box center [956, 386] width 50 height 17
click at [931, 385] on input "Custom" at bounding box center [924, 386] width 13 height 13
radio input "true"
radio input "false"
checkbox input "true"
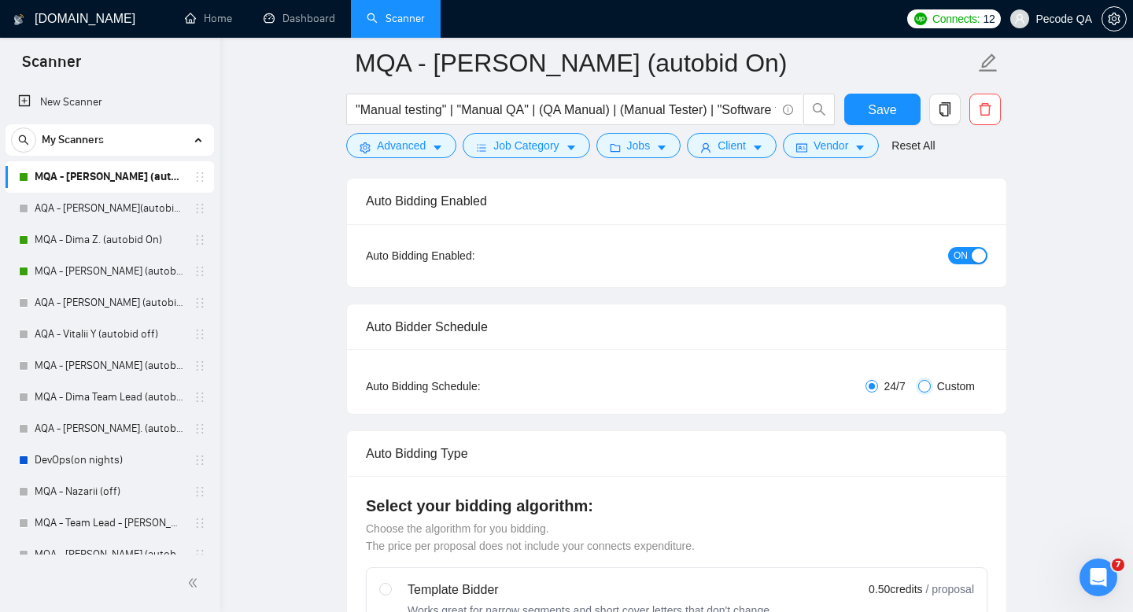
checkbox input "true"
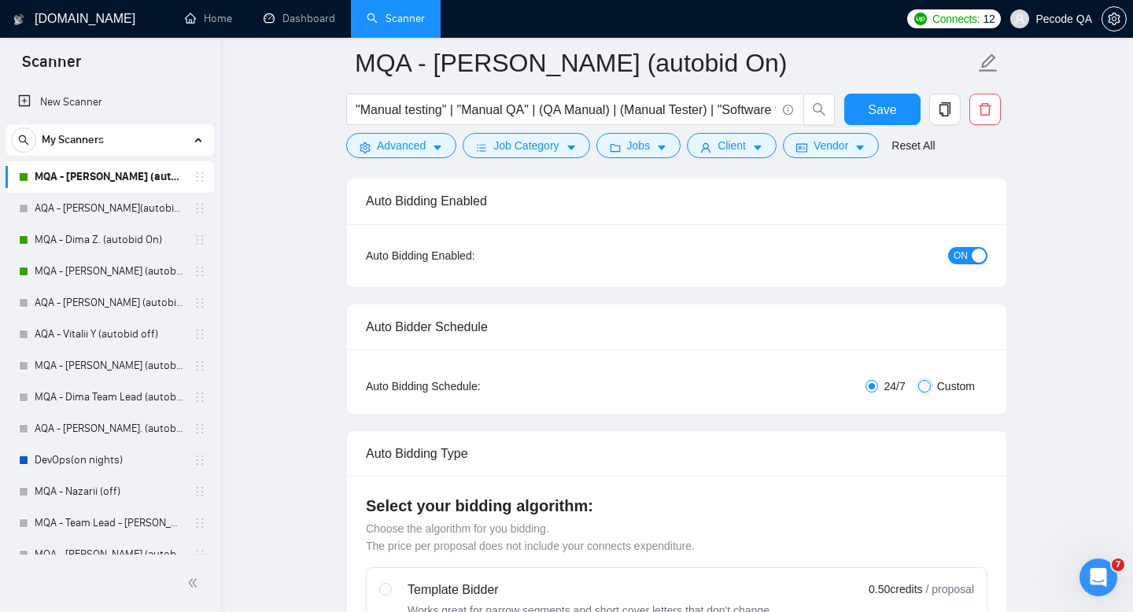
checkbox input "true"
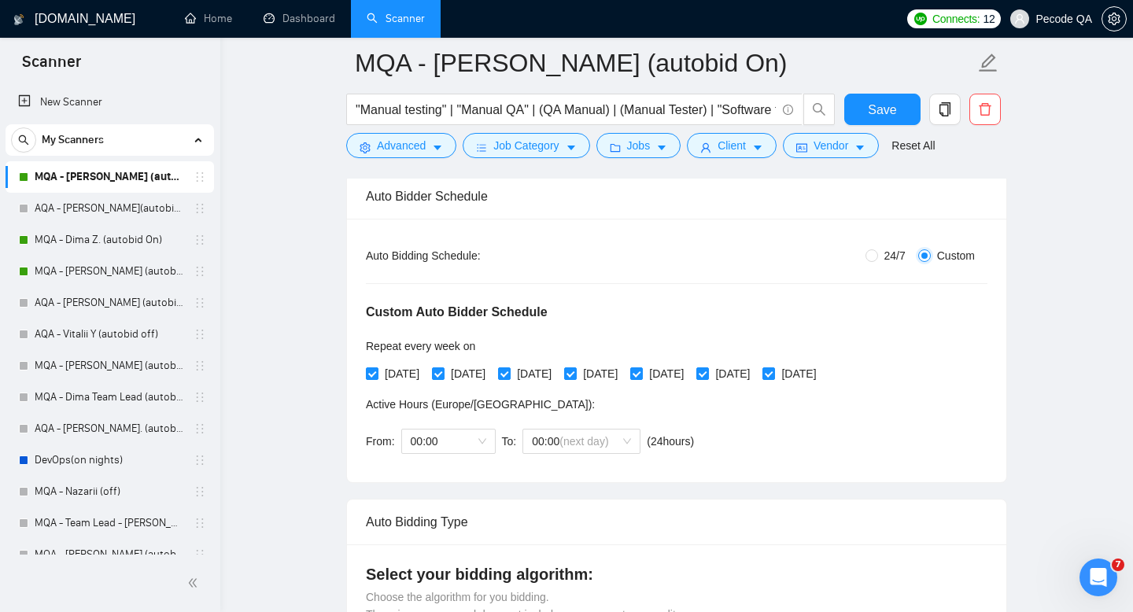
scroll to position [382, 0]
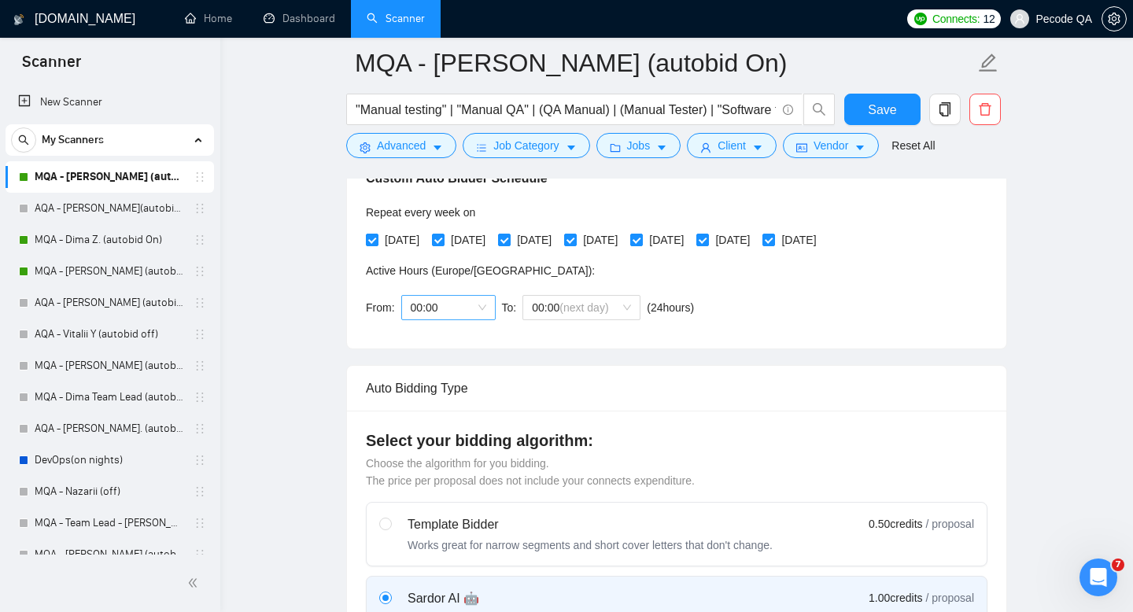
click at [457, 299] on span "00:00" at bounding box center [449, 308] width 76 height 24
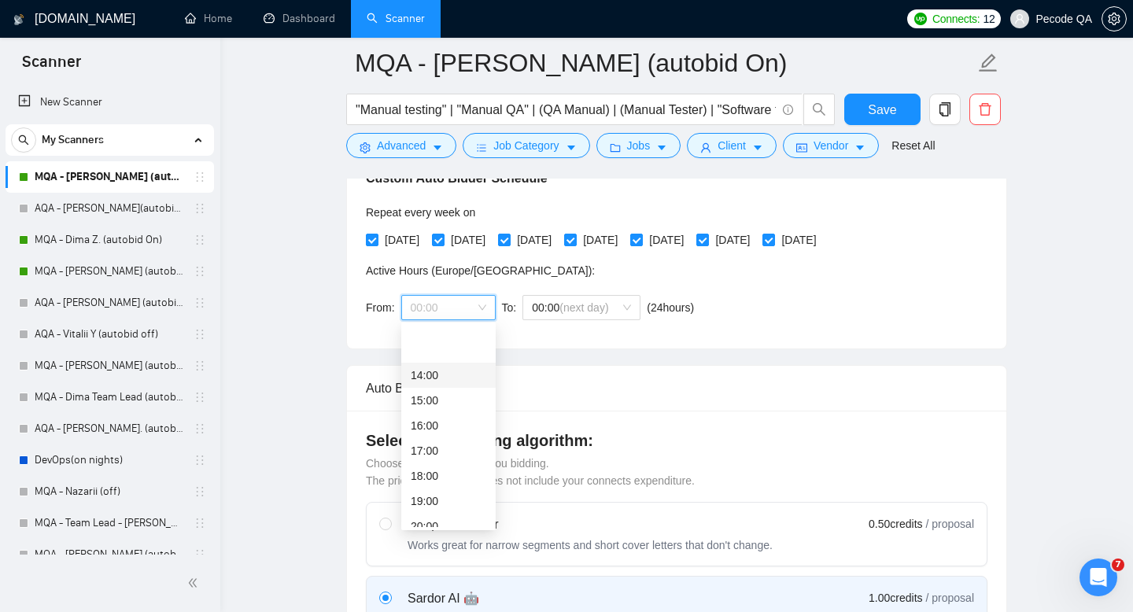
scroll to position [375, 0]
click at [438, 421] on div "18:00" at bounding box center [449, 416] width 76 height 17
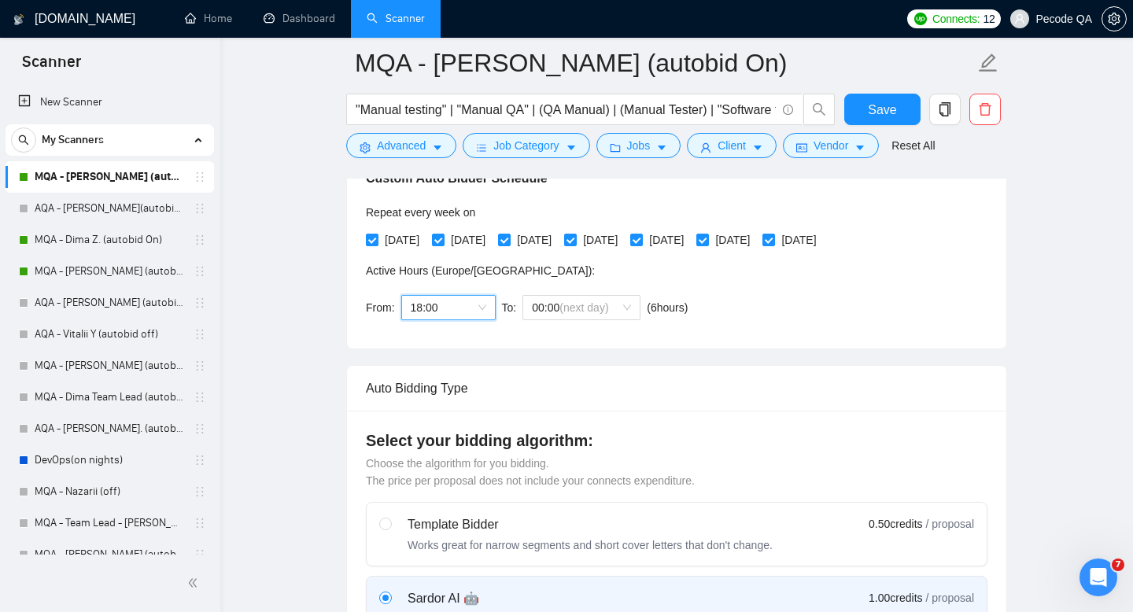
click at [541, 328] on div "From: 18:00 18:00 To: 00:00 (next day) ( 6 hours) Europe/Kiev" at bounding box center [530, 308] width 328 height 44
click at [549, 310] on span "00:00 (next day)" at bounding box center [581, 308] width 99 height 24
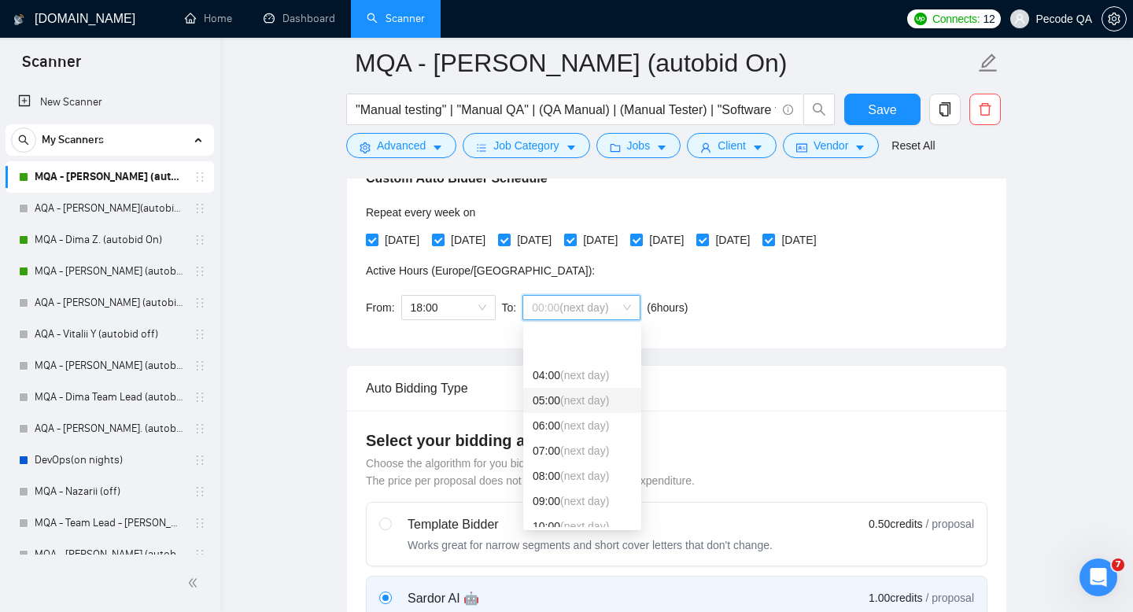
scroll to position [107, 0]
click at [567, 460] on span "(next day)" at bounding box center [584, 458] width 49 height 13
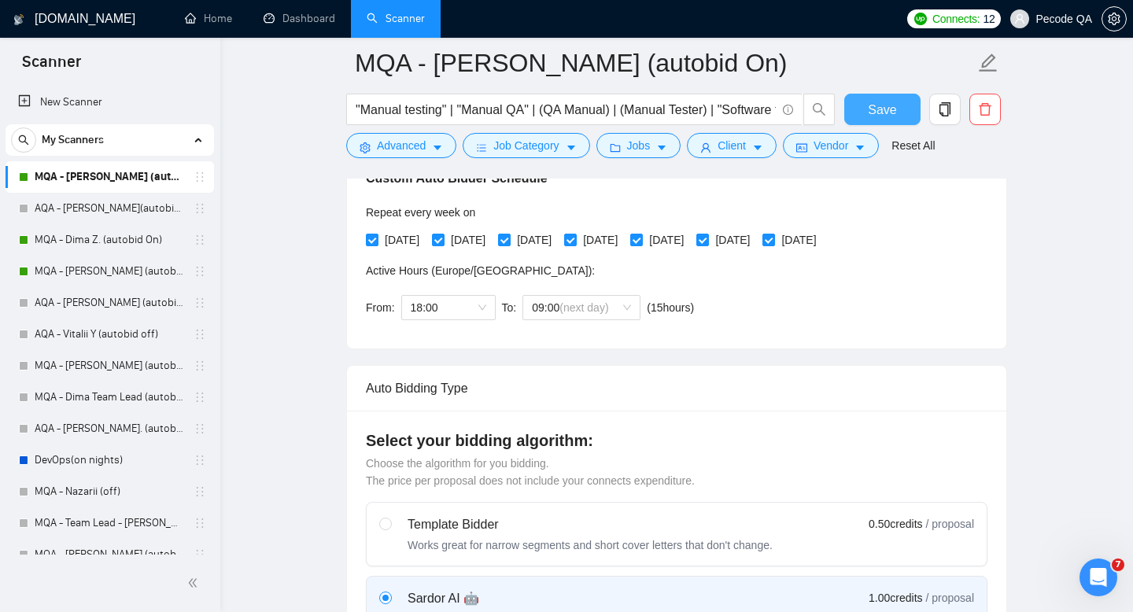
click at [887, 100] on span "Save" at bounding box center [882, 110] width 28 height 20
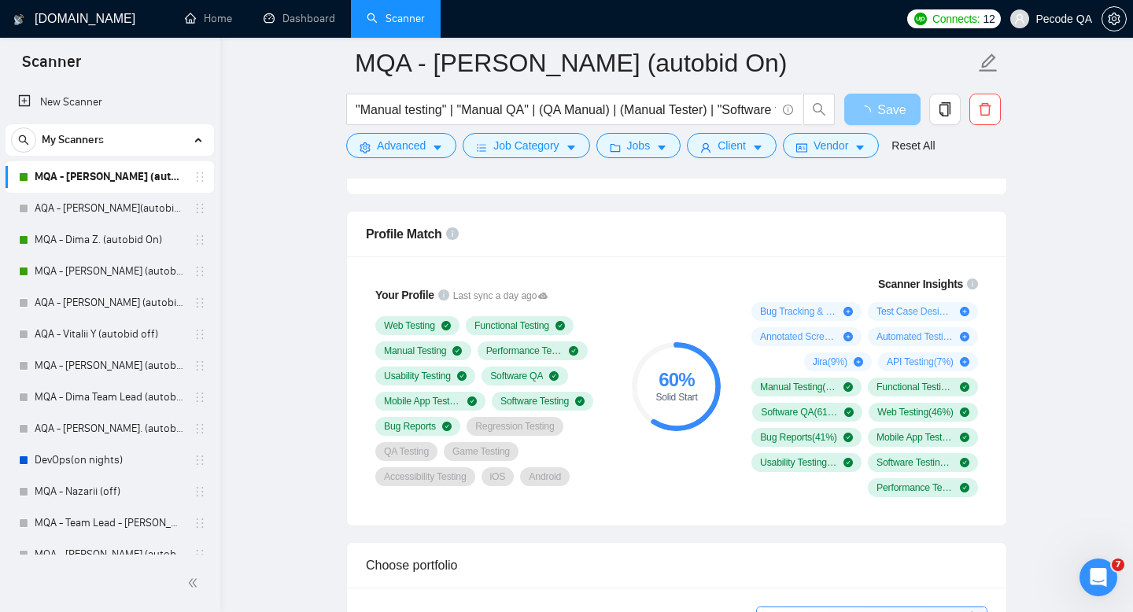
scroll to position [1194, 0]
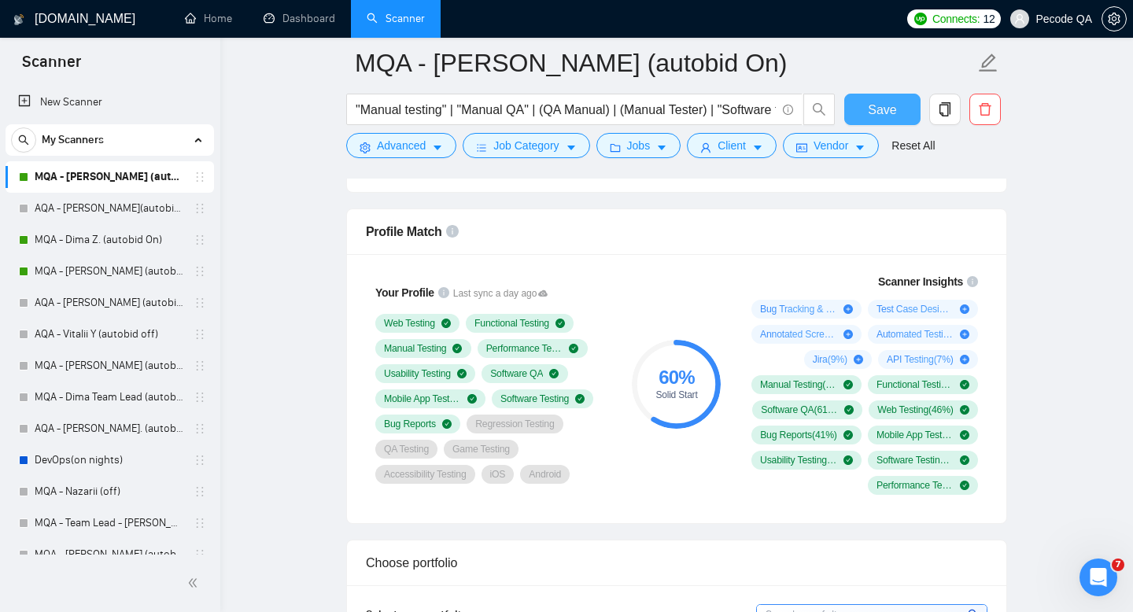
click at [882, 114] on span "Save" at bounding box center [882, 110] width 28 height 20
click at [309, 21] on link "Dashboard" at bounding box center [300, 18] width 72 height 13
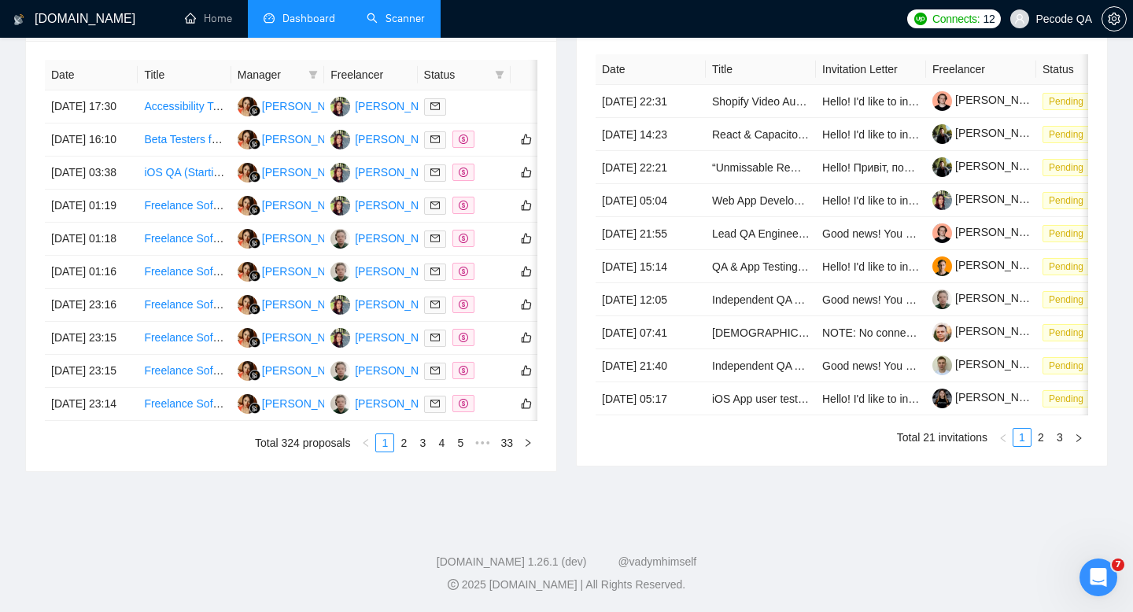
scroll to position [796, 0]
click at [409, 24] on link "Scanner" at bounding box center [396, 18] width 58 height 13
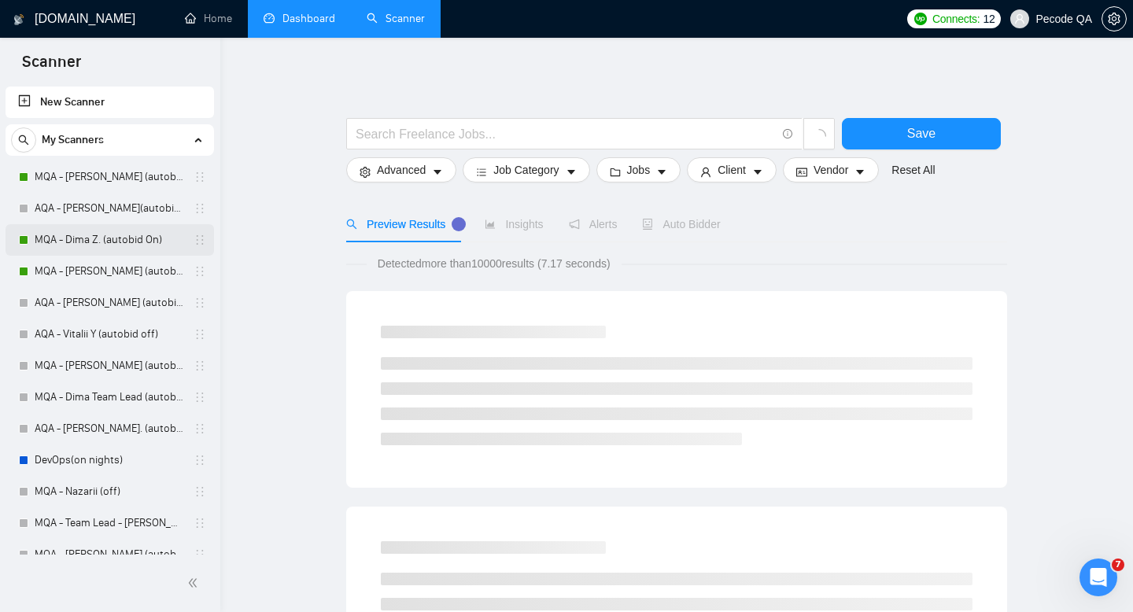
click at [130, 246] on link "MQA - Dima Z. (autobid On)" at bounding box center [110, 239] width 150 height 31
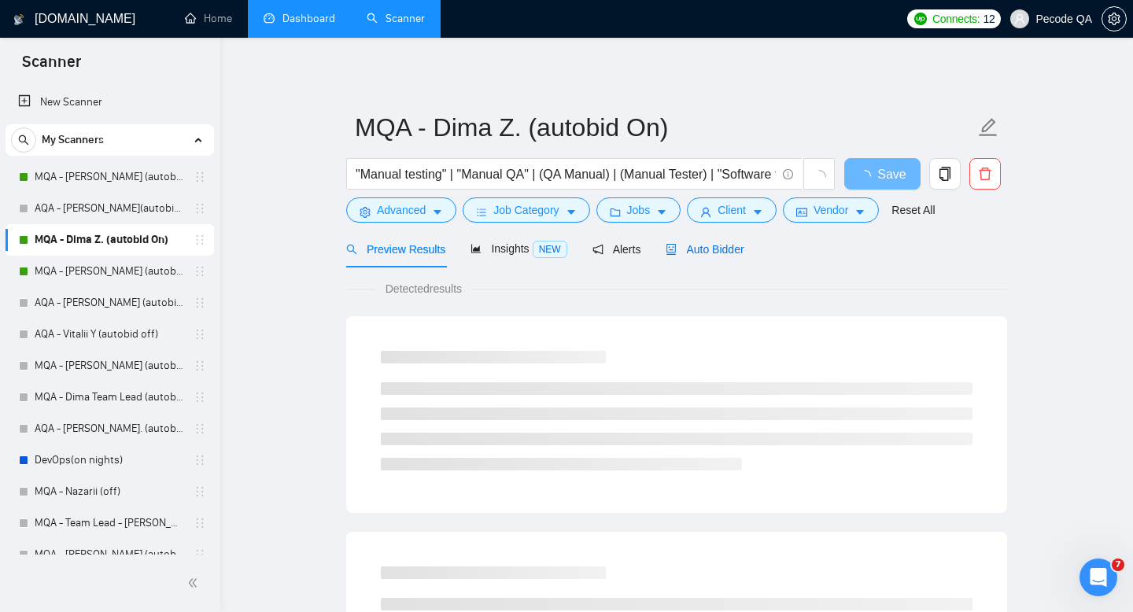
click at [717, 246] on span "Auto Bidder" at bounding box center [705, 249] width 78 height 13
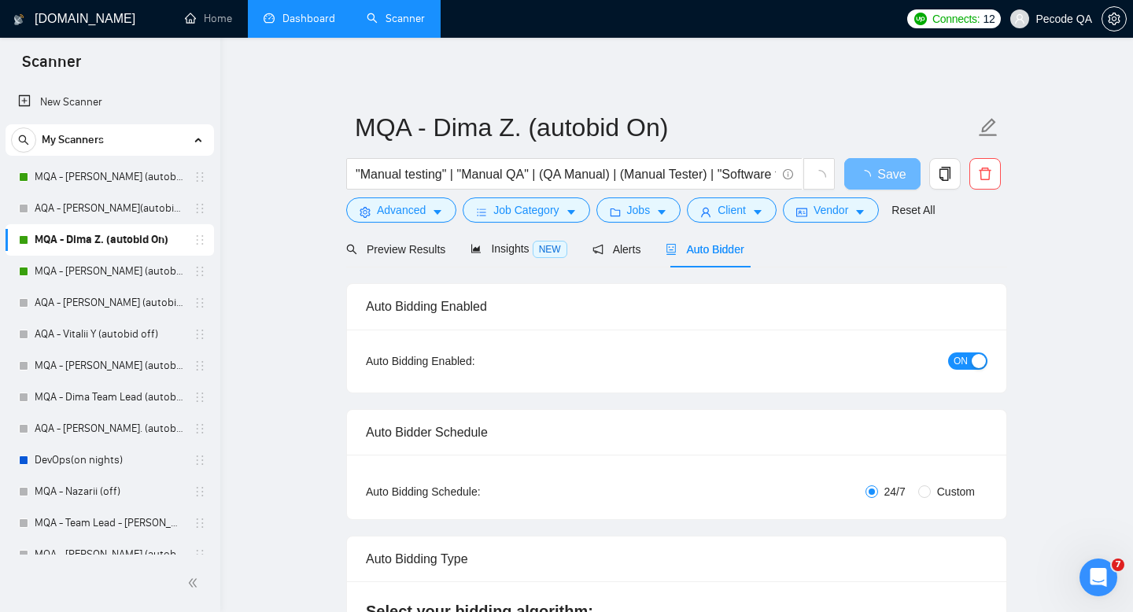
radio input "false"
radio input "true"
checkbox input "true"
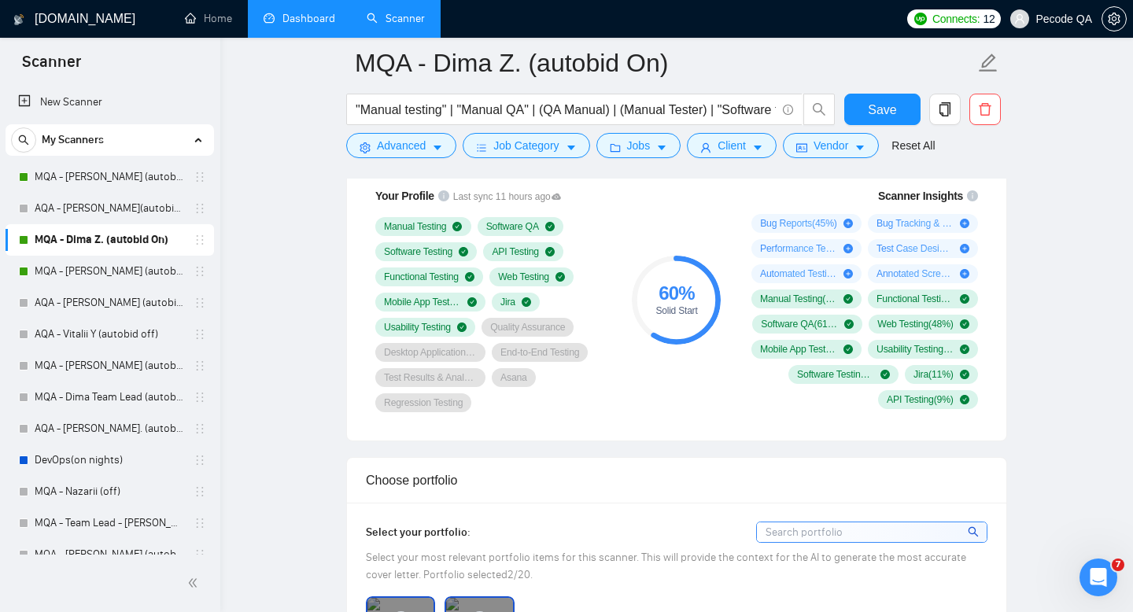
scroll to position [1242, 0]
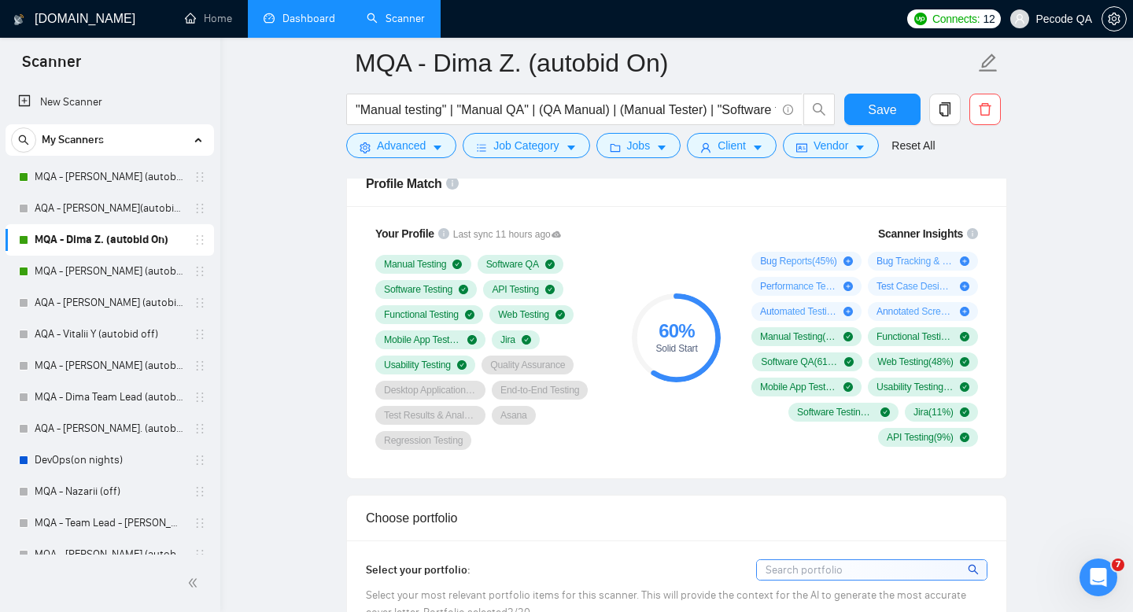
click at [317, 14] on link "Dashboard" at bounding box center [300, 18] width 72 height 13
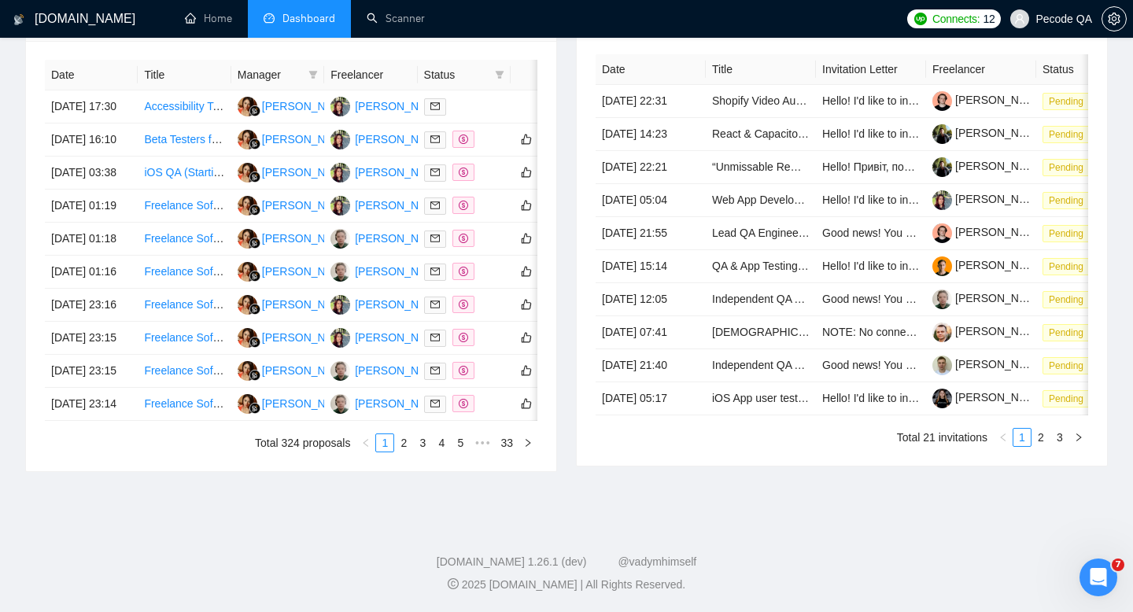
type input "[DATE]"
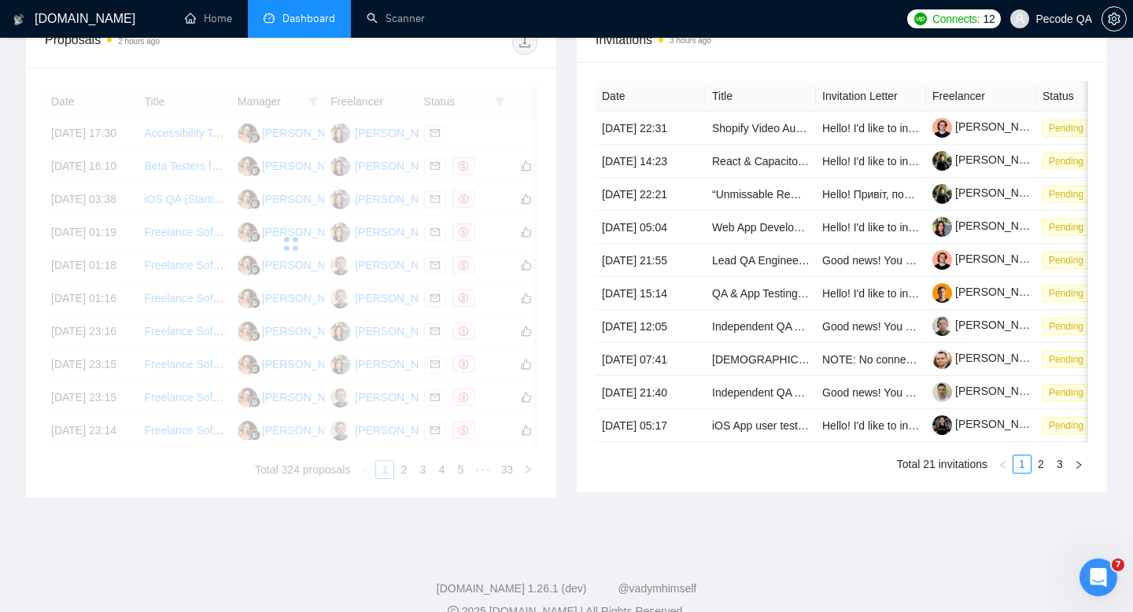
scroll to position [796, 0]
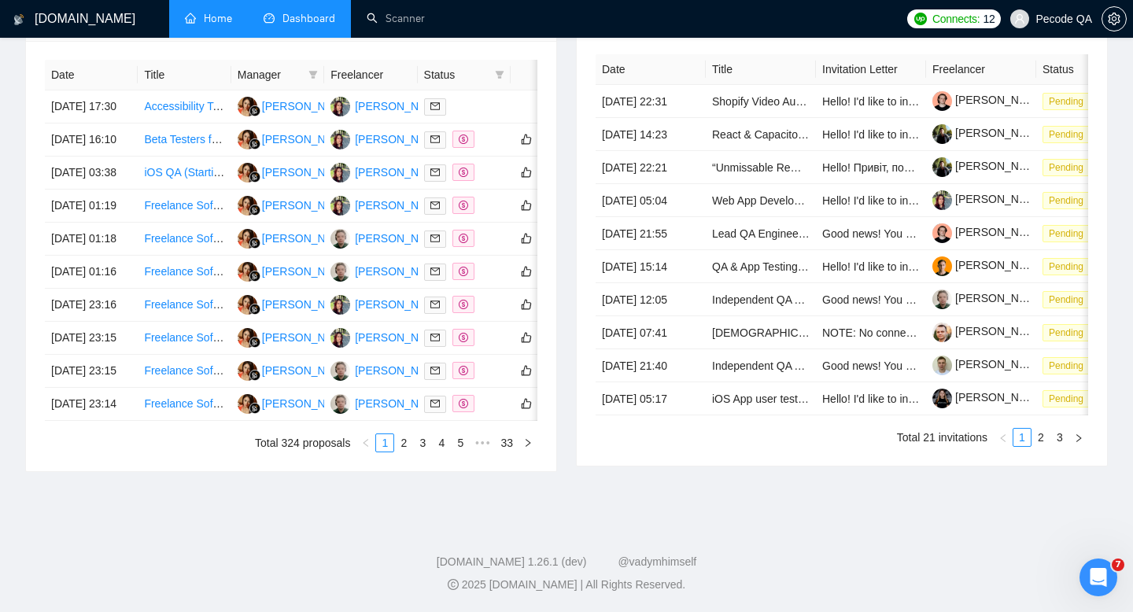
click at [207, 25] on link "Home" at bounding box center [208, 18] width 47 height 13
